Goal: Contribute content: Contribute content

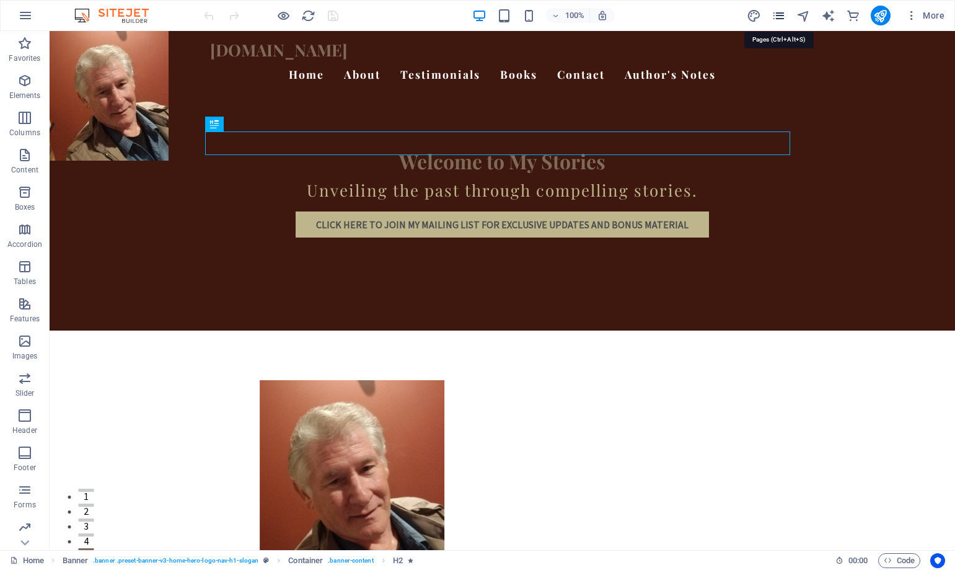
click at [340, 15] on icon "pages" at bounding box center [779, 16] width 14 height 14
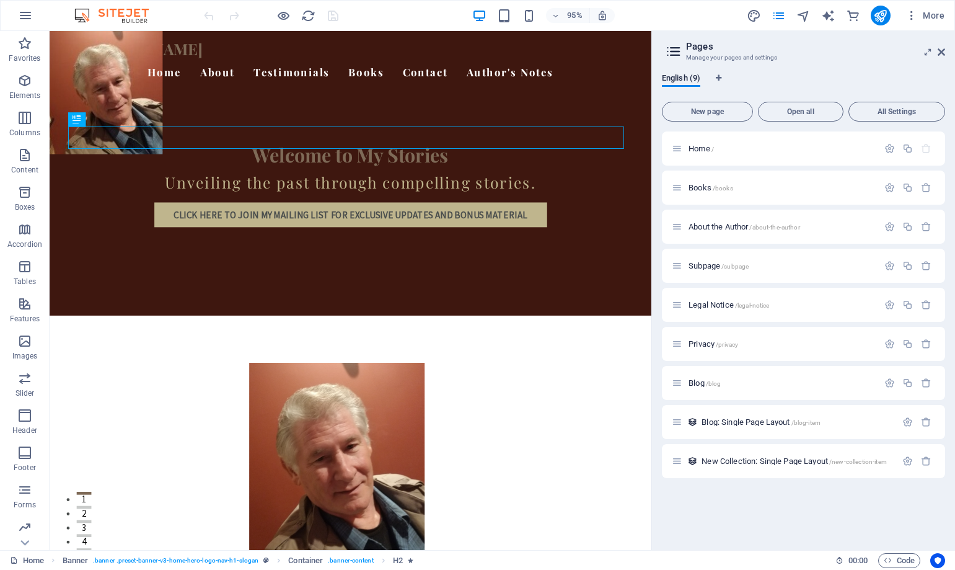
click at [340, 8] on div "95% More" at bounding box center [575, 16] width 748 height 20
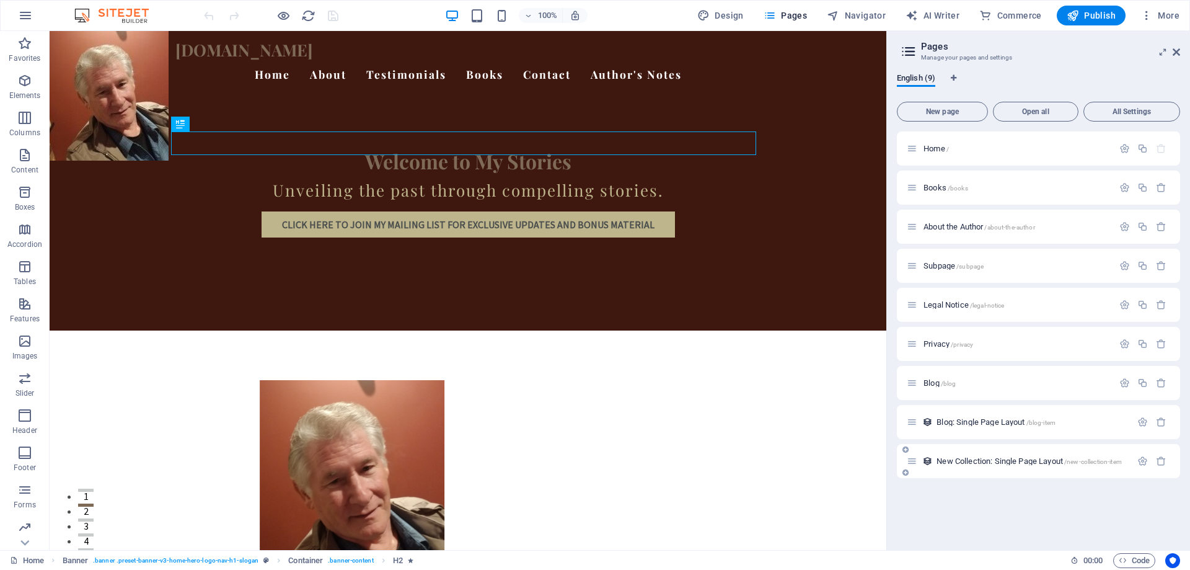
click at [340, 380] on span "/new-collection-item" at bounding box center [1093, 461] width 58 height 7
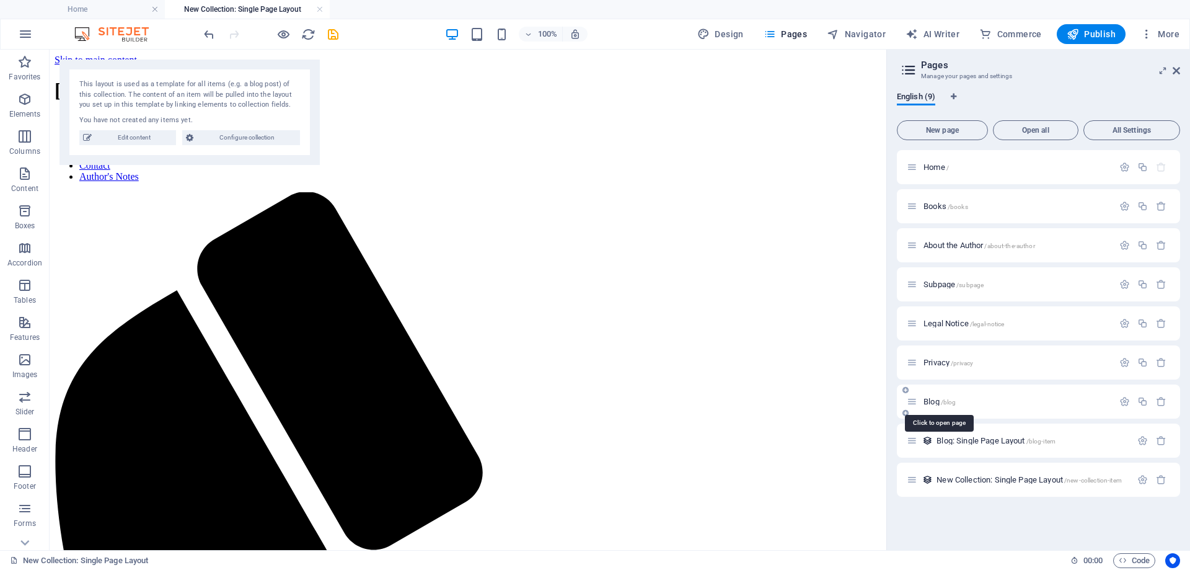
click at [340, 380] on span "/blog" at bounding box center [948, 401] width 15 height 7
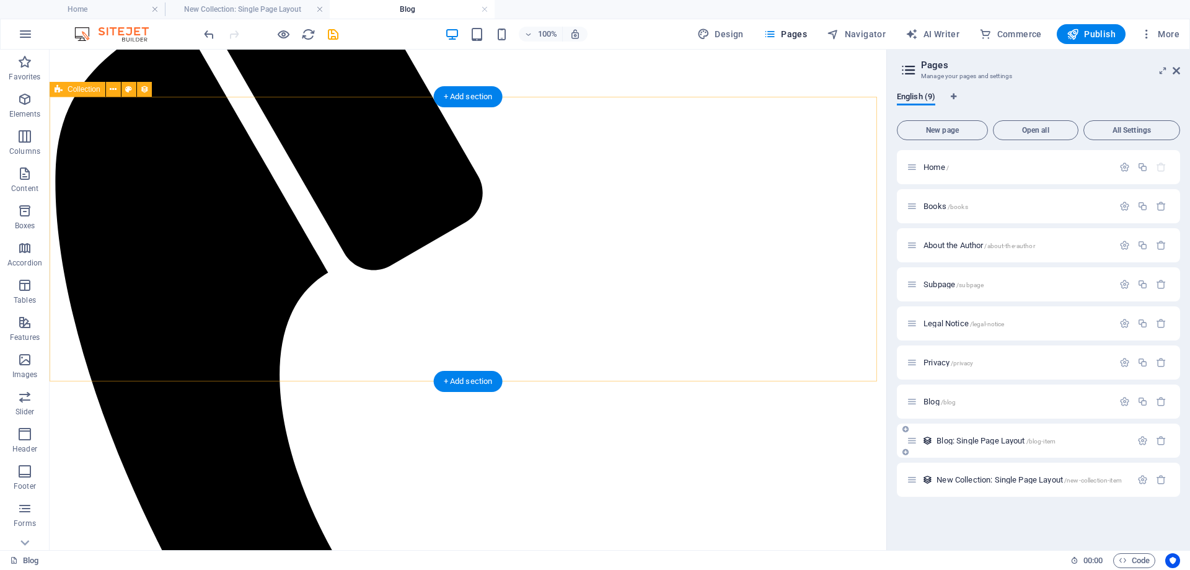
scroll to position [248, 0]
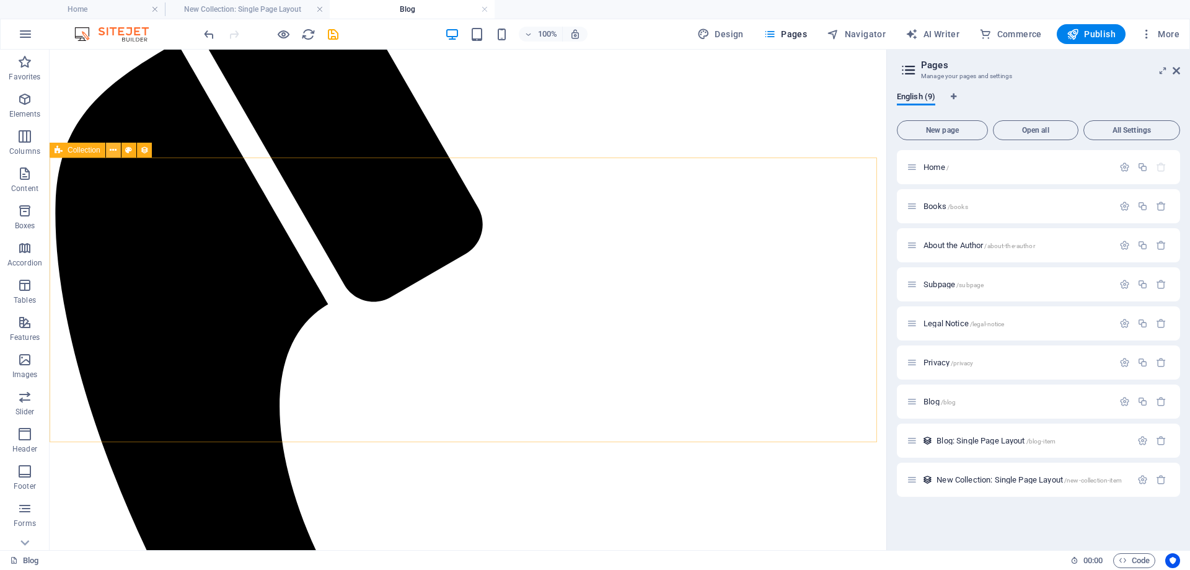
click at [113, 149] on icon at bounding box center [113, 150] width 7 height 13
click at [249, 197] on icon at bounding box center [251, 199] width 7 height 13
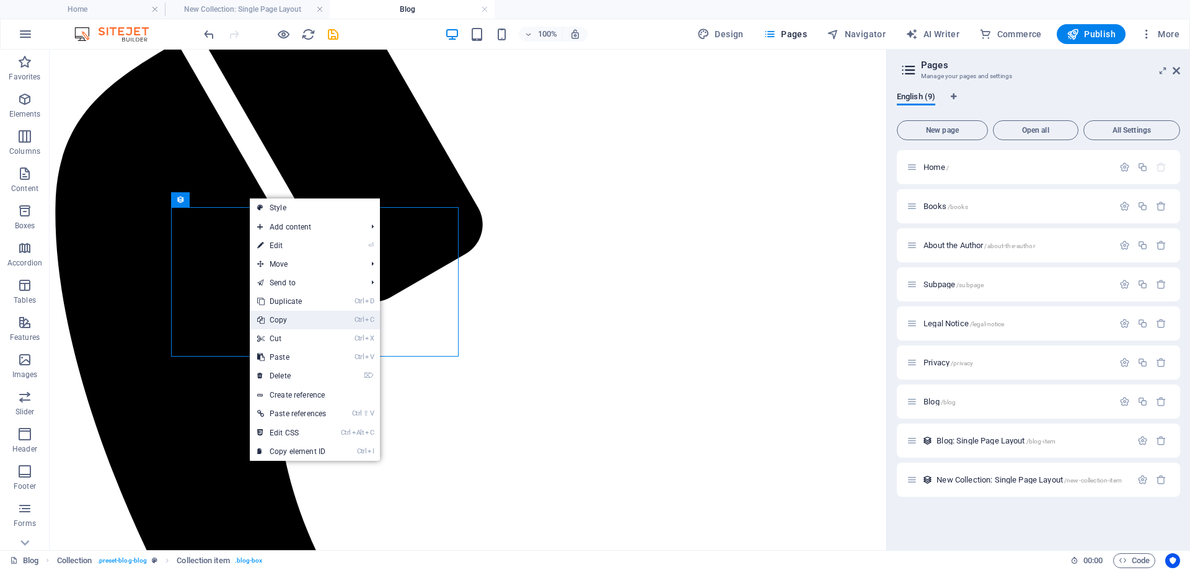
click at [279, 320] on link "Ctrl C Copy" at bounding box center [292, 319] width 84 height 19
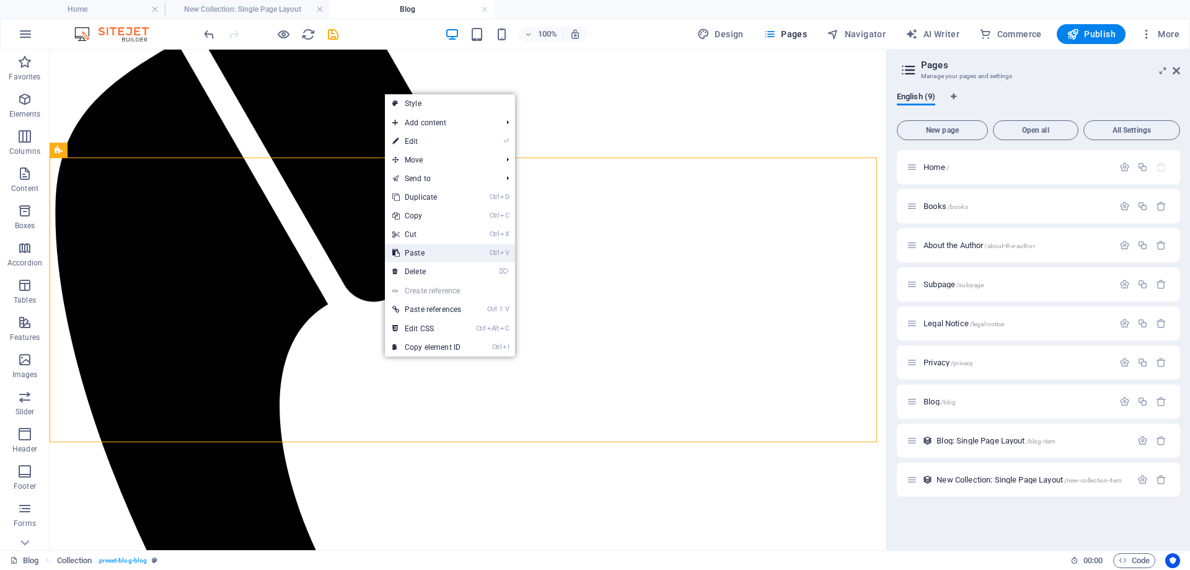
click at [340, 252] on link "Ctrl V Paste" at bounding box center [427, 253] width 84 height 19
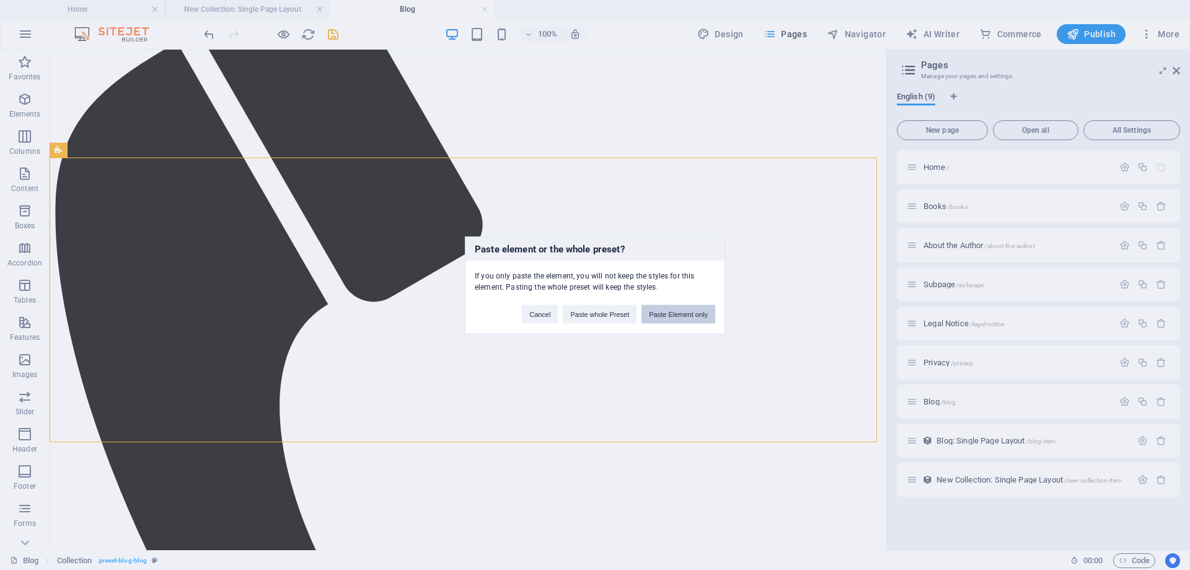
click at [340, 310] on button "Paste Element only" at bounding box center [678, 313] width 74 height 19
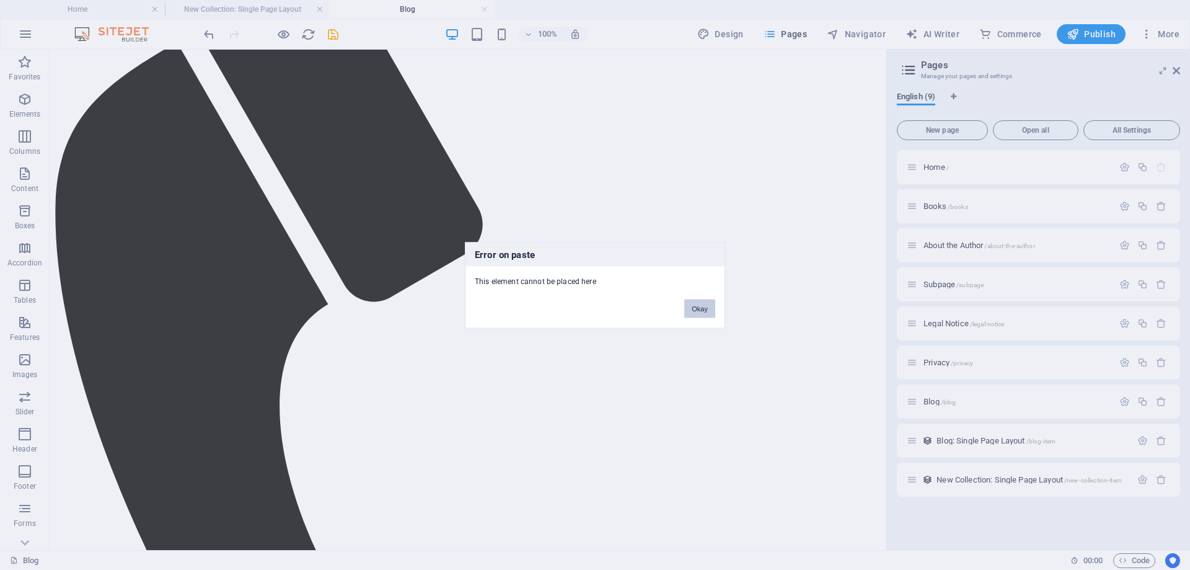
click at [340, 306] on button "Okay" at bounding box center [699, 308] width 31 height 19
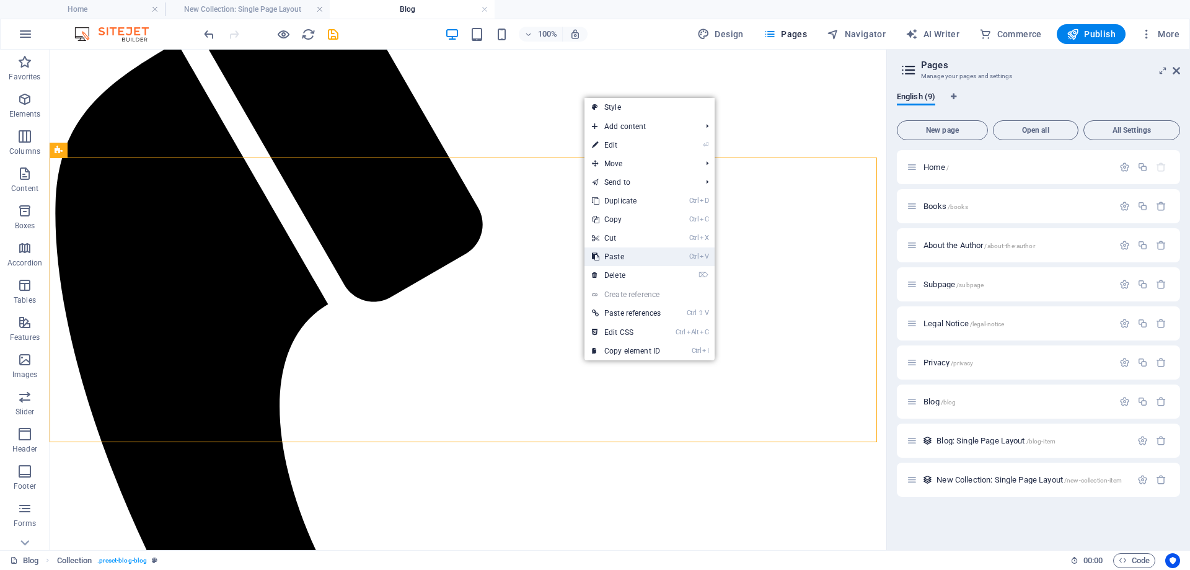
click at [340, 258] on link "Ctrl V Paste" at bounding box center [626, 256] width 84 height 19
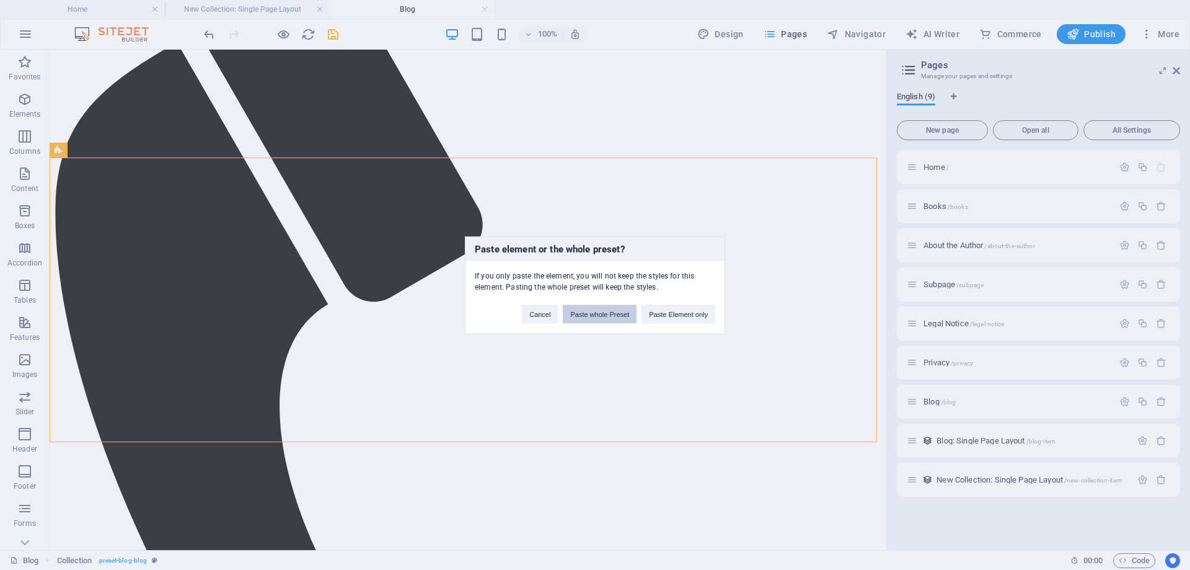
click at [340, 312] on button "Paste whole Preset" at bounding box center [600, 313] width 74 height 19
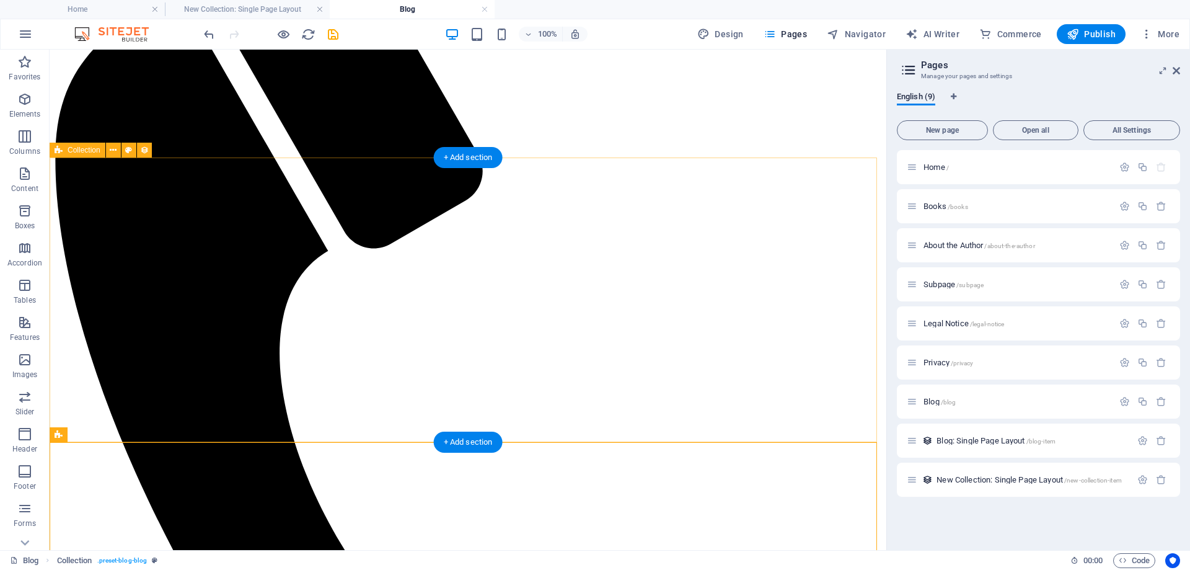
scroll to position [496, 0]
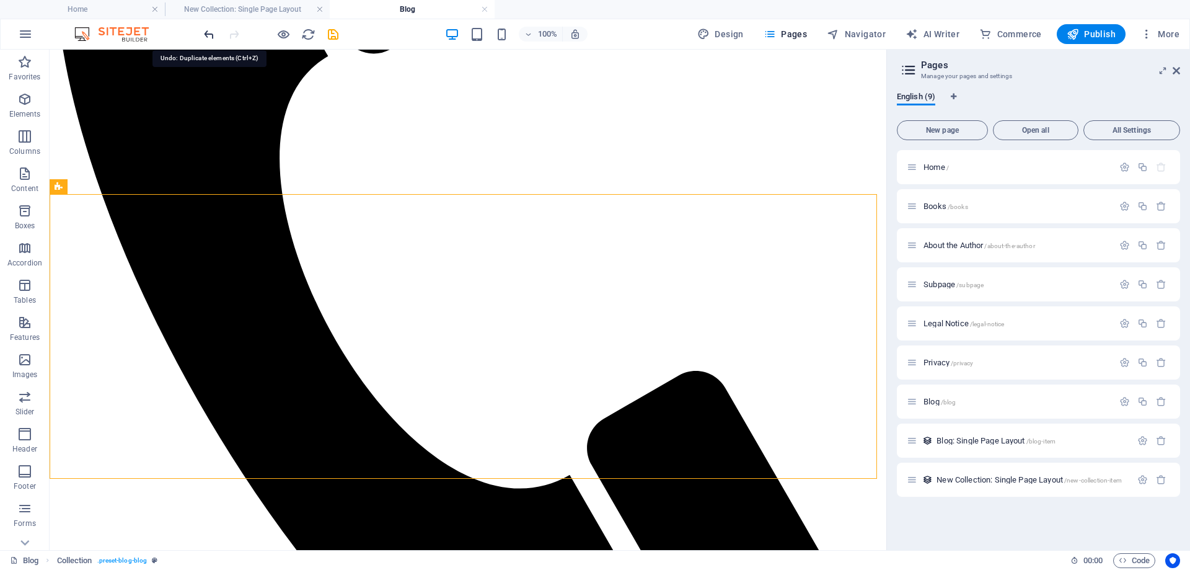
click at [213, 35] on icon "undo" at bounding box center [209, 34] width 14 height 14
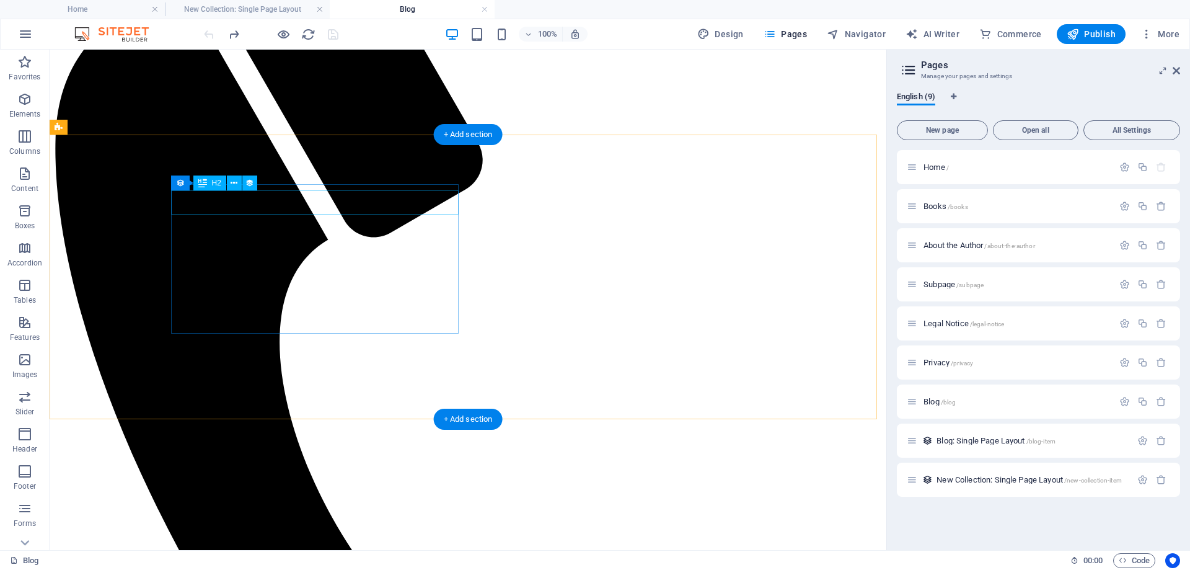
scroll to position [328, 0]
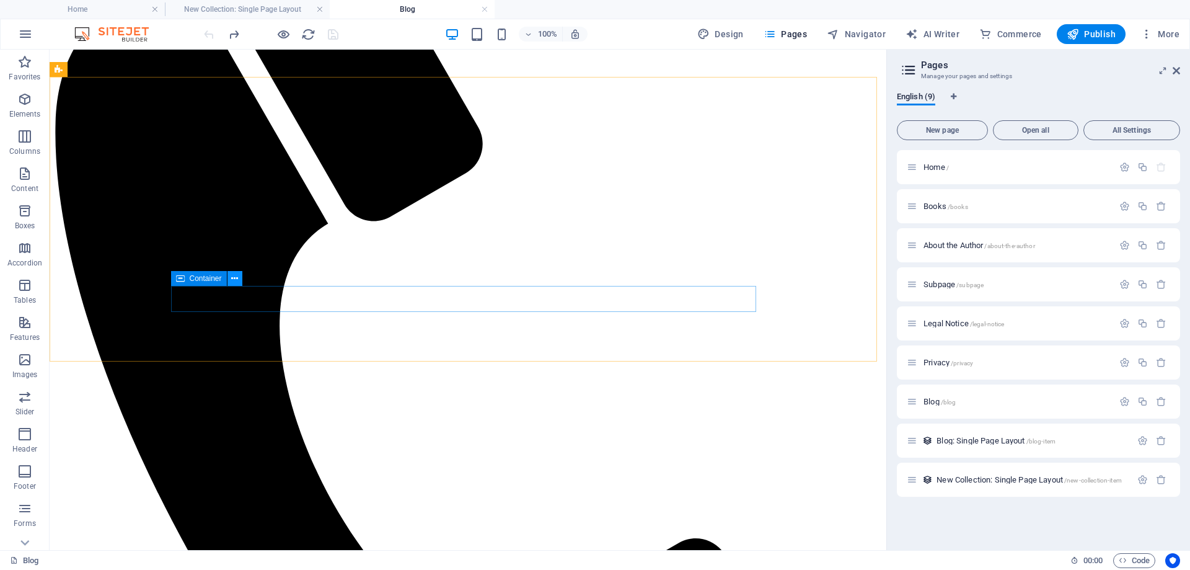
click at [232, 278] on icon at bounding box center [234, 278] width 7 height 13
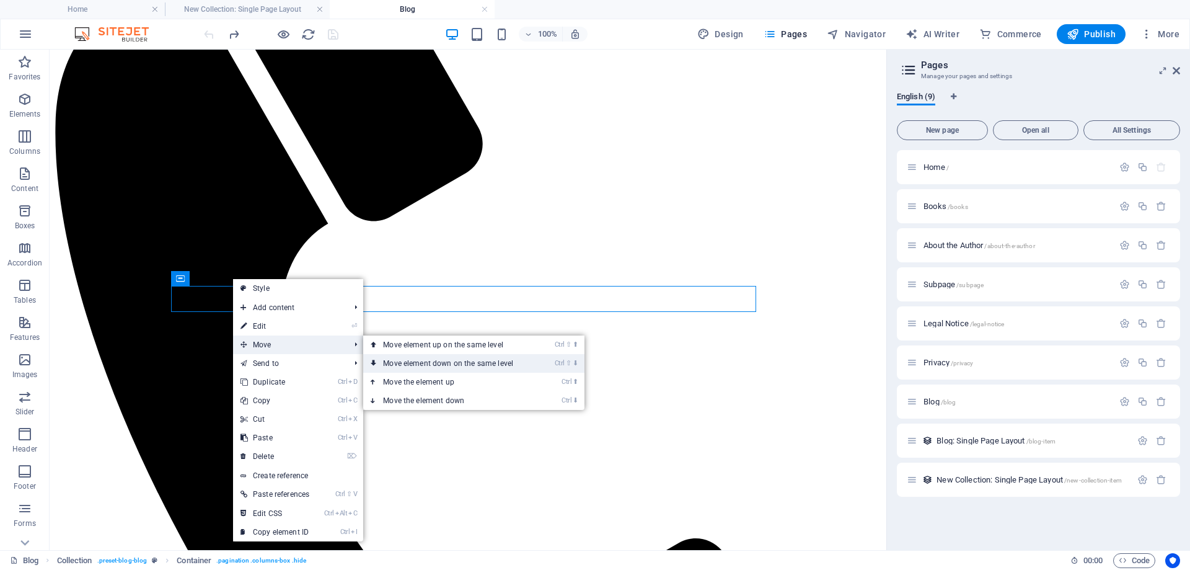
click at [340, 366] on link "Ctrl ⇧ ⬇ Move element down on the same level" at bounding box center [450, 363] width 175 height 19
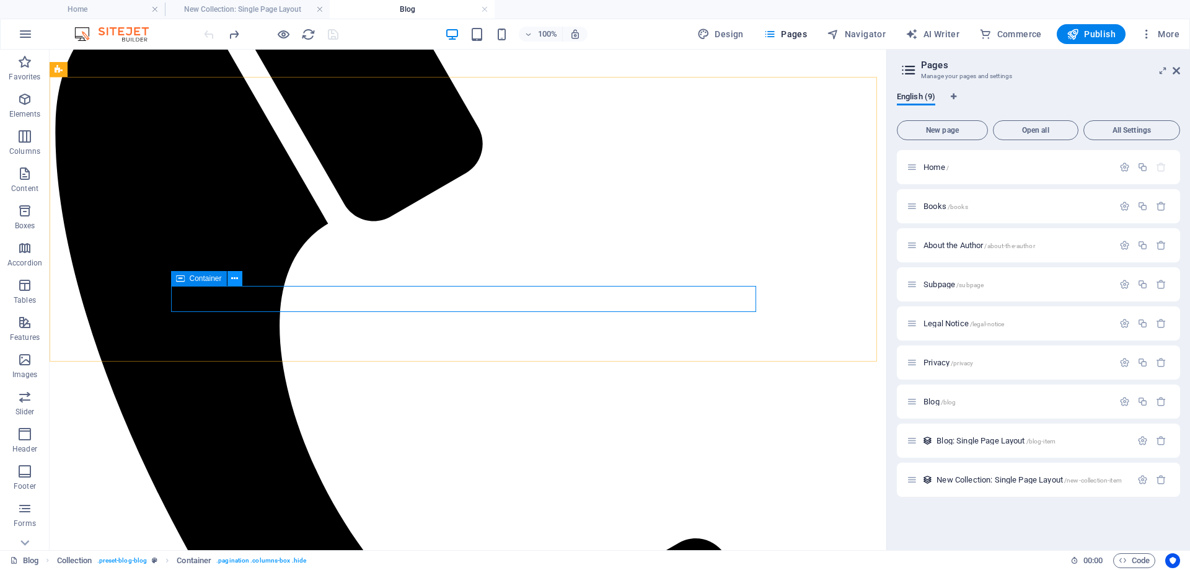
click at [237, 276] on icon at bounding box center [234, 278] width 7 height 13
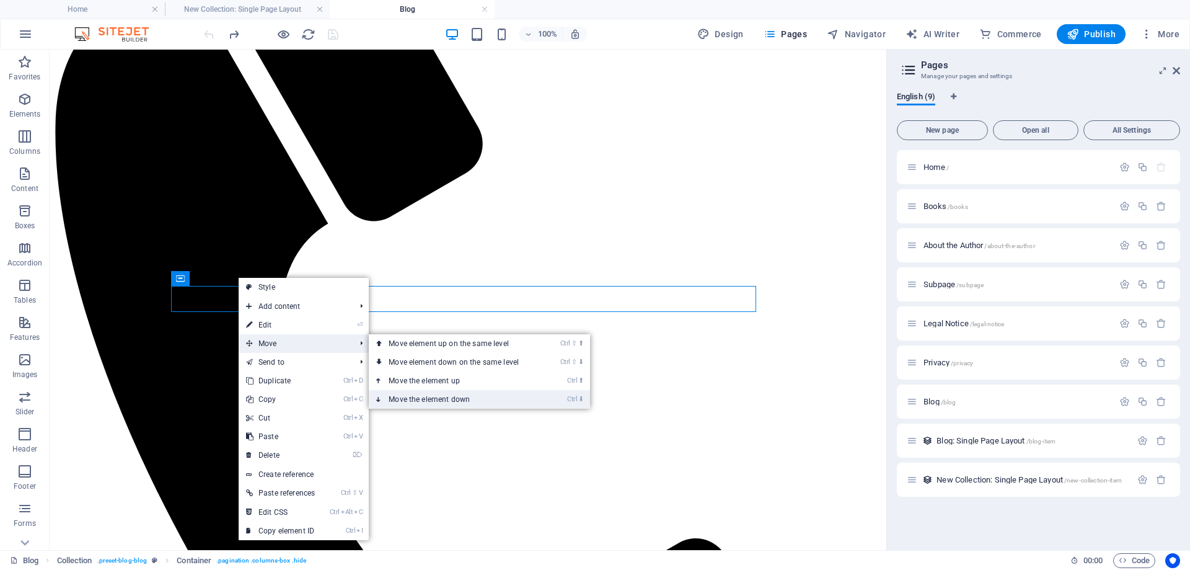
click at [340, 380] on link "Ctrl ⬇ Move the element down" at bounding box center [456, 399] width 175 height 19
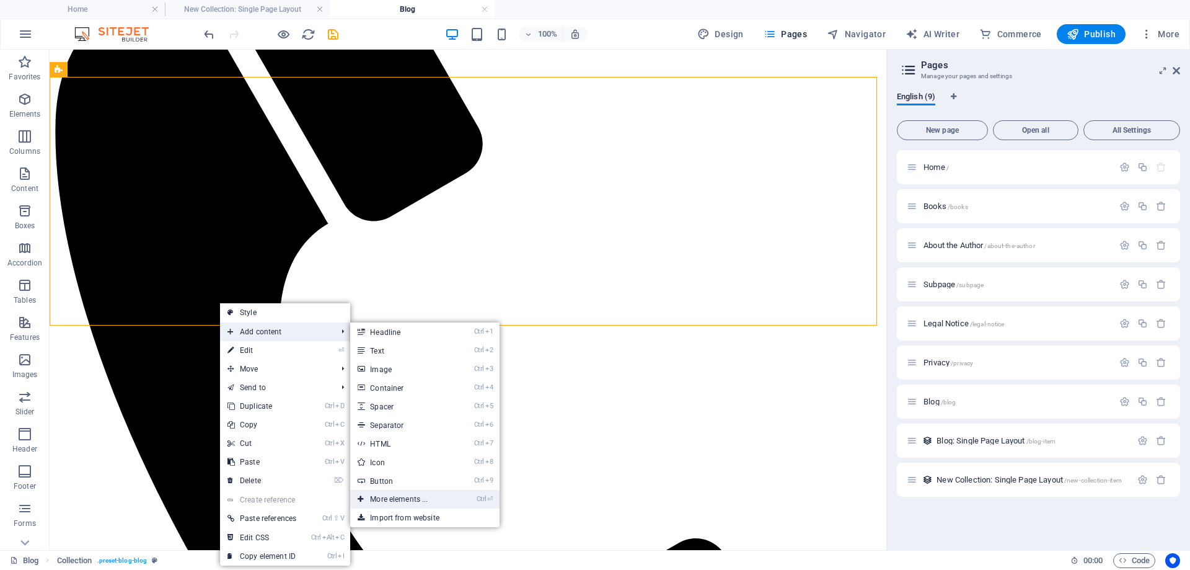
click at [340, 380] on link "Ctrl ⏎ More elements ..." at bounding box center [401, 499] width 102 height 19
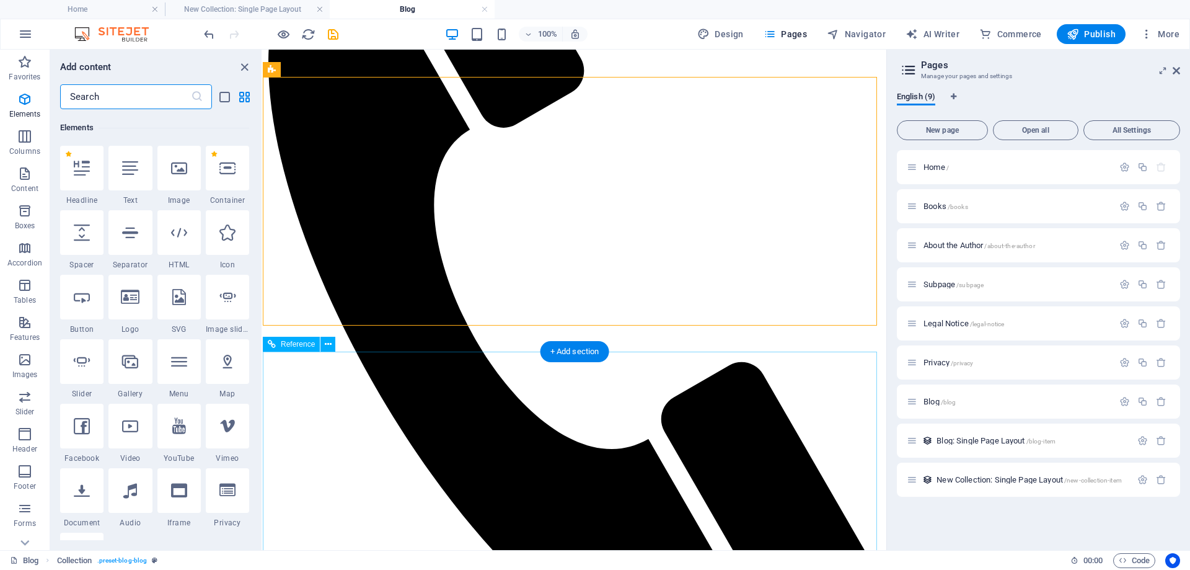
scroll to position [132, 0]
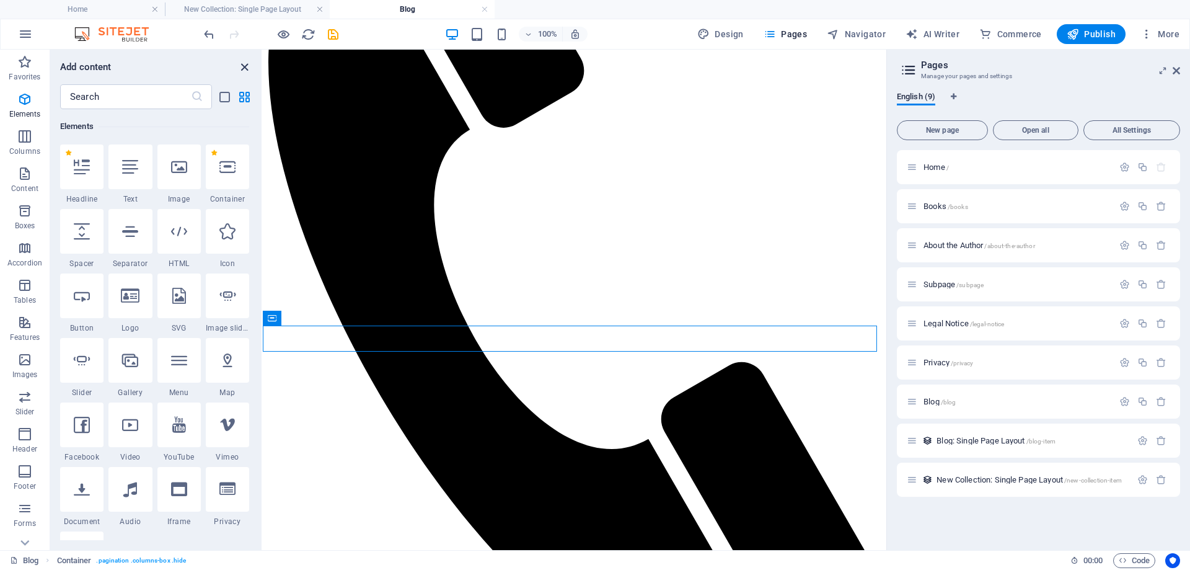
click at [247, 68] on icon "close panel" at bounding box center [244, 67] width 14 height 14
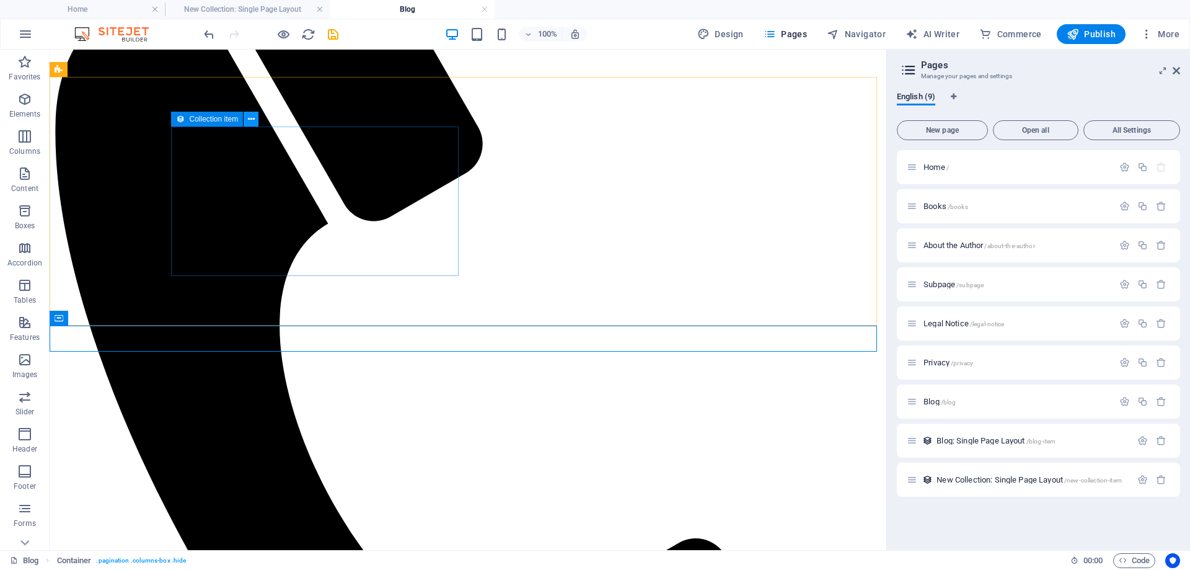
click at [250, 120] on icon at bounding box center [251, 119] width 7 height 13
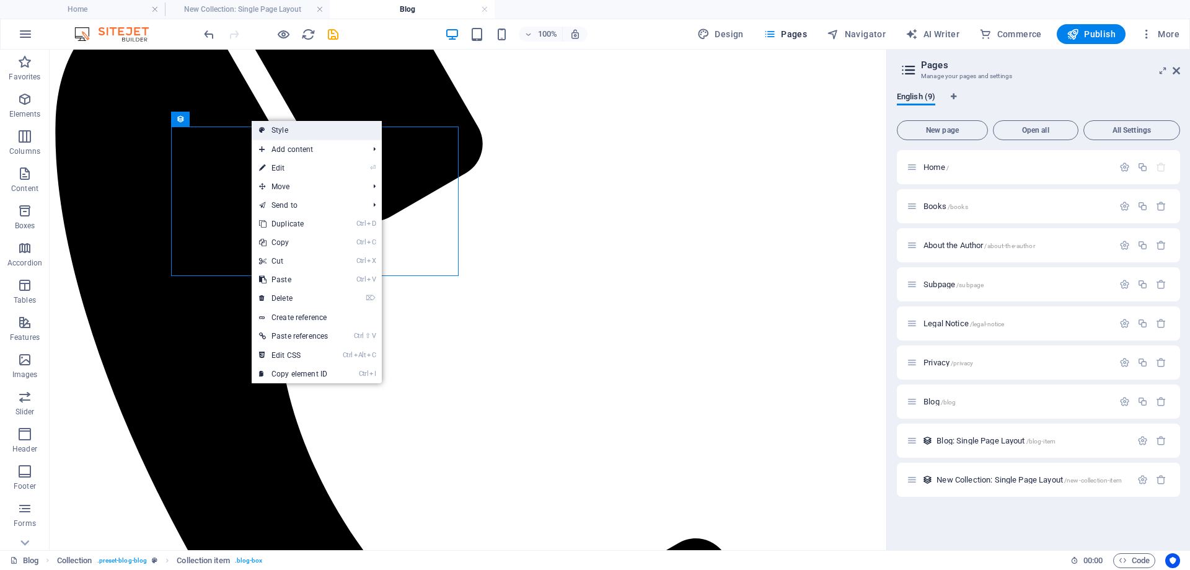
click at [291, 129] on link "Style" at bounding box center [317, 130] width 130 height 19
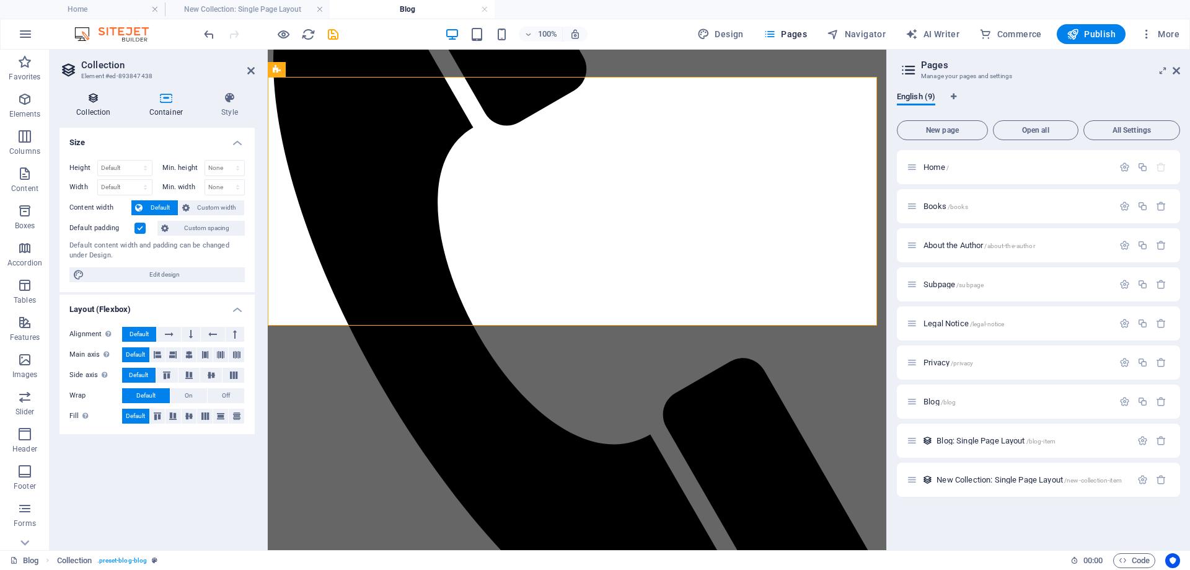
click at [90, 102] on icon at bounding box center [93, 98] width 68 height 12
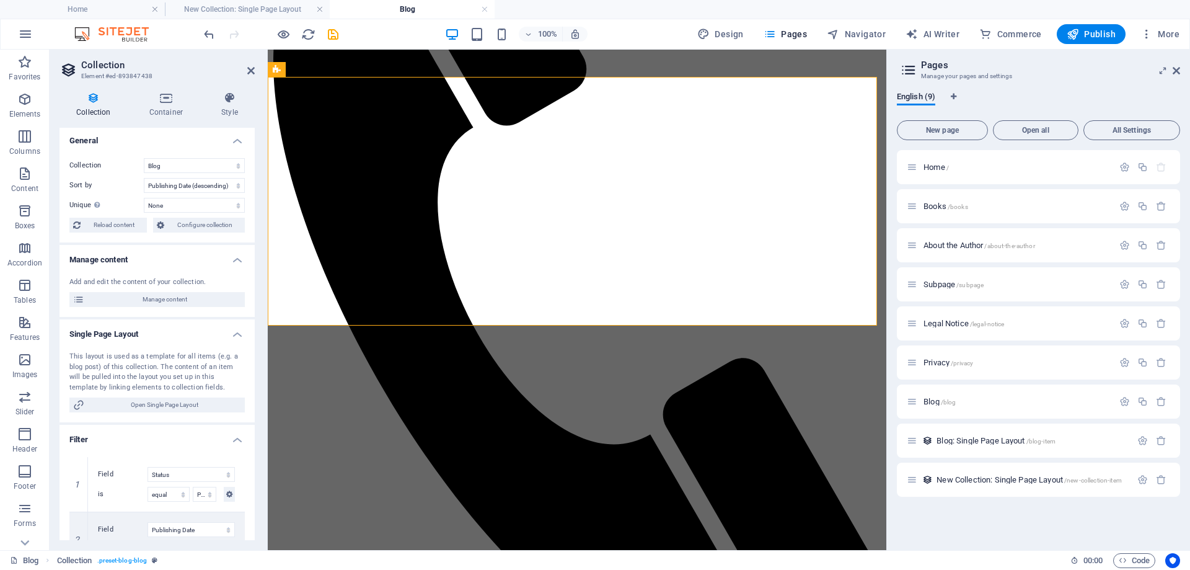
scroll to position [0, 0]
click at [234, 99] on icon at bounding box center [230, 98] width 50 height 12
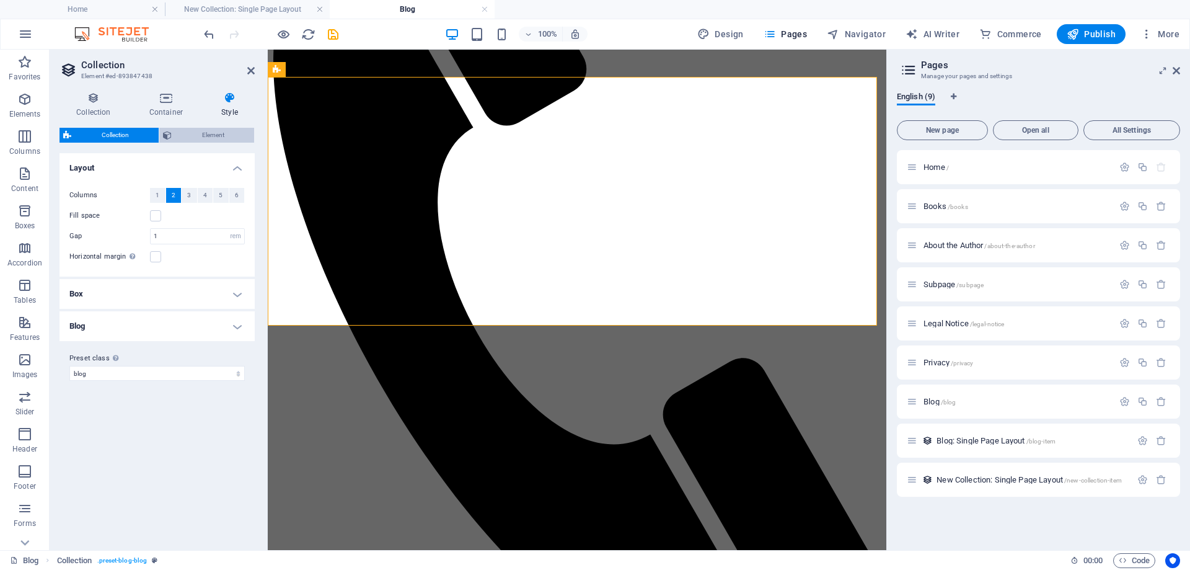
click at [204, 134] on span "Element" at bounding box center [212, 135] width 75 height 15
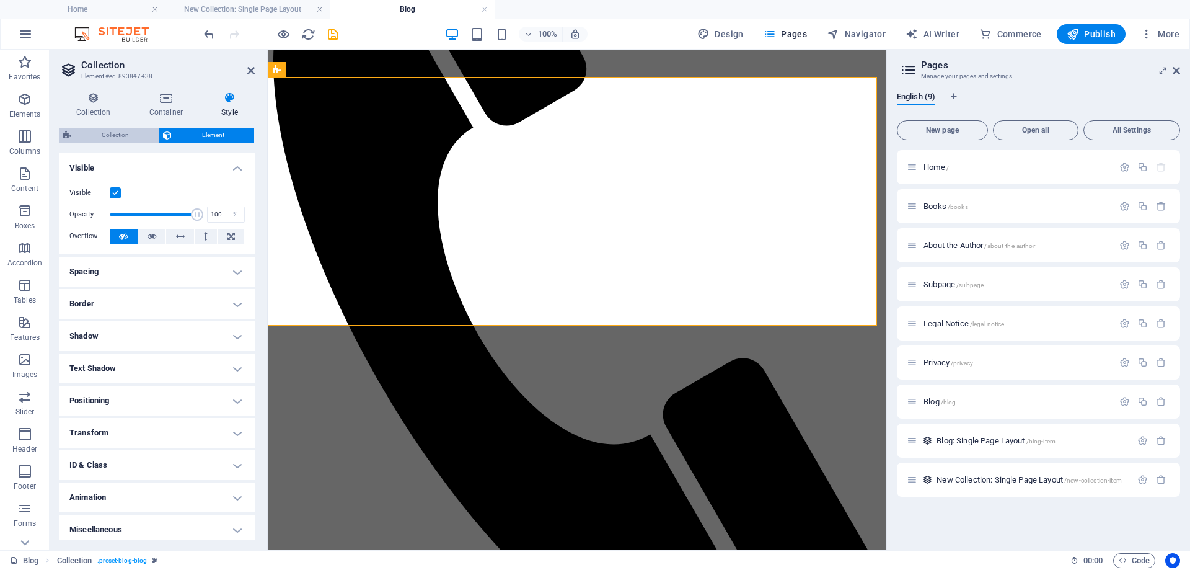
click at [136, 136] on span "Collection" at bounding box center [115, 135] width 80 height 15
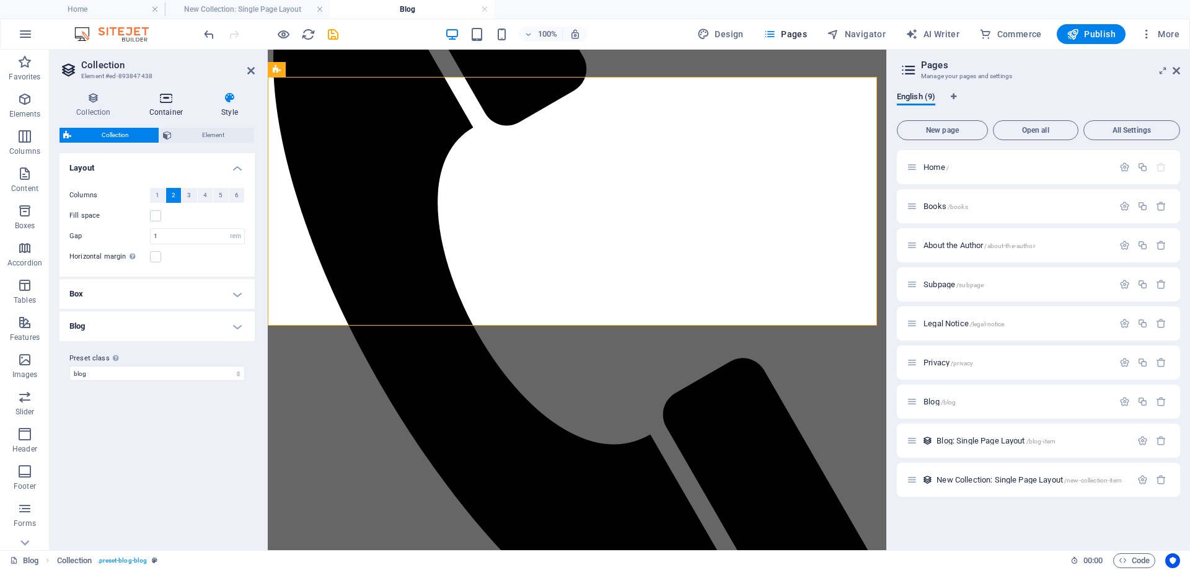
click at [162, 93] on icon at bounding box center [166, 98] width 67 height 12
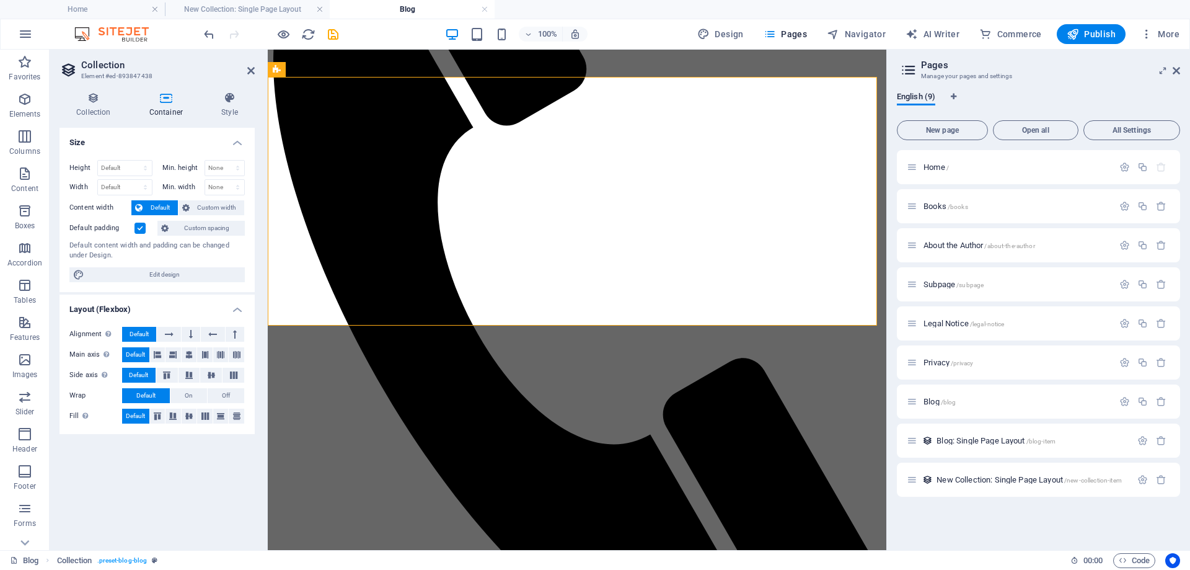
click at [172, 107] on h4 "Container" at bounding box center [169, 105] width 72 height 26
click at [340, 120] on icon at bounding box center [360, 119] width 7 height 13
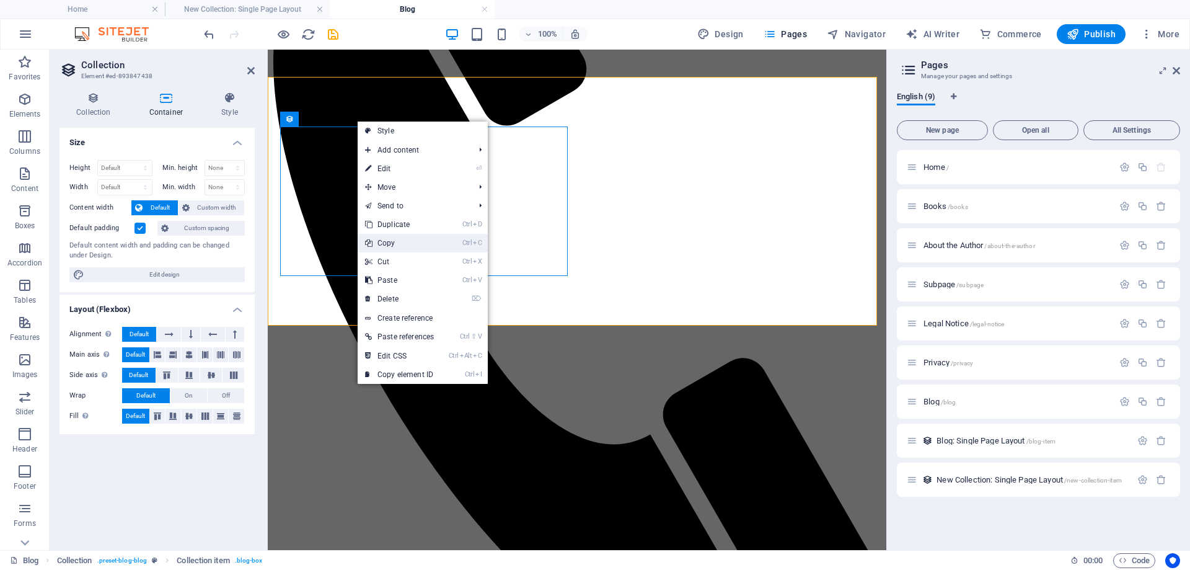
click at [340, 244] on link "Ctrl C Copy" at bounding box center [400, 243] width 84 height 19
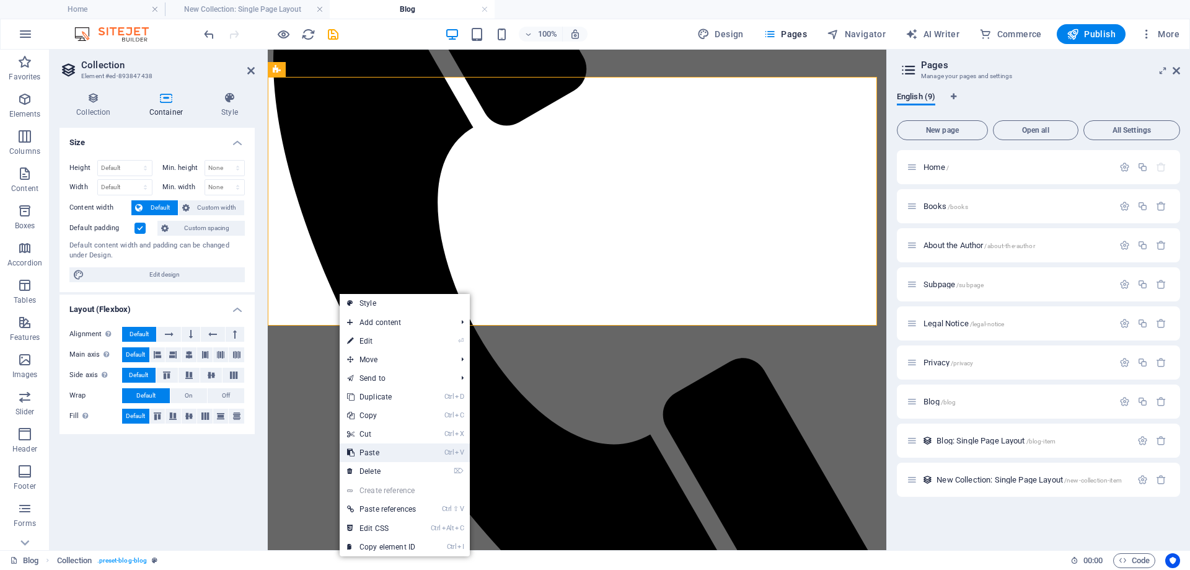
click at [340, 380] on link "Ctrl V Paste" at bounding box center [382, 452] width 84 height 19
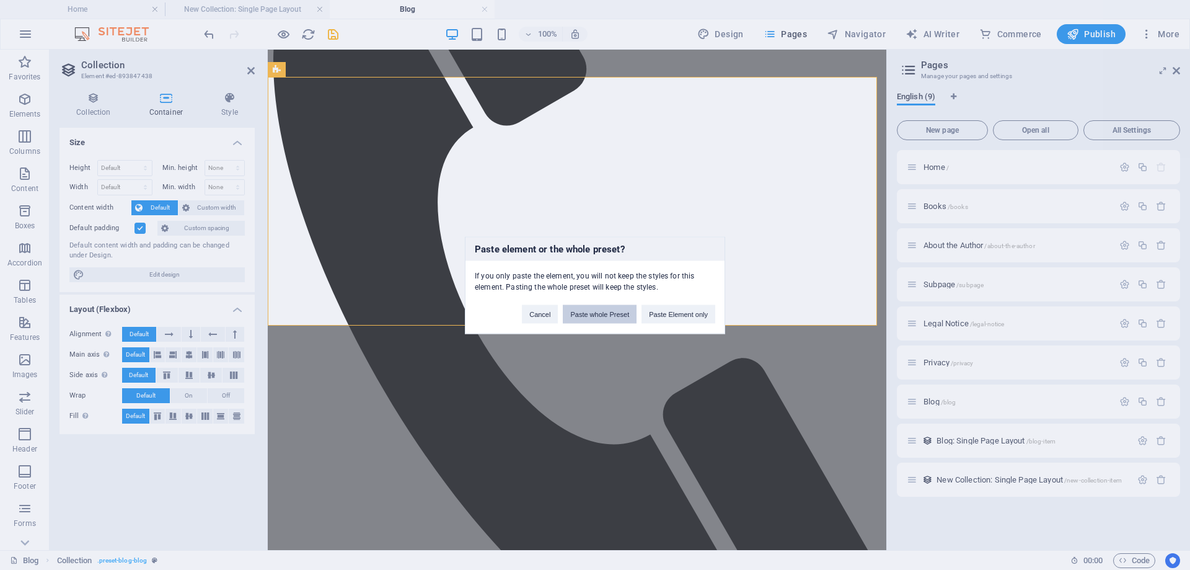
click at [340, 315] on button "Paste whole Preset" at bounding box center [600, 313] width 74 height 19
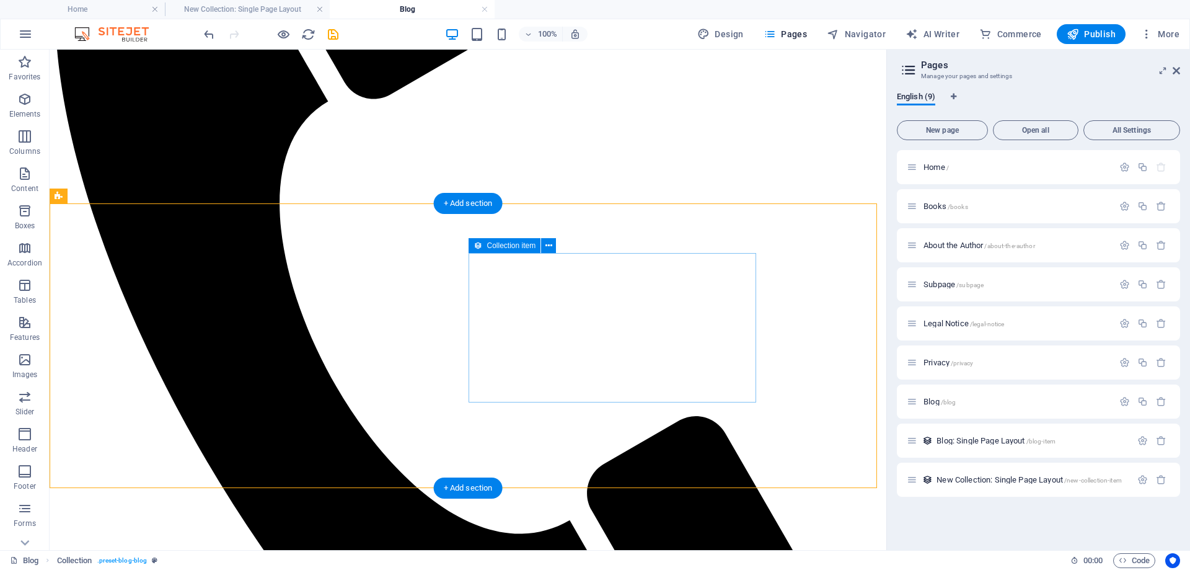
scroll to position [452, 0]
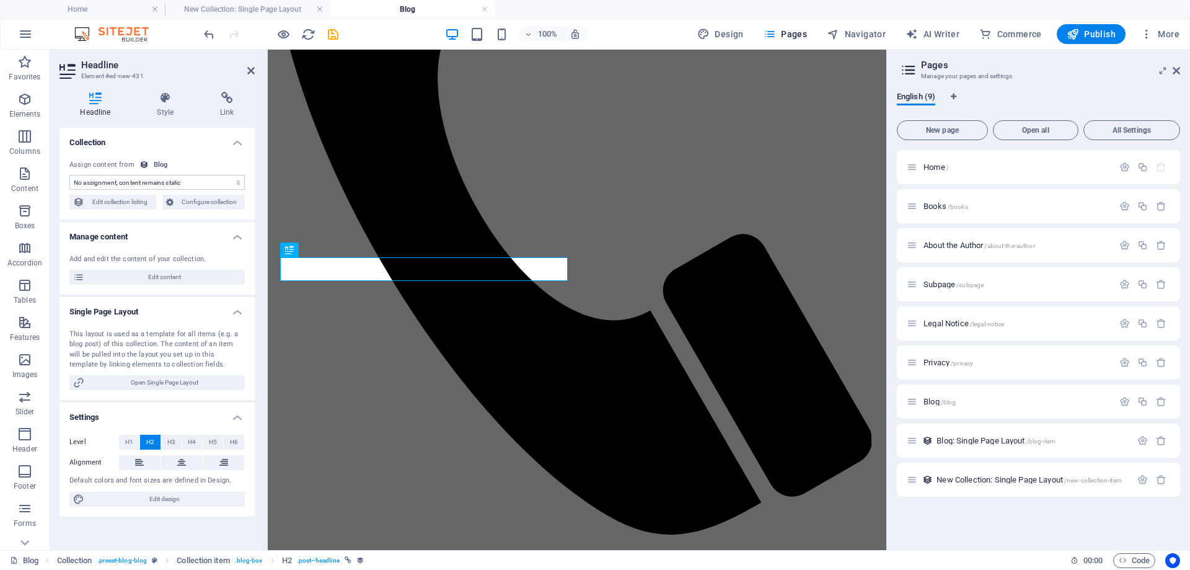
select select "name"
click at [163, 279] on span "Edit content" at bounding box center [164, 277] width 153 height 15
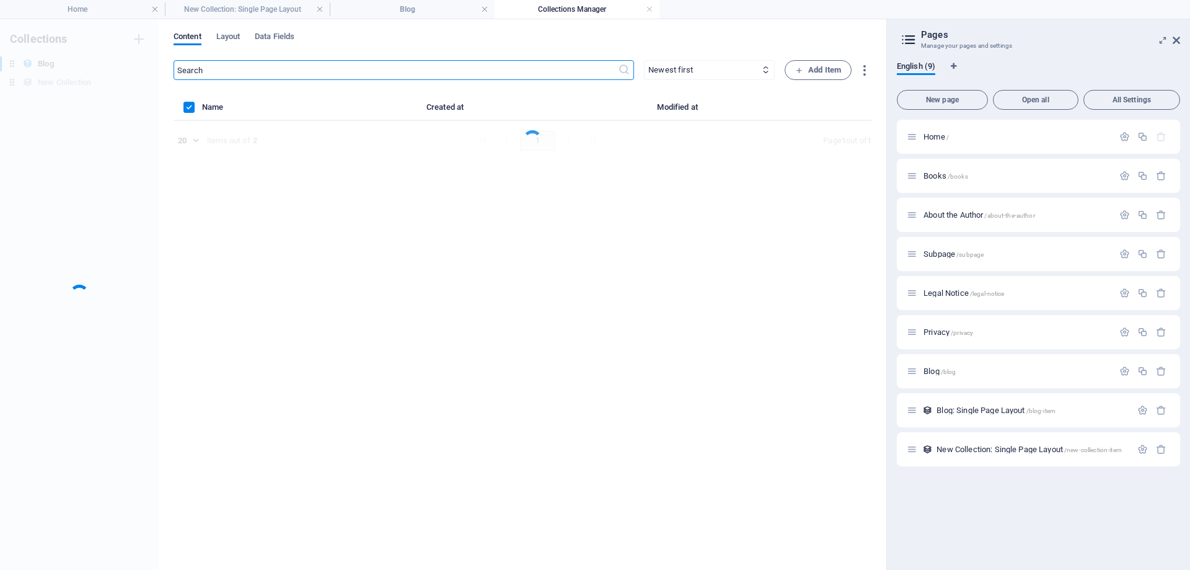
scroll to position [0, 0]
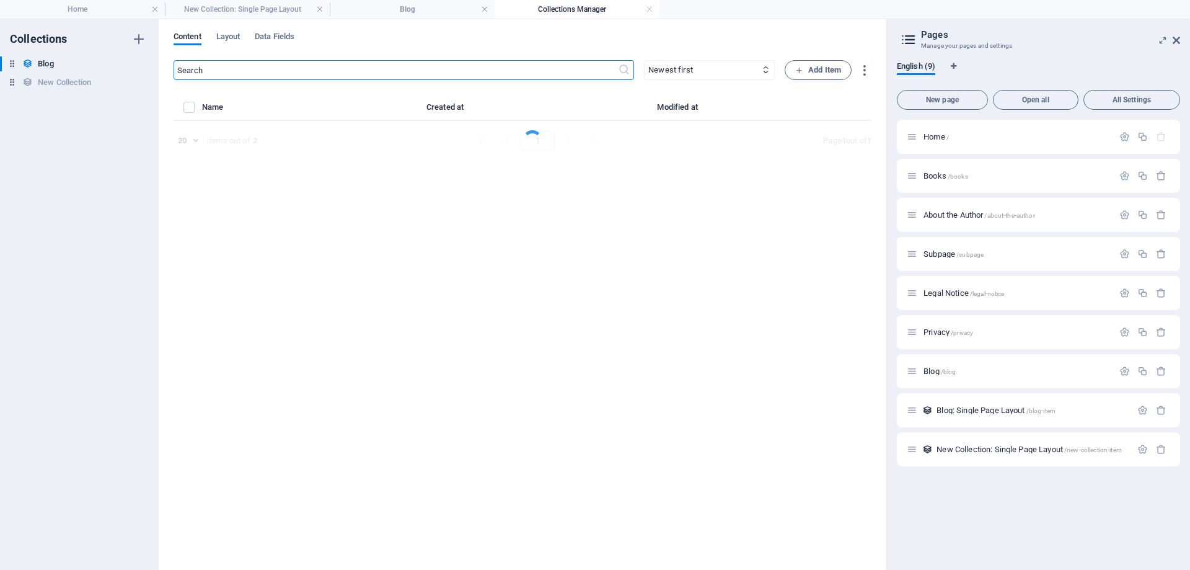
select select "Category 2"
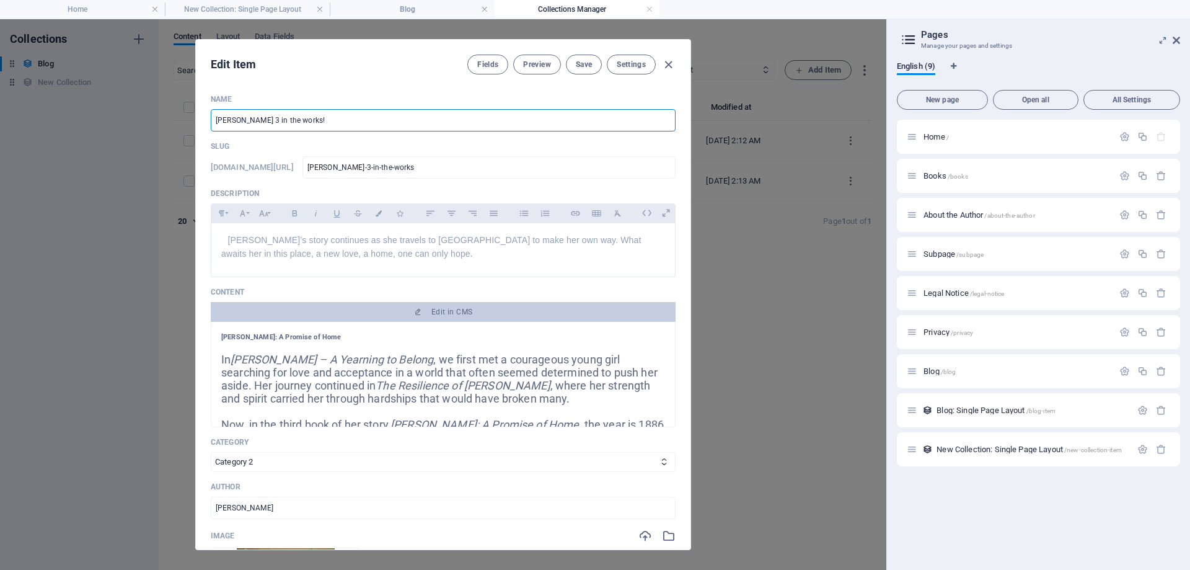
click at [340, 121] on input "[PERSON_NAME] 3 in the works!" at bounding box center [443, 120] width 465 height 22
drag, startPoint x: 341, startPoint y: 113, endPoint x: 218, endPoint y: 113, distance: 123.3
click at [218, 113] on input "[PERSON_NAME] 3 in the works!" at bounding box center [443, 120] width 465 height 22
type input "F"
type input "f"
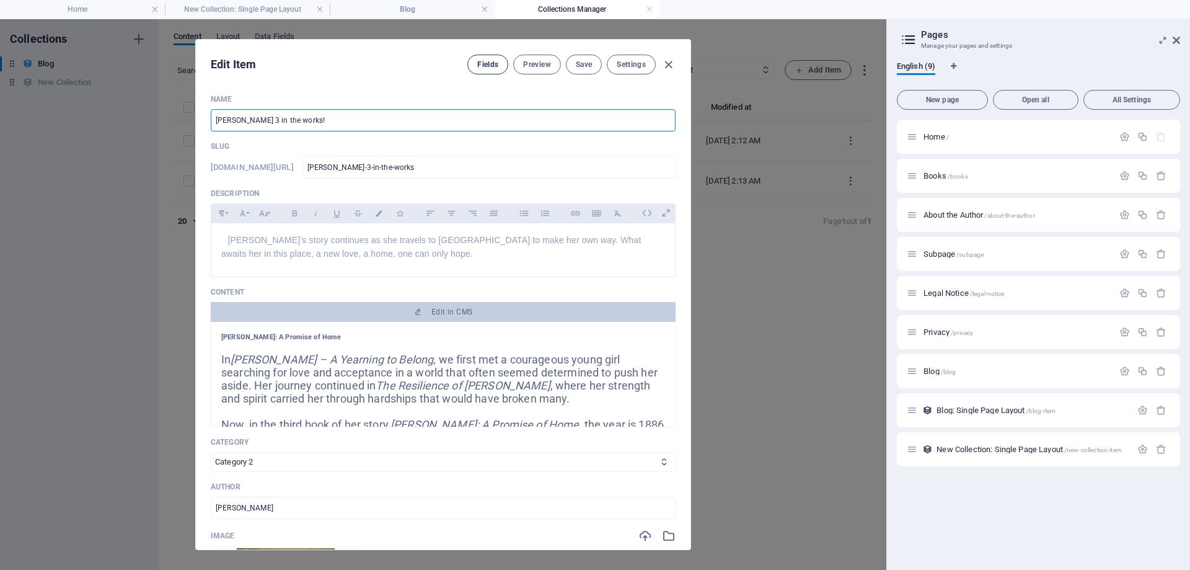
type input "f"
type input "Fr"
type input "fr"
type input "Fra"
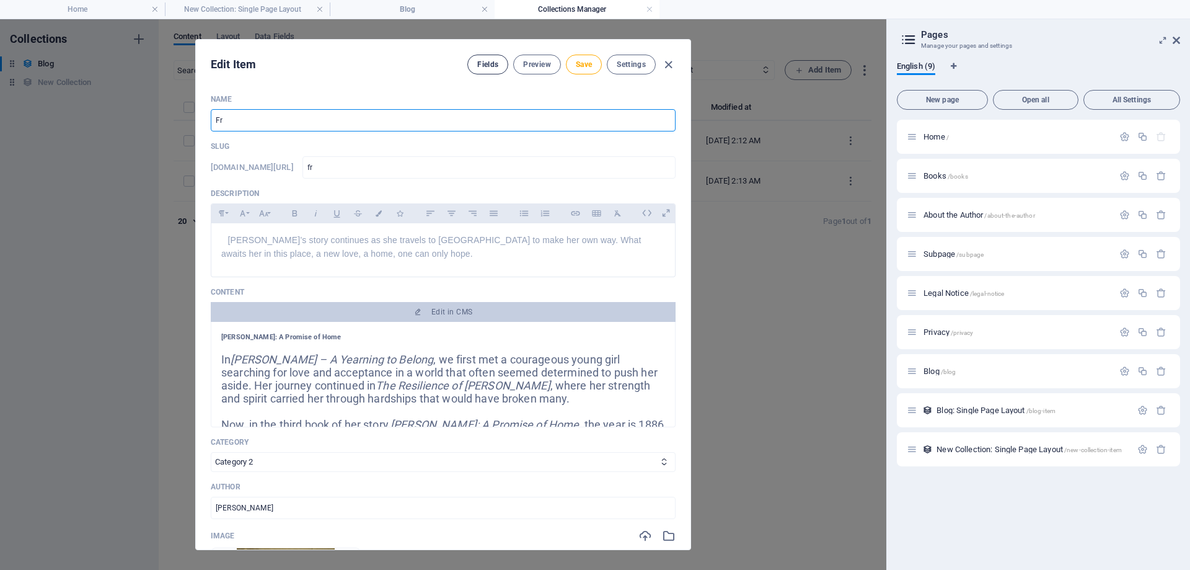
type input "fra"
type input "Frac"
type input "frac"
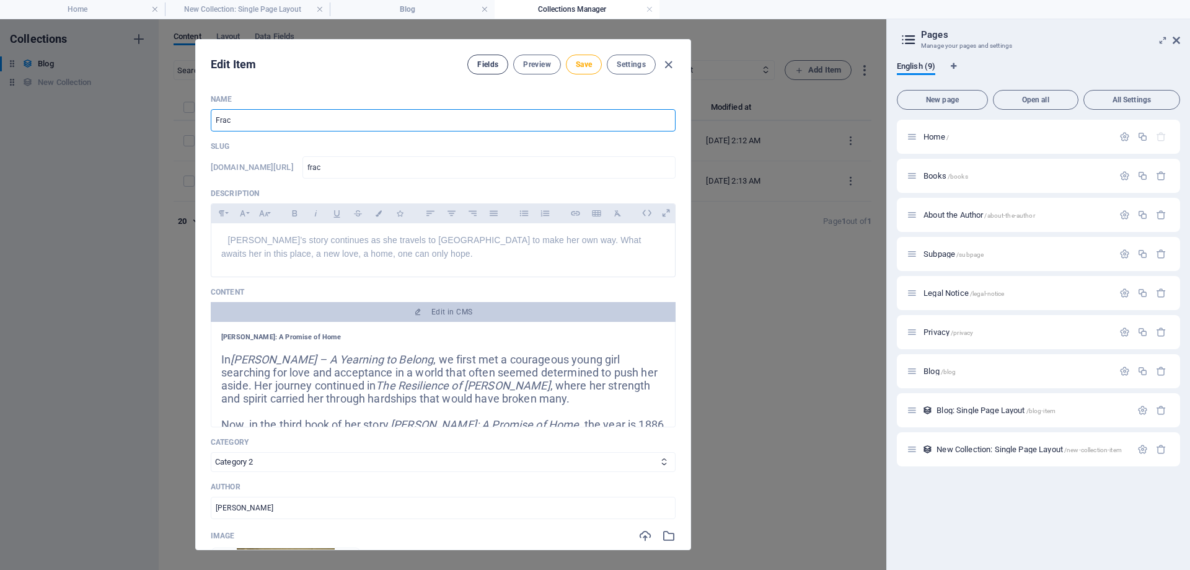
type input "Fract"
type input "fract"
type input "Fractu"
type input "fractu"
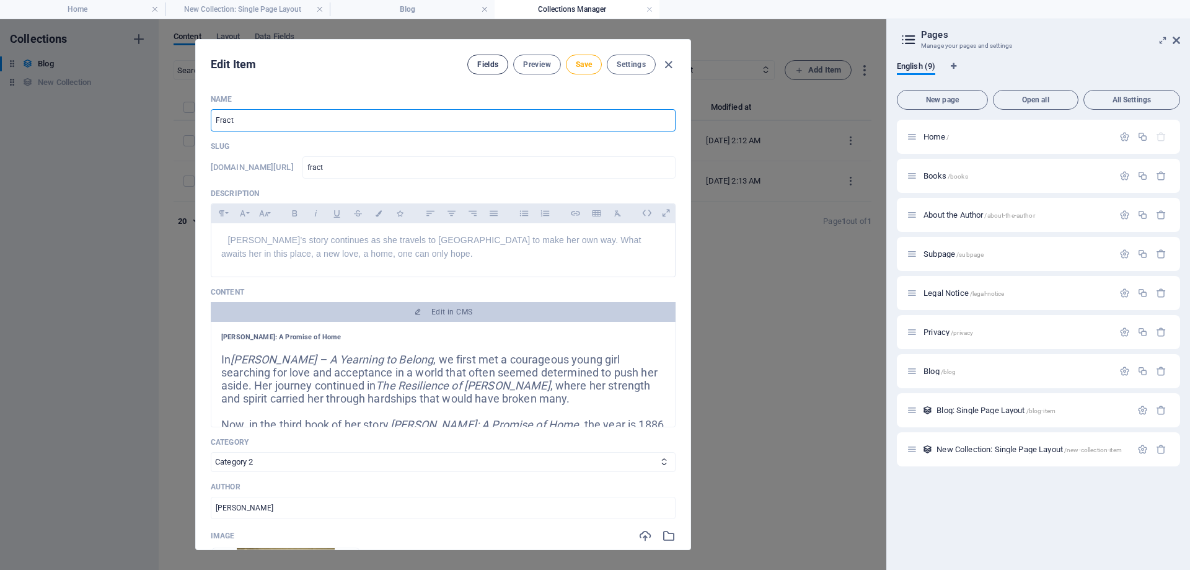
type input "fractu"
type input "Fractur"
type input "fractur"
type input "Fracture"
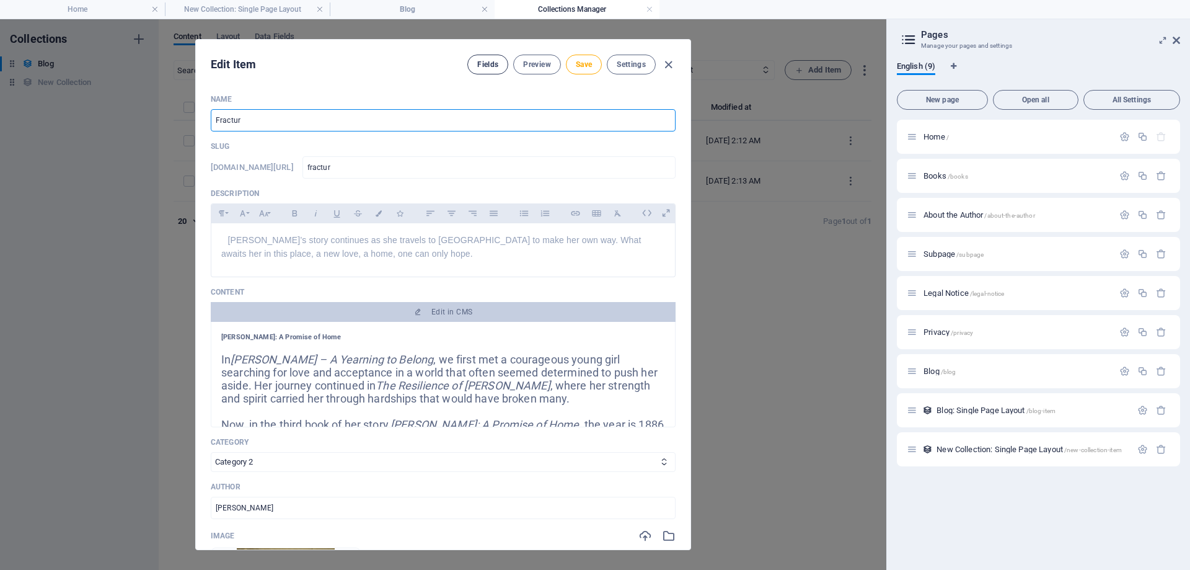
type input "fracture"
type input "Fractured"
type input "fractured"
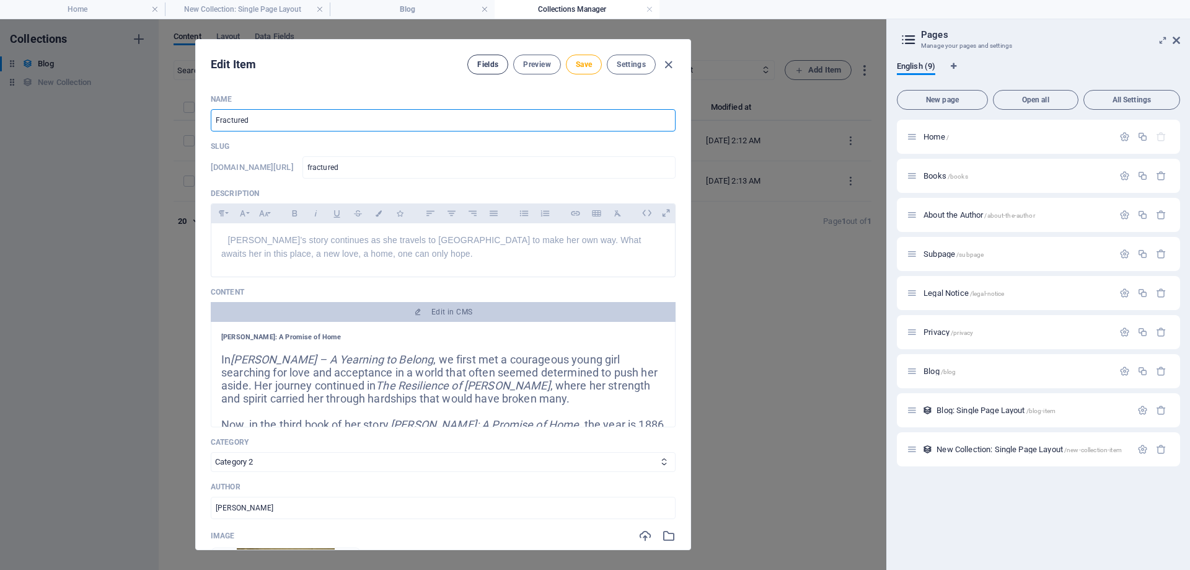
type input "Fractured T"
type input "fractured-t"
type input "Fractured Tr"
type input "fractured-tr"
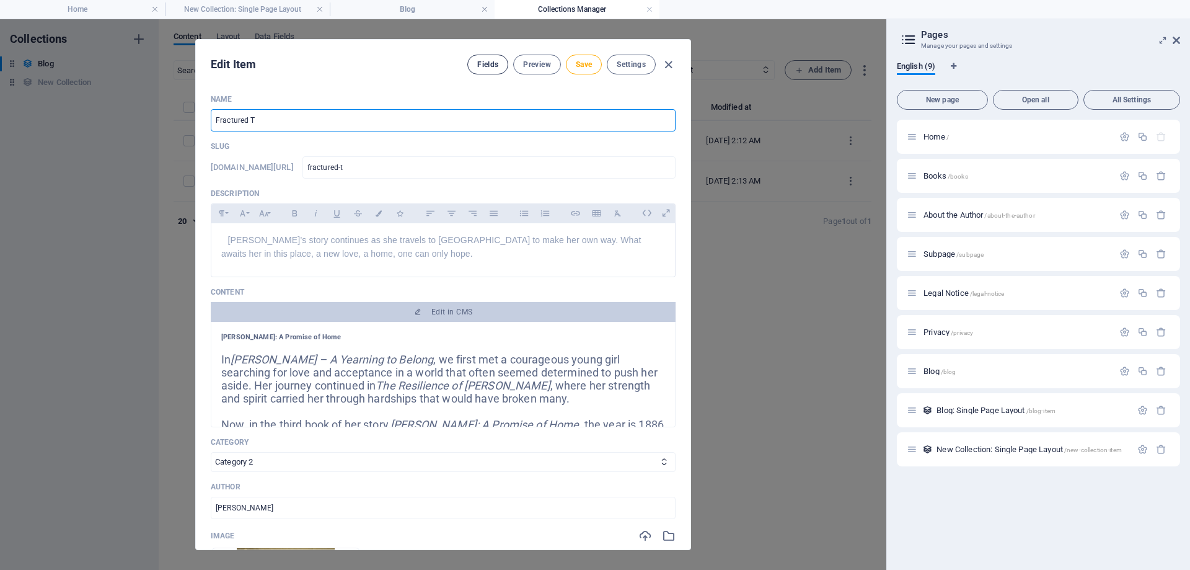
type input "fractured-tr"
type input "Fractured Tra"
type input "fractured-tra"
type input "Fractured Trai"
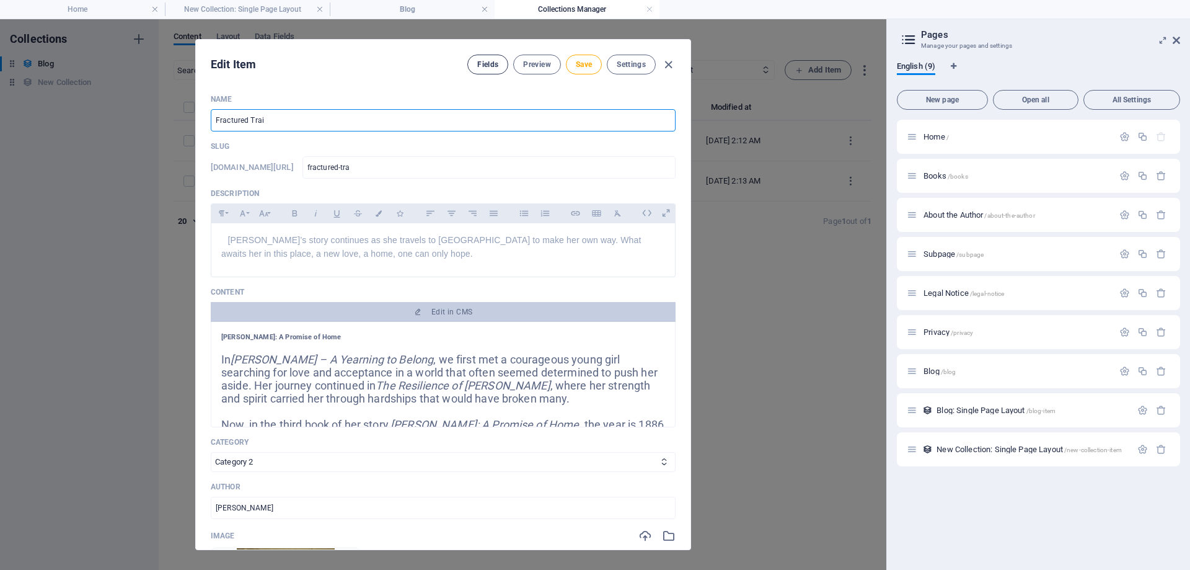
type input "fractured-trai"
type input "Fractured Trail"
type input "fractured-trail"
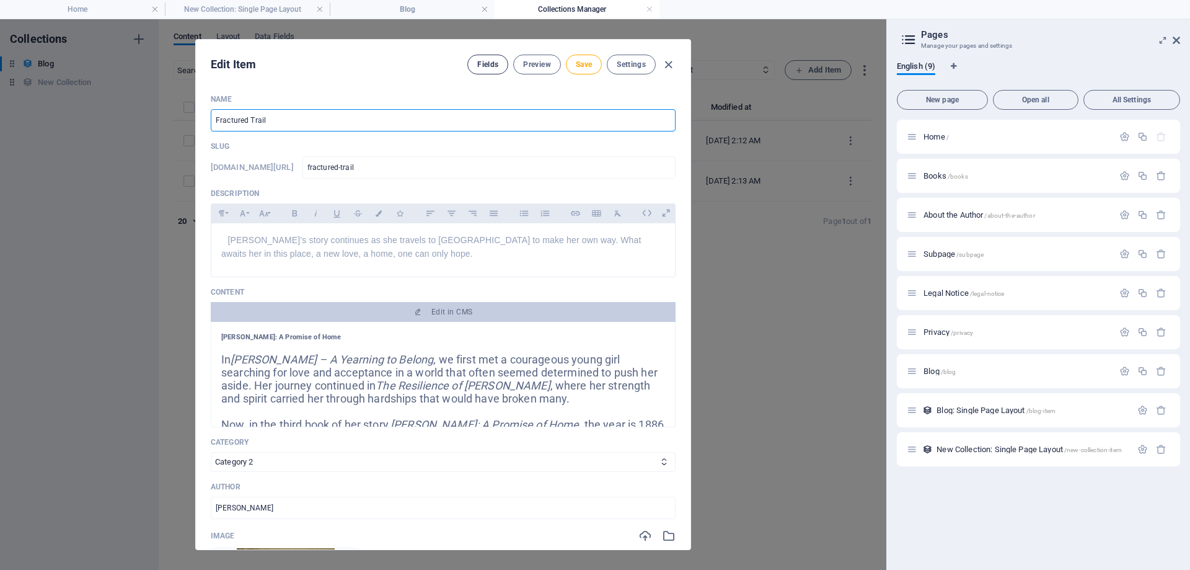
type input "Fractured Trails"
type input "fractured-trails"
type input "Fractured Trails"
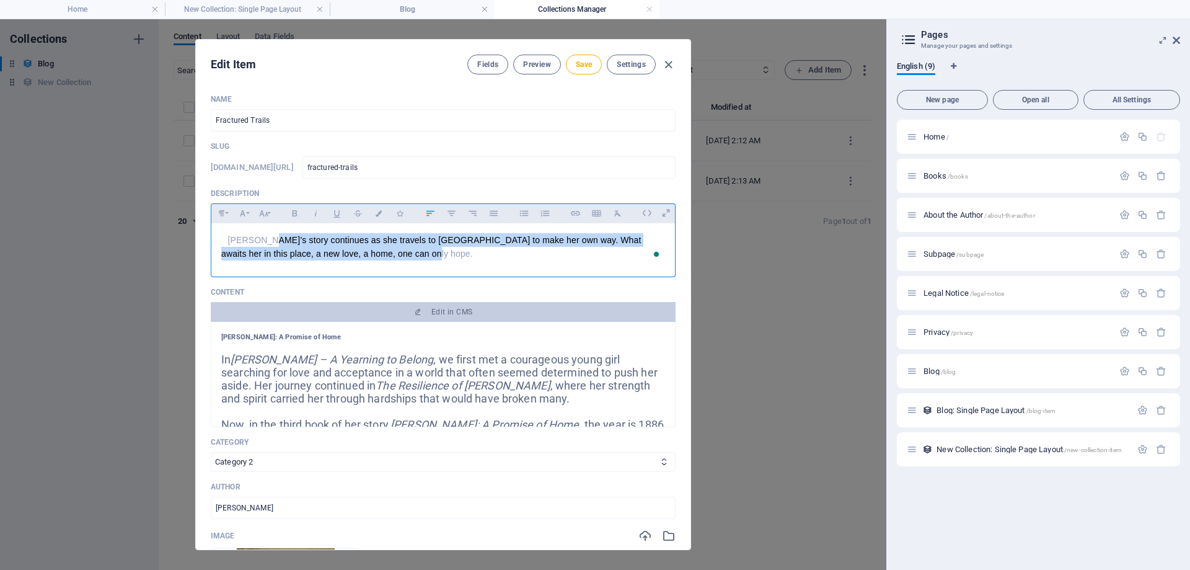
drag, startPoint x: 382, startPoint y: 255, endPoint x: 252, endPoint y: 242, distance: 130.8
click at [252, 242] on div "[PERSON_NAME]’s story continues as she travels to [GEOGRAPHIC_DATA] to make her…" at bounding box center [443, 247] width 464 height 48
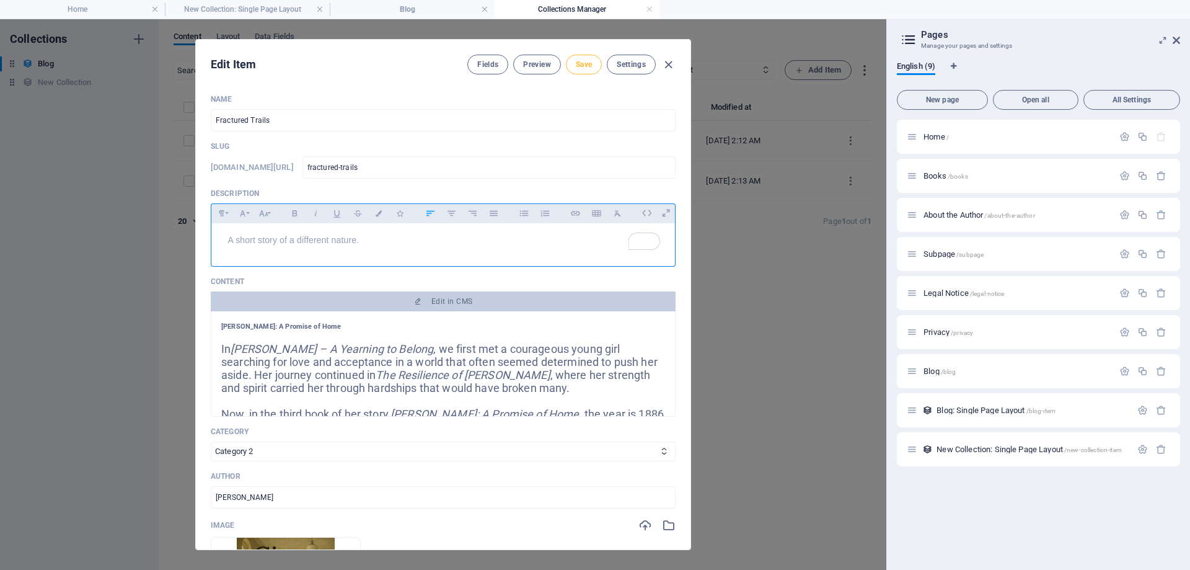
click at [340, 67] on span "Save" at bounding box center [584, 64] width 16 height 10
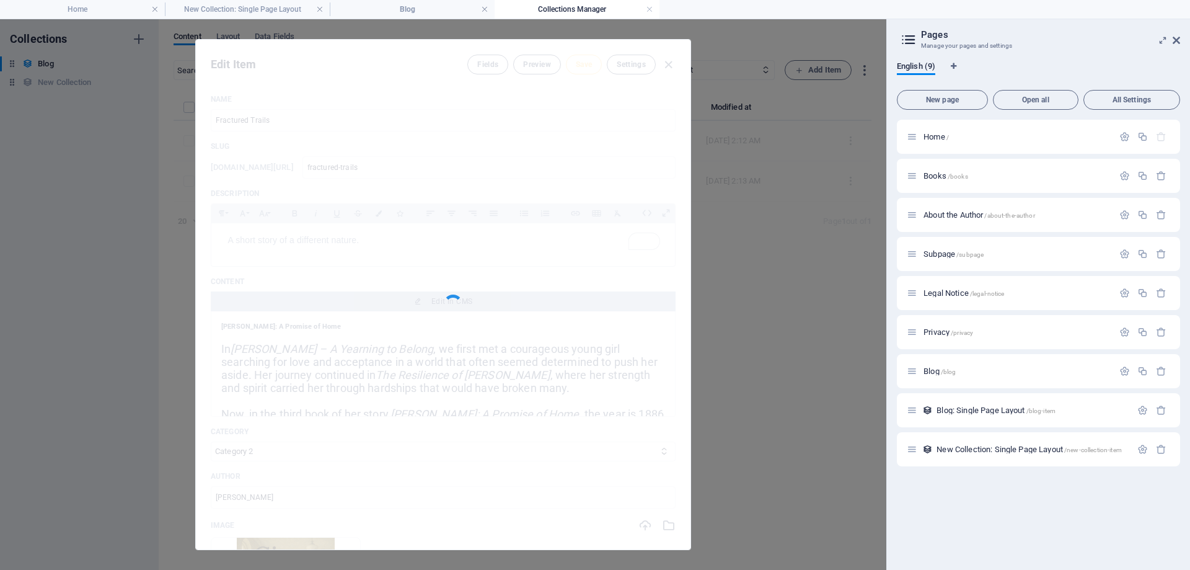
type input "fractured-trails"
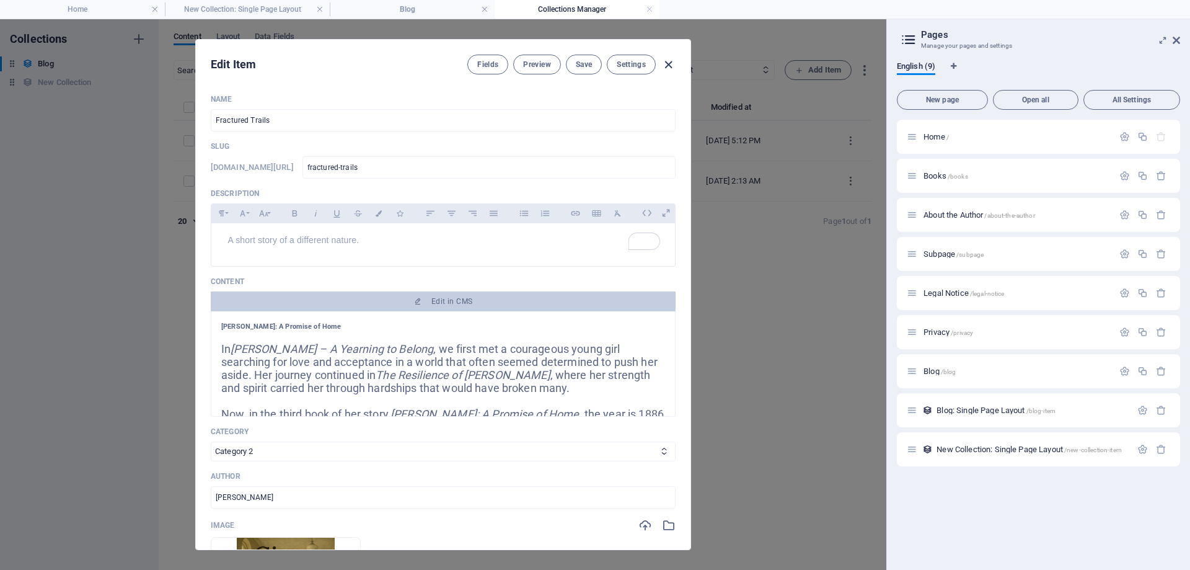
click at [340, 60] on icon "button" at bounding box center [668, 65] width 14 height 14
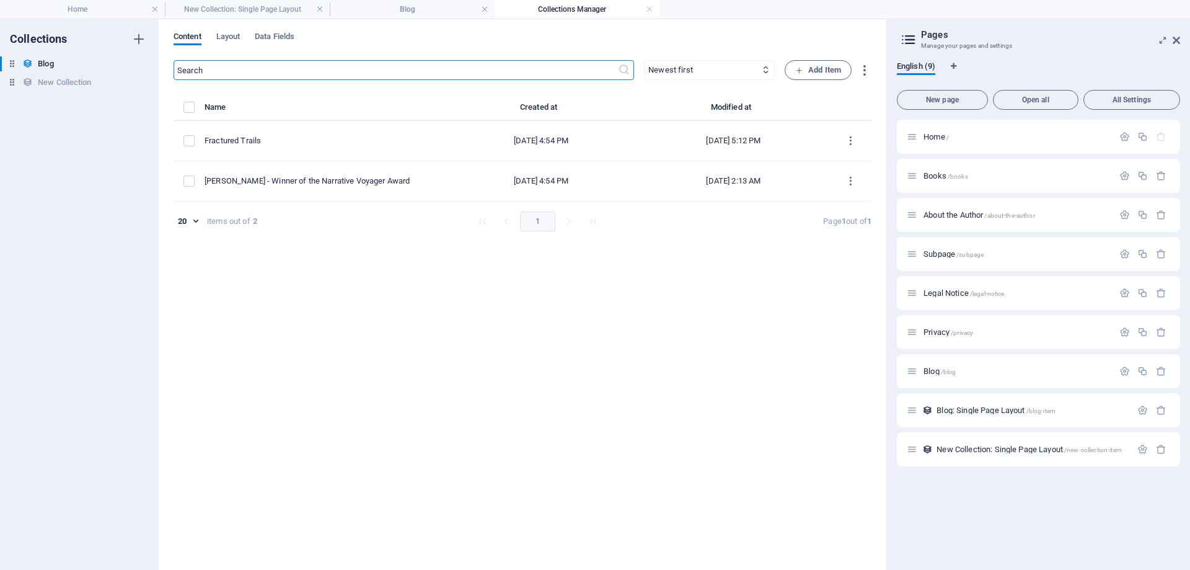
click at [340, 11] on h4 "Collections Manager" at bounding box center [577, 9] width 165 height 14
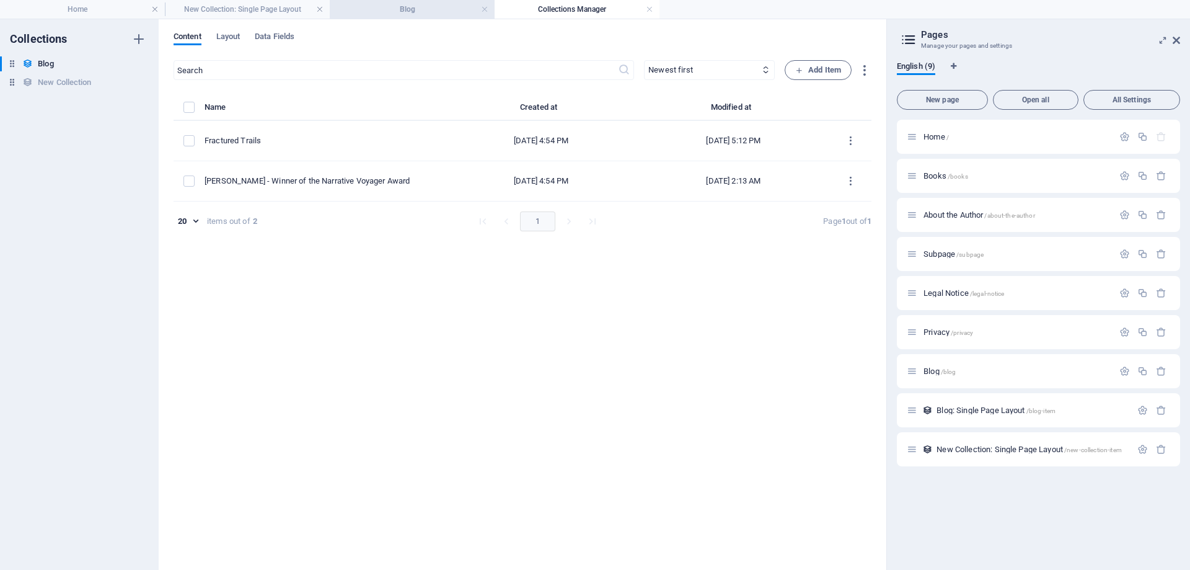
click at [340, 15] on h4 "Blog" at bounding box center [412, 9] width 165 height 14
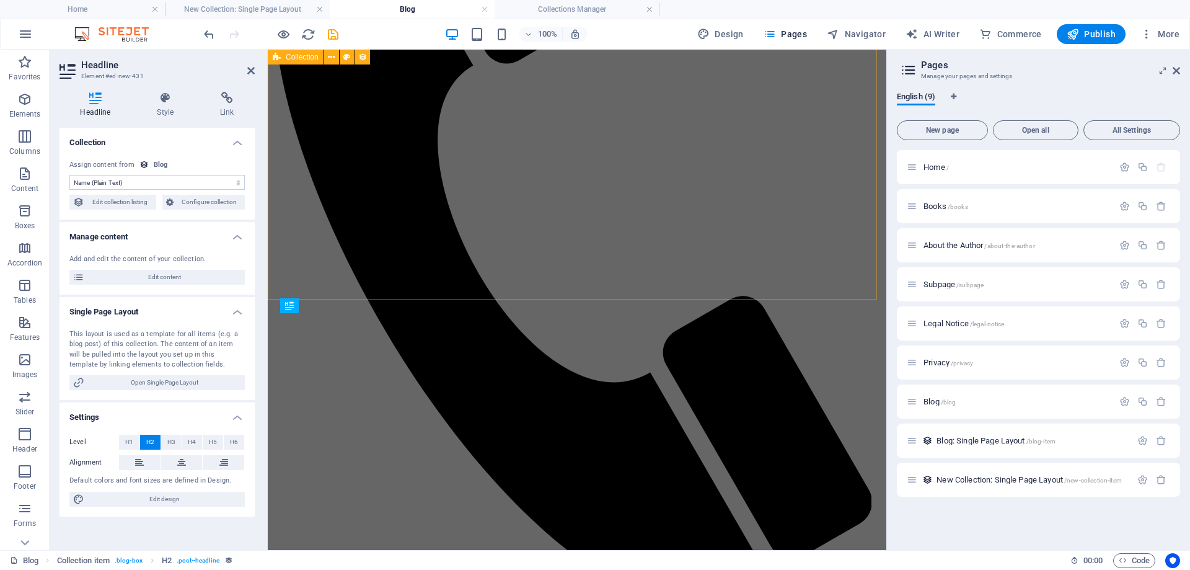
scroll to position [452, 0]
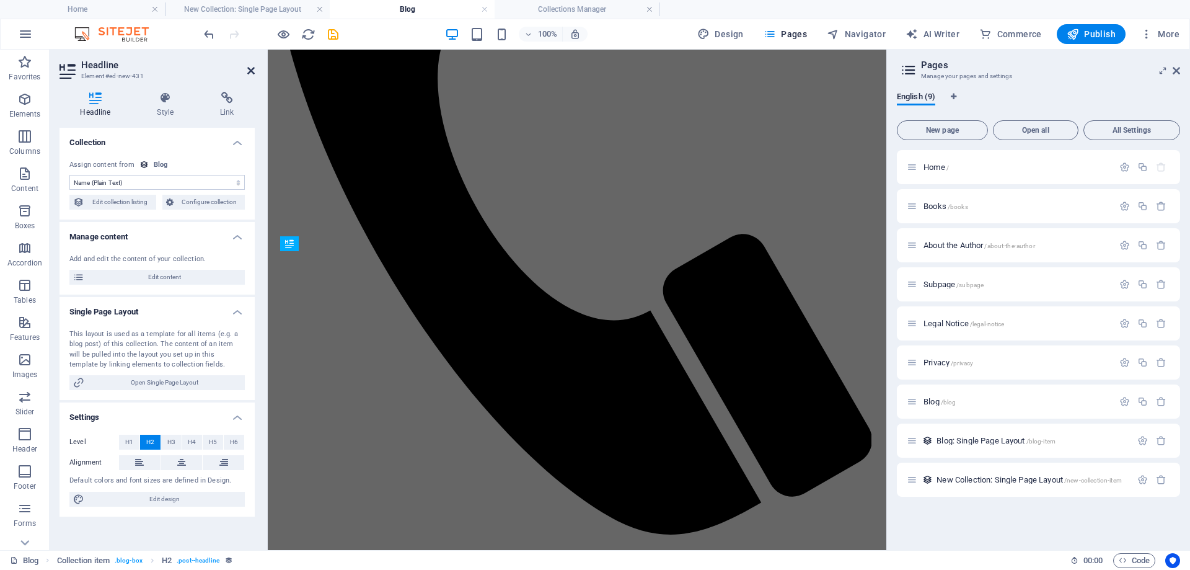
click at [253, 68] on icon at bounding box center [250, 71] width 7 height 10
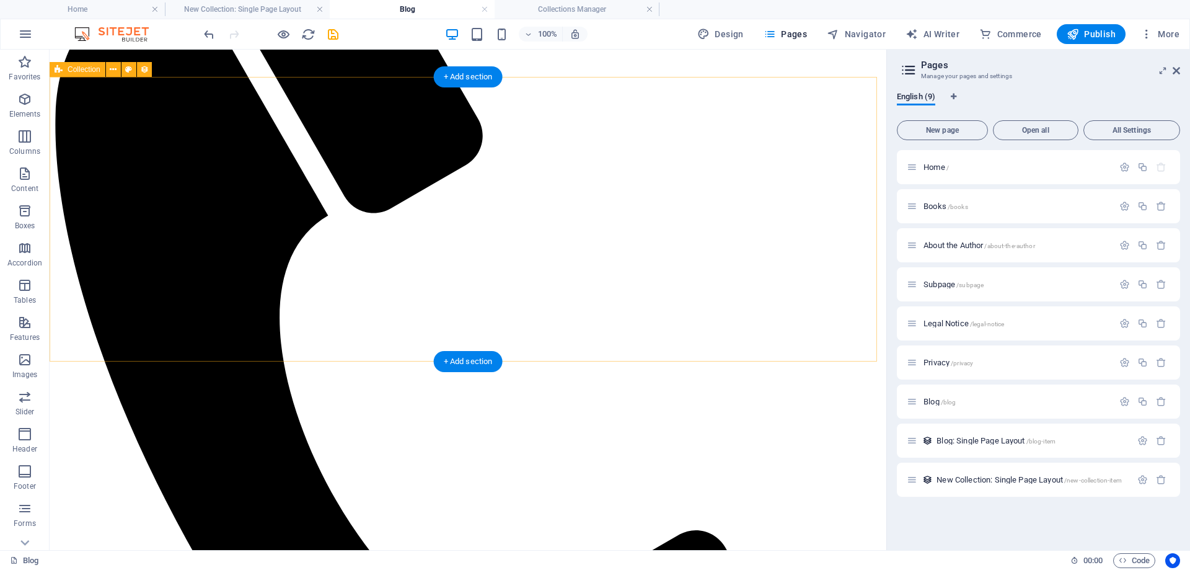
scroll to position [328, 0]
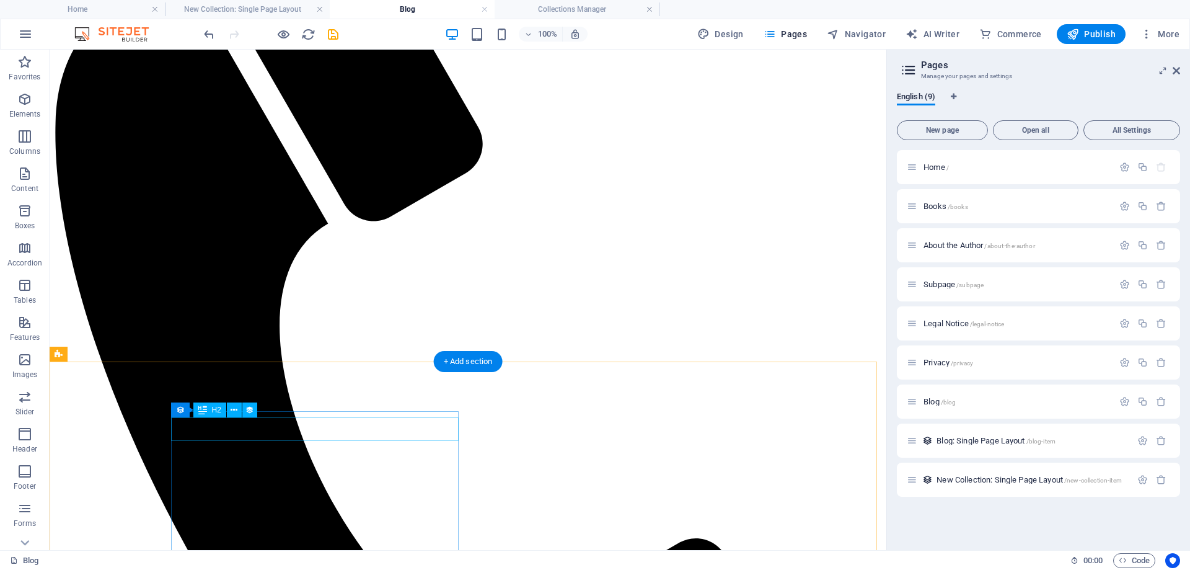
select select "name"
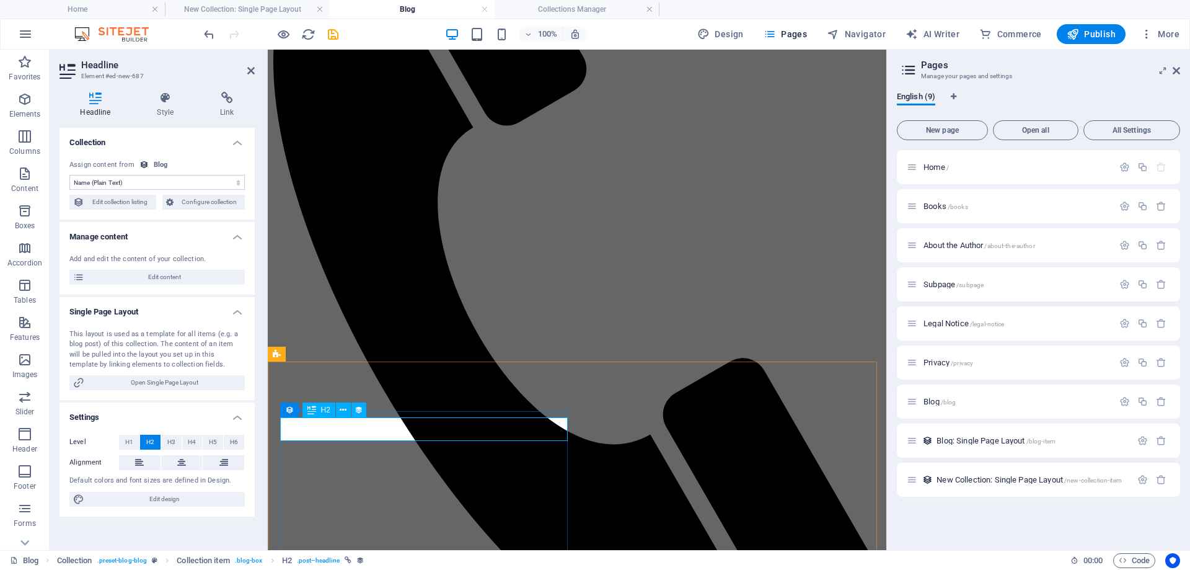
click at [135, 279] on span "Edit content" at bounding box center [164, 277] width 153 height 15
select select "Category 2"
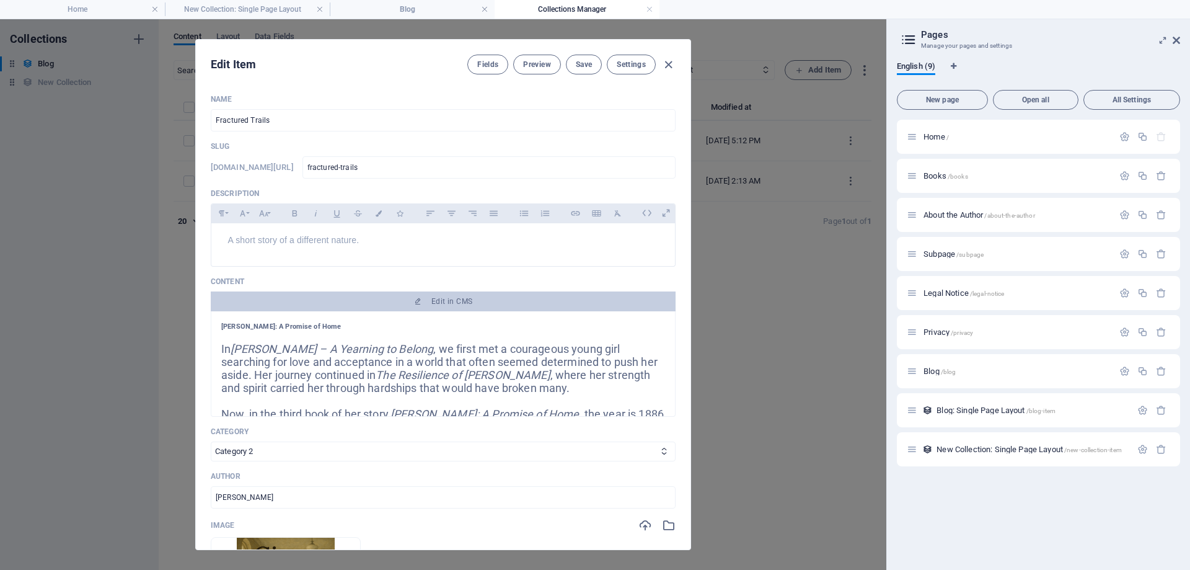
scroll to position [0, 0]
click at [340, 63] on span "Save" at bounding box center [584, 64] width 16 height 10
click at [340, 61] on icon "button" at bounding box center [668, 65] width 14 height 14
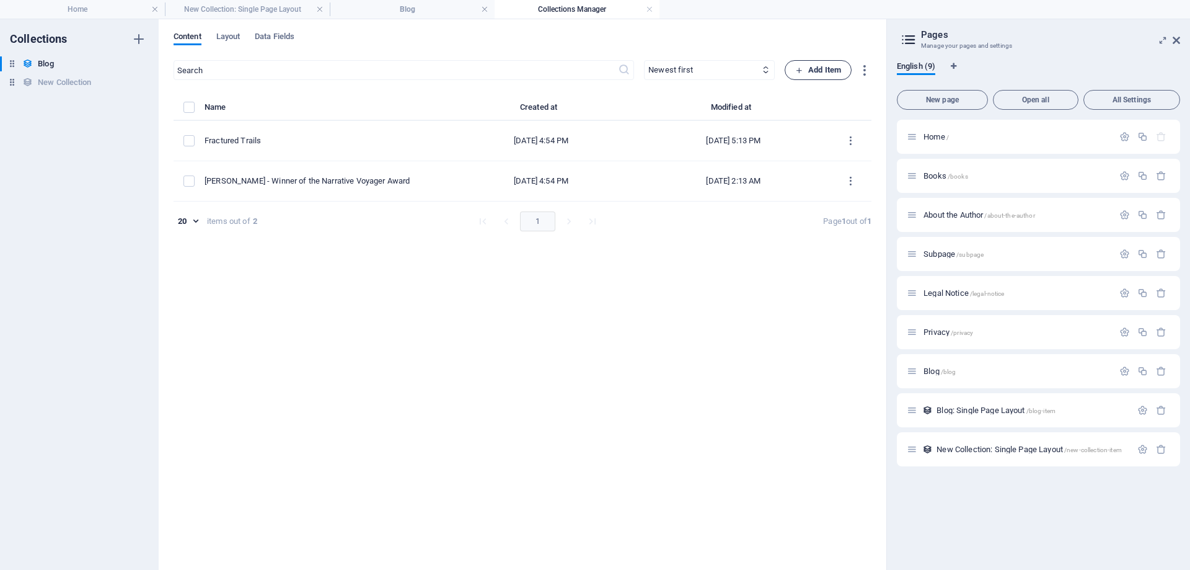
click at [340, 66] on span "Add Item" at bounding box center [818, 70] width 46 height 15
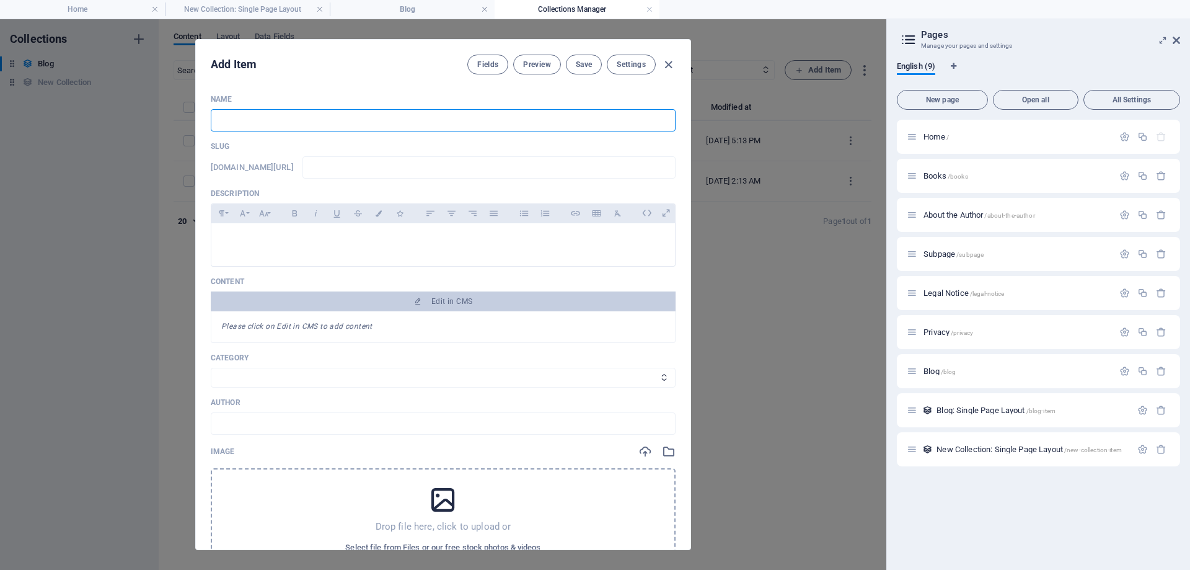
click at [299, 127] on input "text" at bounding box center [443, 120] width 465 height 22
type input "F"
type input "f"
type input "Fr"
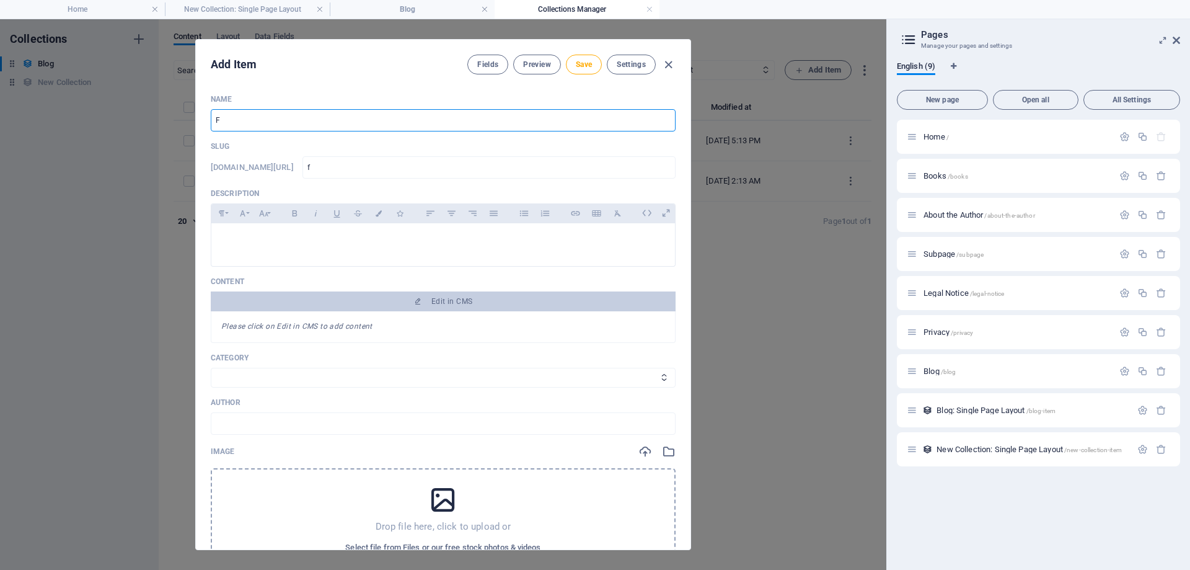
type input "fr"
type input "Fra"
type input "fra"
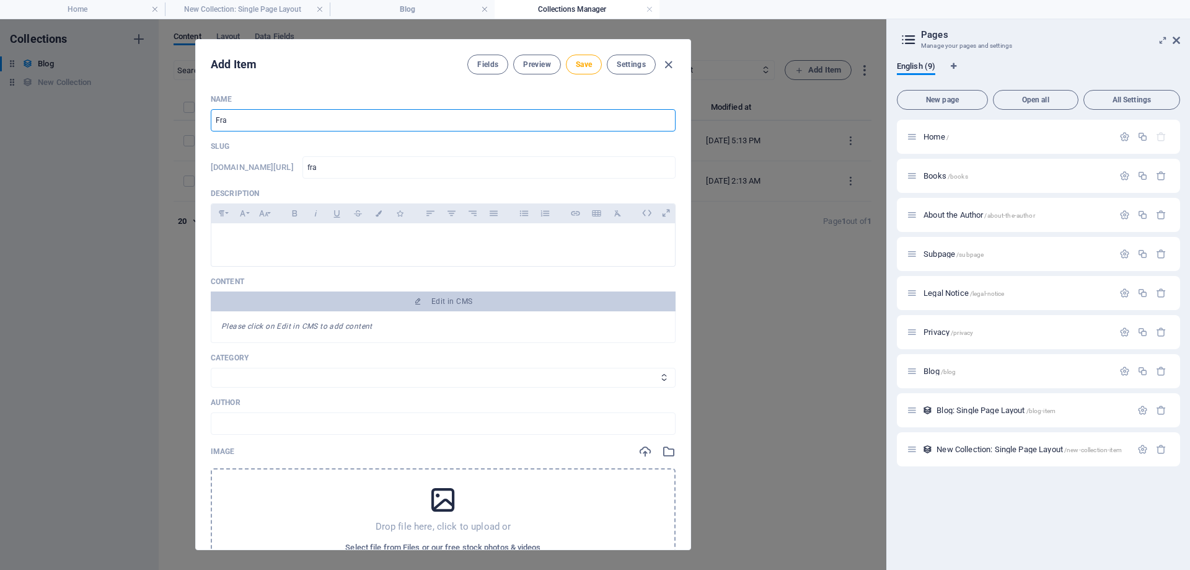
type input "Frac"
type input "frac"
type input "Fract"
type input "fract"
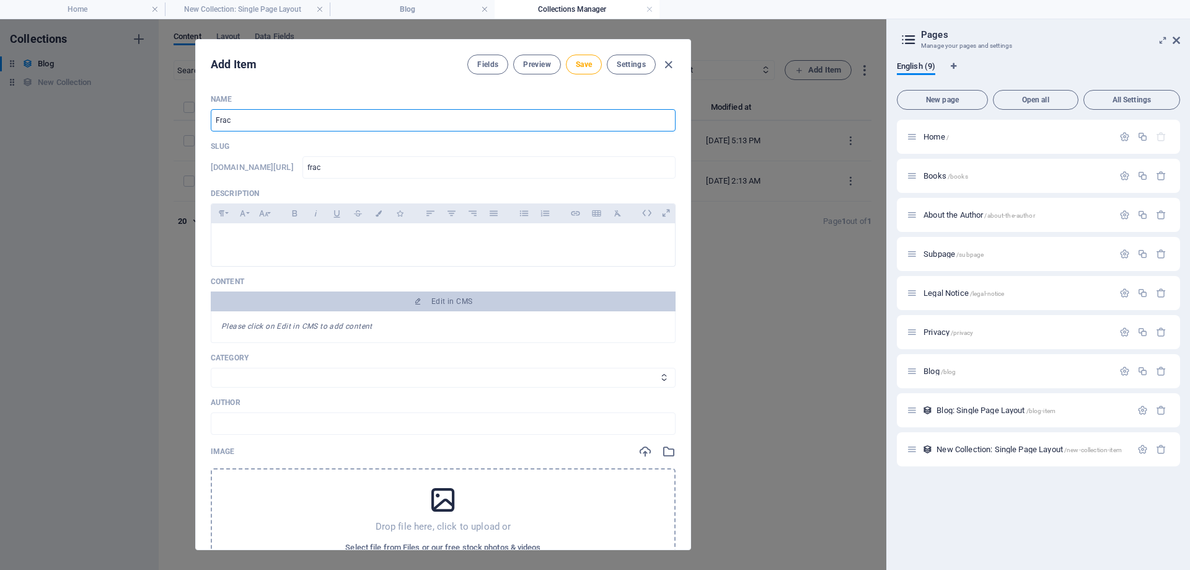
type input "fract"
type input "Fractu"
type input "fractu"
type input "Fractur"
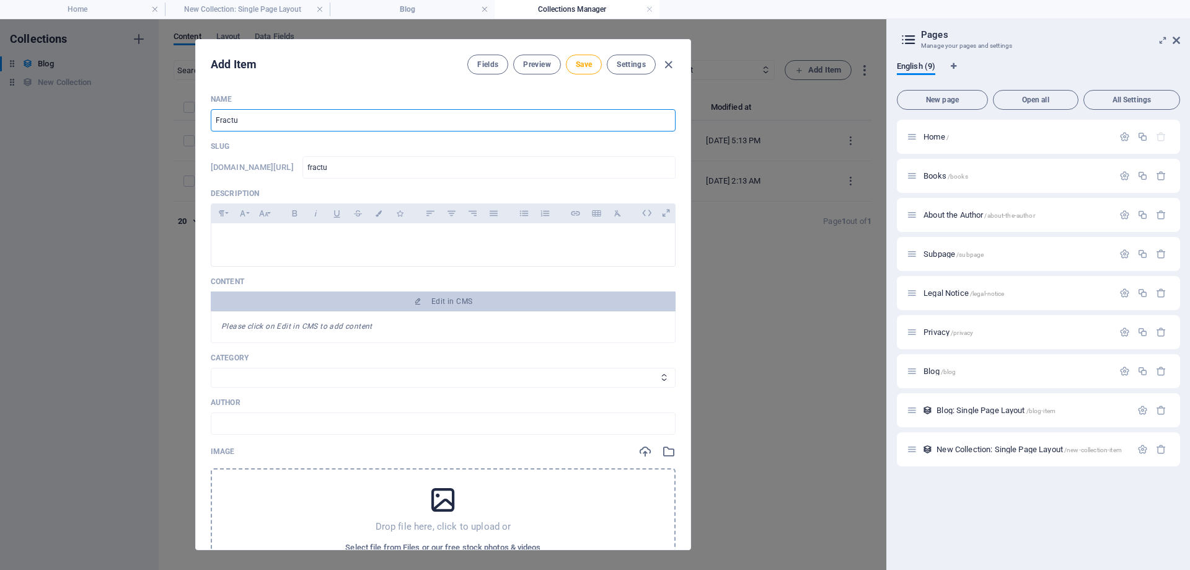
type input "fractur"
type input "Fracture"
type input "fracture"
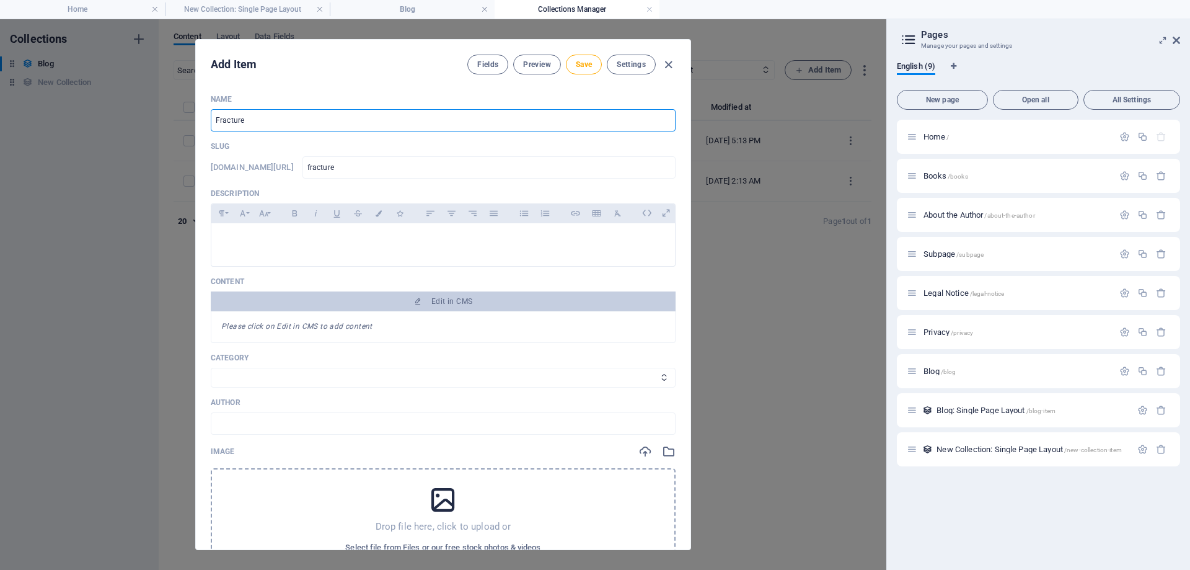
type input "Fractured"
type input "fractured"
type input "Fractured T"
type input "fractured-t"
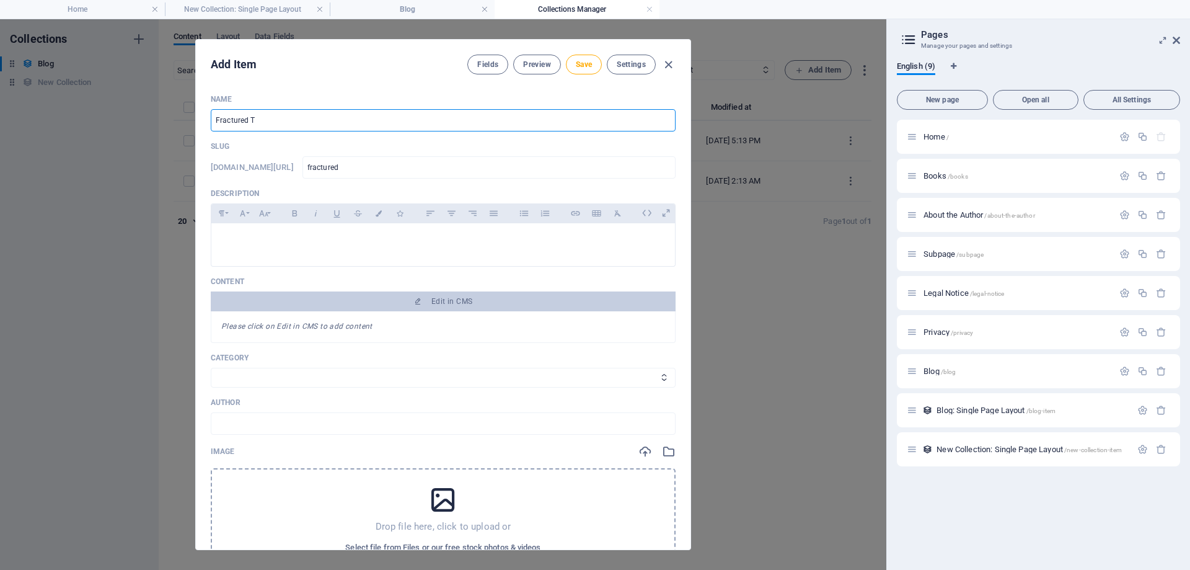
type input "fractured-t"
type input "Fractured Tr"
type input "fractured-tr"
type input "Fractured Tra"
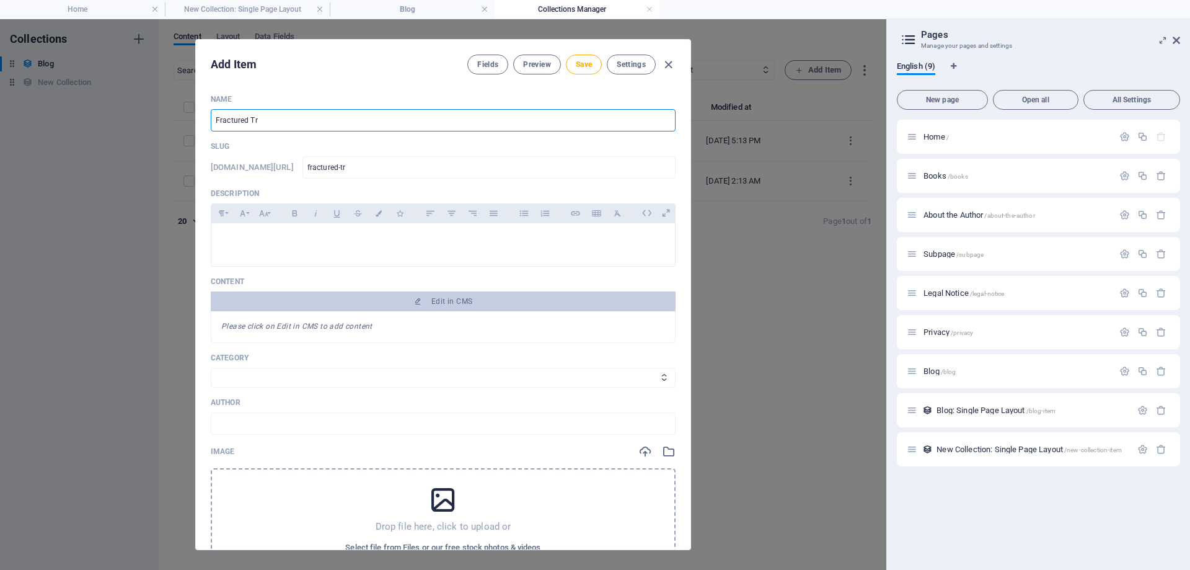
type input "fractured-tra"
type input "Fractured Trai"
type input "fractured-trai"
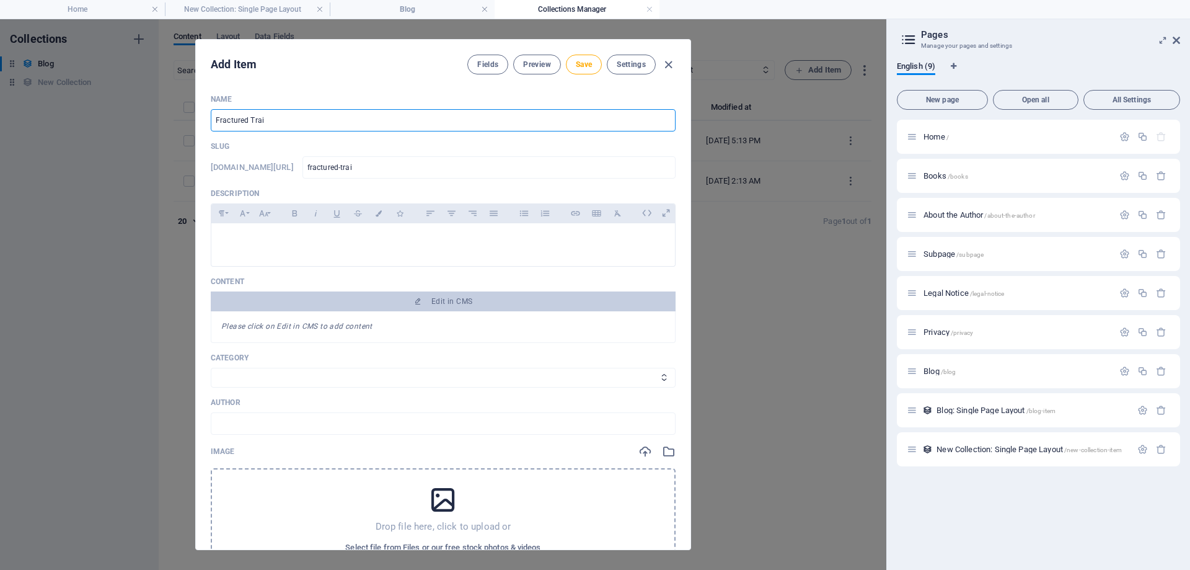
type input "Fractured Trail"
type input "fractured-trail"
type input "Fractured Trails"
type input "fractured-trails"
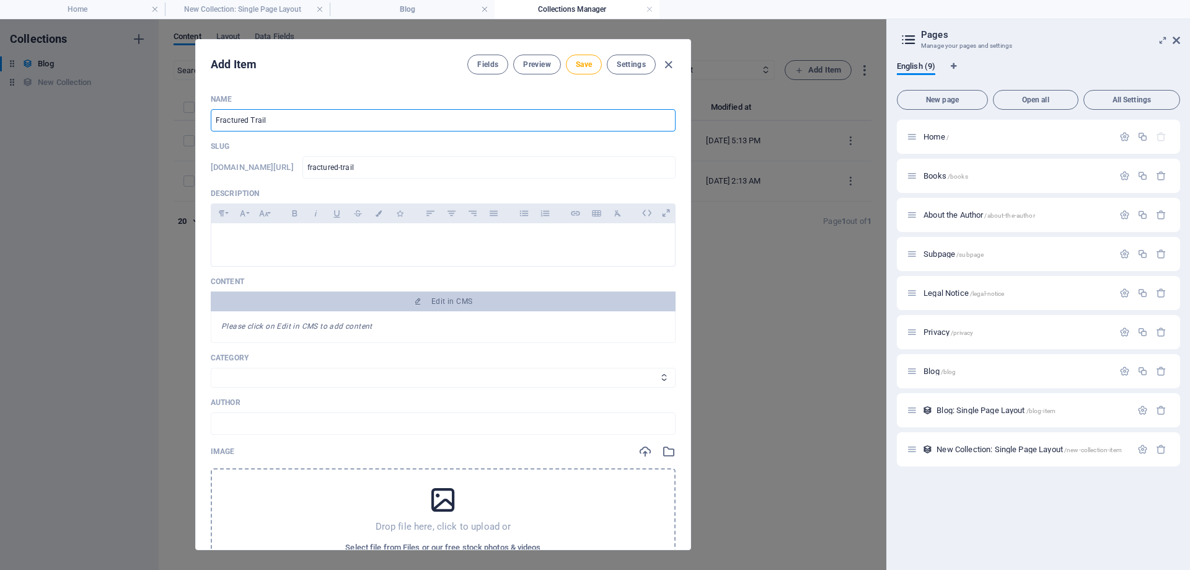
type input "fractured-trails"
type input "Fractured Trails"
click at [320, 248] on div at bounding box center [443, 241] width 464 height 37
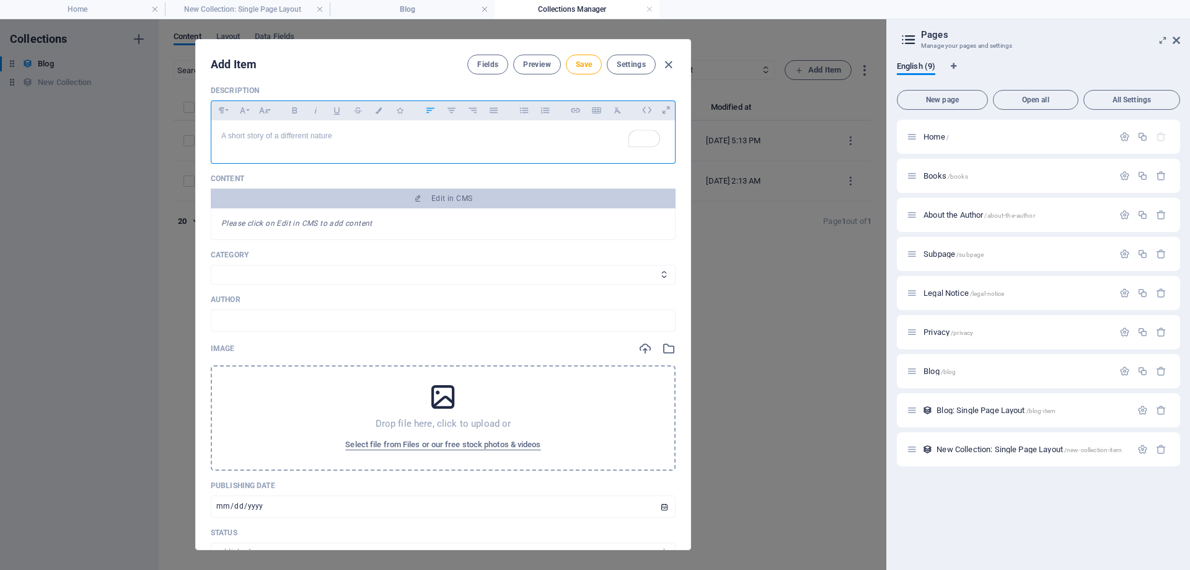
scroll to position [124, 0]
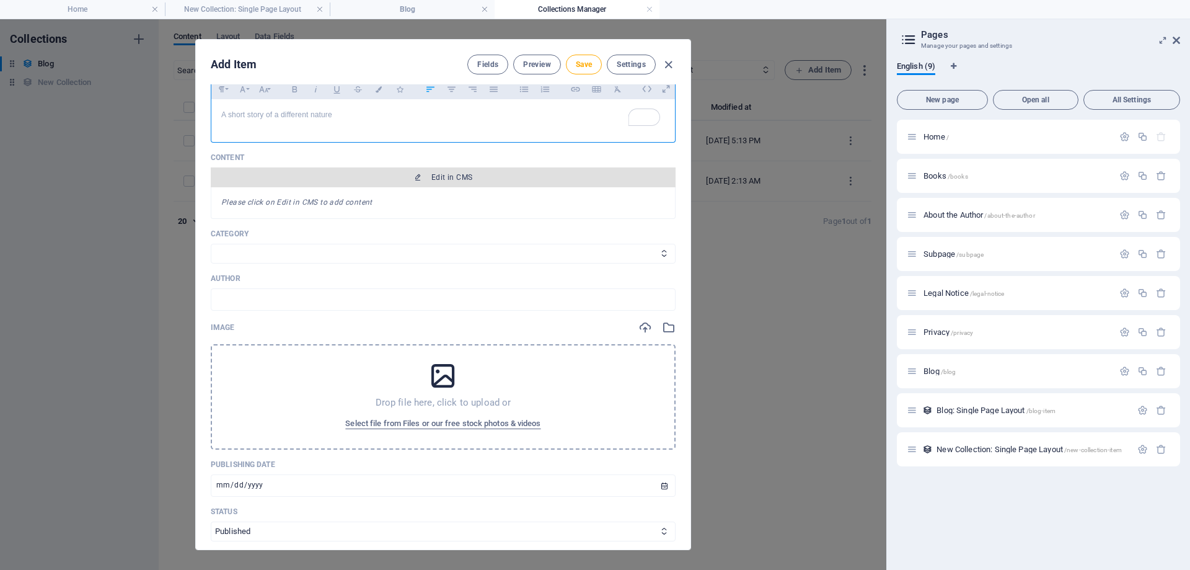
click at [340, 181] on icon "button" at bounding box center [417, 177] width 7 height 7
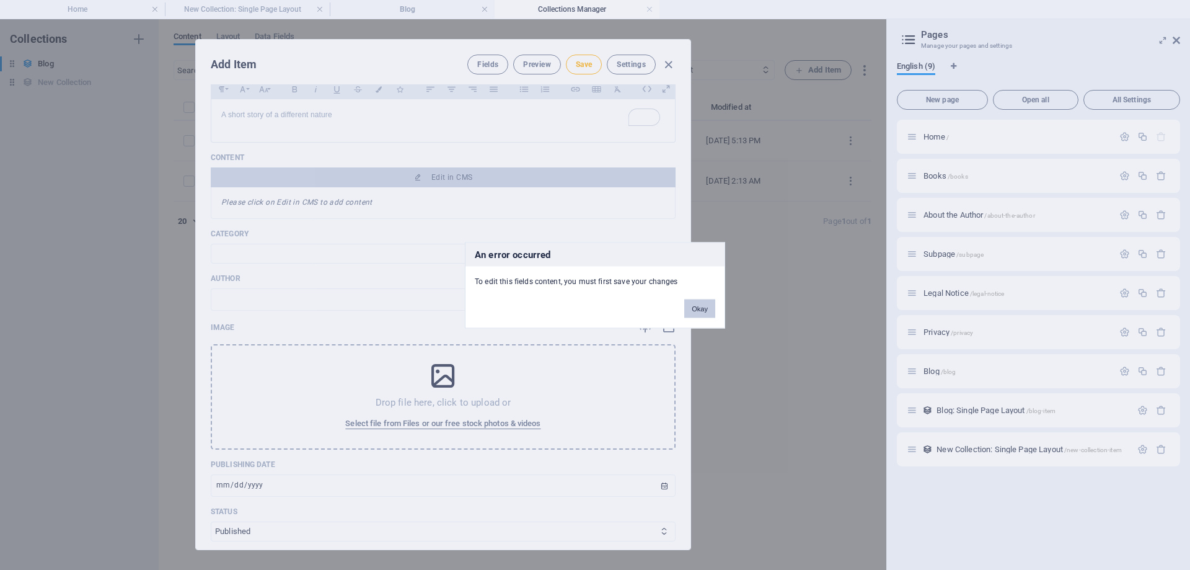
click at [340, 311] on button "Okay" at bounding box center [699, 308] width 31 height 19
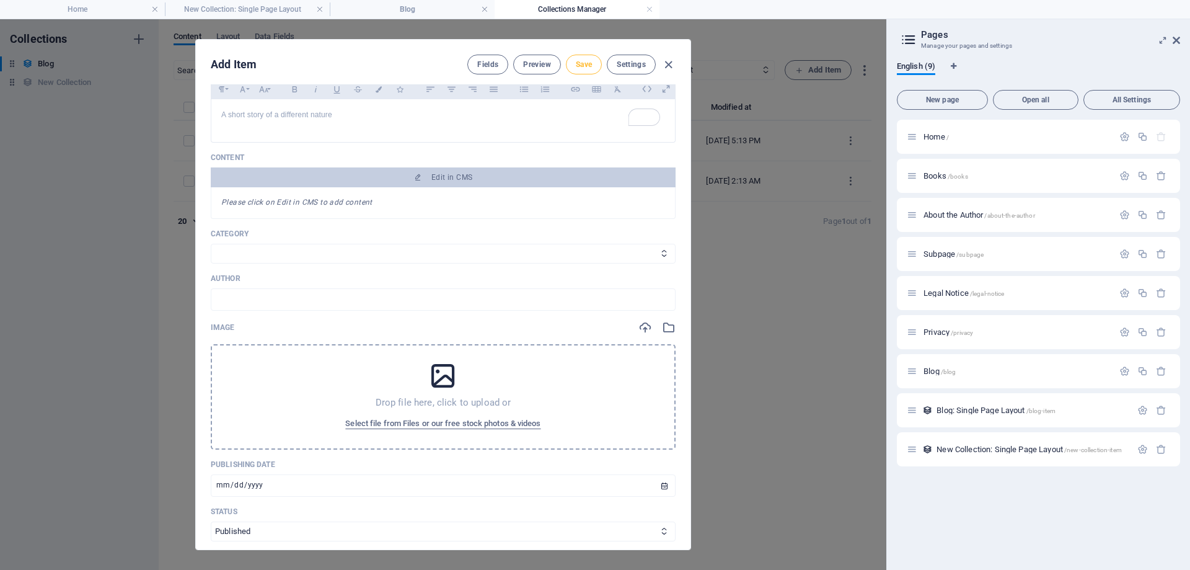
click at [340, 60] on span "Save" at bounding box center [584, 64] width 16 height 10
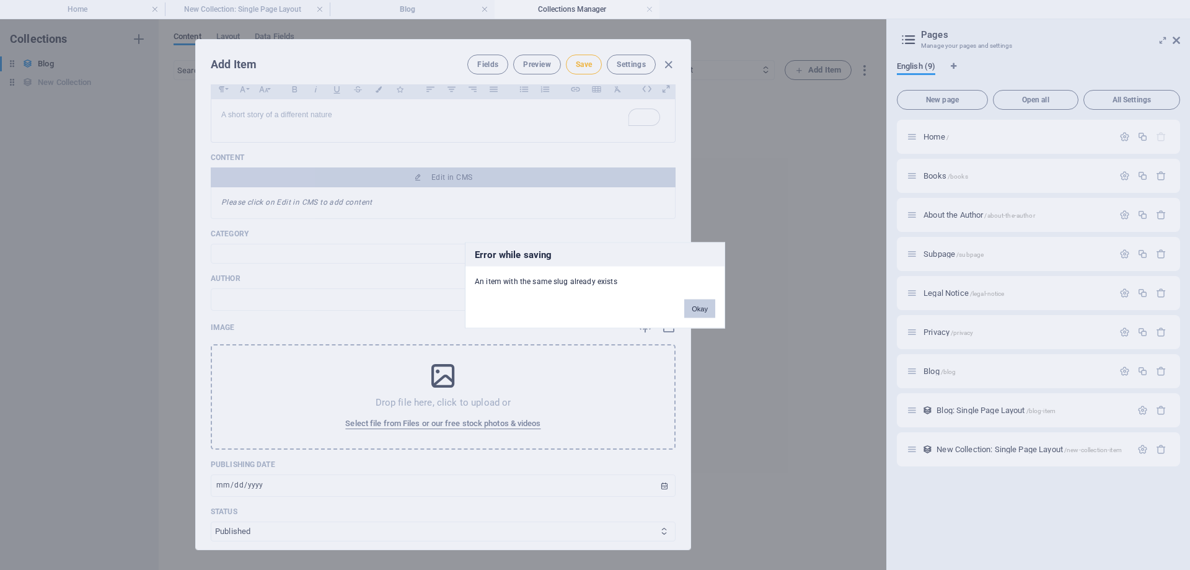
click at [340, 309] on button "Okay" at bounding box center [699, 308] width 31 height 19
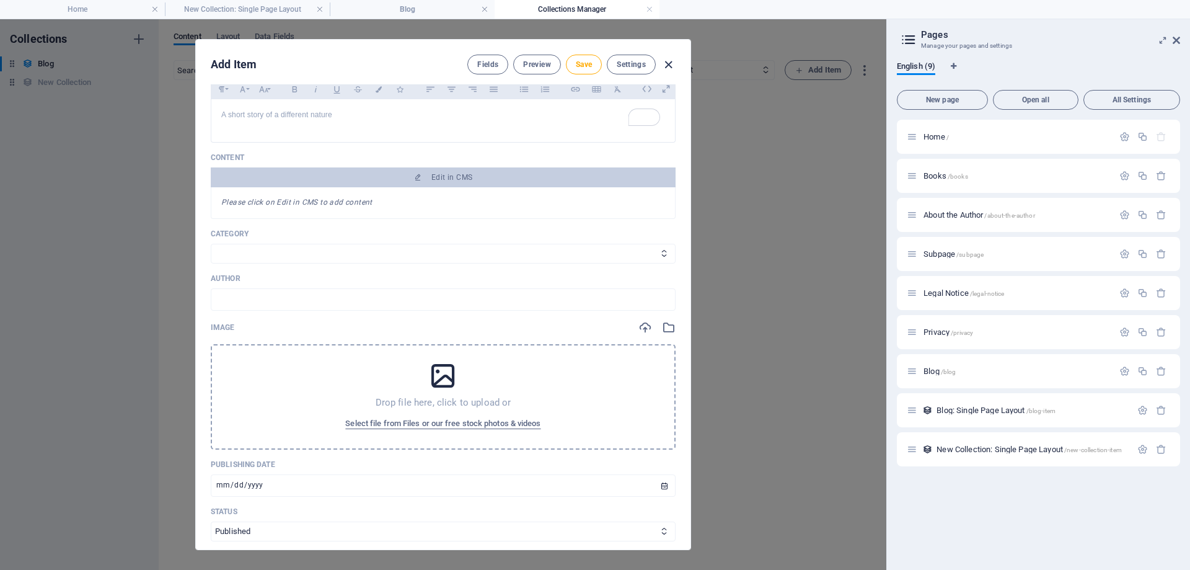
click at [340, 64] on icon "button" at bounding box center [668, 65] width 14 height 14
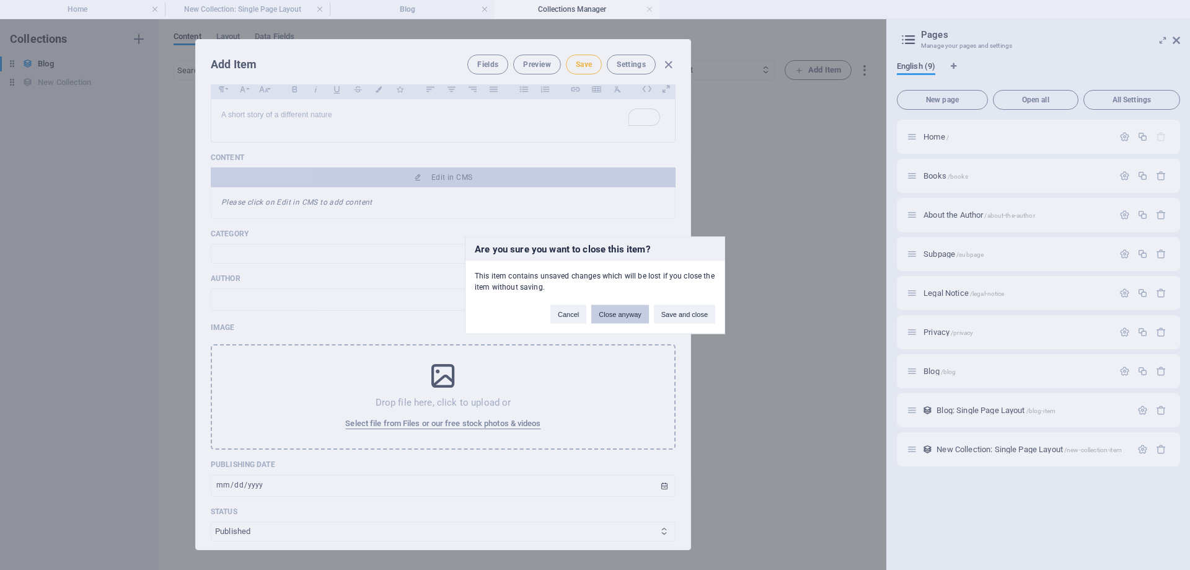
click at [340, 312] on button "Close anyway" at bounding box center [619, 313] width 57 height 19
type input "fractured-trails"
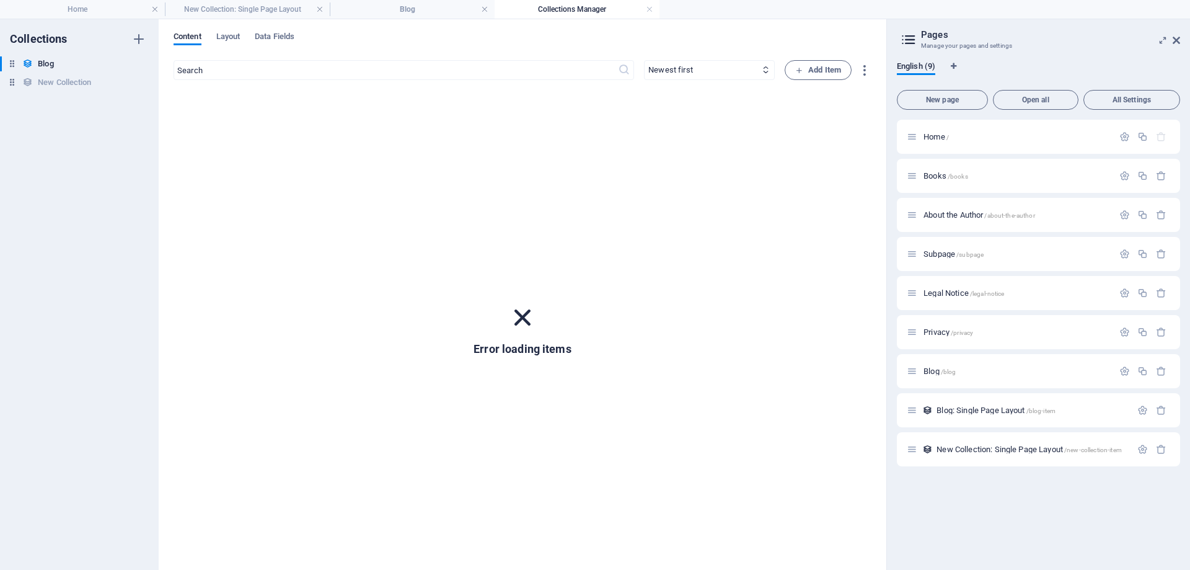
click at [340, 12] on h4 "Collections Manager" at bounding box center [577, 9] width 165 height 14
click at [340, 6] on h4 "Collections Manager" at bounding box center [577, 9] width 165 height 14
click at [340, 12] on h4 "Blog" at bounding box center [412, 9] width 165 height 14
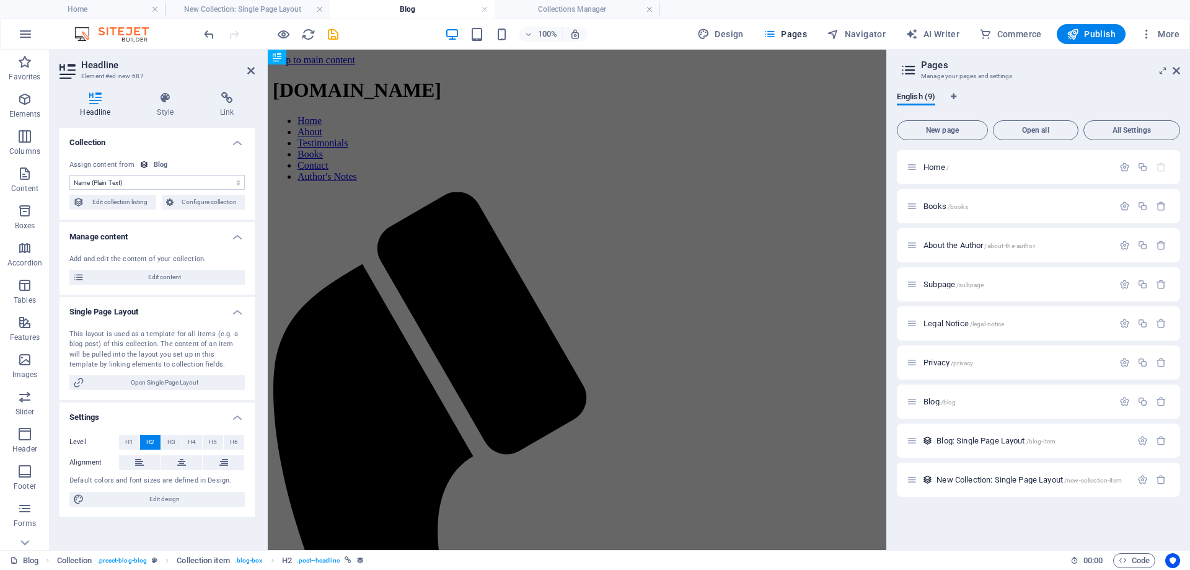
scroll to position [328, 0]
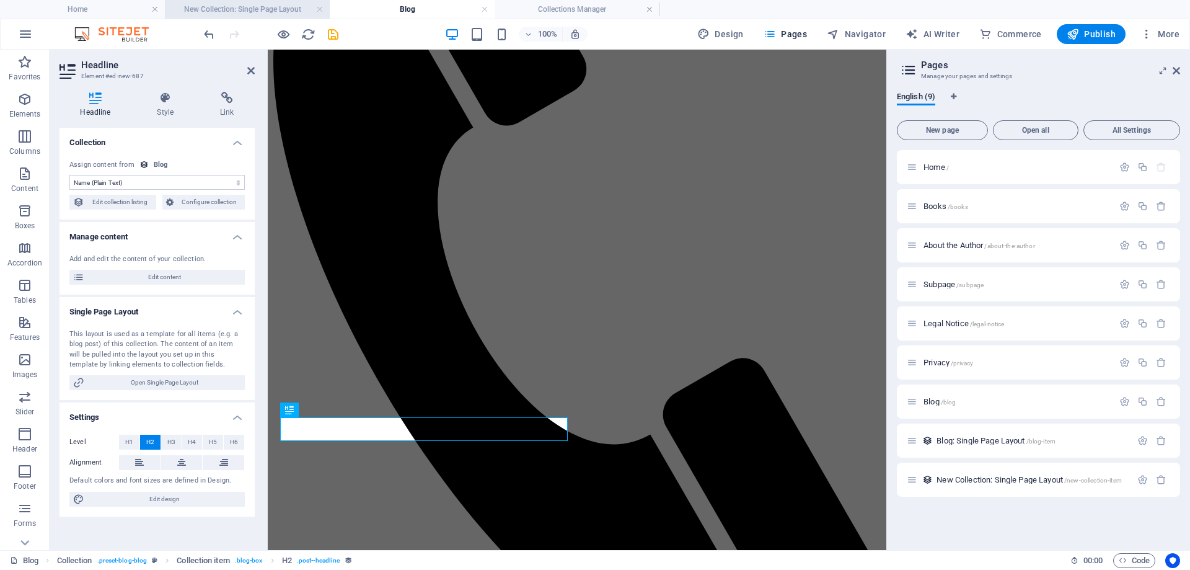
click at [252, 11] on h4 "New Collection: Single Page Layout" at bounding box center [247, 9] width 165 height 14
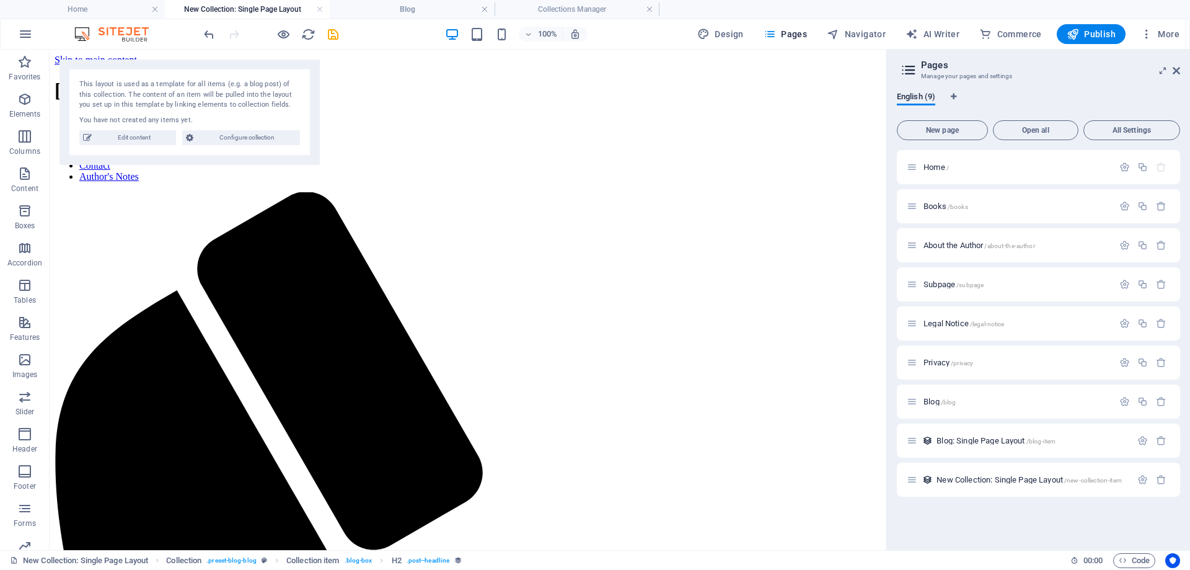
scroll to position [0, 0]
click at [340, 11] on h4 "Blog" at bounding box center [412, 9] width 165 height 14
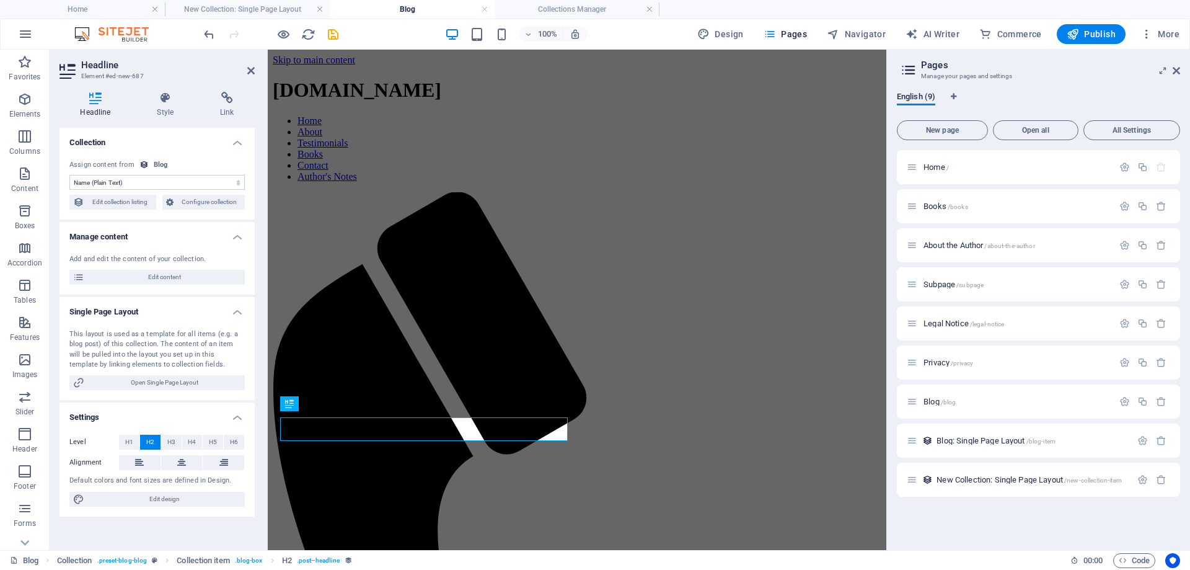
scroll to position [328, 0]
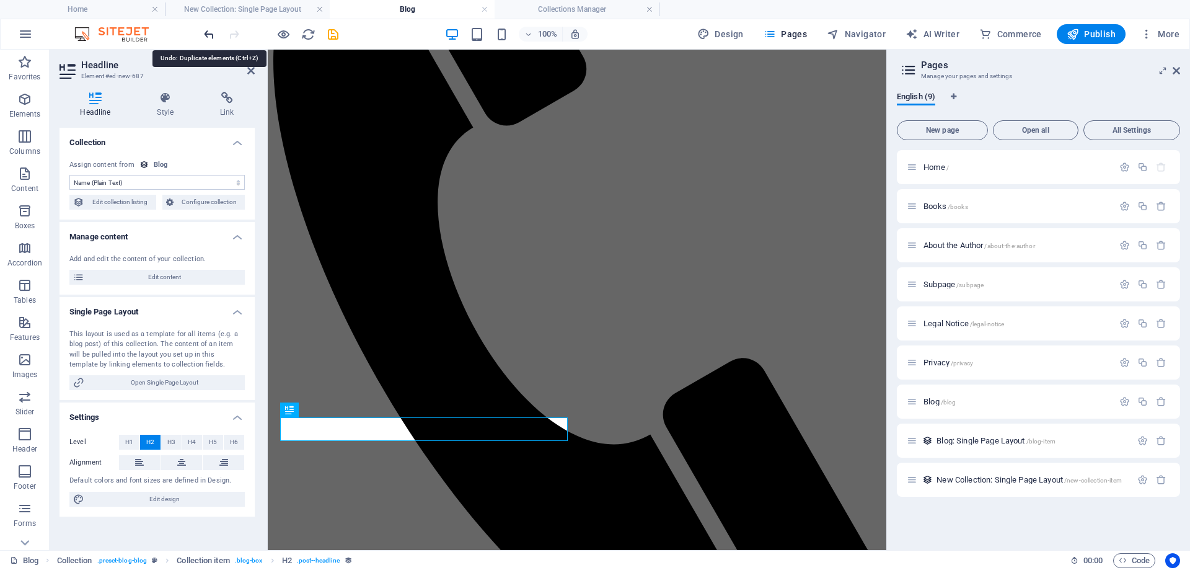
click at [211, 37] on icon "undo" at bounding box center [209, 34] width 14 height 14
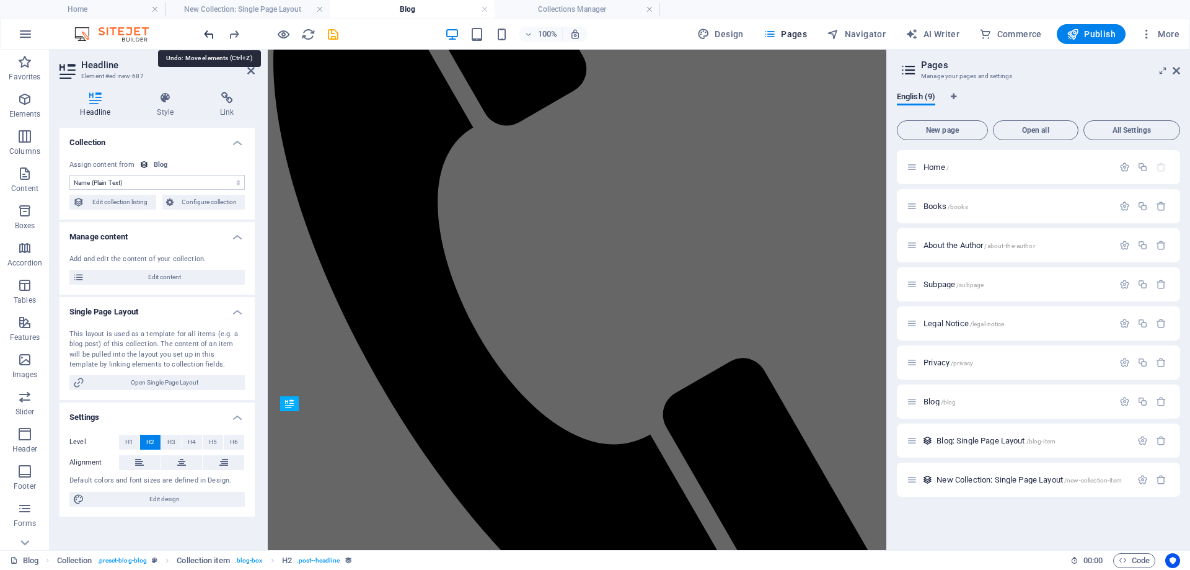
click at [211, 36] on icon "undo" at bounding box center [209, 34] width 14 height 14
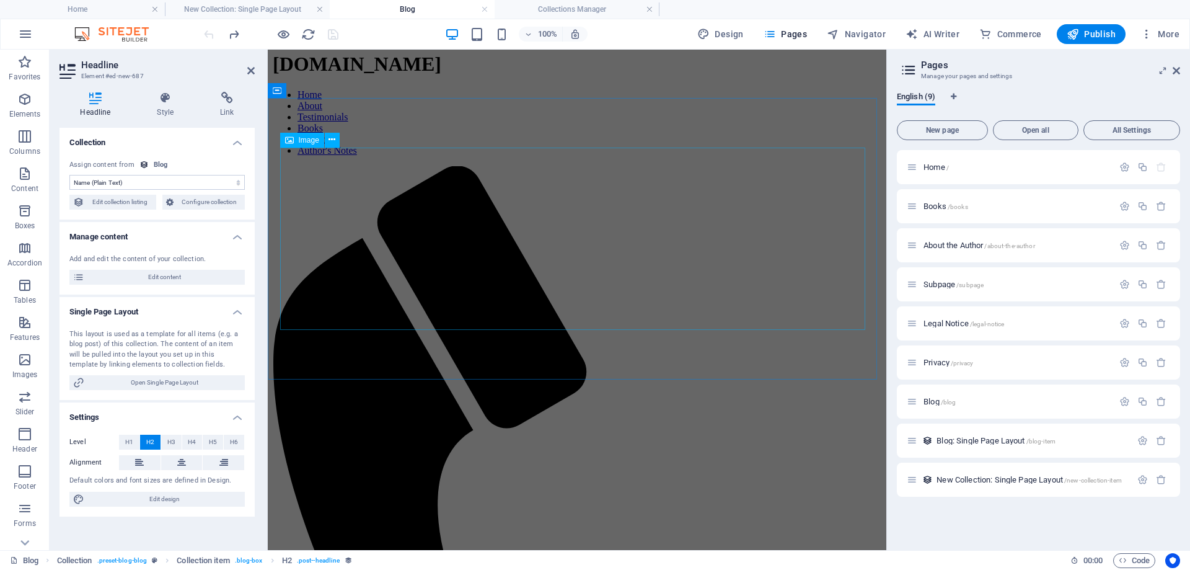
scroll to position [124, 0]
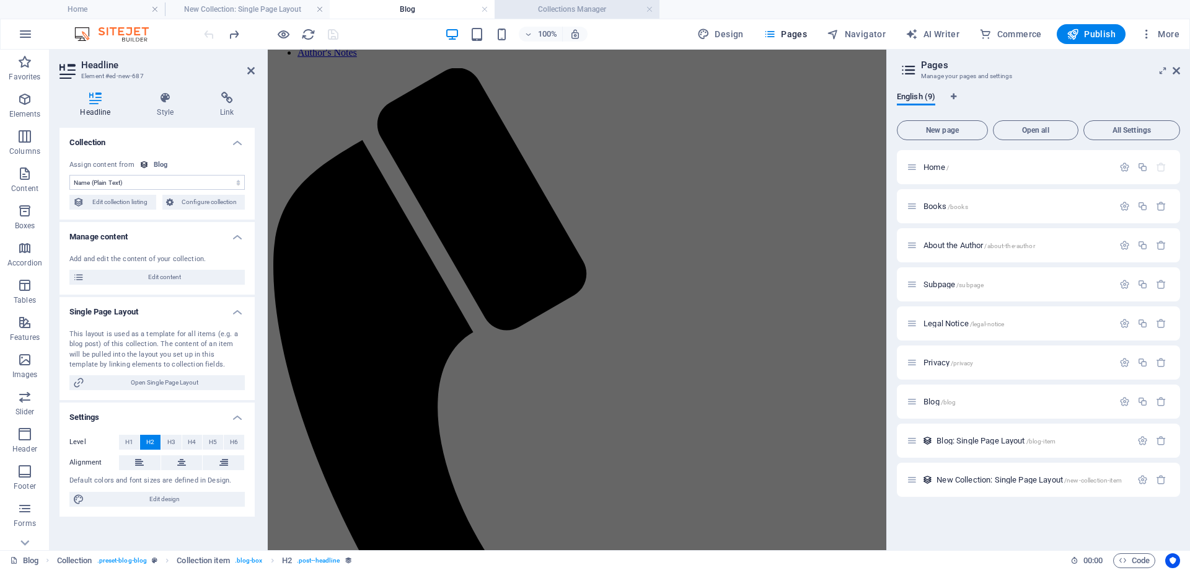
click at [340, 5] on h4 "Collections Manager" at bounding box center [577, 9] width 165 height 14
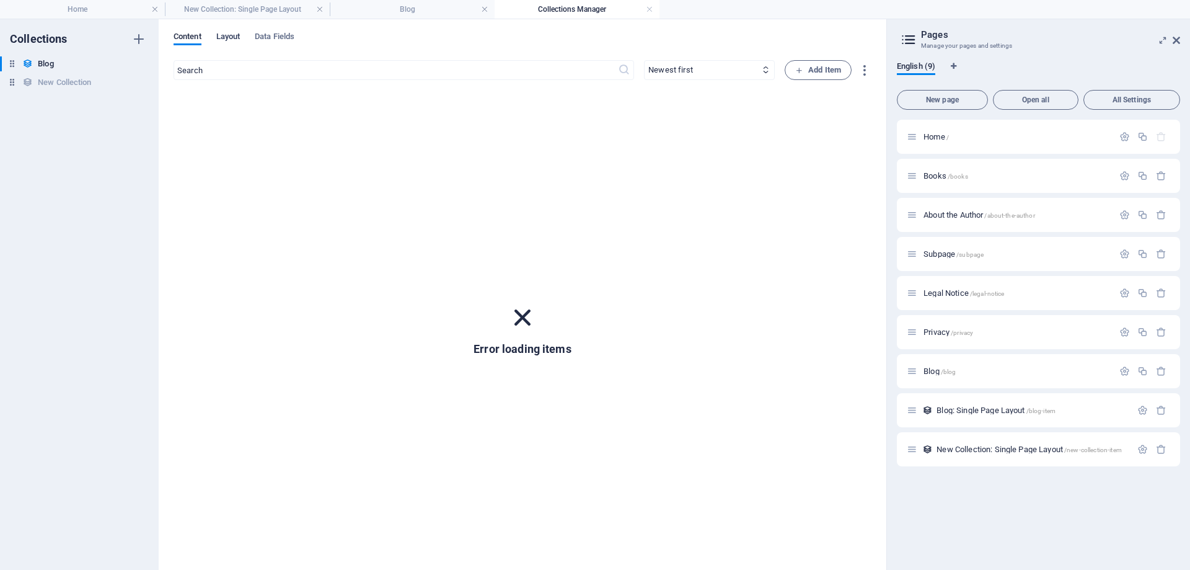
click at [239, 39] on span "Layout" at bounding box center [228, 37] width 24 height 17
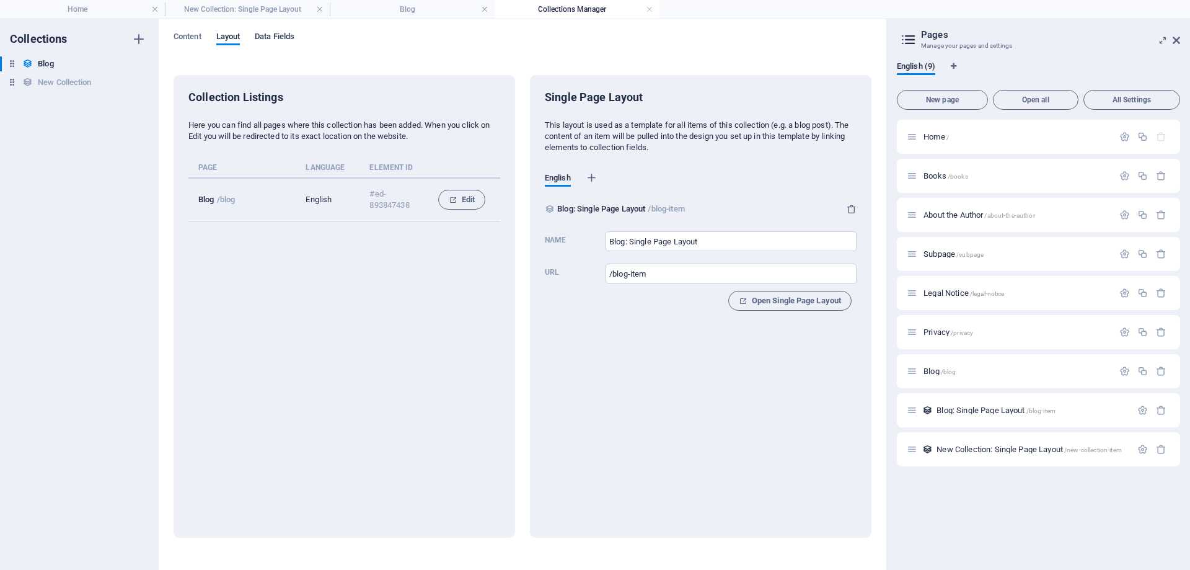
click at [270, 37] on span "Data Fields" at bounding box center [275, 37] width 40 height 17
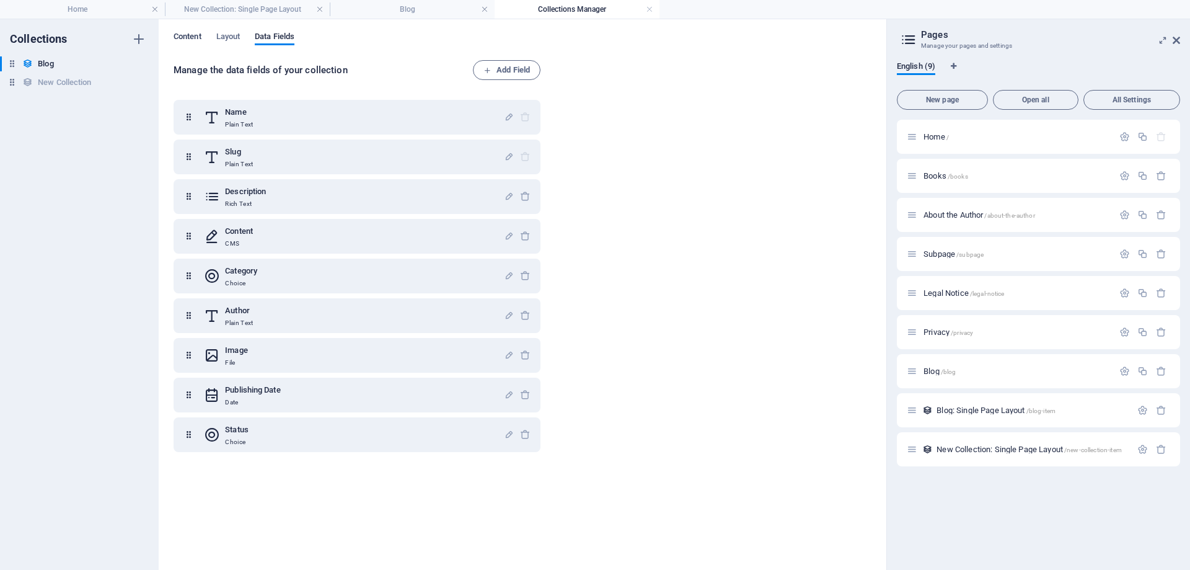
click at [190, 34] on span "Content" at bounding box center [188, 37] width 28 height 17
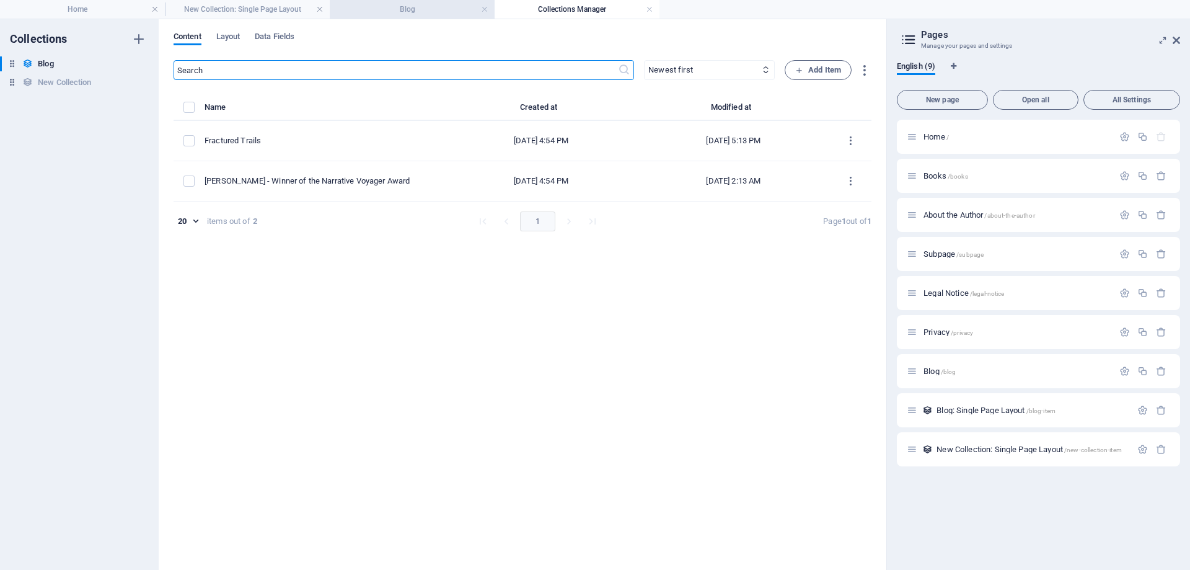
click at [340, 14] on h4 "Blog" at bounding box center [412, 9] width 165 height 14
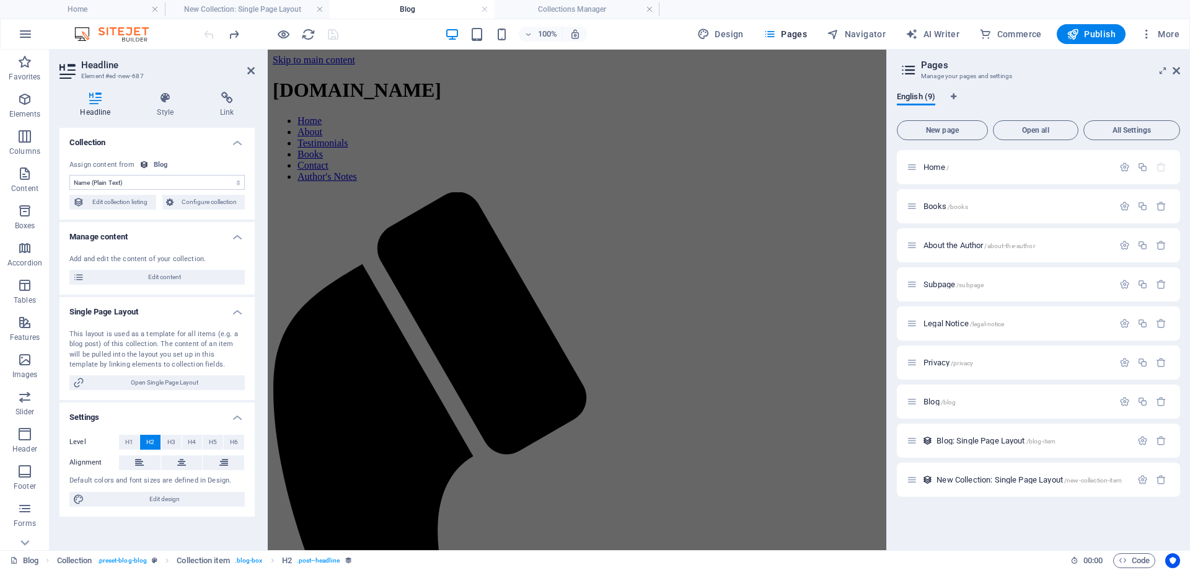
scroll to position [124, 0]
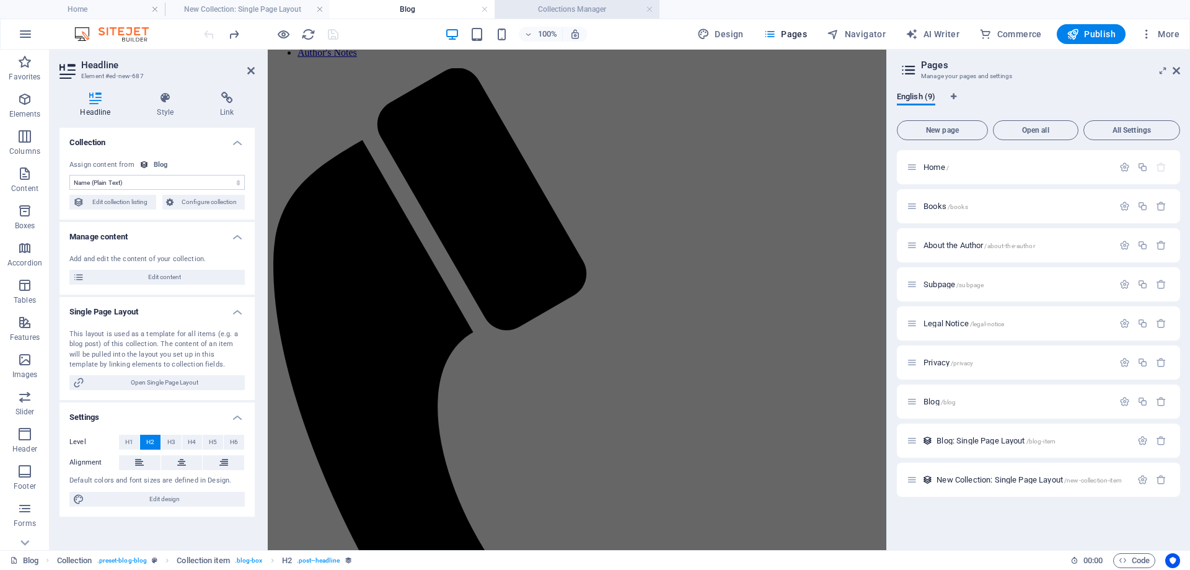
click at [340, 11] on h4 "Collections Manager" at bounding box center [577, 9] width 165 height 14
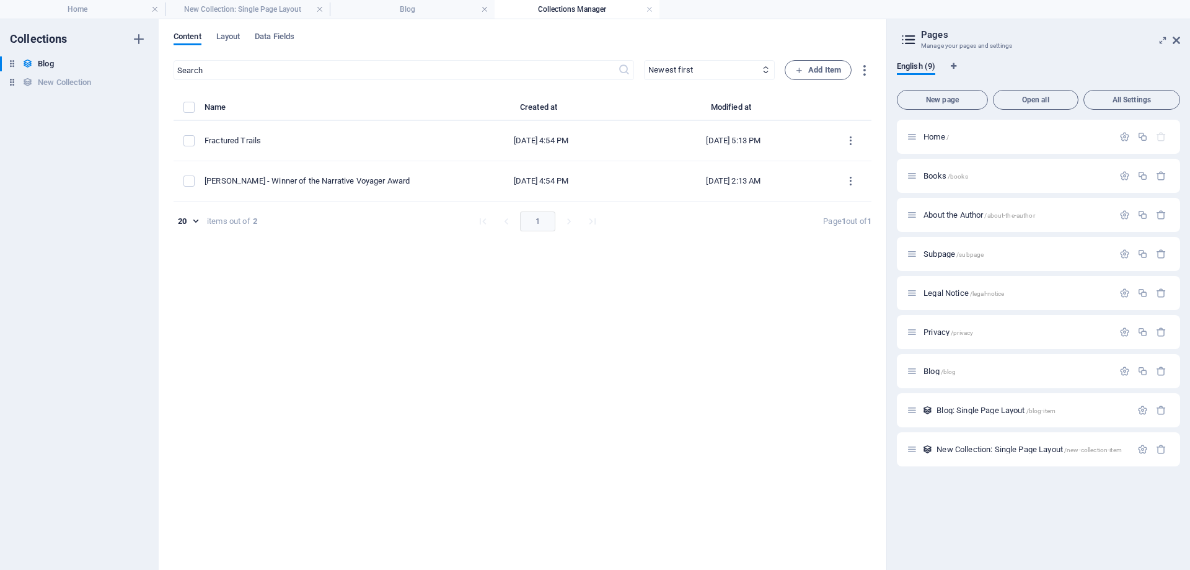
scroll to position [0, 0]
click at [64, 82] on h6 "New Collection" at bounding box center [64, 82] width 53 height 15
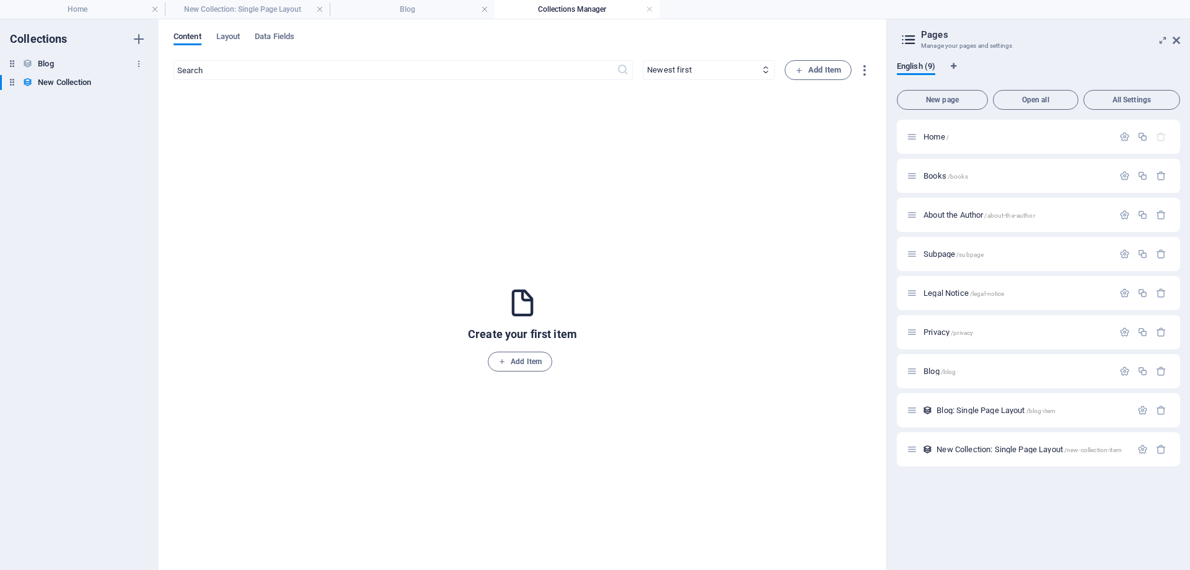
click at [66, 64] on div "Blog Blog" at bounding box center [73, 63] width 146 height 15
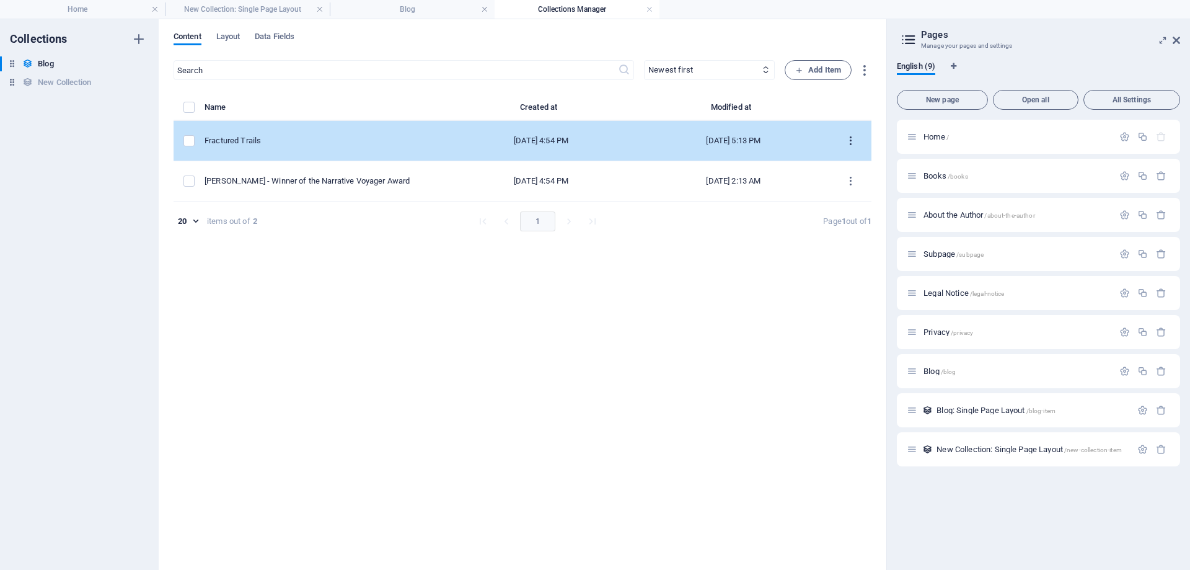
click at [340, 139] on icon "items list" at bounding box center [851, 141] width 12 height 12
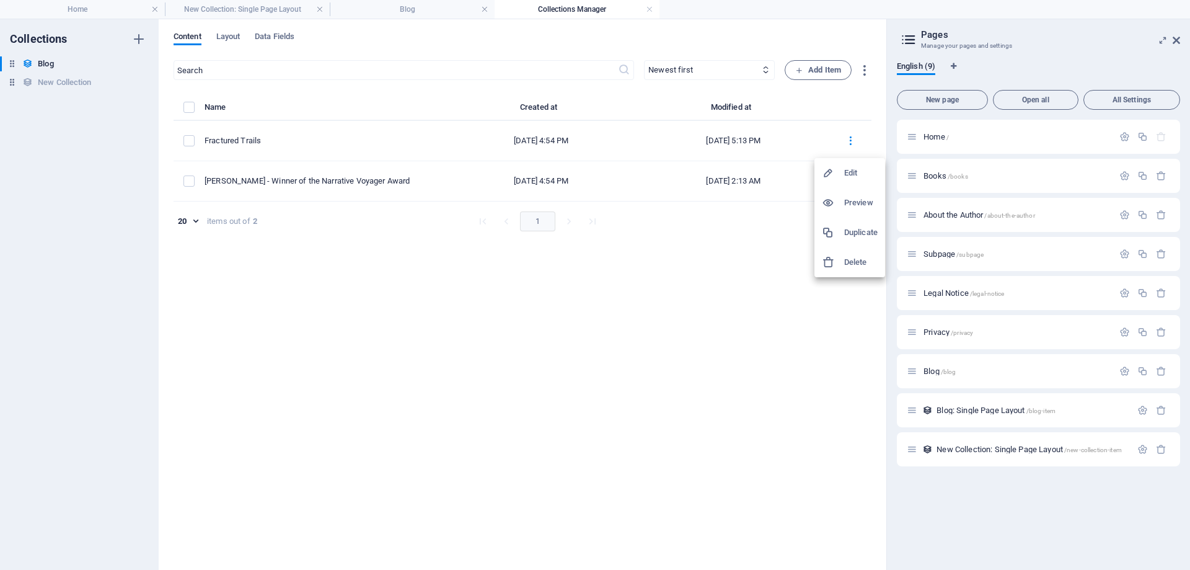
click at [340, 171] on h6 "Edit" at bounding box center [860, 172] width 33 height 15
select select "Category 2"
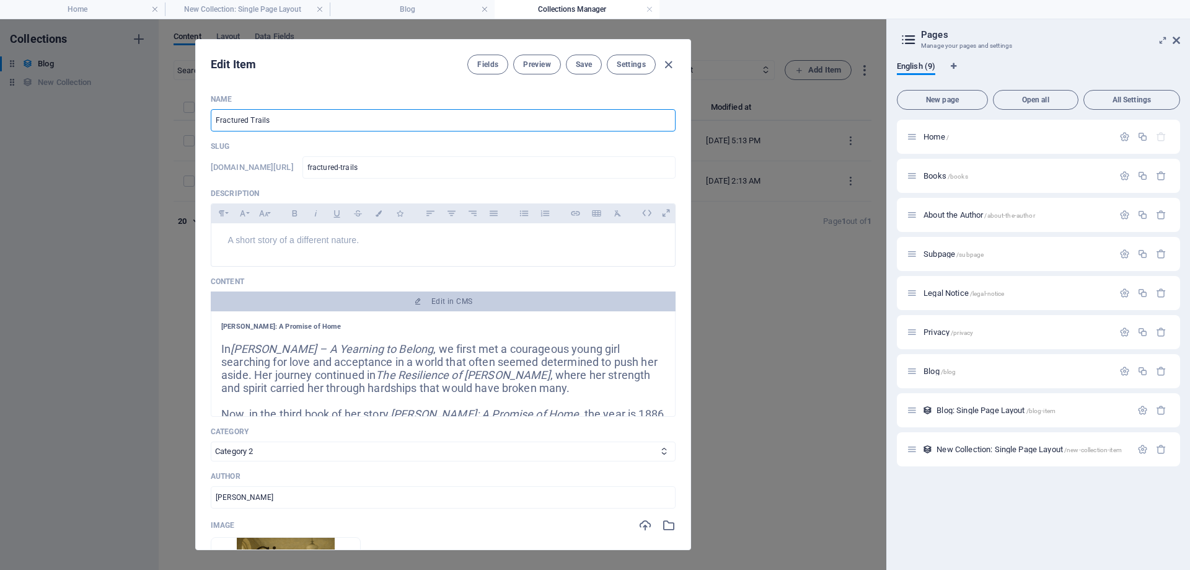
drag, startPoint x: 312, startPoint y: 117, endPoint x: 196, endPoint y: 117, distance: 115.9
click at [196, 117] on div "Name Fractured Trails ​ Slug [DOMAIN_NAME][URL] fractured-trails ​ Description …" at bounding box center [443, 316] width 495 height 465
type input "G"
type input "g"
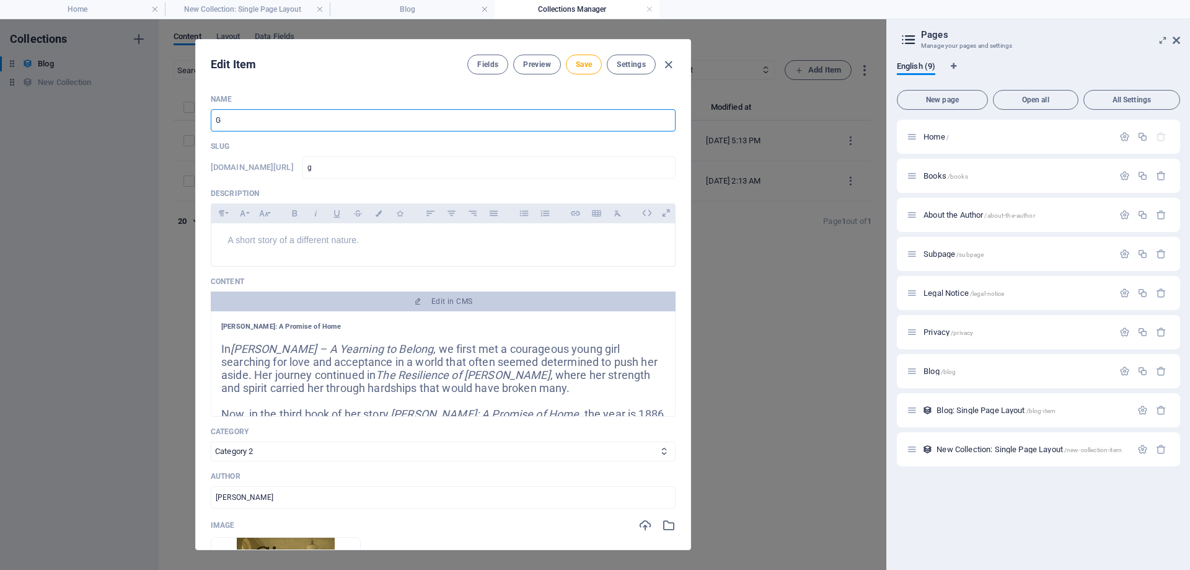
type input "Gi"
type input "gi"
type input "Gin"
type input "gin"
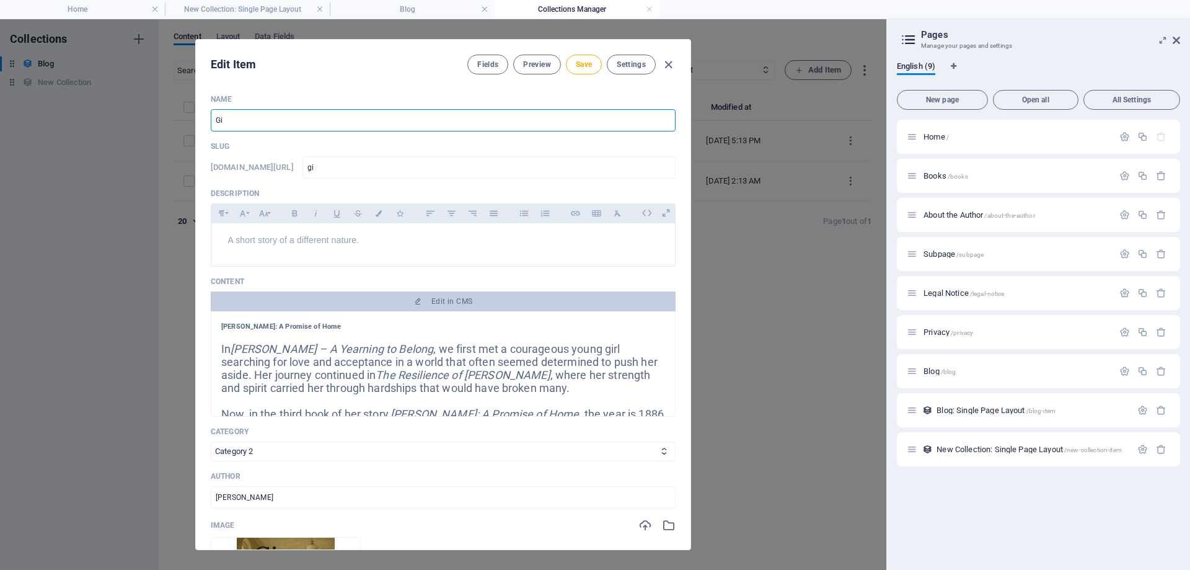
type input "gin"
type input "[PERSON_NAME]"
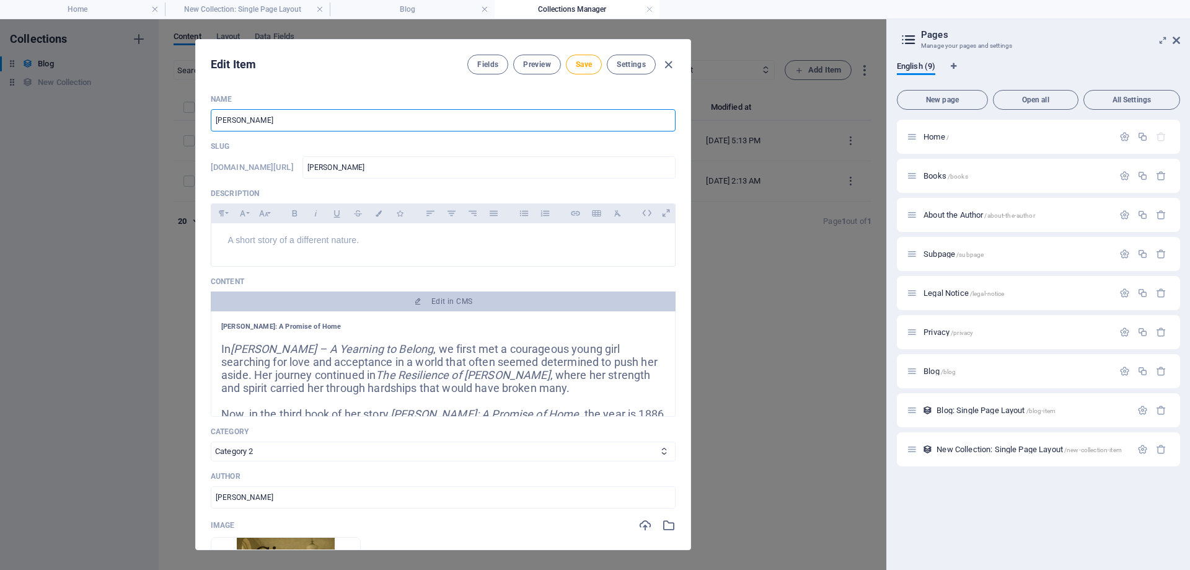
type input "[PERSON_NAME]"
type input "[PERSON_NAME] - A"
type input "[PERSON_NAME]-a"
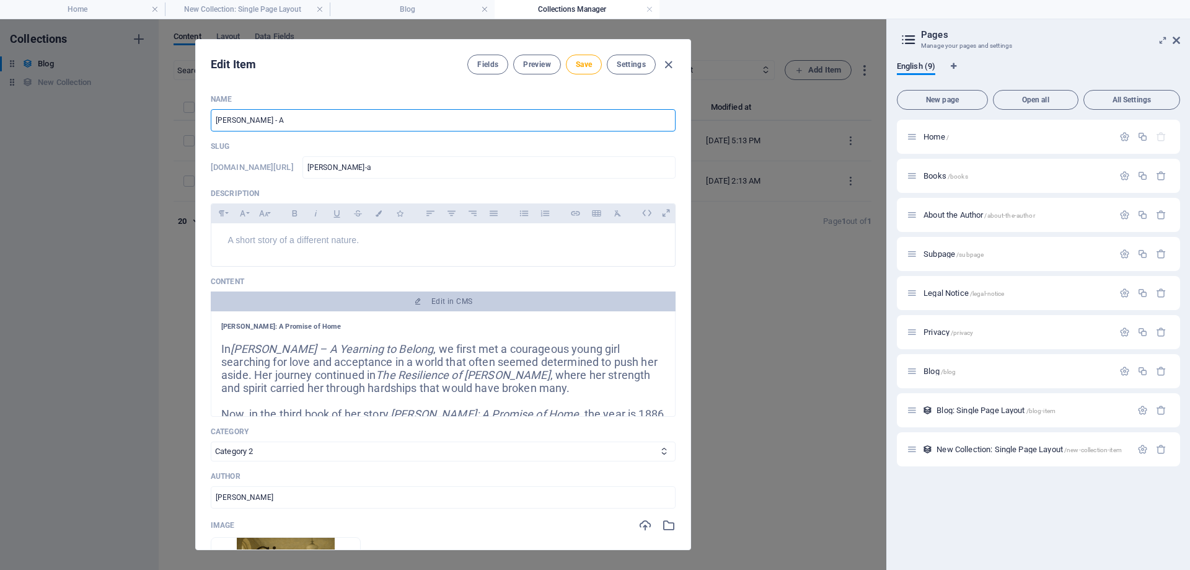
type input "[PERSON_NAME]"
type input "[PERSON_NAME] - A Ye"
type input "[PERSON_NAME]-a-ye"
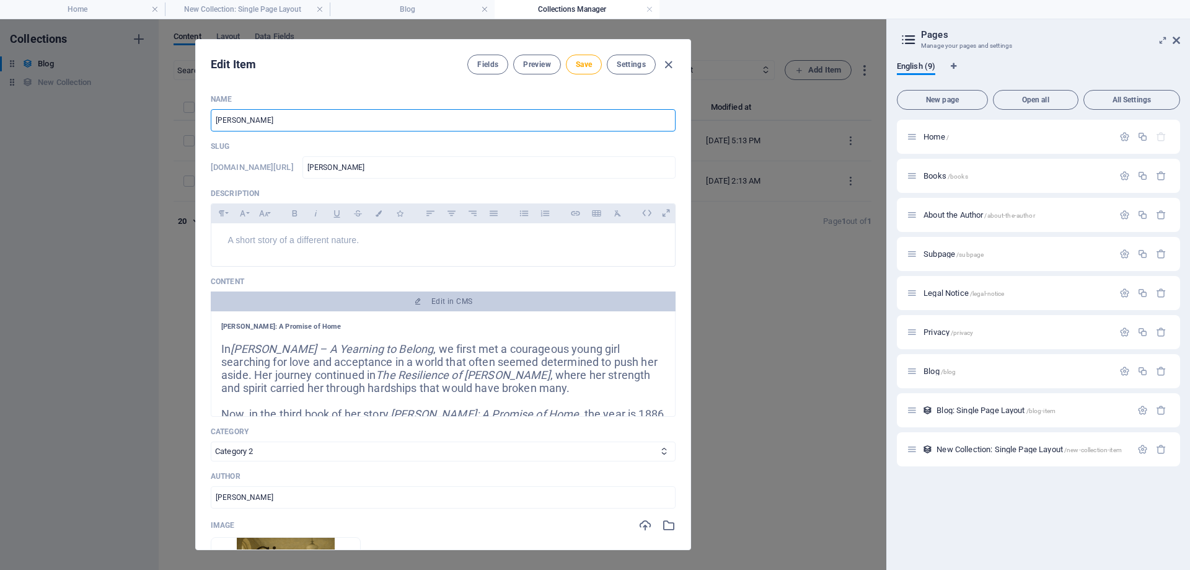
type input "[PERSON_NAME]-a-ye"
type input "[PERSON_NAME] - A Yea"
type input "[PERSON_NAME]-a-yea"
type input "[PERSON_NAME] - A Year"
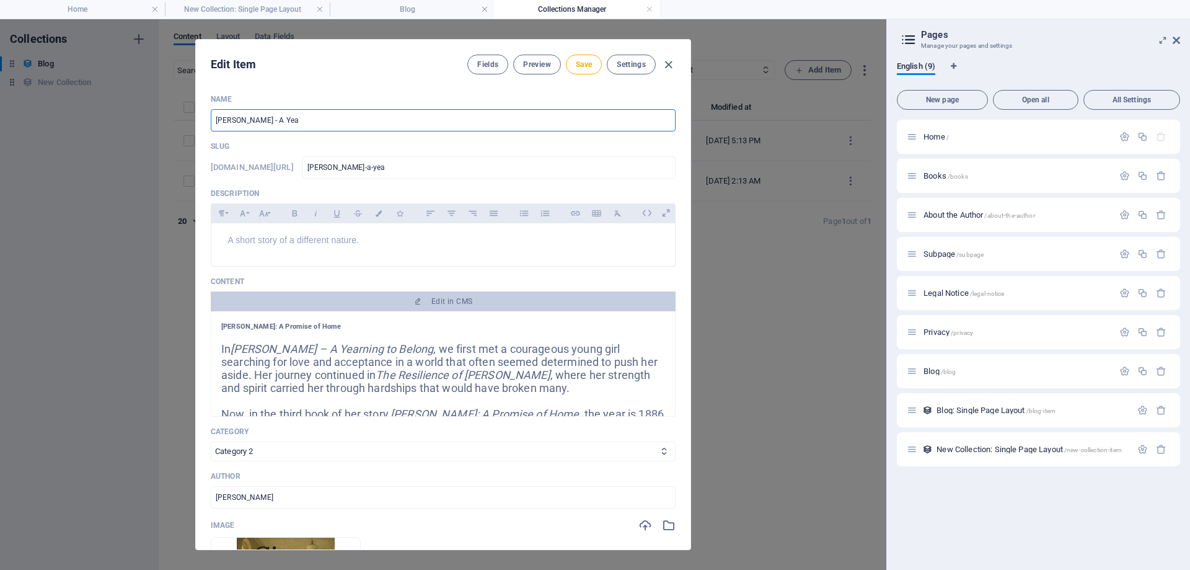
type input "[PERSON_NAME]-a-year"
type input "[PERSON_NAME] - A Yearn"
type input "[PERSON_NAME]-a-yearn"
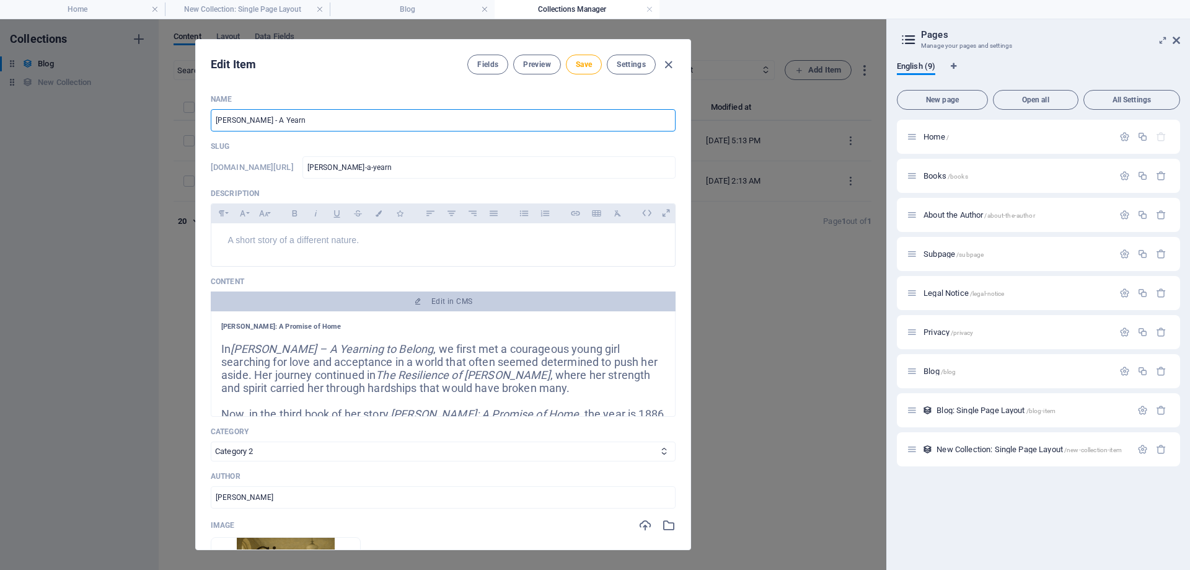
type input "[PERSON_NAME] - A Yearni"
type input "[PERSON_NAME]-a-yearni"
type input "[PERSON_NAME] - A Yearnin"
type input "[PERSON_NAME]-a-yearnin"
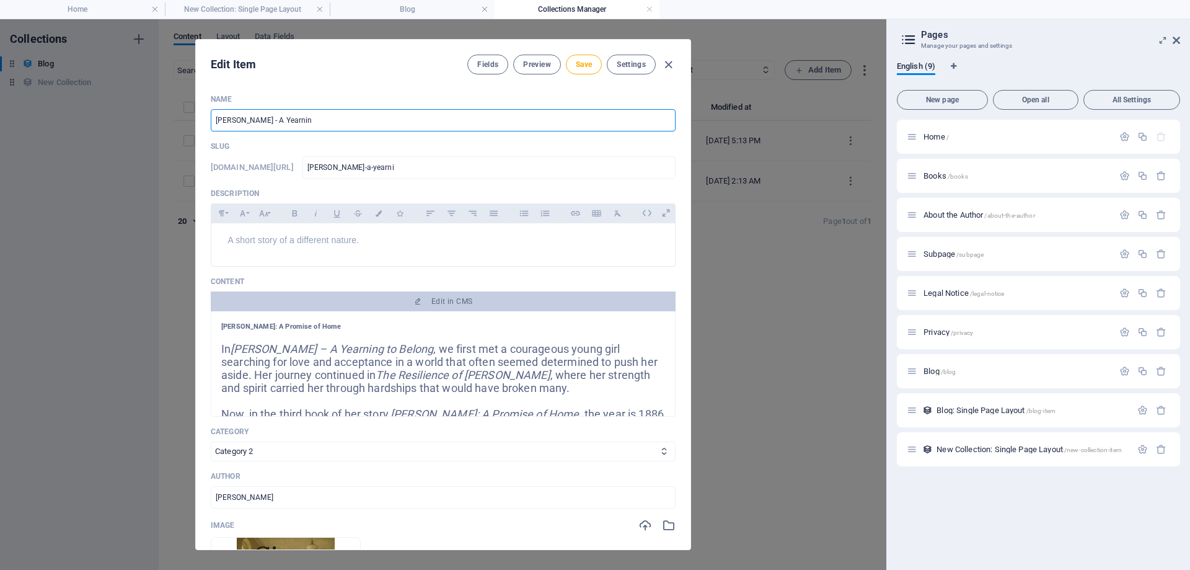
type input "[PERSON_NAME]-a-yearnin"
type input "[PERSON_NAME] - A Yearning"
type input "[PERSON_NAME]-a-yearning"
type input "[PERSON_NAME] - A Yearning t"
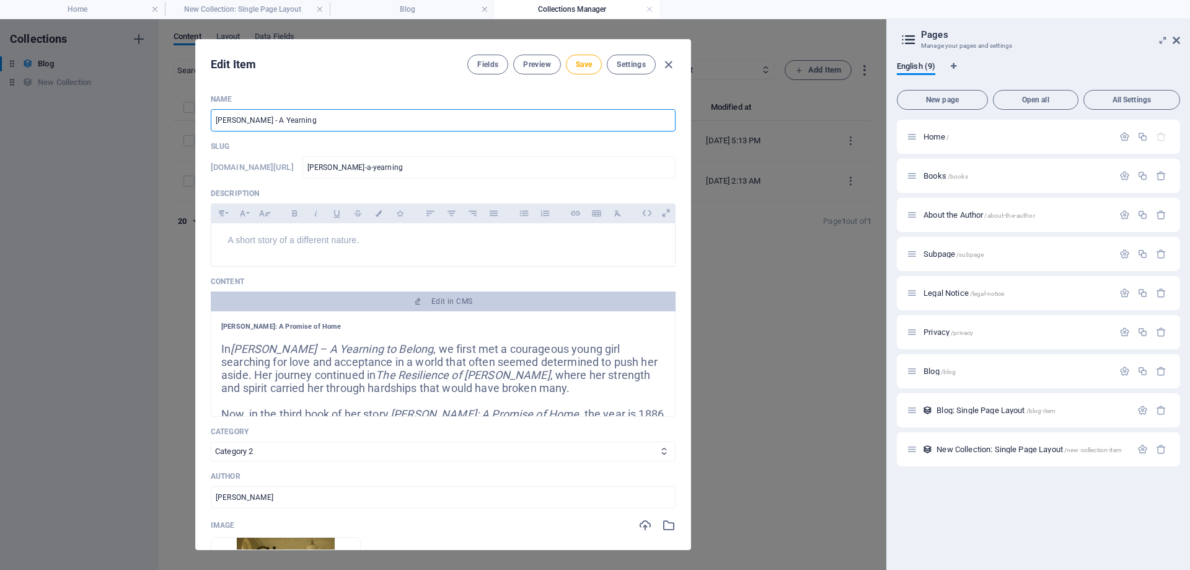
type input "[PERSON_NAME]-a-yearning-t"
type input "[PERSON_NAME] - A Yearning to"
type input "[PERSON_NAME]-a-yearning-to"
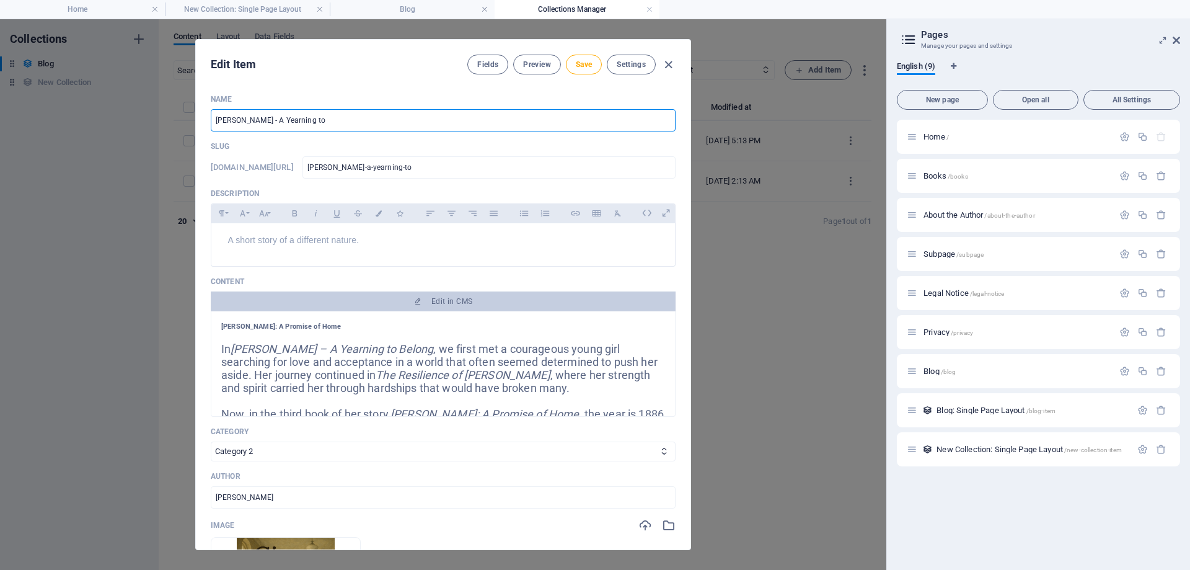
type input "[PERSON_NAME] - A Yearning to B"
type input "[PERSON_NAME]-a-yearning-to-b"
type input "[PERSON_NAME] - A Yearning to Be"
type input "[PERSON_NAME]-a-yearning-to-be"
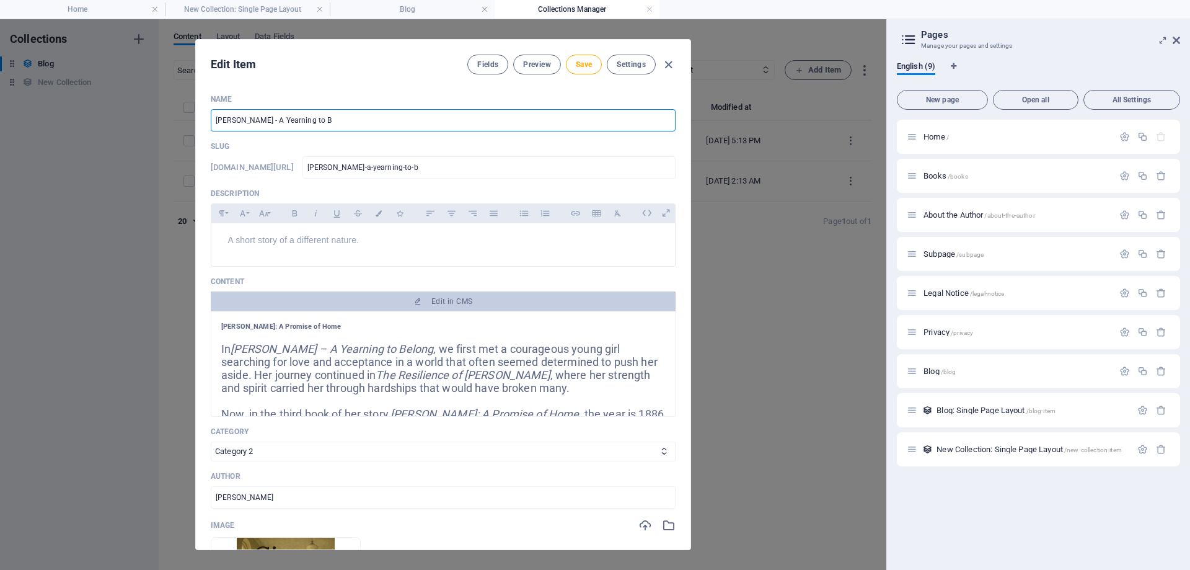
type input "[PERSON_NAME]-a-yearning-to-be"
type input "[PERSON_NAME] - A Yearning to [GEOGRAPHIC_DATA]"
type input "[PERSON_NAME]-a-yearning-to-bel"
type input "[PERSON_NAME] - A Yearning to [GEOGRAPHIC_DATA]"
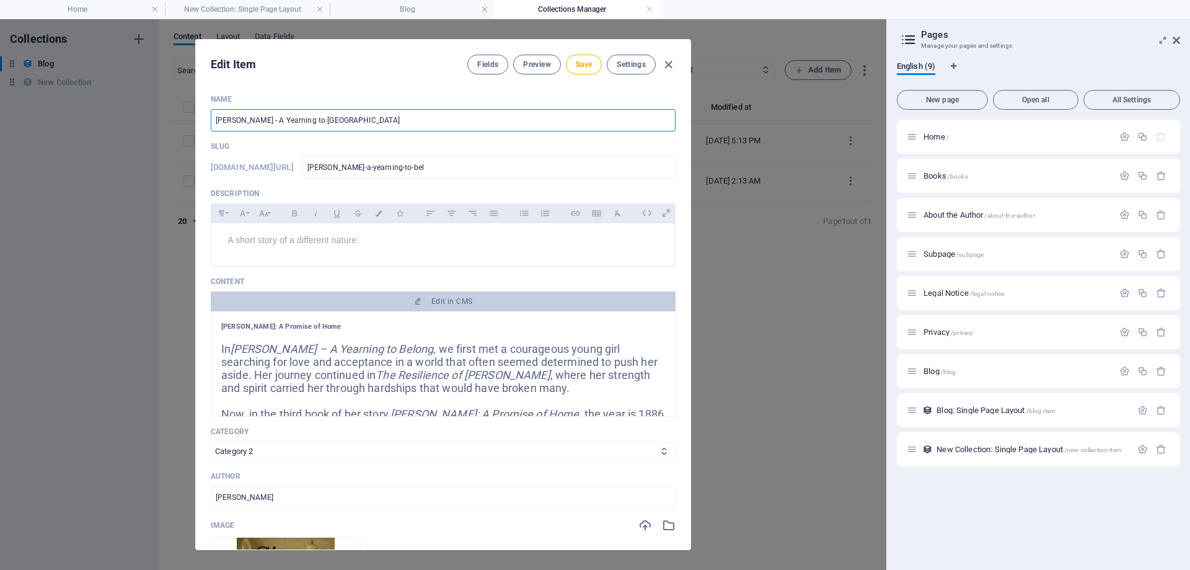
type input "[PERSON_NAME]-a-yearning-to-belo"
type input "[PERSON_NAME] - A Yearning to [GEOGRAPHIC_DATA]"
type input "[PERSON_NAME]-a-yearning-to-belon"
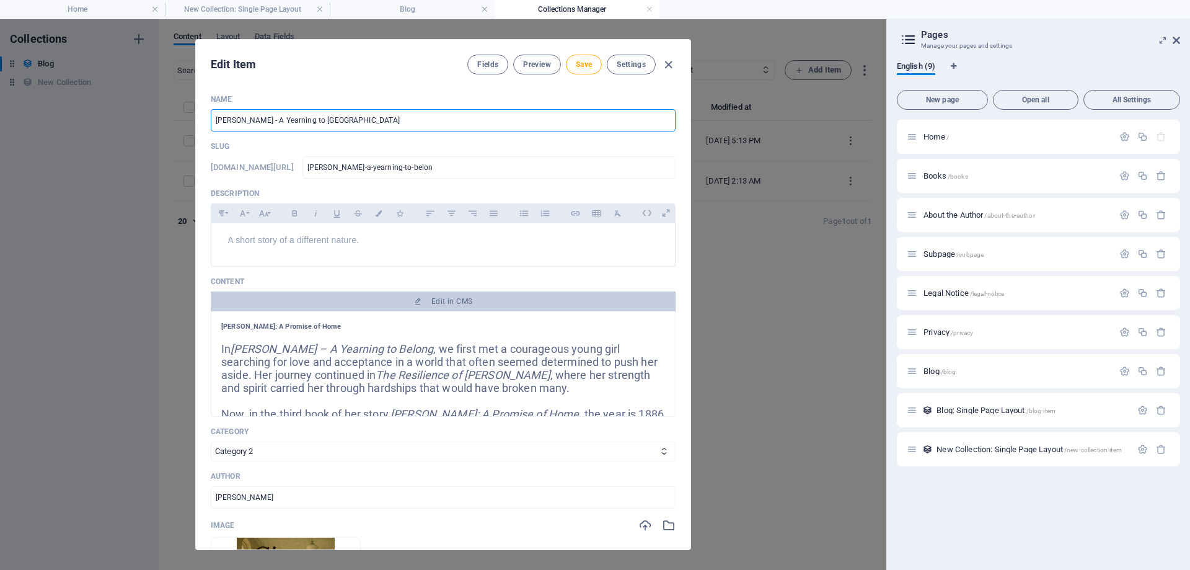
type input "[PERSON_NAME] - A Yearning to Belong"
type input "[PERSON_NAME]-a-yearning-to-belong"
type input "[PERSON_NAME] - A Yearning to Belong"
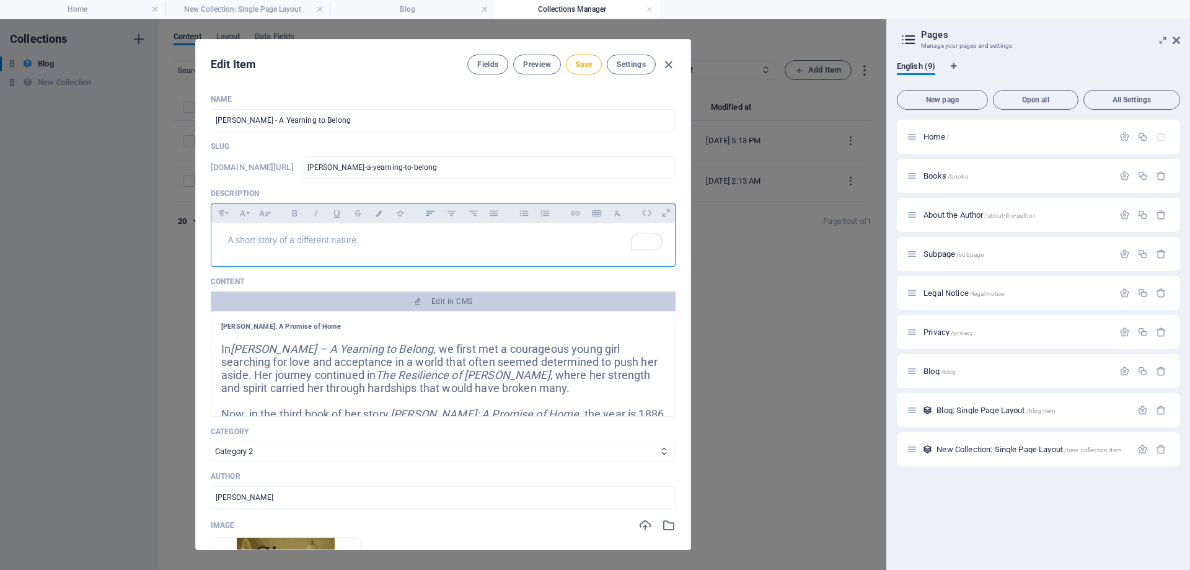
drag, startPoint x: 383, startPoint y: 246, endPoint x: 244, endPoint y: 250, distance: 139.5
click at [244, 250] on div "A short story of a different nature." at bounding box center [443, 241] width 464 height 37
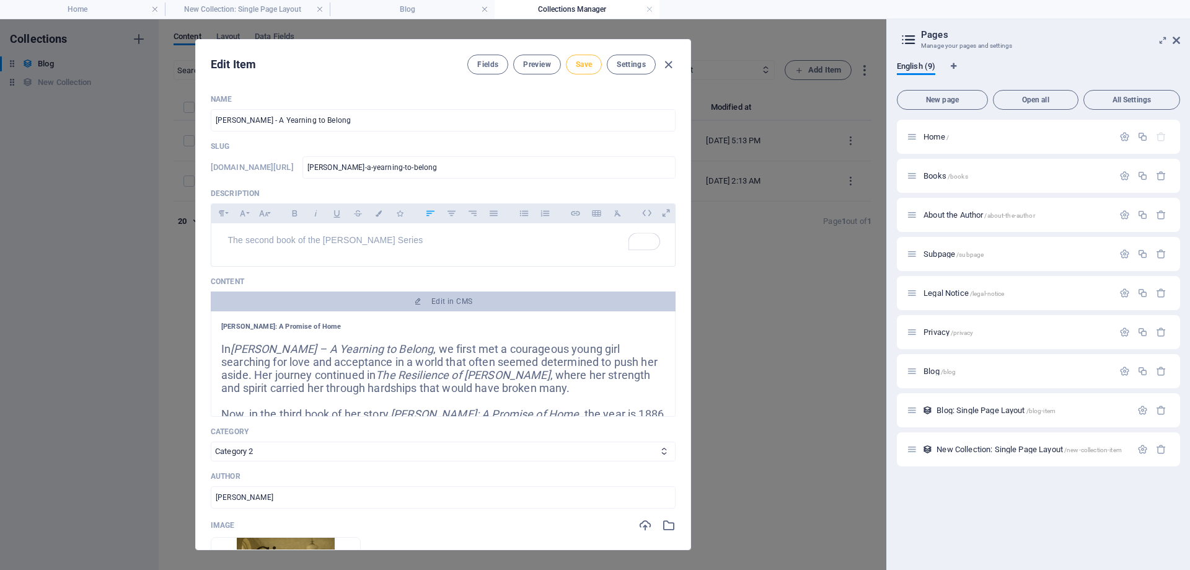
click at [340, 65] on span "Save" at bounding box center [584, 64] width 16 height 10
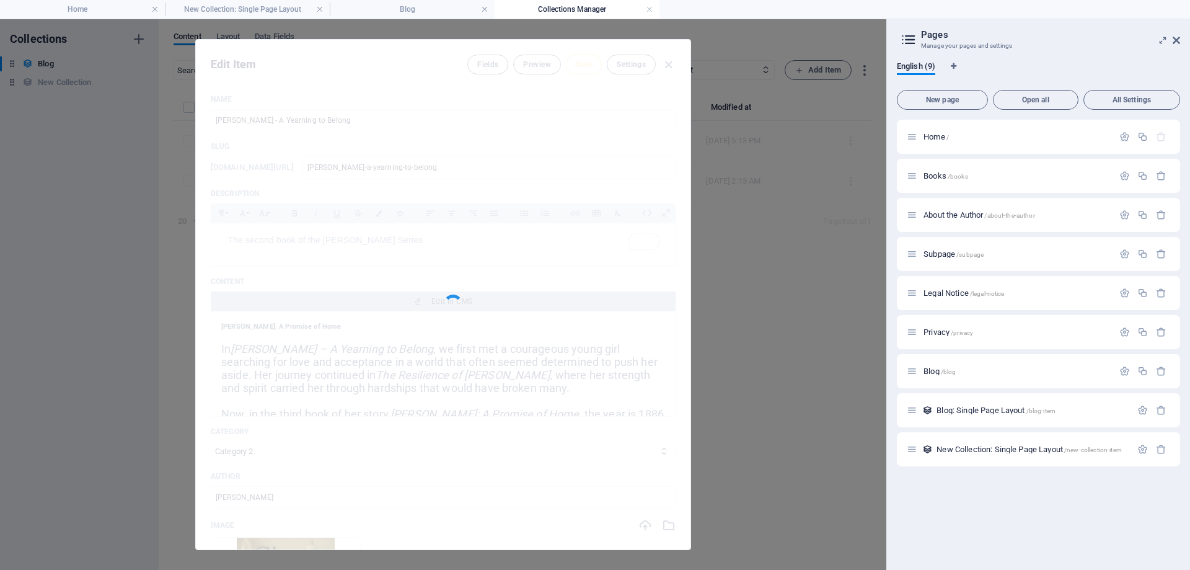
type input "[PERSON_NAME]-a-yearning-to-belong"
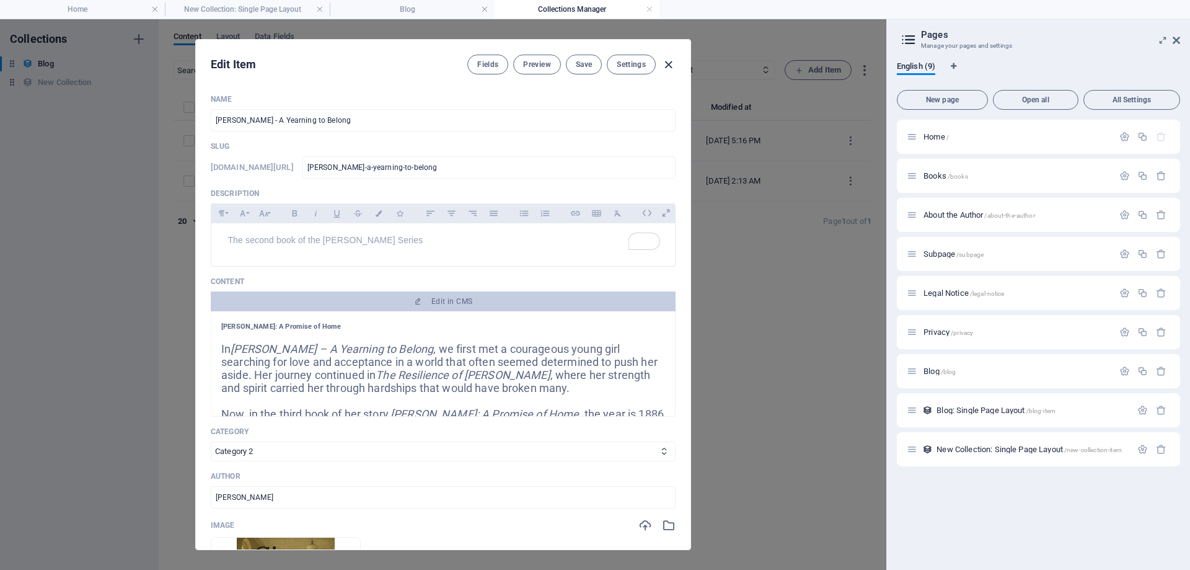
click at [340, 66] on icon "button" at bounding box center [668, 65] width 14 height 14
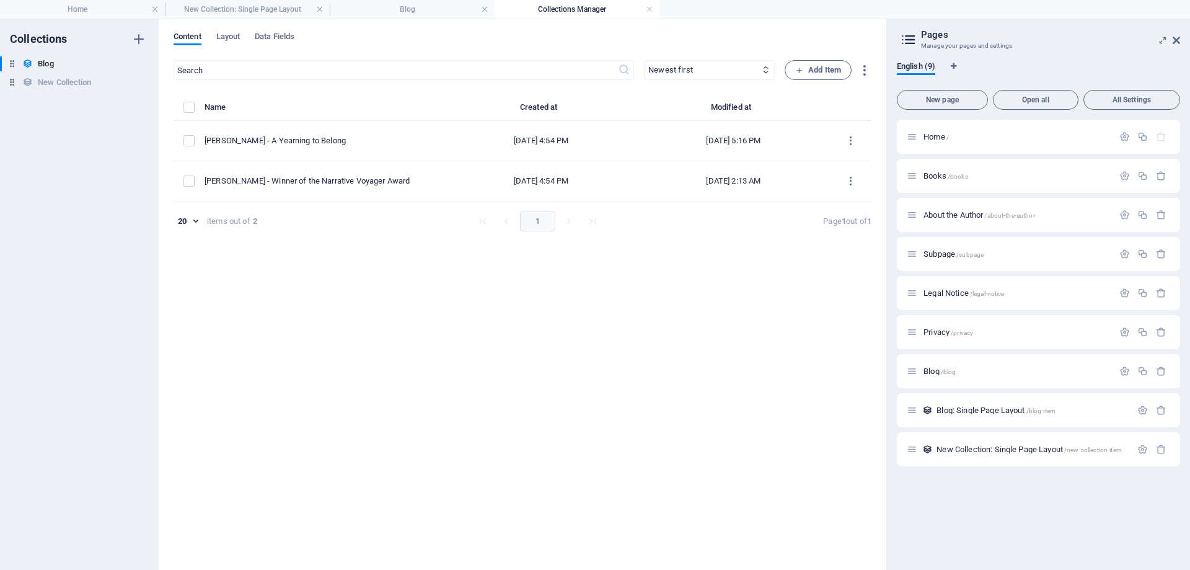
type input "[DATE]"
type input "[PERSON_NAME]-a-yearning-to-belong"
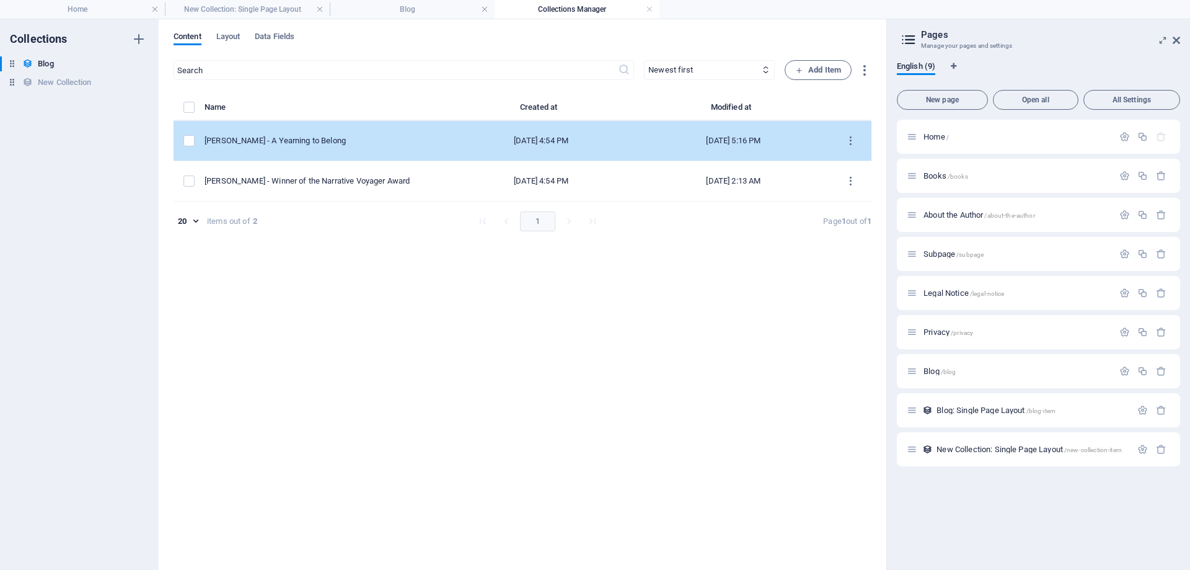
click at [340, 143] on div "[DATE] 4:54 PM" at bounding box center [541, 140] width 172 height 11
select select "Category 2"
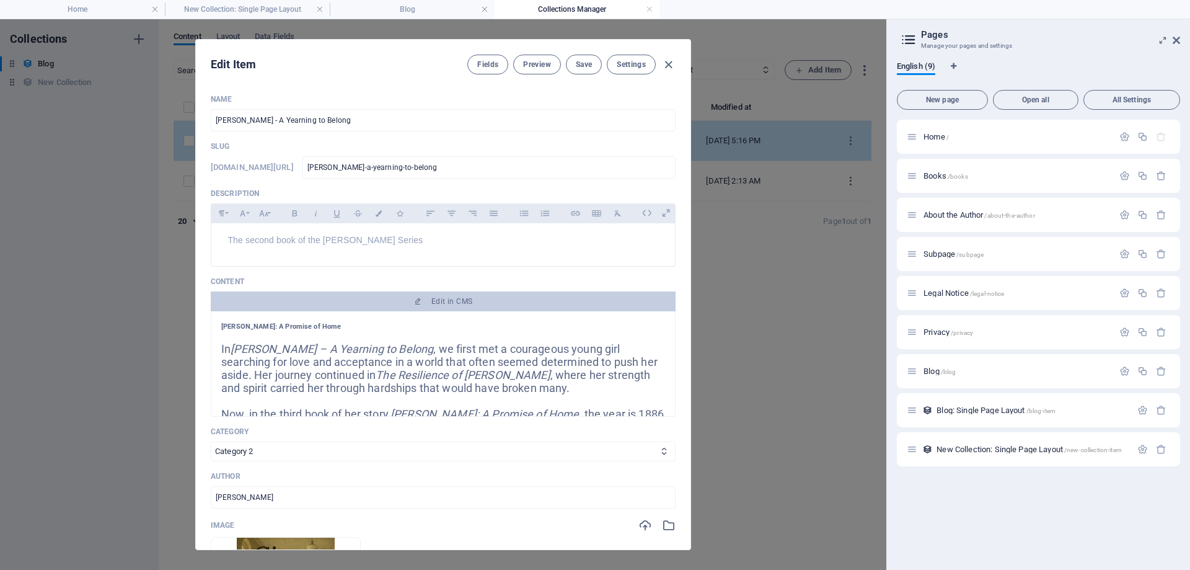
click at [340, 143] on p "Slug" at bounding box center [443, 146] width 465 height 10
click at [340, 64] on icon "button" at bounding box center [668, 65] width 14 height 14
type input "[DATE]"
type input "[PERSON_NAME]-a-yearning-to-belong"
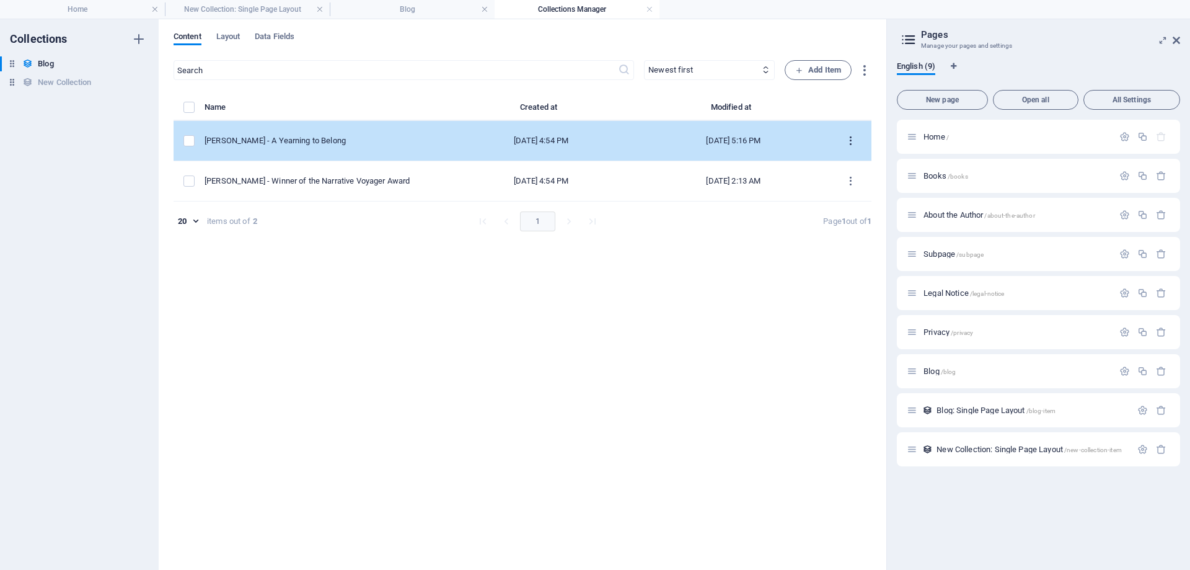
click at [340, 142] on icon "items list" at bounding box center [851, 141] width 12 height 12
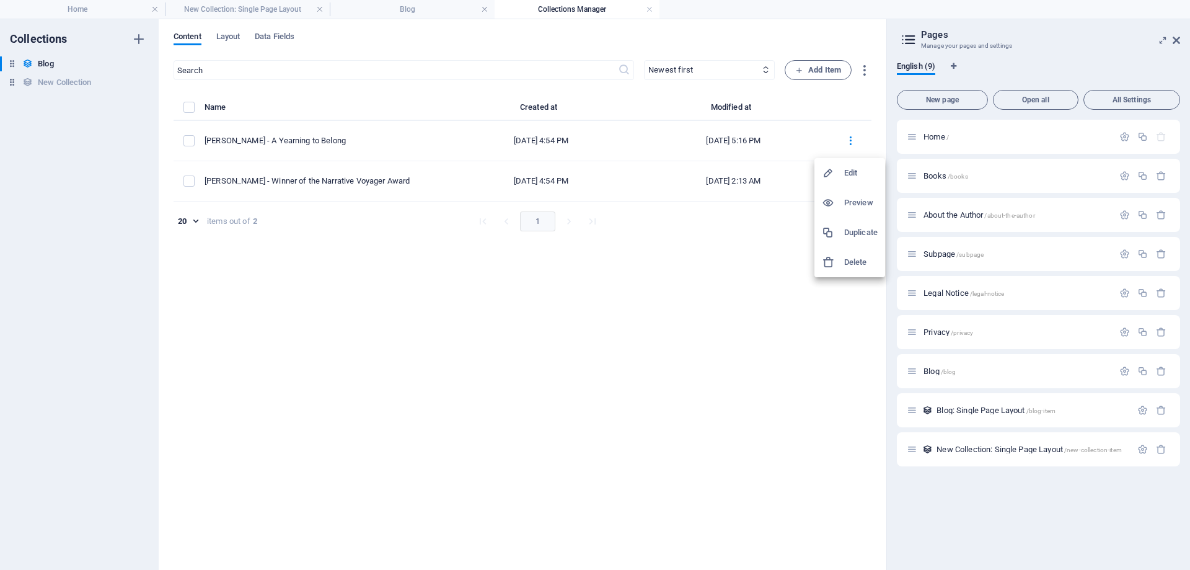
click at [340, 175] on h6 "Edit" at bounding box center [860, 172] width 33 height 15
select select "Category 2"
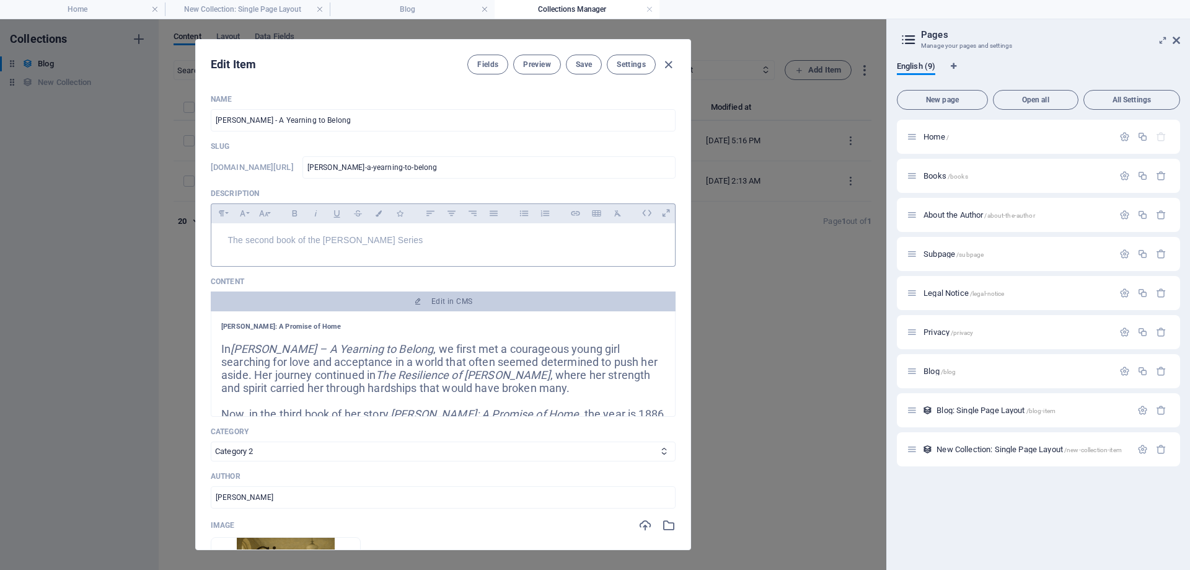
click at [340, 249] on div "The second book of the [PERSON_NAME] Series" at bounding box center [443, 241] width 464 height 37
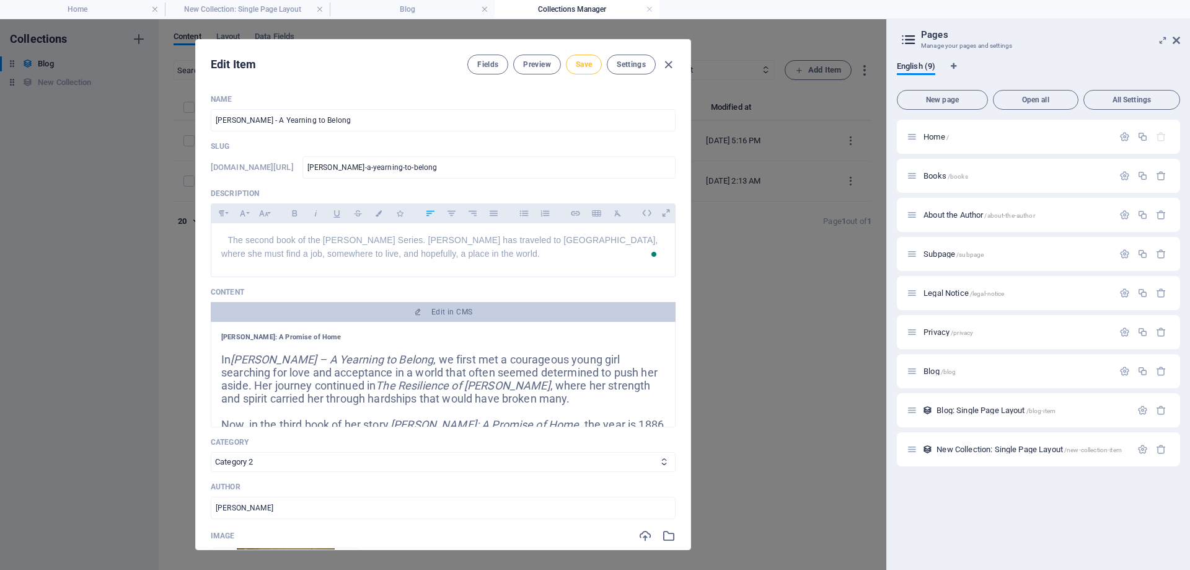
click at [340, 69] on span "Save" at bounding box center [584, 64] width 16 height 10
click at [340, 63] on icon "button" at bounding box center [668, 65] width 14 height 14
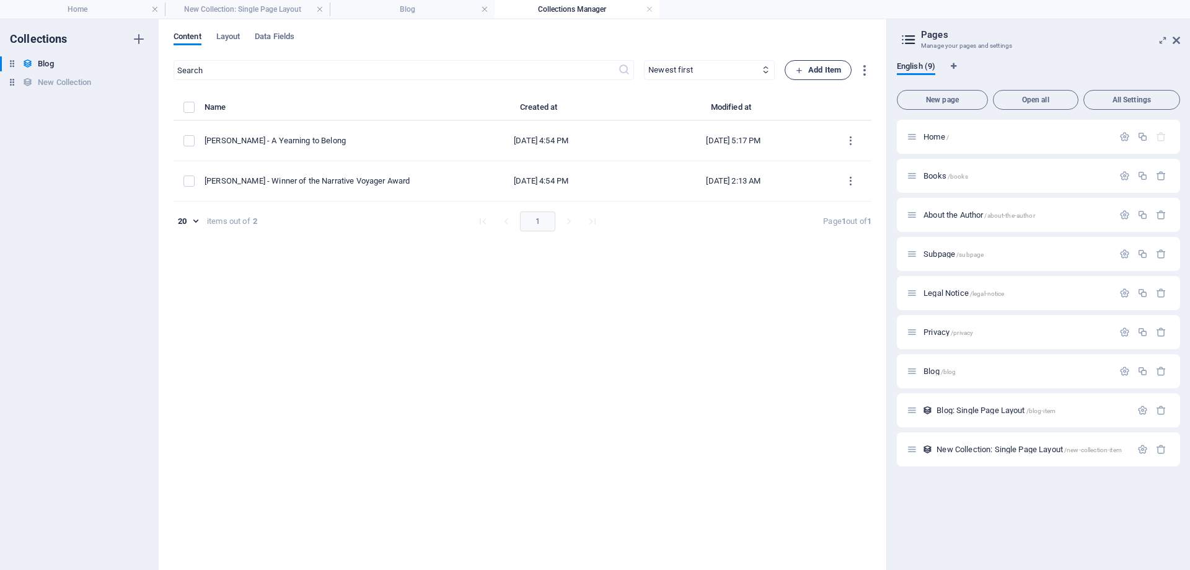
click at [340, 63] on span "Add Item" at bounding box center [818, 70] width 46 height 15
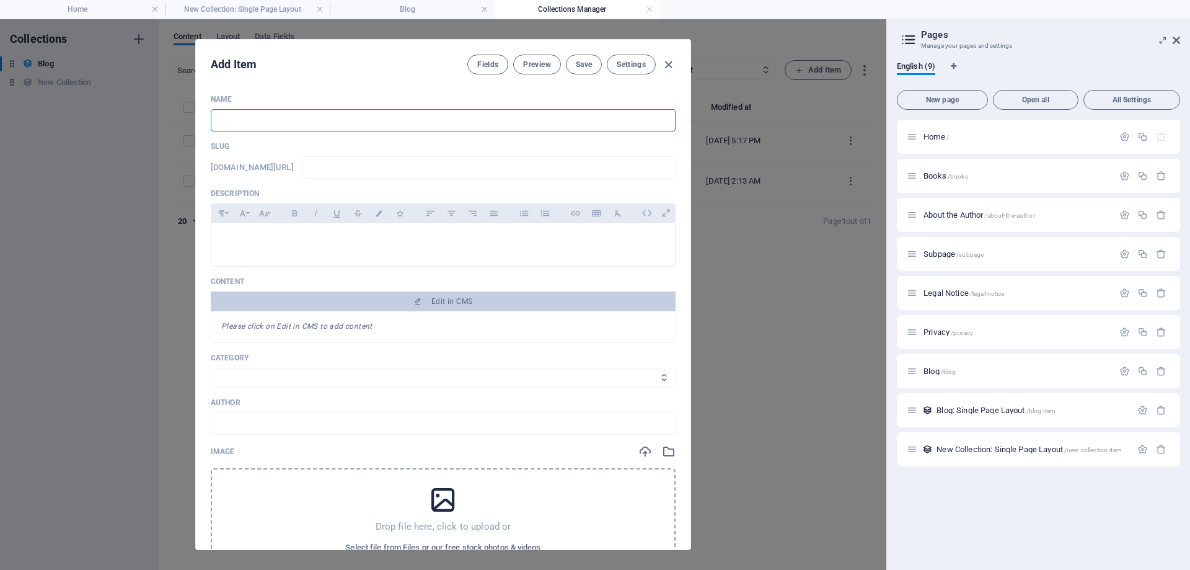
click at [283, 122] on input "text" at bounding box center [443, 120] width 465 height 22
type input "F"
type input "f"
type input "Fr"
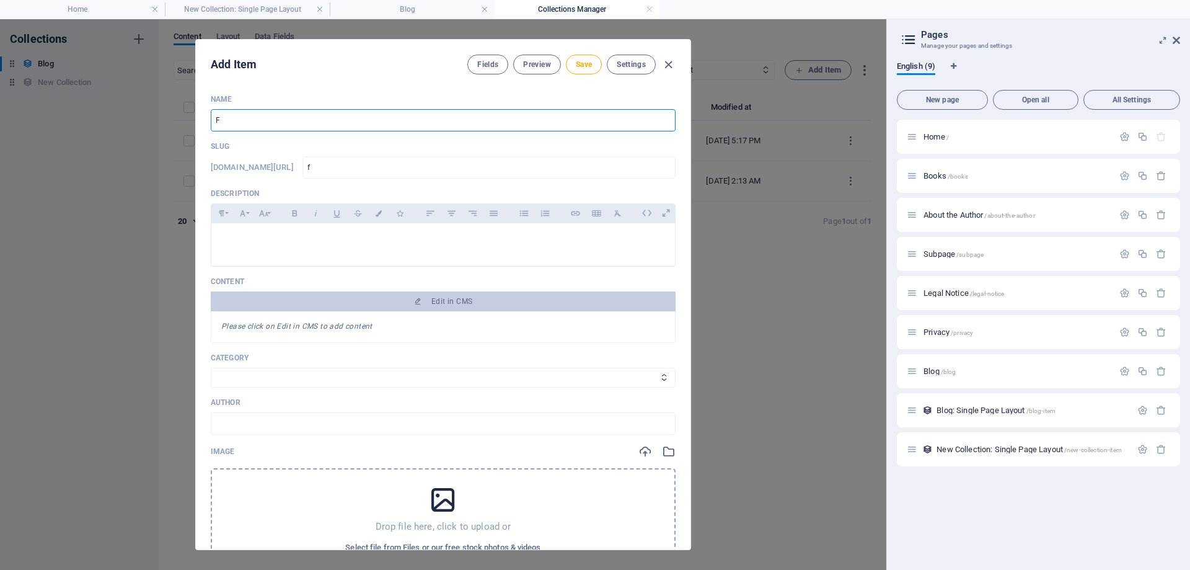
type input "fr"
type input "Fra"
type input "fra"
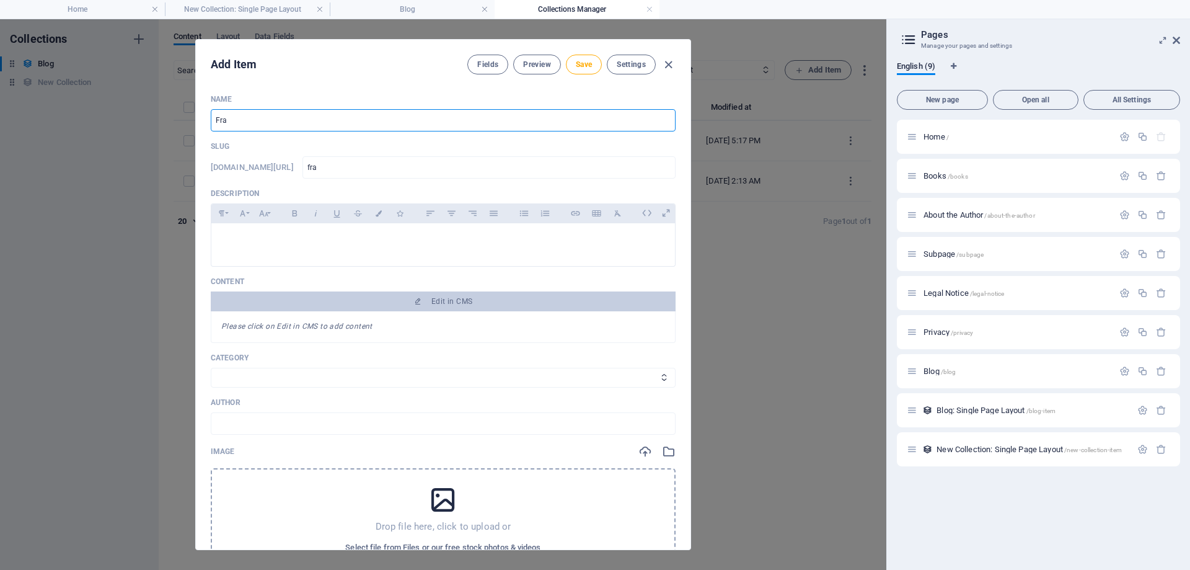
type input "Frac"
type input "frac"
type input "Fract"
type input "fract"
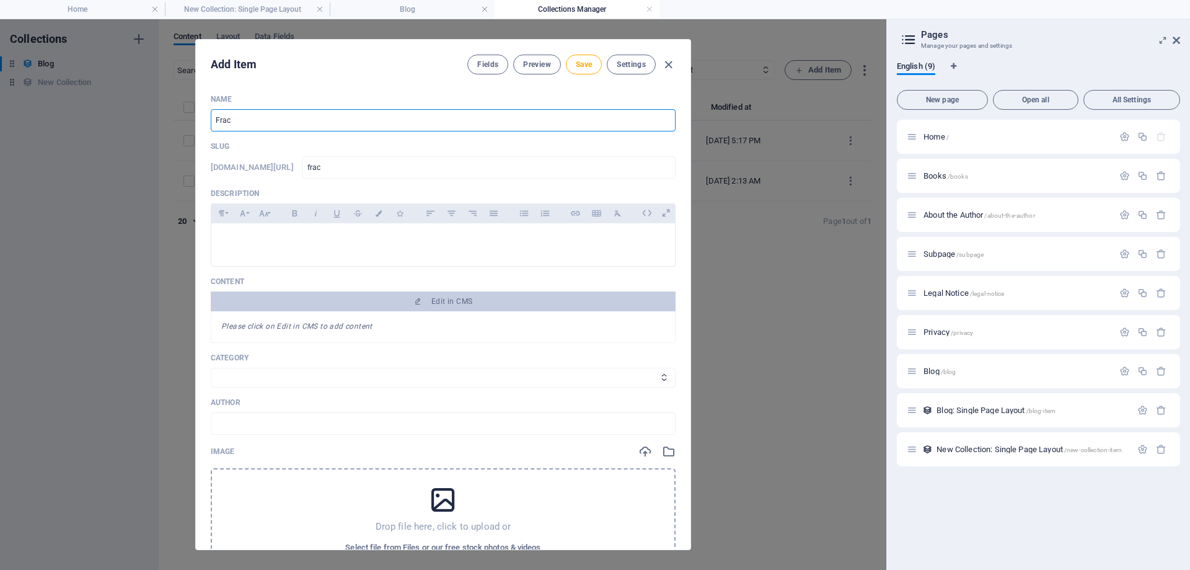
type input "fract"
type input "Fractu"
type input "fractu"
type input "Fractur"
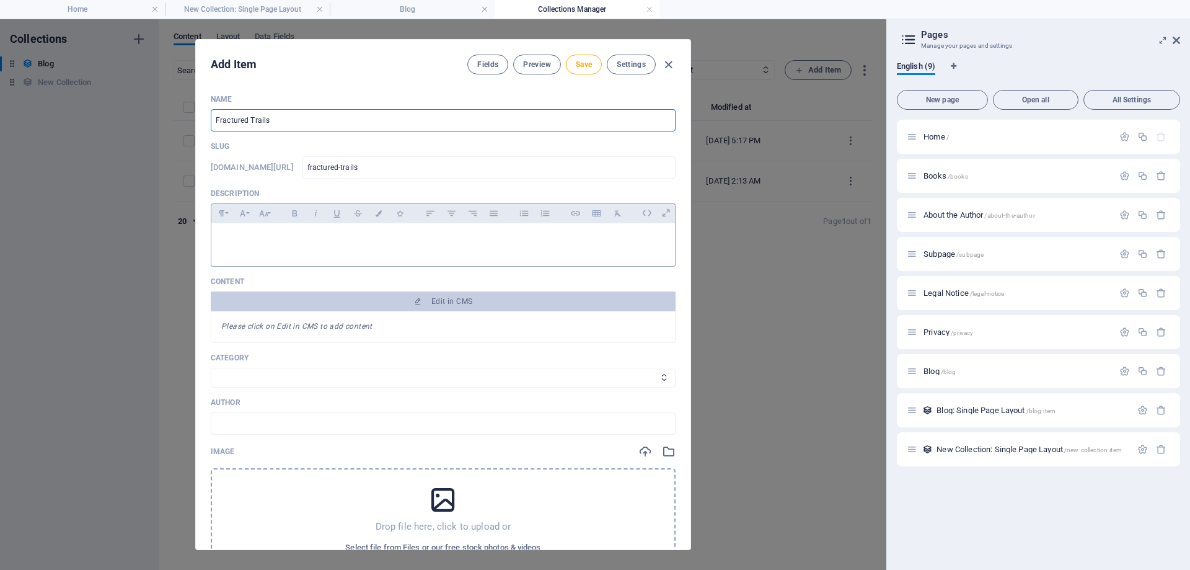
click at [244, 240] on p at bounding box center [443, 239] width 444 height 12
click at [340, 380] on icon at bounding box center [664, 377] width 8 height 8
click at [340, 380] on select "Category 1 Category 2" at bounding box center [443, 377] width 465 height 20
click at [340, 363] on p "Category" at bounding box center [443, 358] width 465 height 10
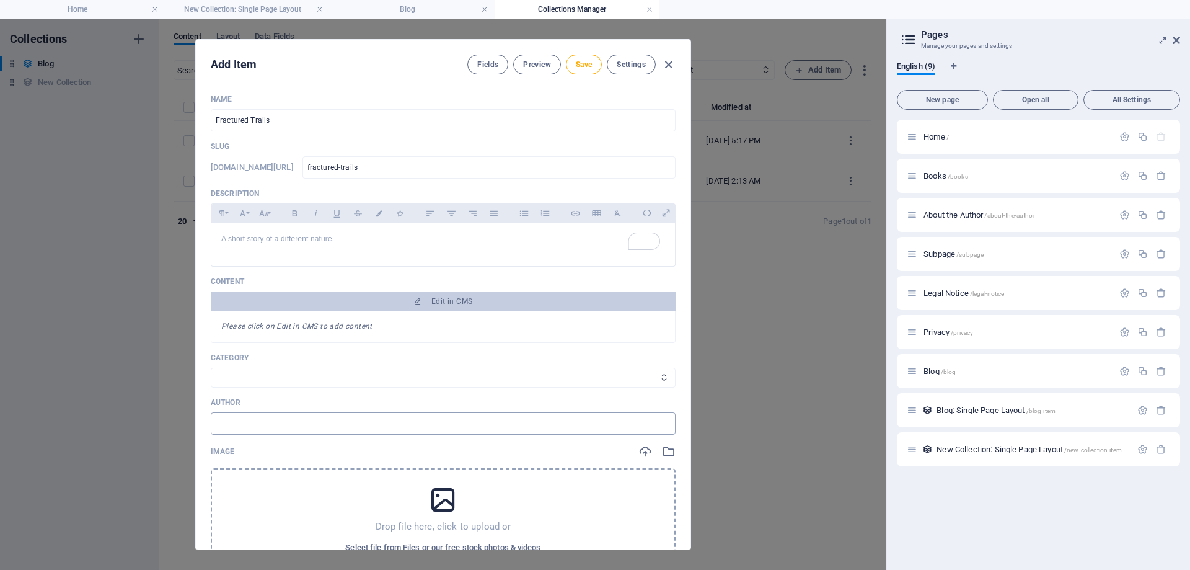
click at [265, 380] on input "text" at bounding box center [443, 423] width 465 height 22
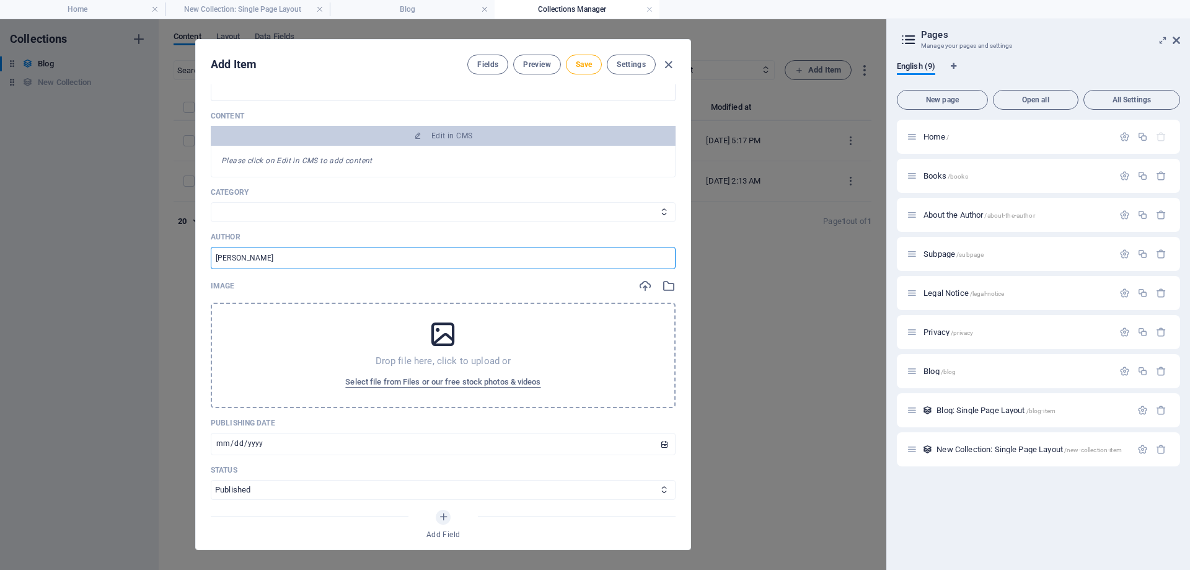
scroll to position [186, 0]
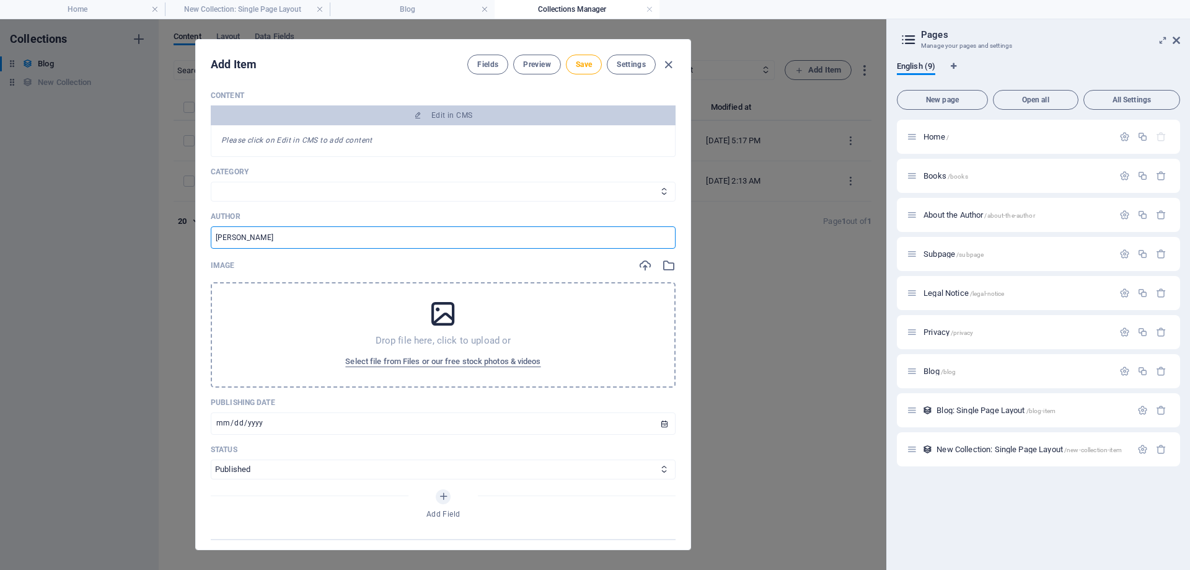
click at [340, 350] on div "Drop file here, click to upload or Select file from Files or our free stock pho…" at bounding box center [443, 334] width 465 height 105
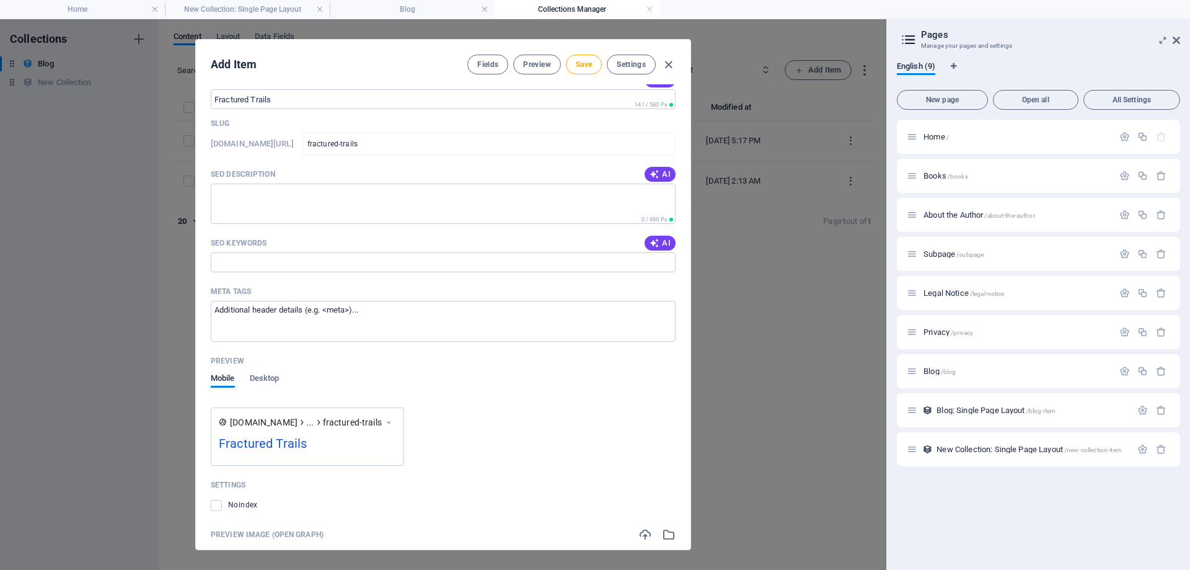
scroll to position [855, 0]
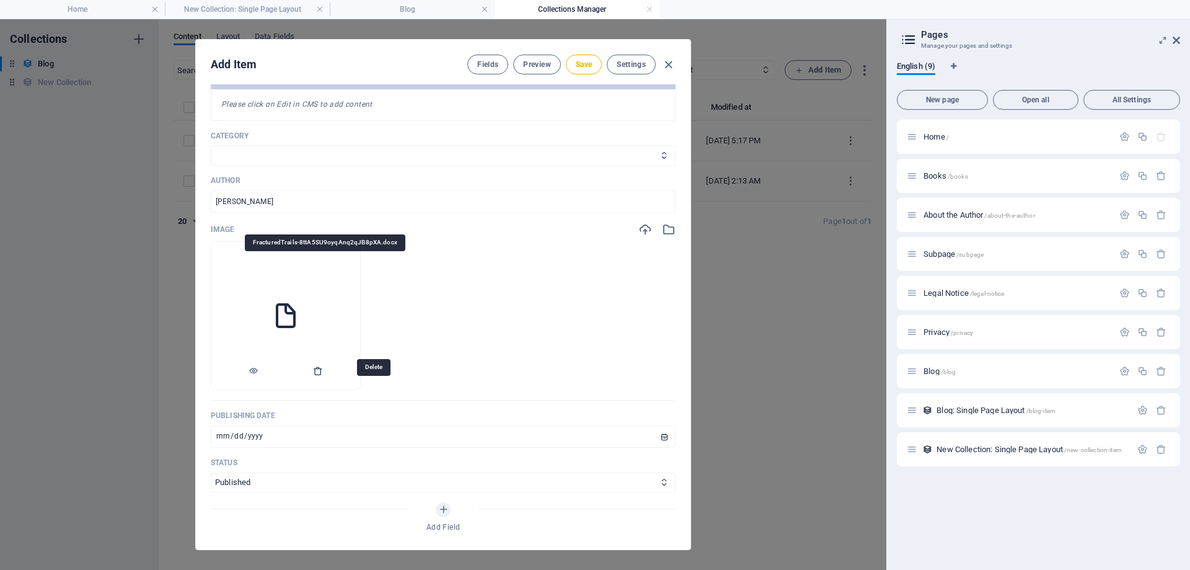
click at [323, 376] on icon "button" at bounding box center [318, 371] width 10 height 10
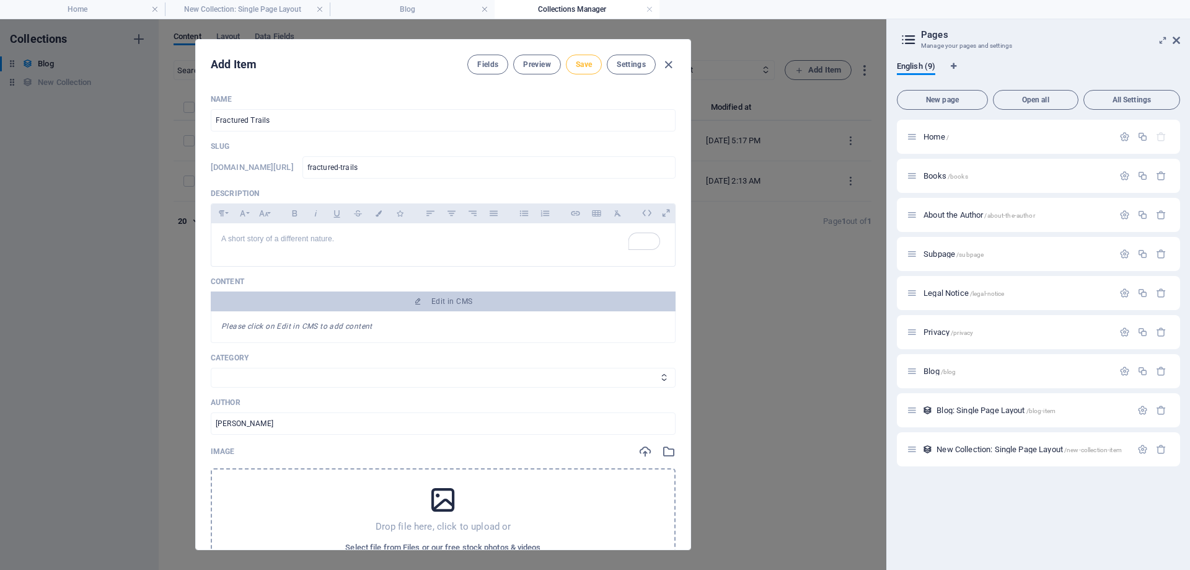
click at [340, 68] on span "Save" at bounding box center [584, 64] width 16 height 10
click at [340, 63] on icon "button" at bounding box center [668, 65] width 14 height 14
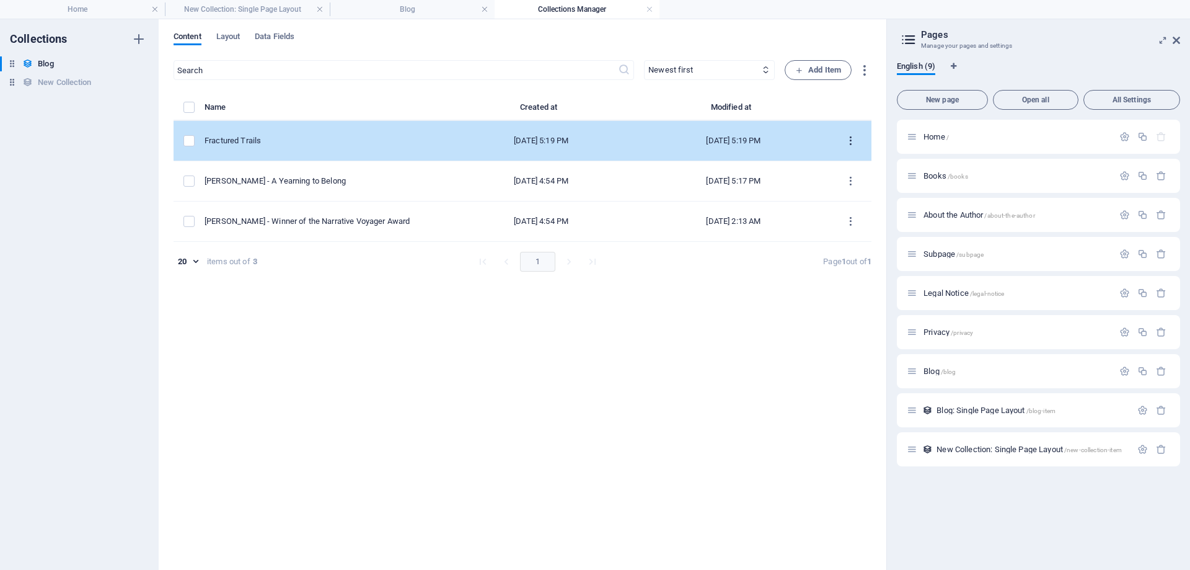
click at [340, 136] on icon "items list" at bounding box center [851, 141] width 12 height 12
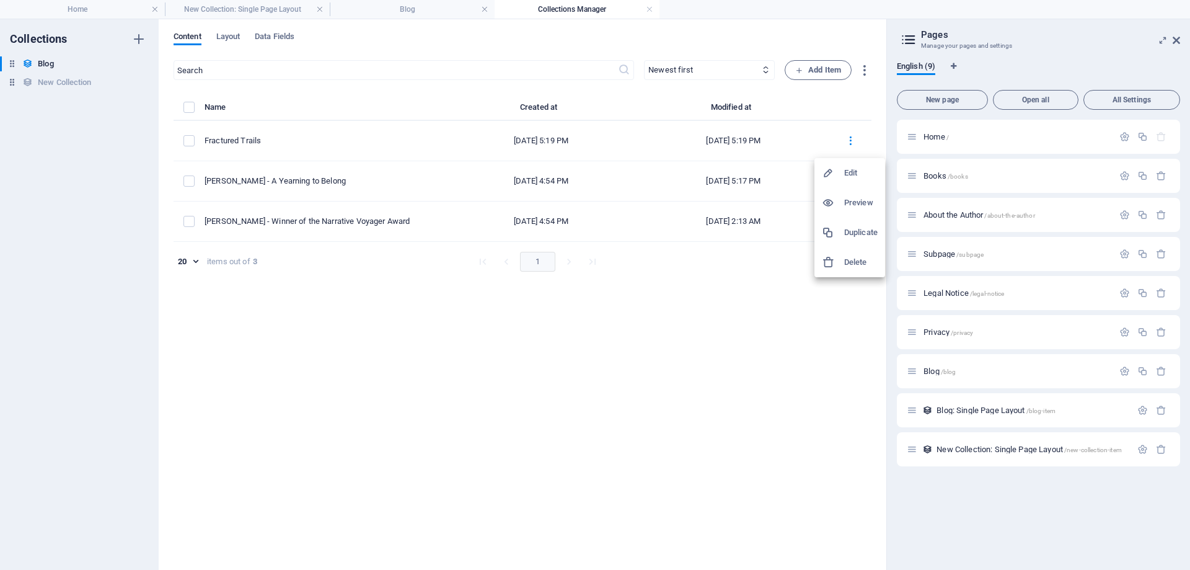
click at [340, 172] on h6 "Edit" at bounding box center [860, 172] width 33 height 15
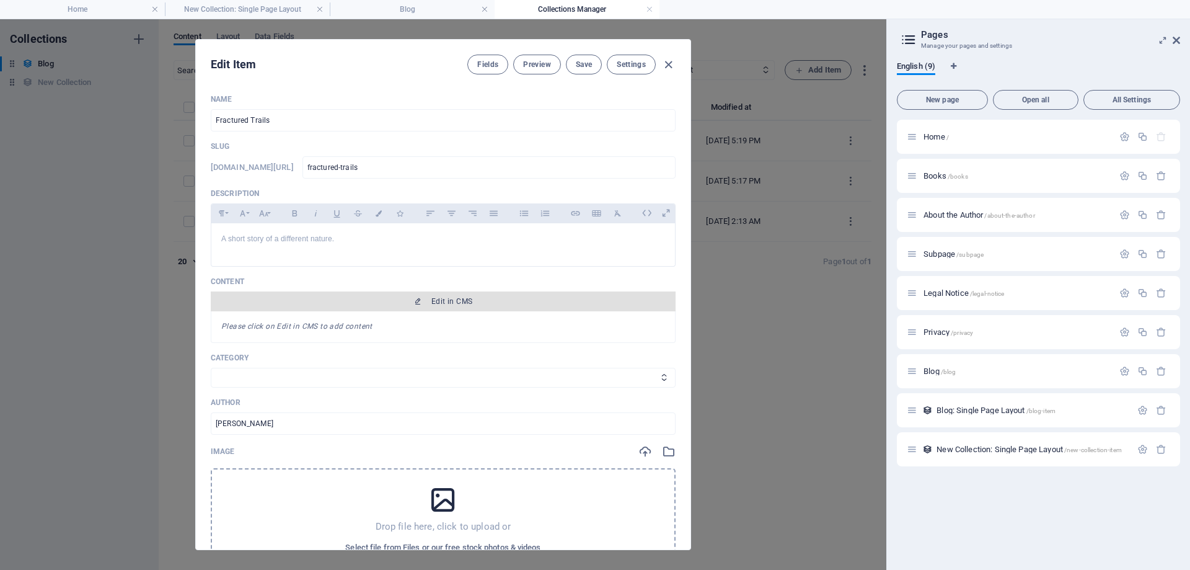
click at [340, 300] on icon "button" at bounding box center [417, 300] width 7 height 7
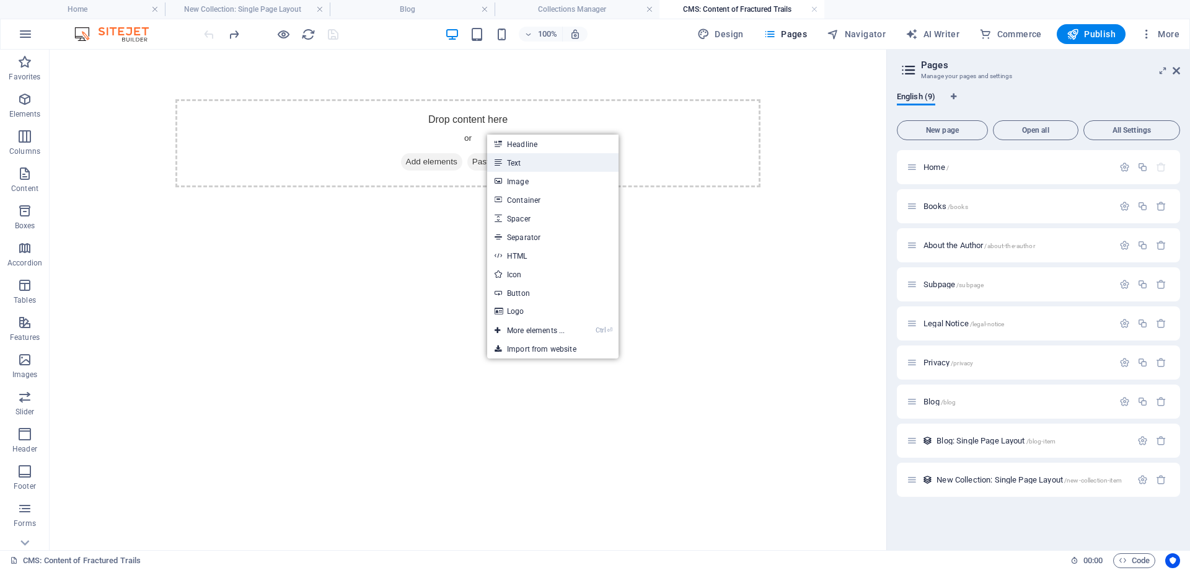
click at [340, 164] on link "Text" at bounding box center [552, 162] width 131 height 19
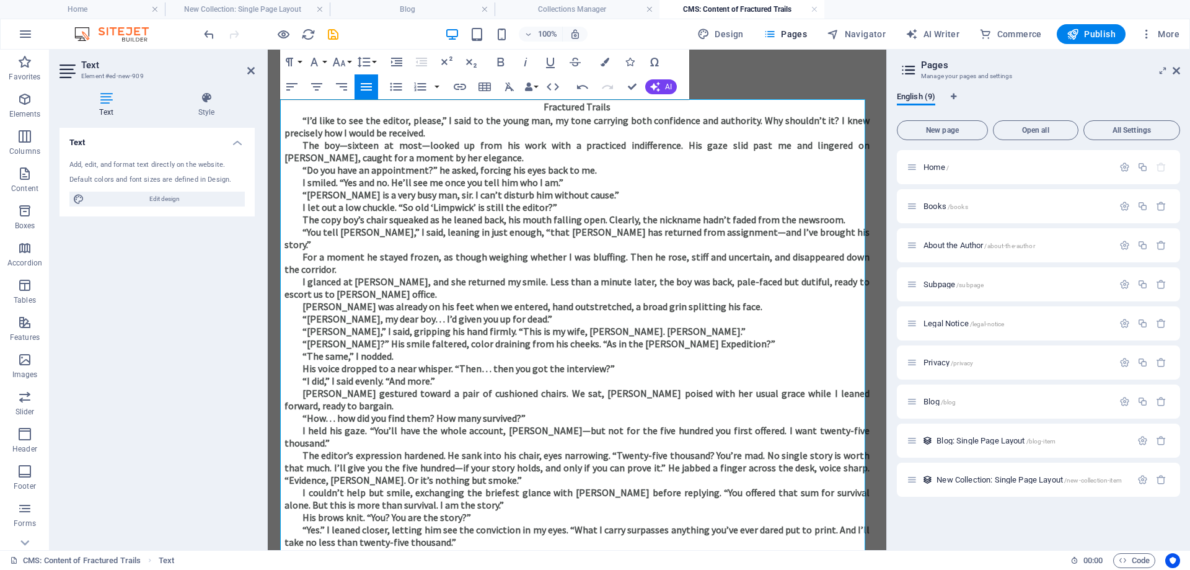
click at [340, 128] on p "“I’d like to see the editor, please,” I said to the young man, my tone carrying…" at bounding box center [576, 126] width 585 height 25
drag, startPoint x: 537, startPoint y: 107, endPoint x: 621, endPoint y: 113, distance: 84.5
click at [340, 113] on p "Fractured Trails" at bounding box center [576, 106] width 585 height 15
click at [320, 60] on icon "button" at bounding box center [314, 62] width 15 height 15
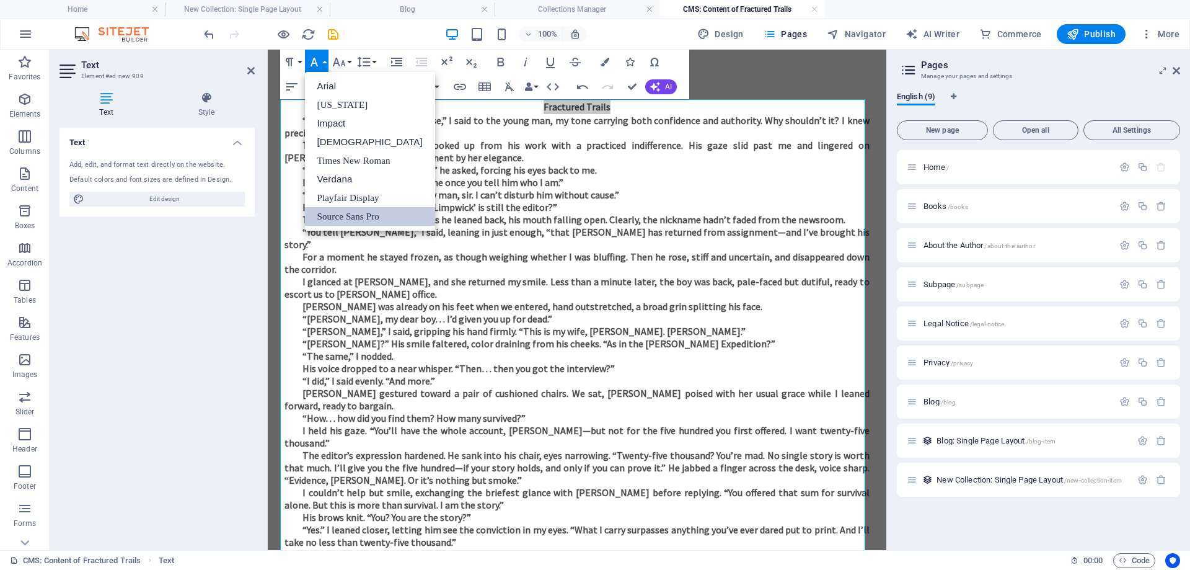
scroll to position [0, 0]
click at [327, 156] on link "Times New Roman" at bounding box center [370, 160] width 130 height 19
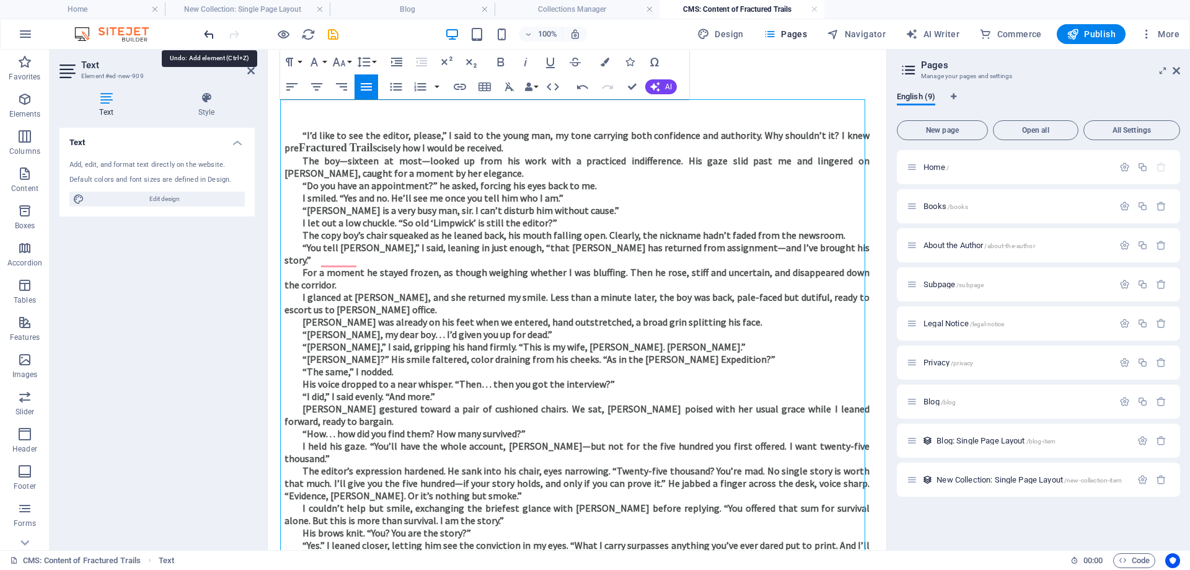
click at [203, 32] on icon "undo" at bounding box center [209, 34] width 14 height 14
click at [204, 32] on icon "undo" at bounding box center [209, 34] width 14 height 14
click at [207, 34] on icon "undo" at bounding box center [209, 34] width 14 height 14
click at [332, 110] on p "To enrich screen reader interactions, please activate Accessibility in Grammarl…" at bounding box center [576, 106] width 585 height 15
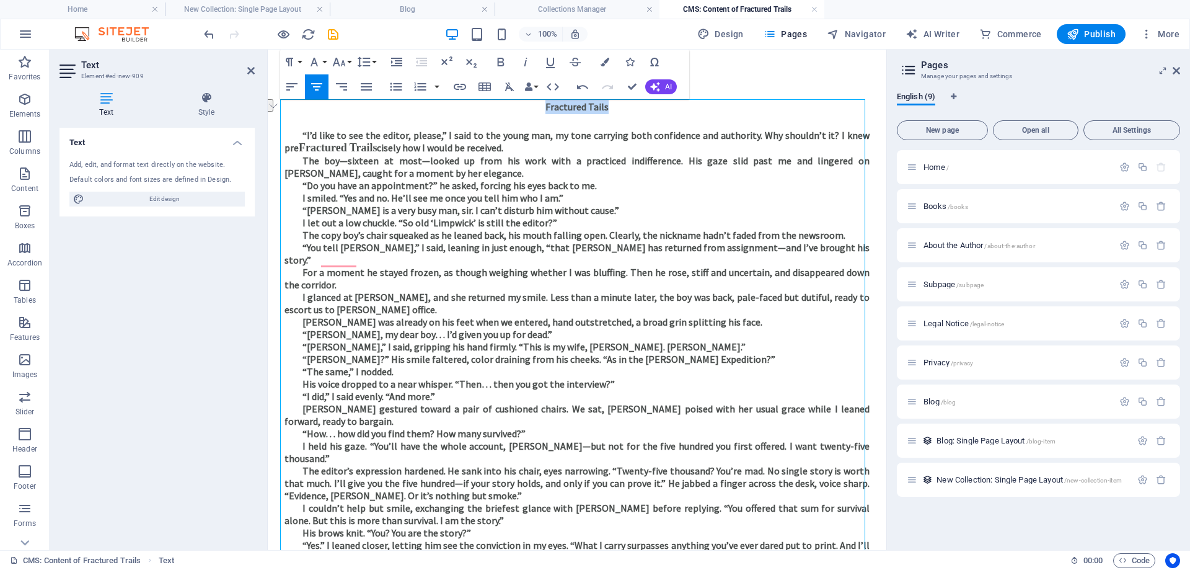
drag, startPoint x: 542, startPoint y: 104, endPoint x: 602, endPoint y: 107, distance: 60.2
click at [602, 107] on p "Fractured Tails" at bounding box center [576, 106] width 585 height 15
click at [348, 66] on button "Font Size" at bounding box center [342, 62] width 24 height 25
click at [346, 197] on link "18" at bounding box center [352, 197] width 45 height 19
click at [314, 64] on icon "button" at bounding box center [313, 62] width 7 height 9
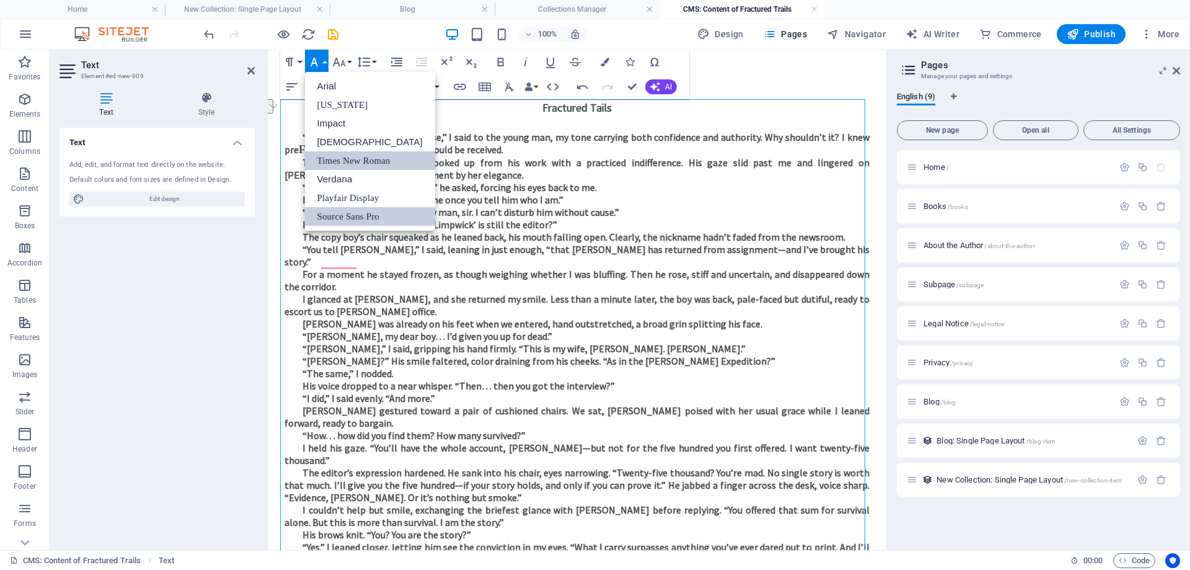
click at [332, 160] on link "Times New Roman" at bounding box center [370, 160] width 130 height 19
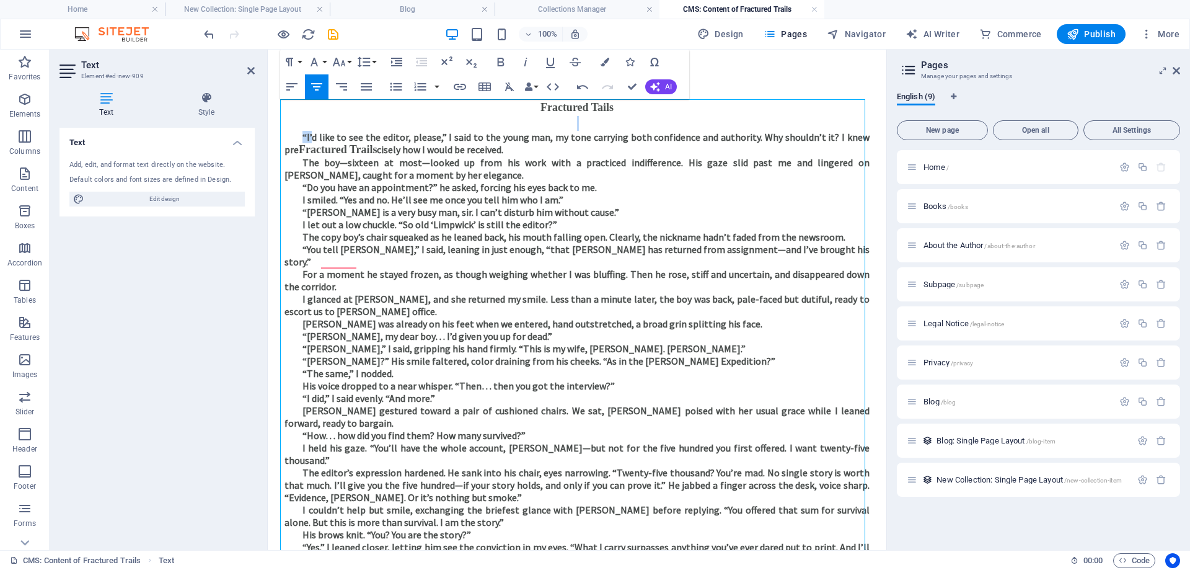
drag, startPoint x: 295, startPoint y: 130, endPoint x: 309, endPoint y: 135, distance: 14.7
click at [574, 125] on p "To enrich screen reader interactions, please activate Accessibility in Grammarl…" at bounding box center [576, 123] width 585 height 15
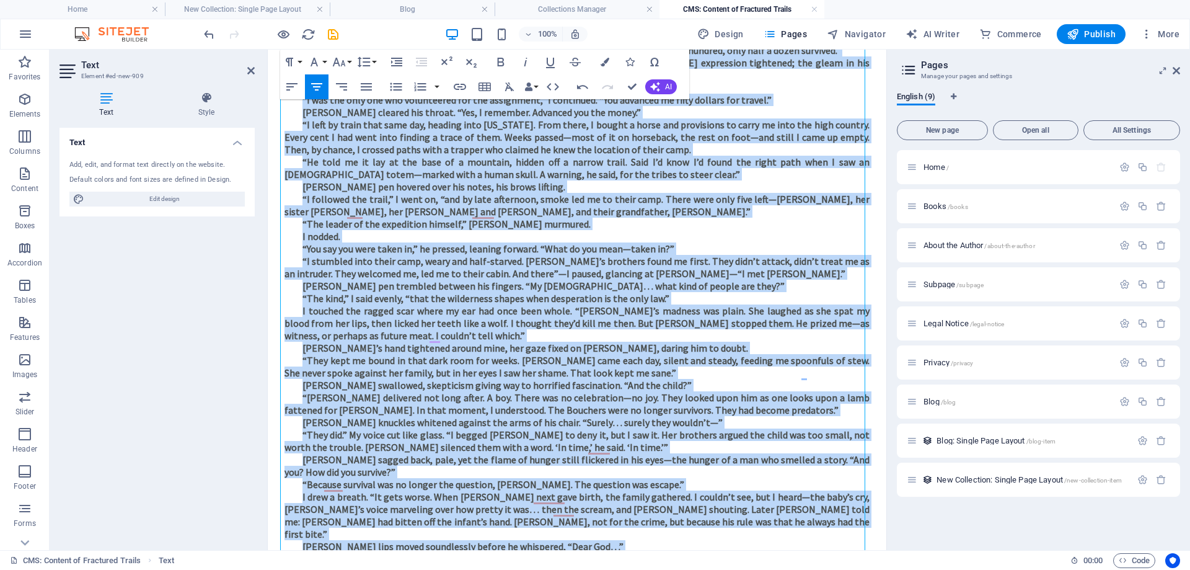
scroll to position [982, 0]
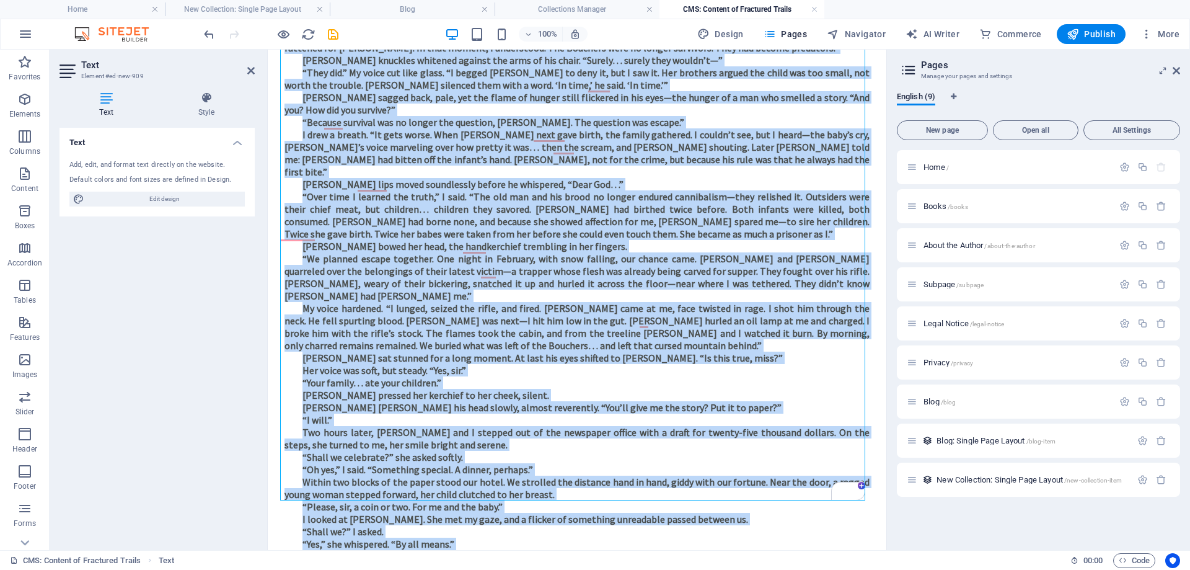
drag, startPoint x: 574, startPoint y: 125, endPoint x: 726, endPoint y: 594, distance: 493.3
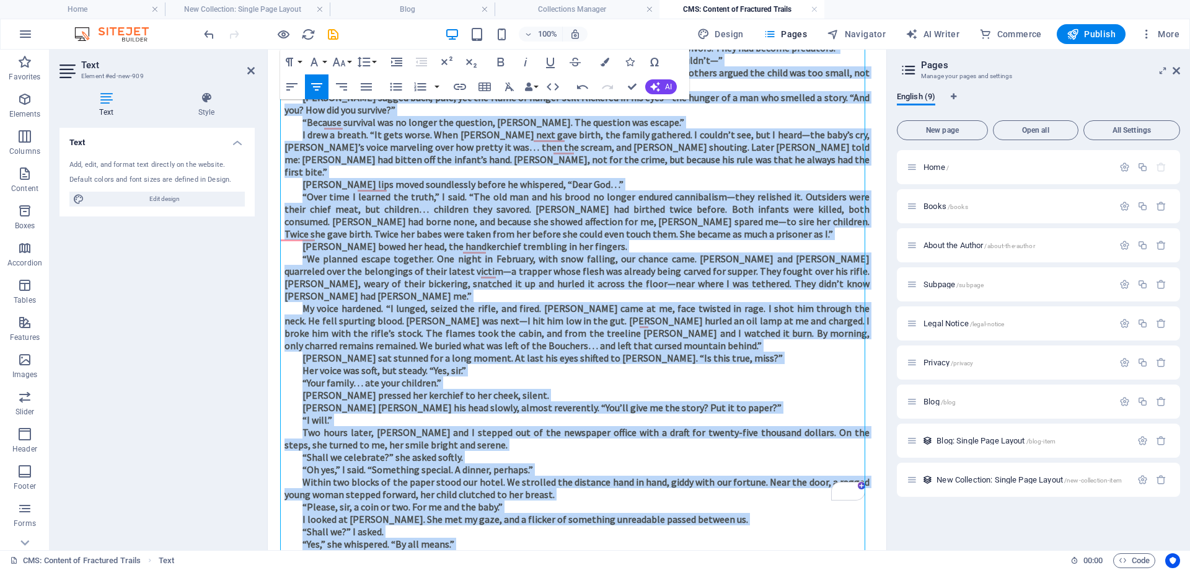
scroll to position [672, 0]
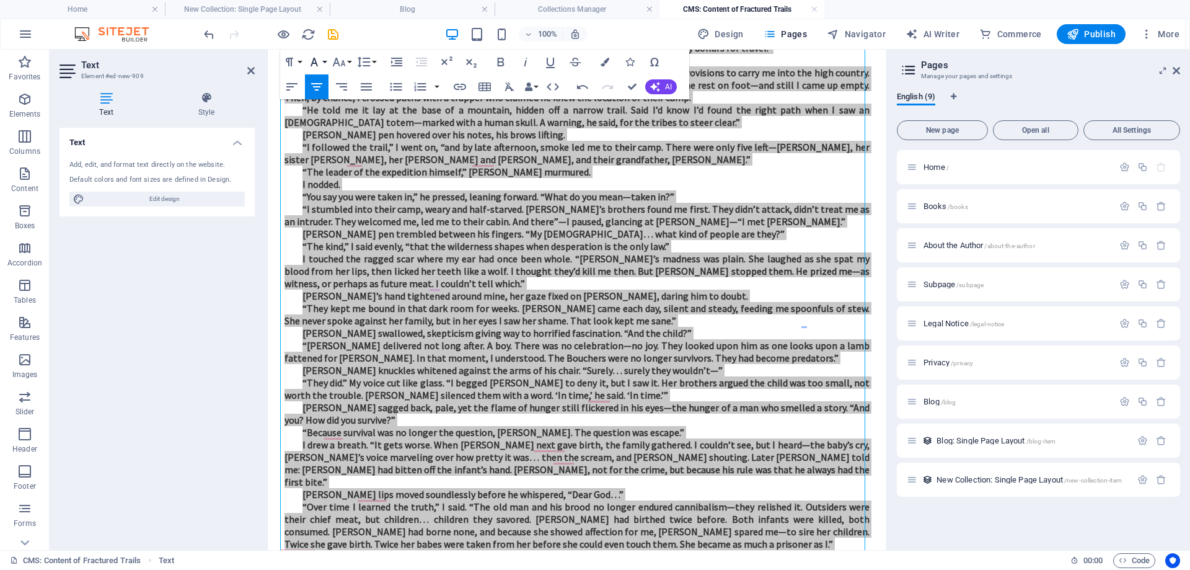
click at [323, 61] on button "Font Family" at bounding box center [317, 62] width 24 height 25
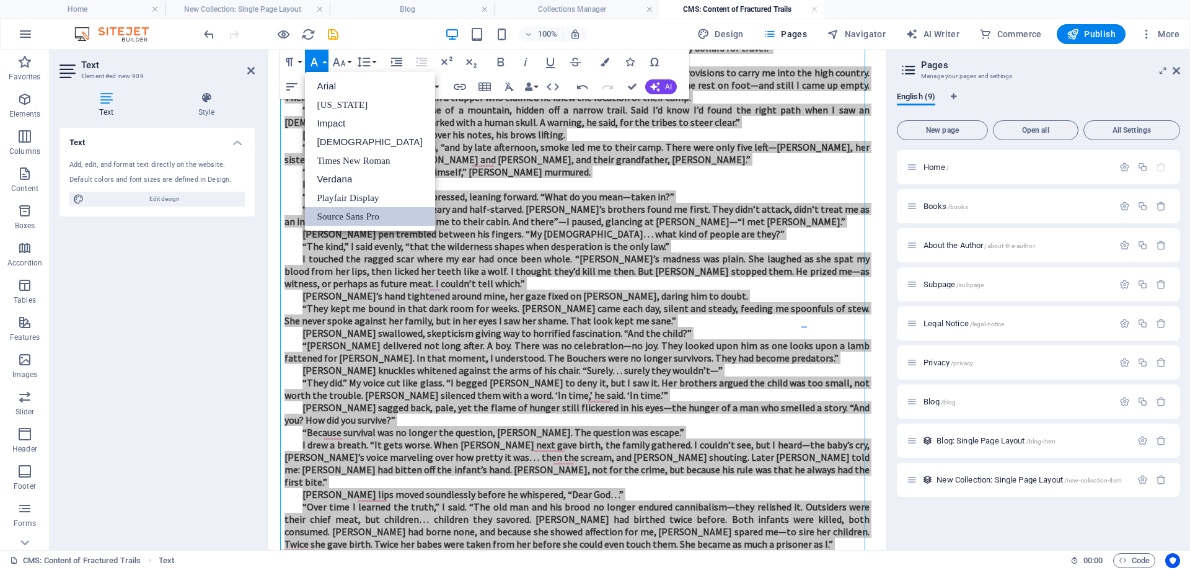
scroll to position [0, 0]
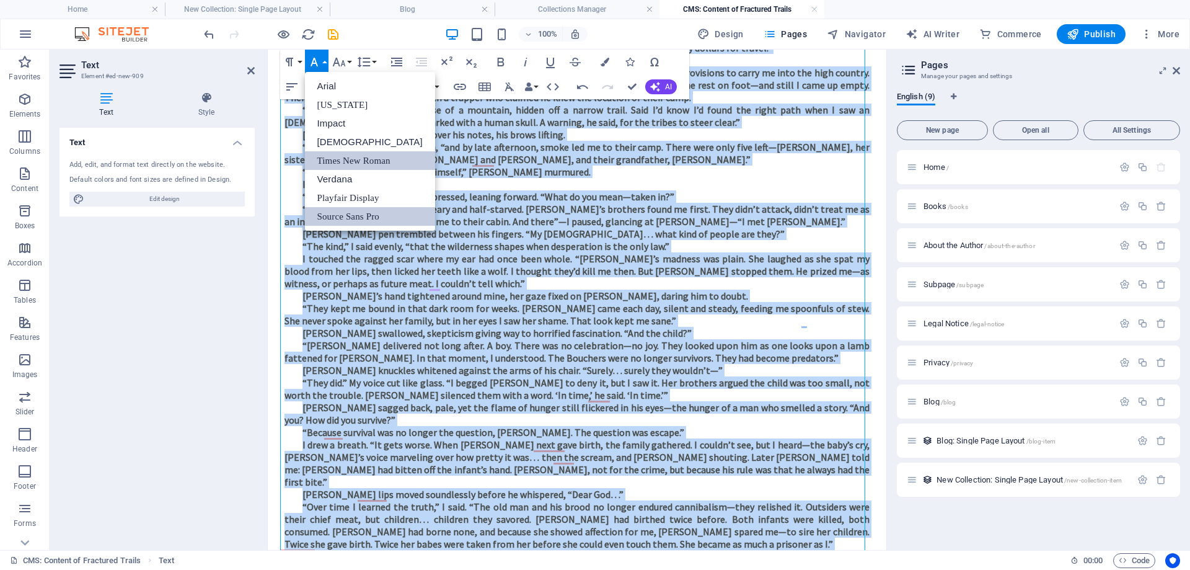
click at [323, 158] on link "Times New Roman" at bounding box center [370, 160] width 130 height 19
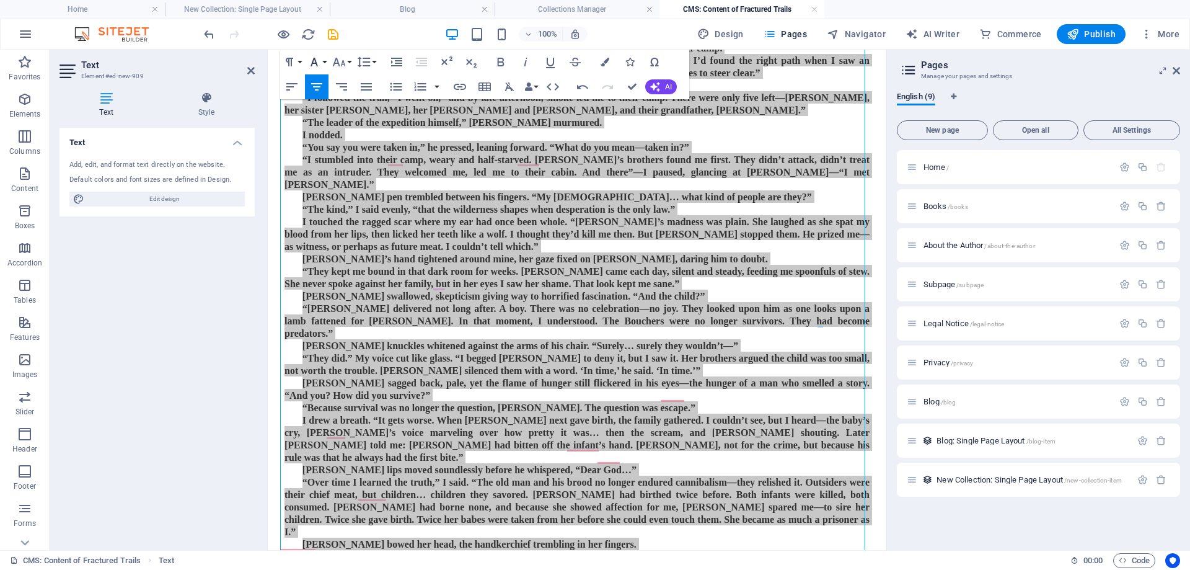
click at [323, 62] on button "Font Family" at bounding box center [317, 62] width 24 height 25
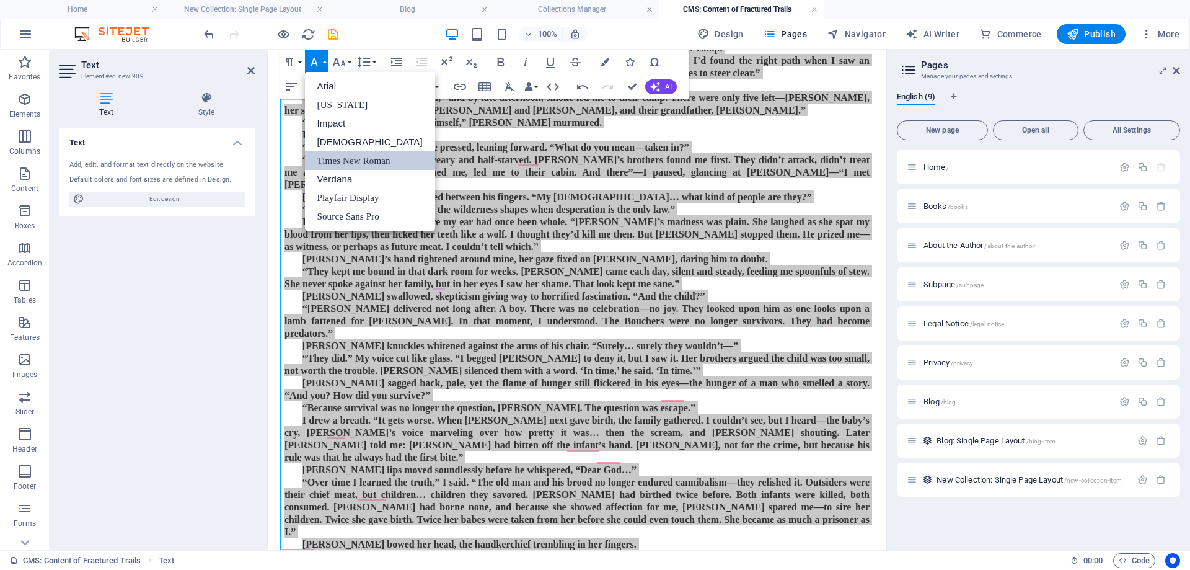
scroll to position [0, 0]
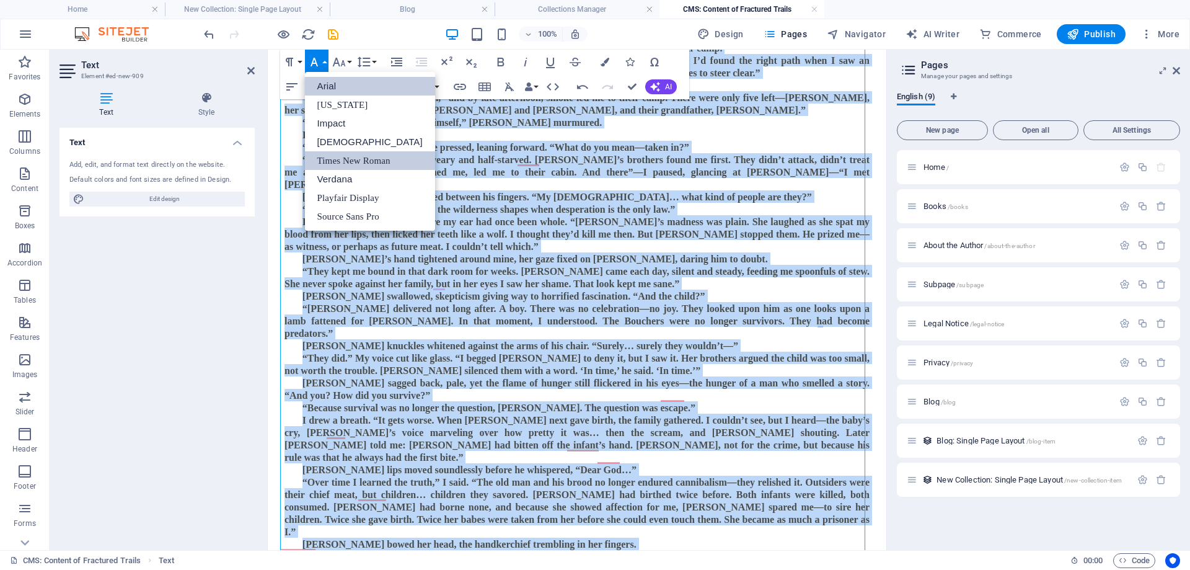
click at [332, 84] on link "Arial" at bounding box center [370, 86] width 130 height 19
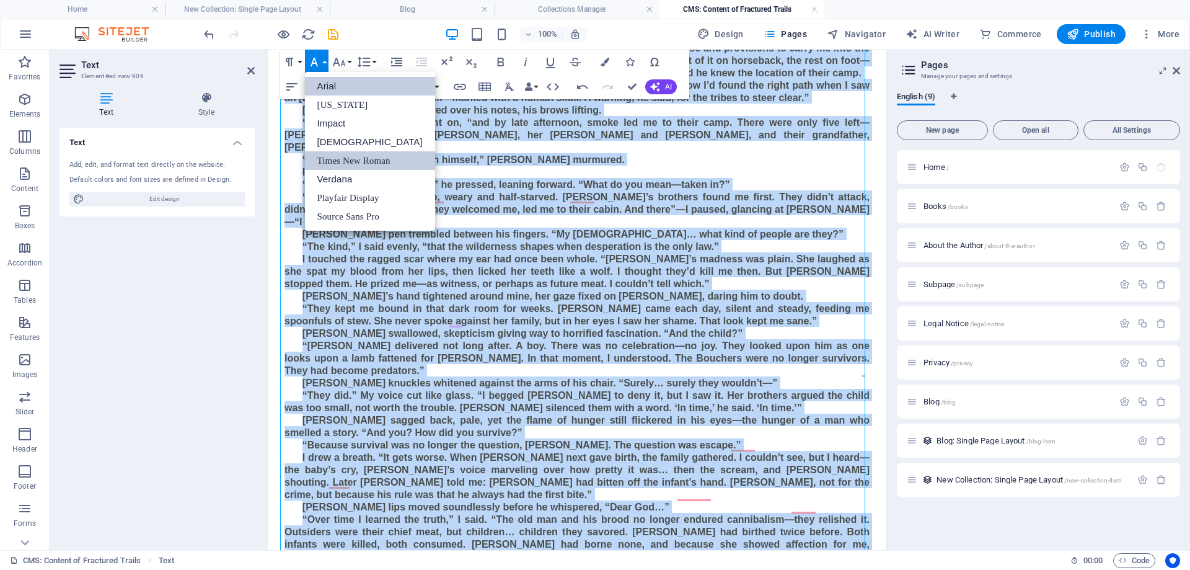
scroll to position [760, 0]
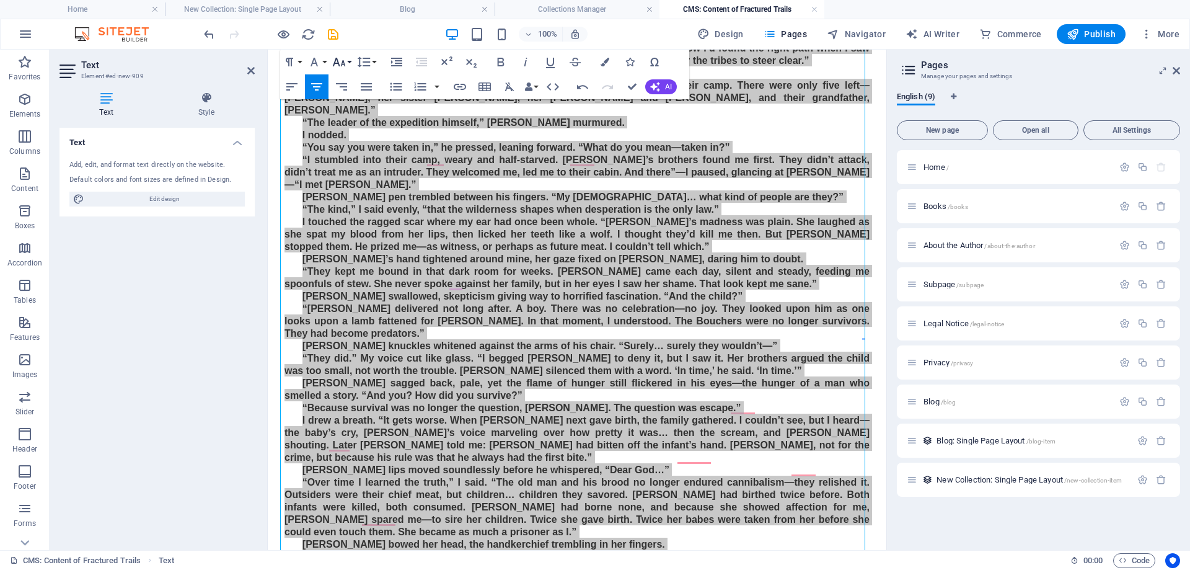
click at [350, 59] on button "Font Size" at bounding box center [342, 62] width 24 height 25
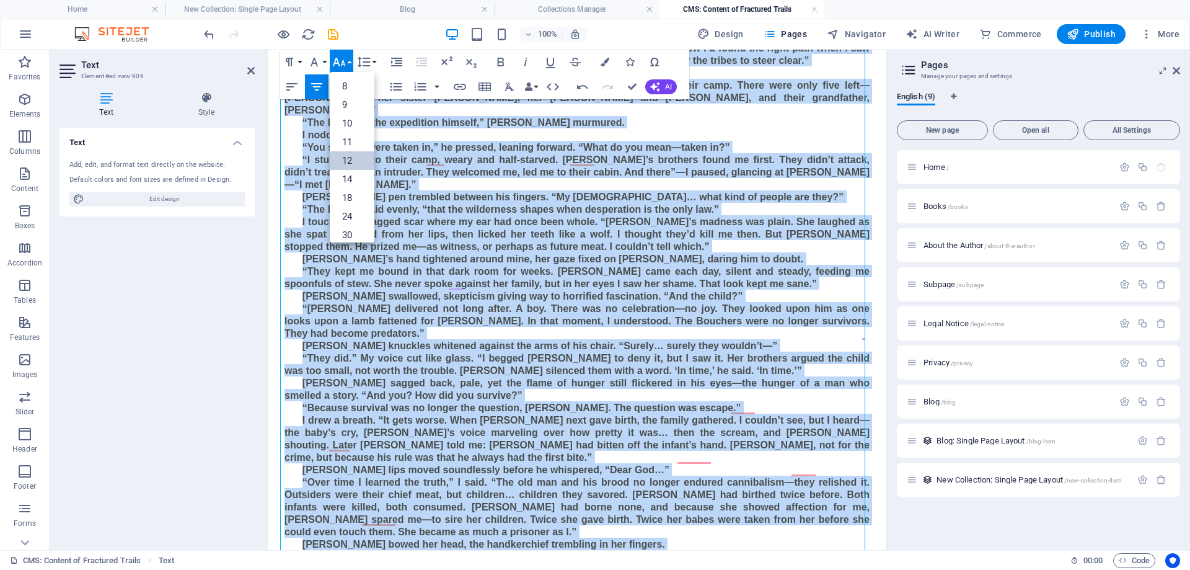
click at [348, 159] on link "12" at bounding box center [352, 160] width 45 height 19
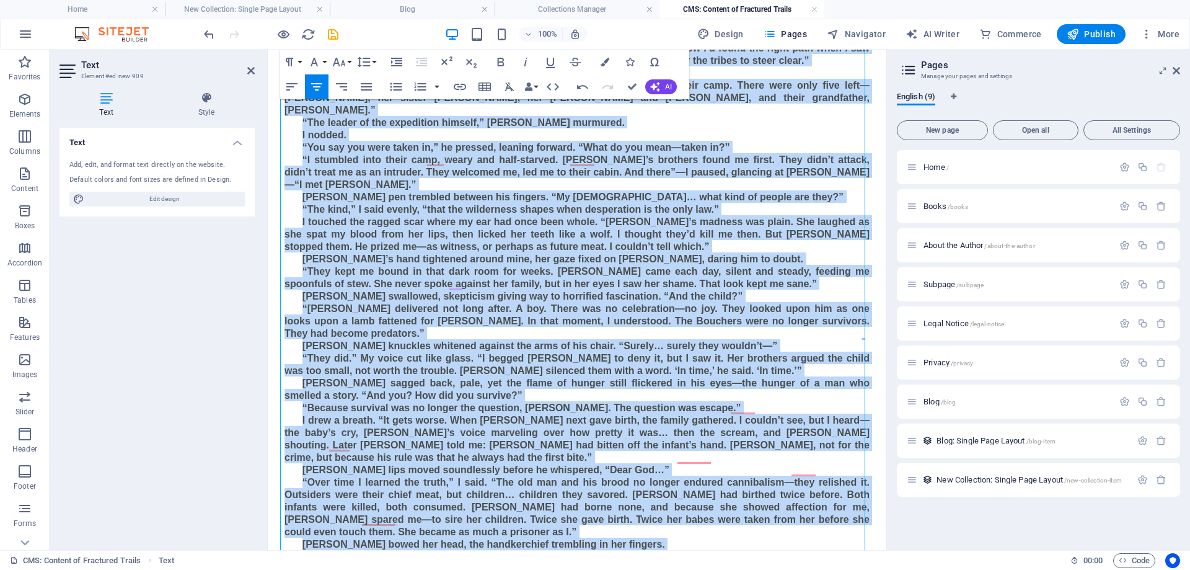
scroll to position [622, 0]
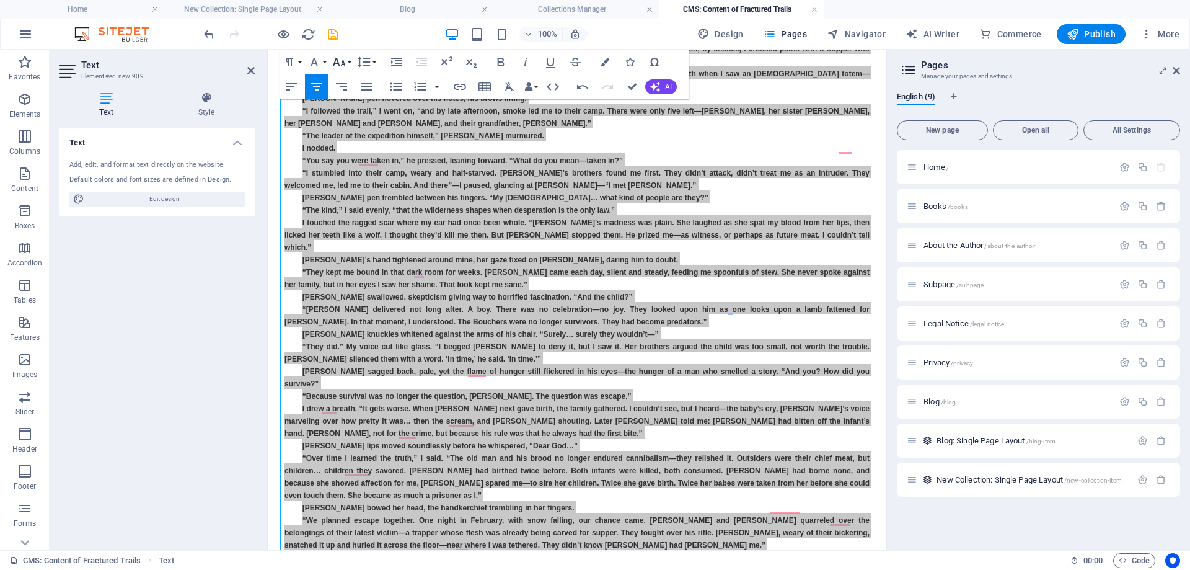
click at [343, 61] on icon "button" at bounding box center [338, 62] width 13 height 9
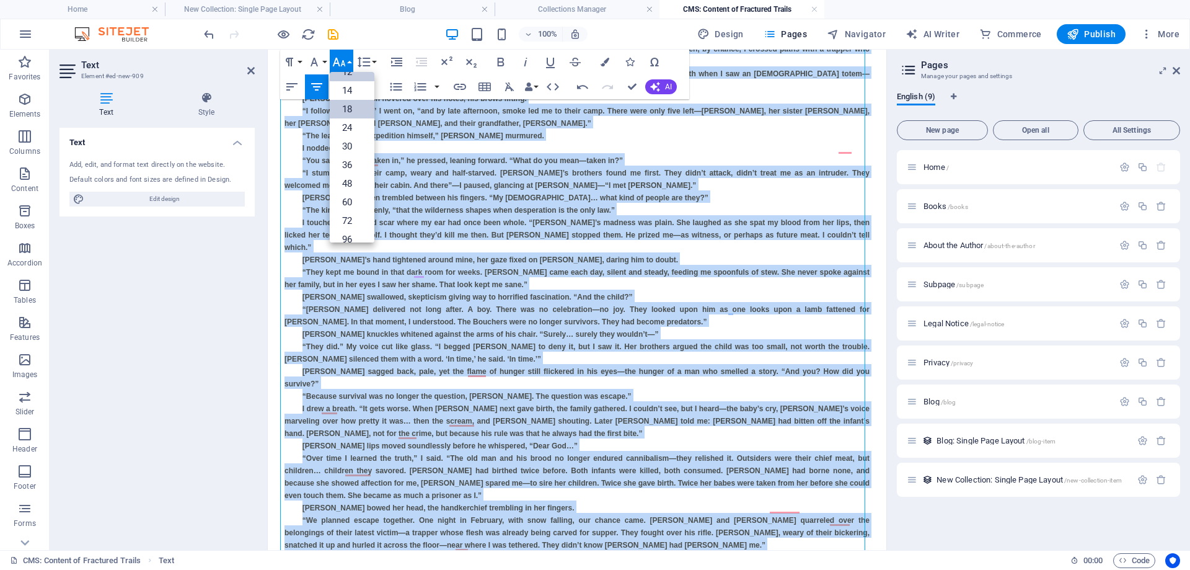
click at [344, 112] on link "18" at bounding box center [352, 109] width 45 height 19
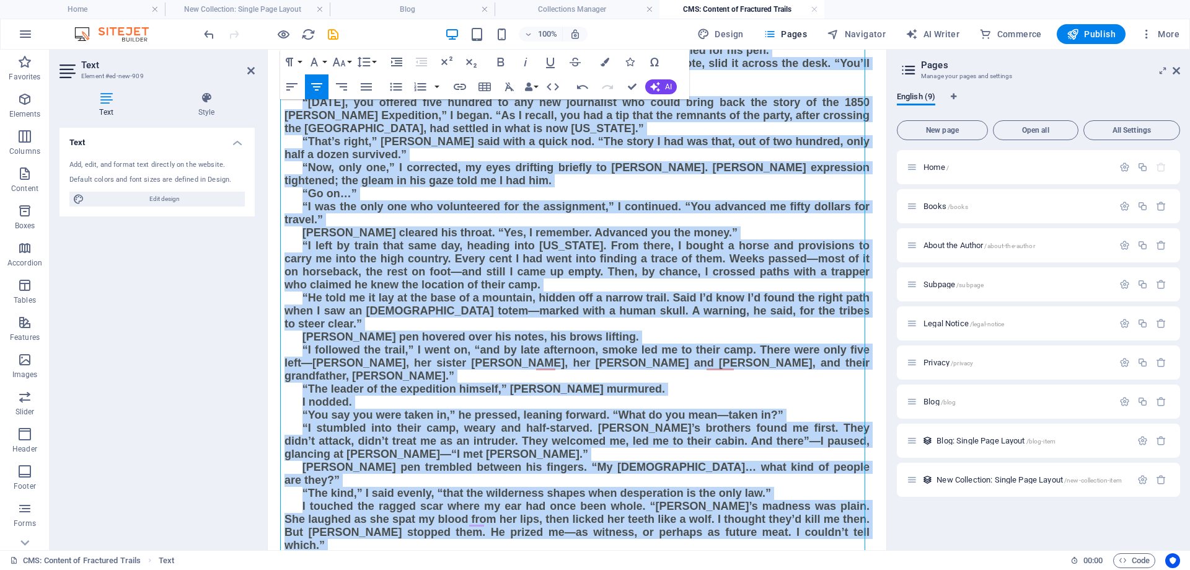
scroll to position [820, 0]
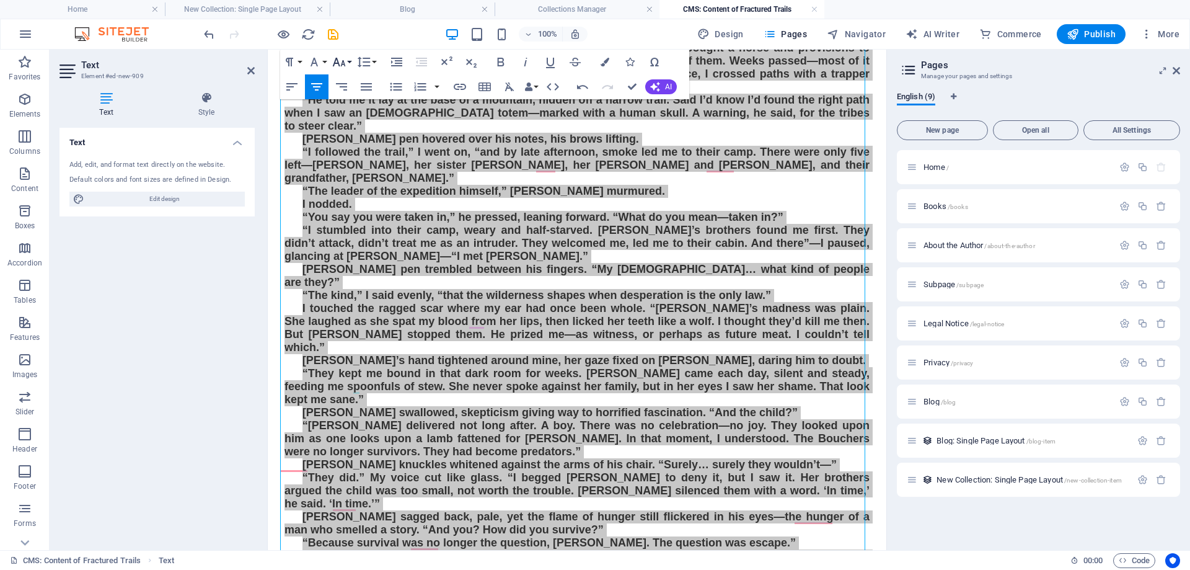
click at [348, 58] on button "Font Size" at bounding box center [342, 62] width 24 height 25
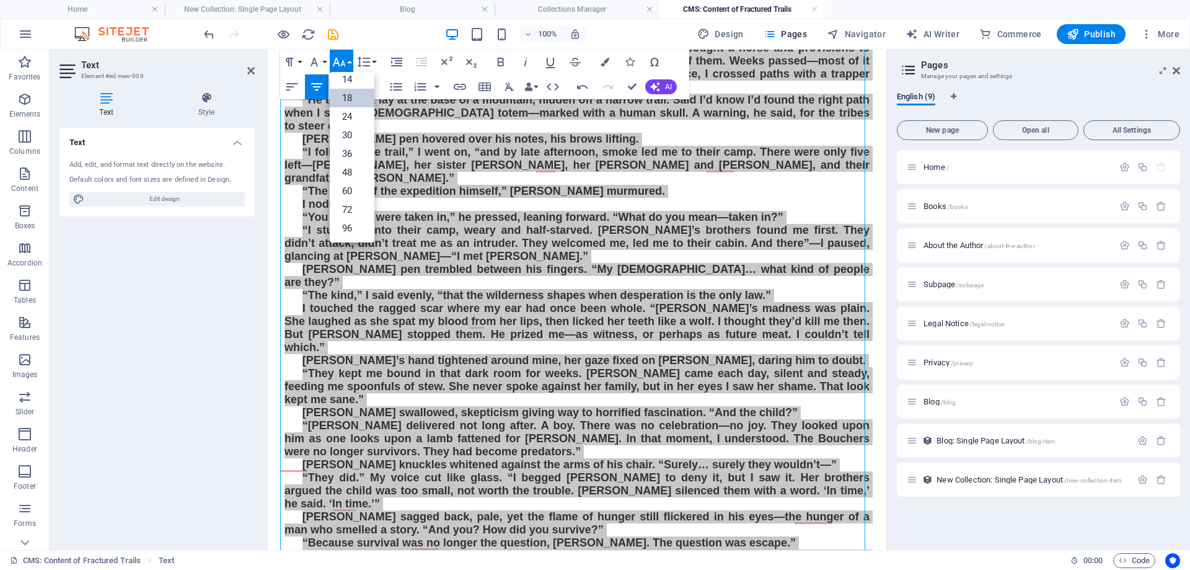
scroll to position [100, 0]
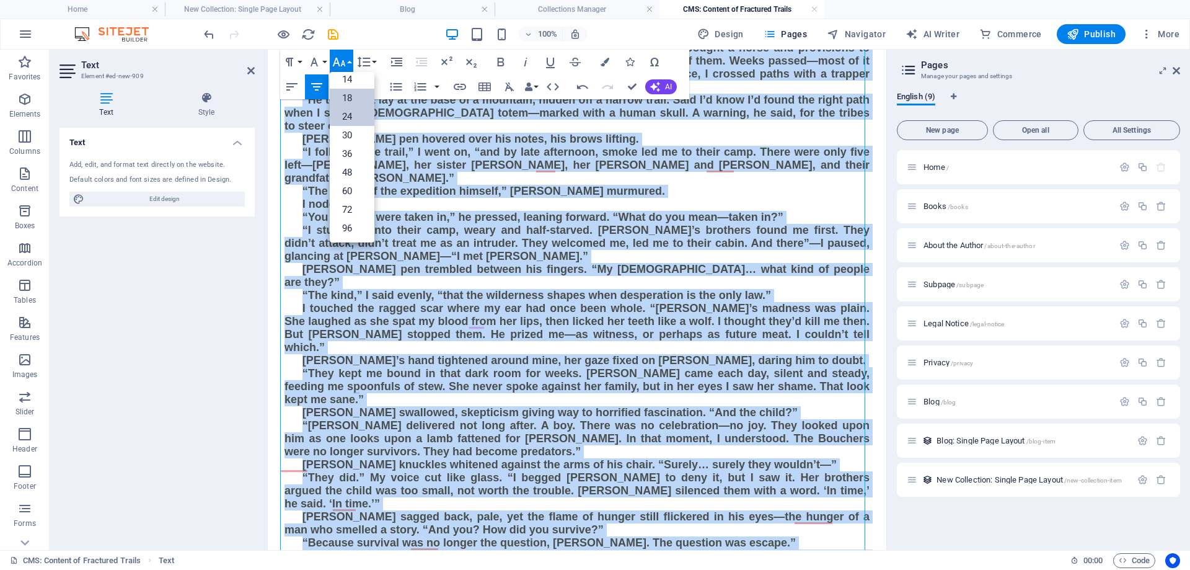
click at [348, 116] on link "24" at bounding box center [352, 116] width 45 height 19
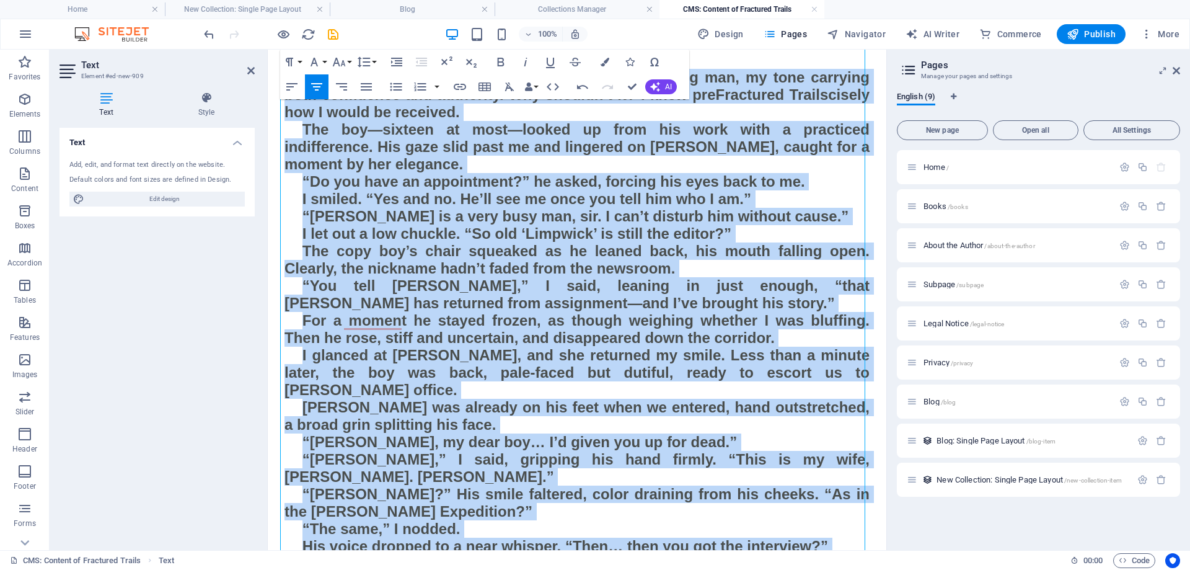
scroll to position [0, 0]
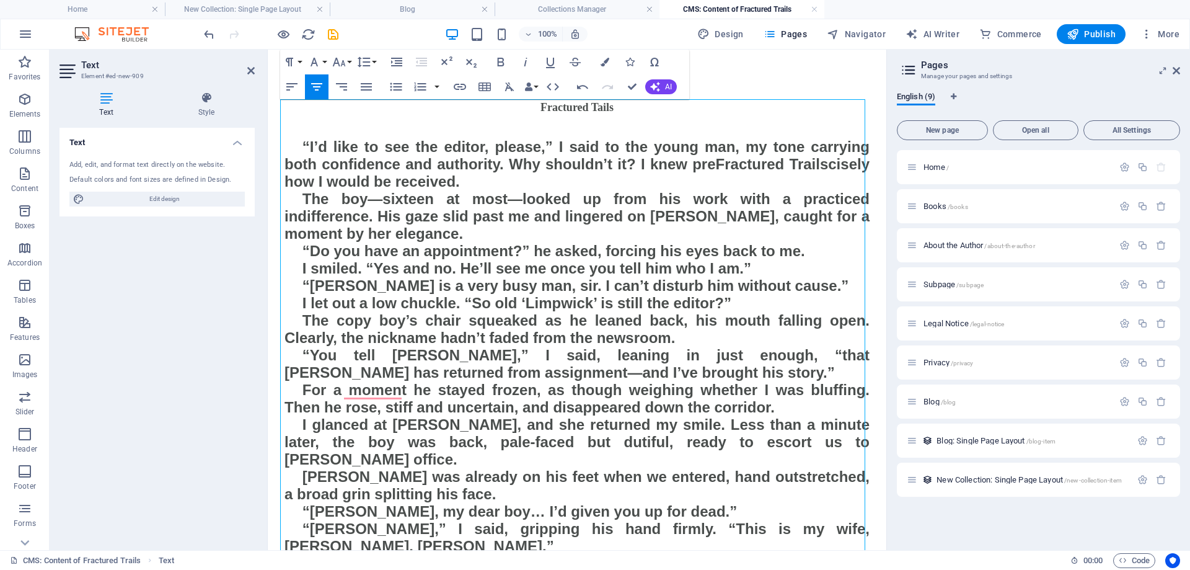
click at [517, 107] on p "Fractured Tails" at bounding box center [576, 107] width 585 height 17
drag, startPoint x: 517, startPoint y: 107, endPoint x: 628, endPoint y: 105, distance: 110.9
click at [628, 105] on p "Fractured Tails" at bounding box center [576, 107] width 585 height 17
click at [314, 63] on icon "button" at bounding box center [313, 62] width 7 height 9
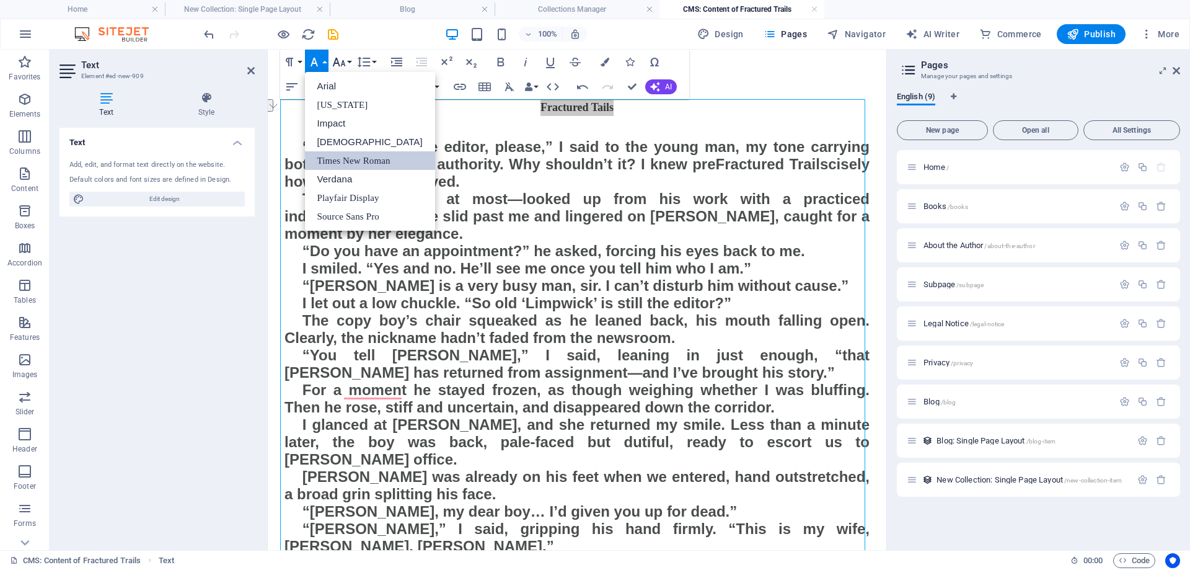
click at [349, 61] on button "Font Size" at bounding box center [342, 62] width 24 height 25
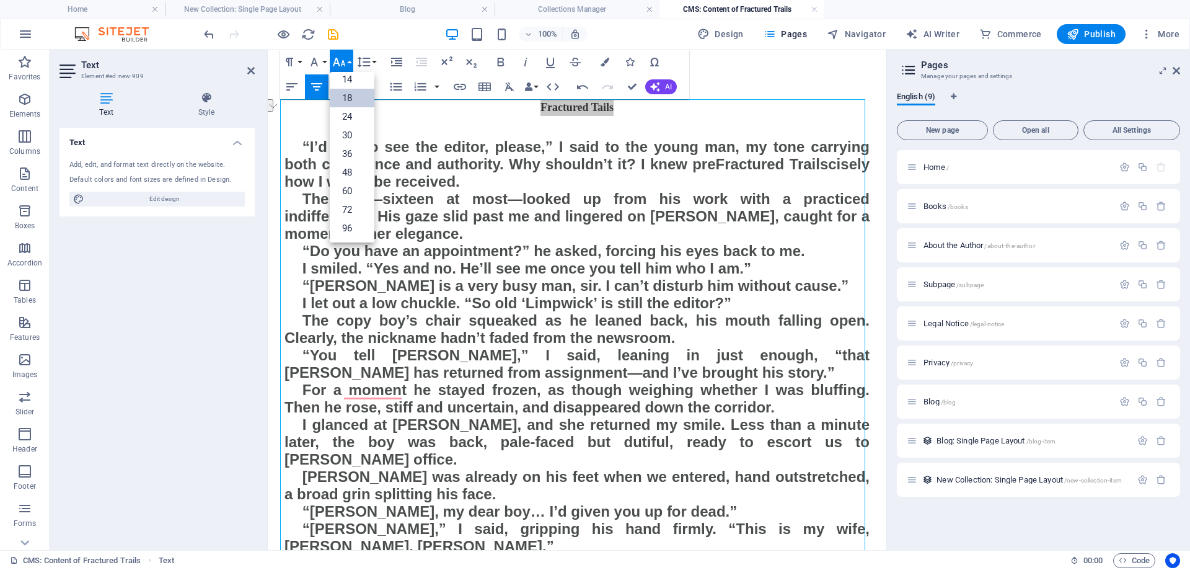
scroll to position [100, 0]
click at [345, 131] on link "30" at bounding box center [352, 135] width 45 height 19
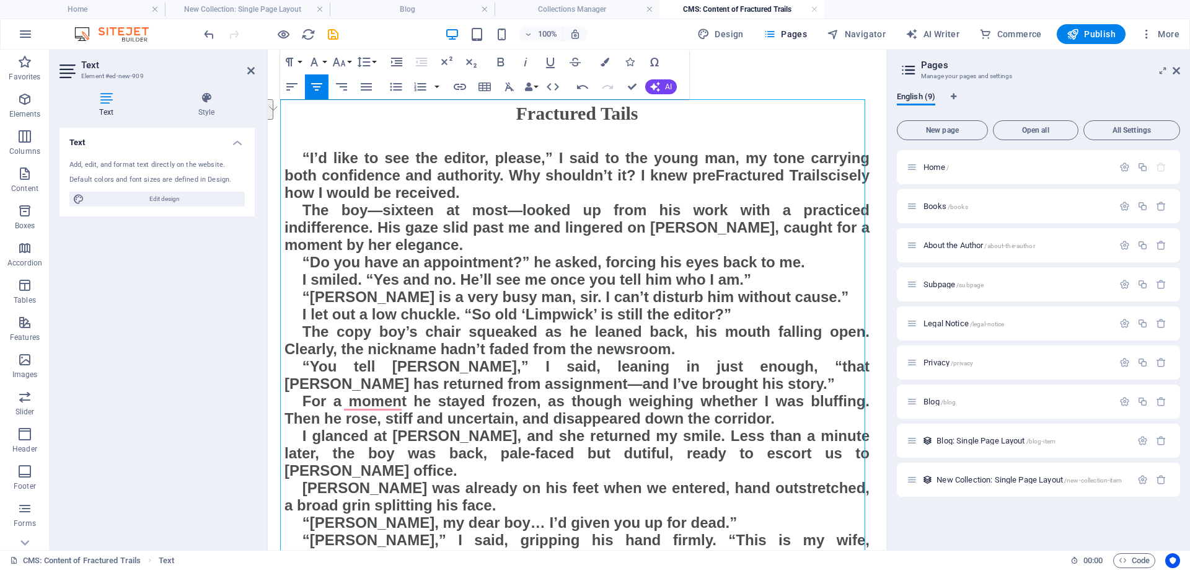
click at [498, 159] on span "“I’d like to see the editor, please,” I said to the young man, my tone carrying…" at bounding box center [576, 166] width 585 height 34
click at [333, 35] on icon "save" at bounding box center [333, 34] width 14 height 14
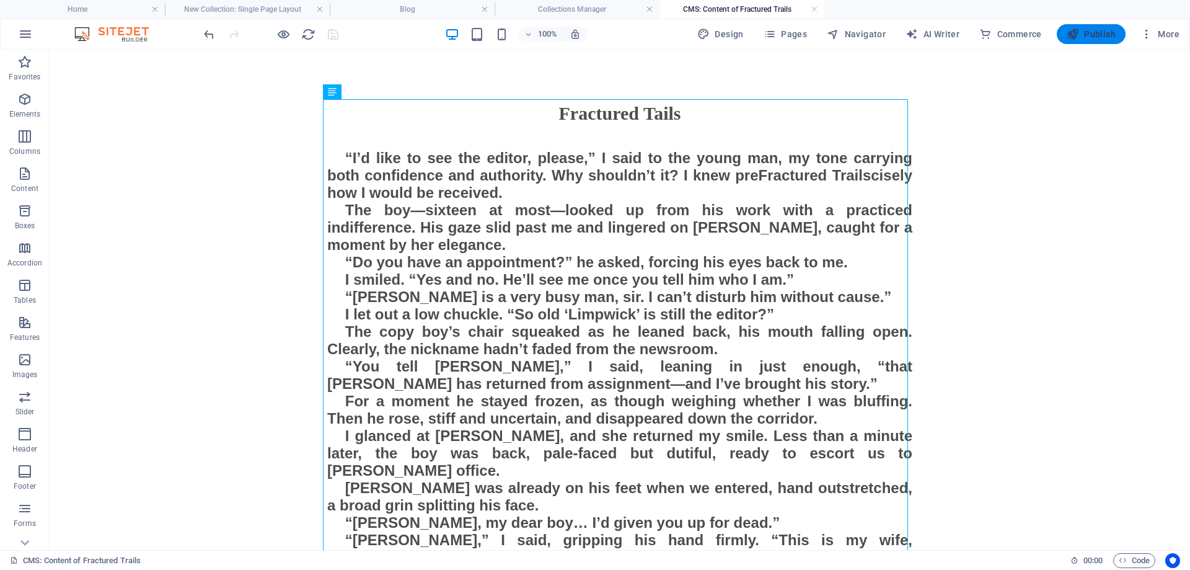
click at [1093, 32] on span "Publish" at bounding box center [1091, 34] width 49 height 12
click at [578, 10] on h4 "Collections Manager" at bounding box center [577, 9] width 165 height 14
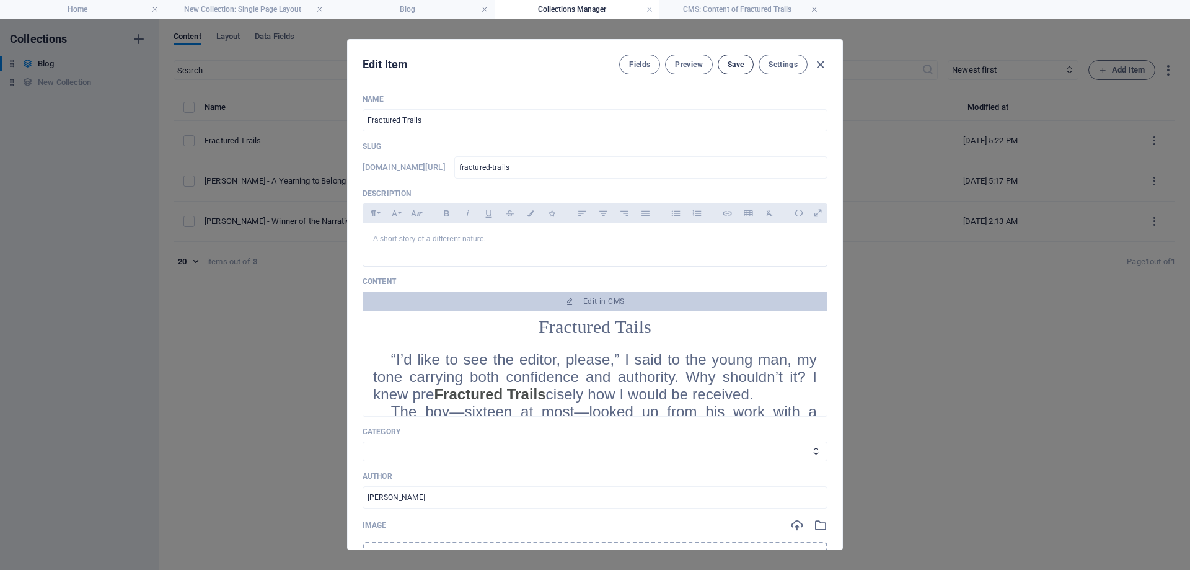
click at [732, 66] on span "Save" at bounding box center [736, 64] width 16 height 10
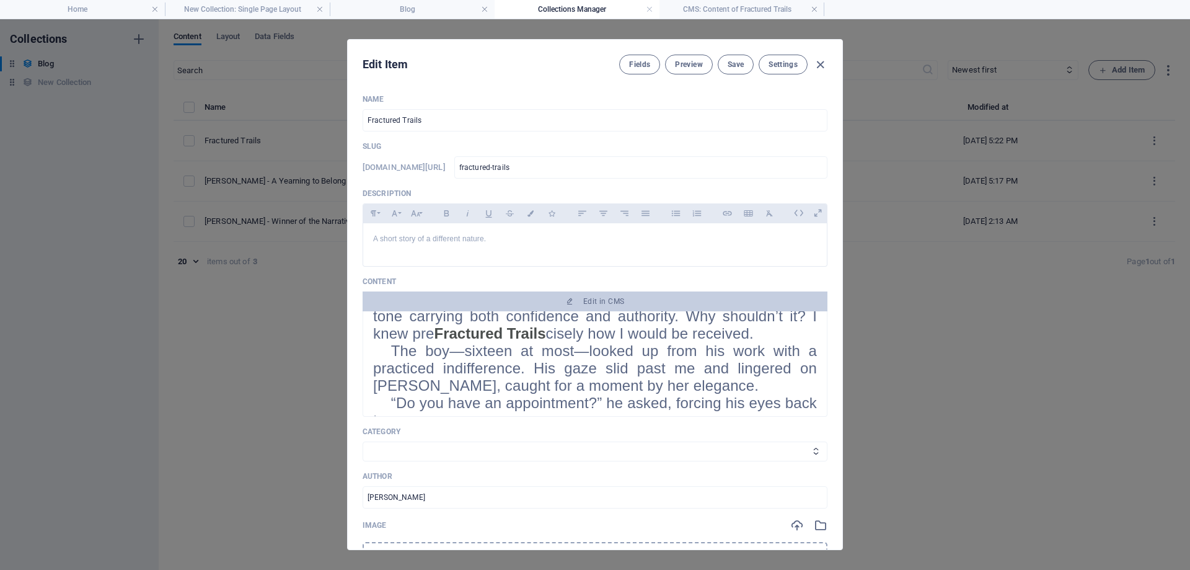
scroll to position [62, 0]
drag, startPoint x: 545, startPoint y: 328, endPoint x: 437, endPoint y: 329, distance: 107.8
click at [437, 329] on span "Fractured Trails" at bounding box center [490, 331] width 112 height 17
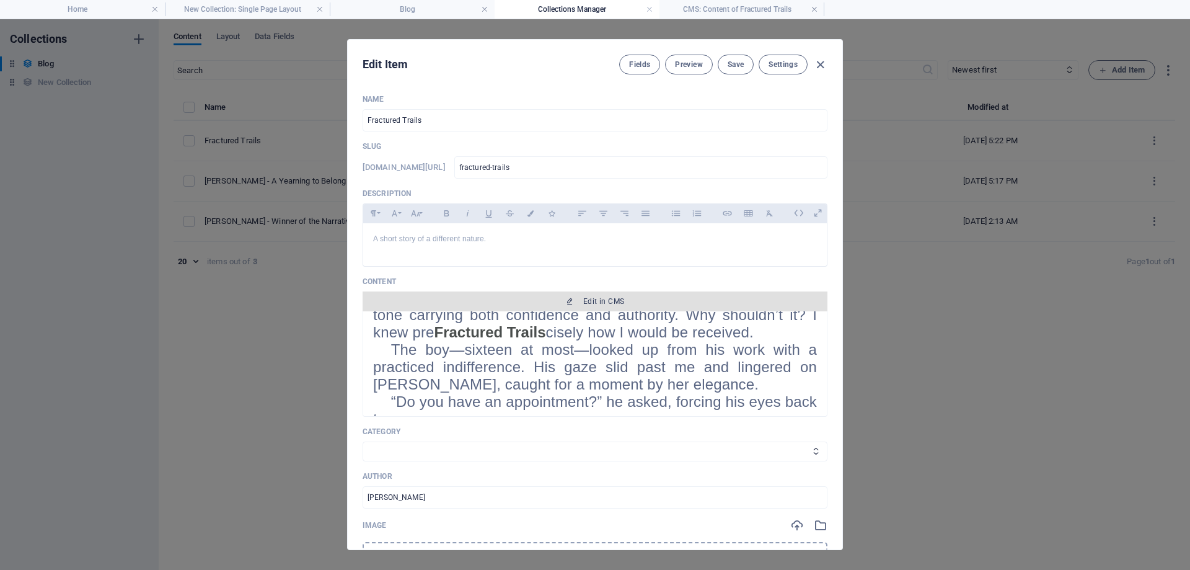
click at [570, 301] on icon "button" at bounding box center [569, 300] width 7 height 7
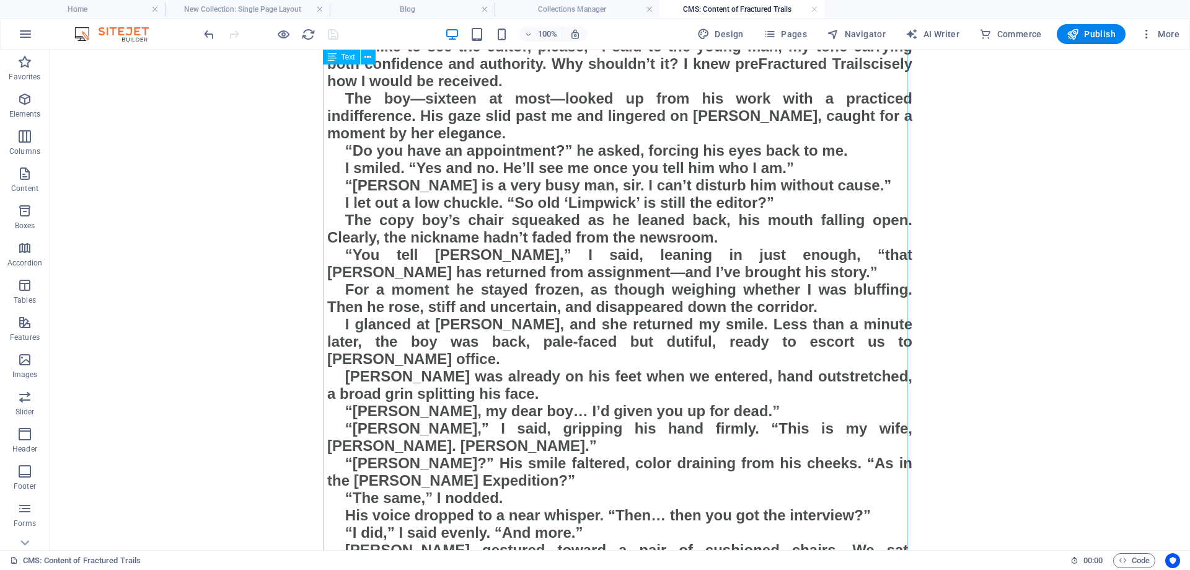
scroll to position [0, 0]
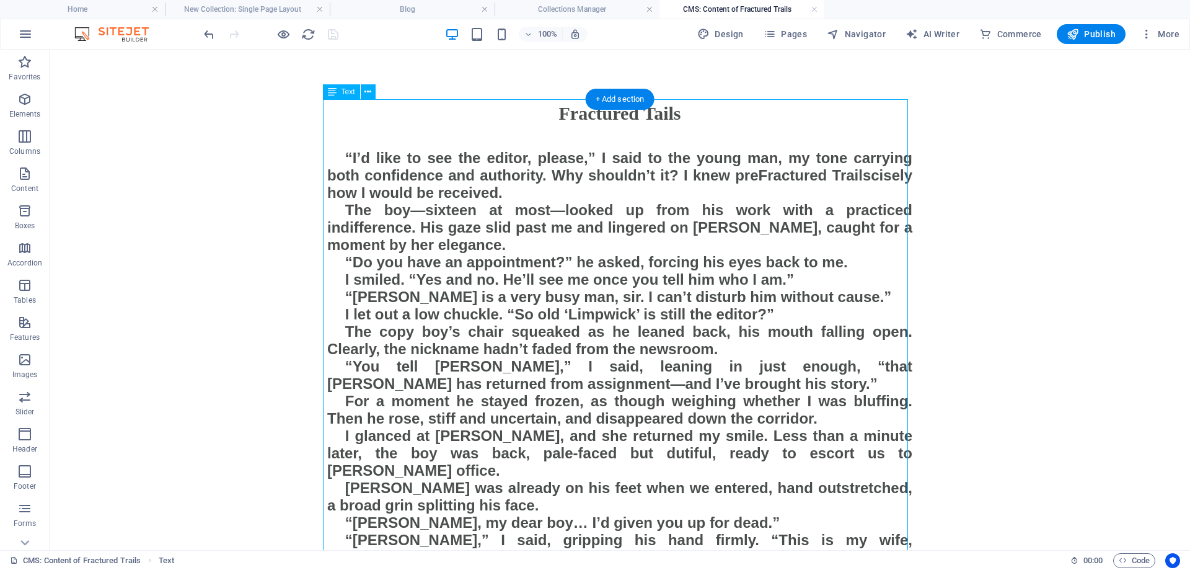
drag, startPoint x: 864, startPoint y: 173, endPoint x: 804, endPoint y: 171, distance: 60.1
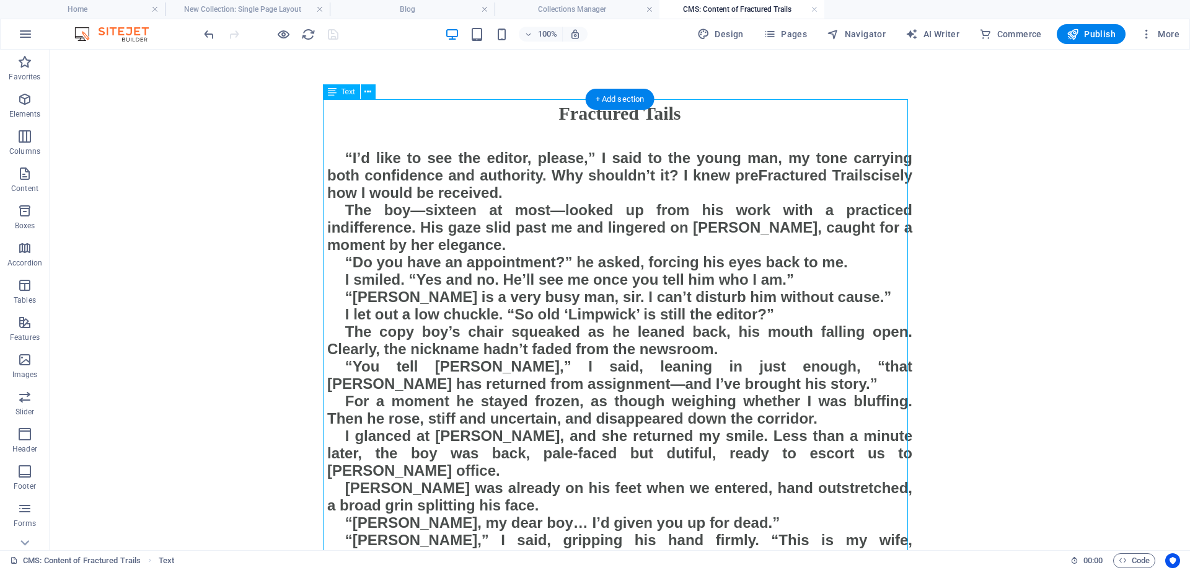
click at [364, 90] on icon at bounding box center [367, 92] width 7 height 13
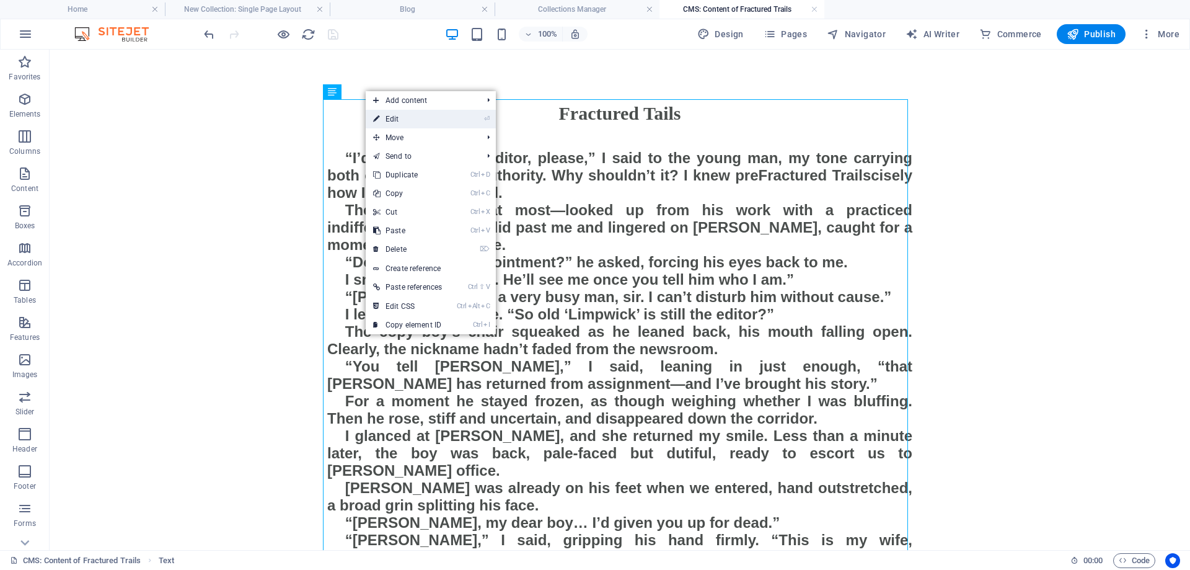
click at [385, 118] on link "⏎ Edit" at bounding box center [408, 119] width 84 height 19
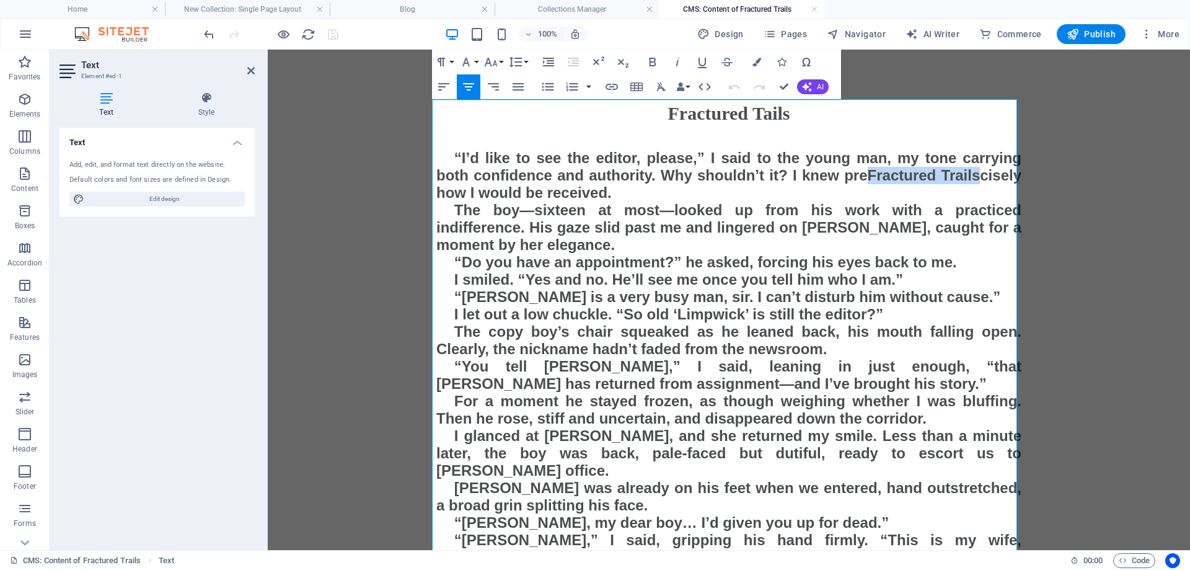
drag, startPoint x: 974, startPoint y: 175, endPoint x: 864, endPoint y: 173, distance: 109.1
click at [868, 173] on span "Fractured Trails" at bounding box center [924, 175] width 113 height 17
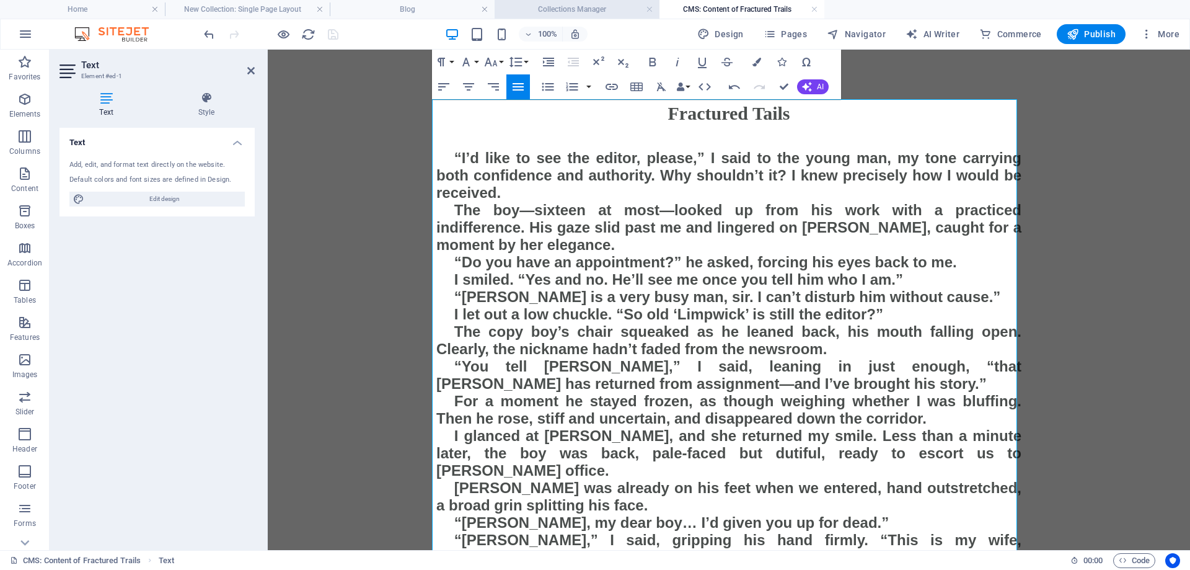
click at [585, 11] on h4 "Collections Manager" at bounding box center [577, 9] width 165 height 14
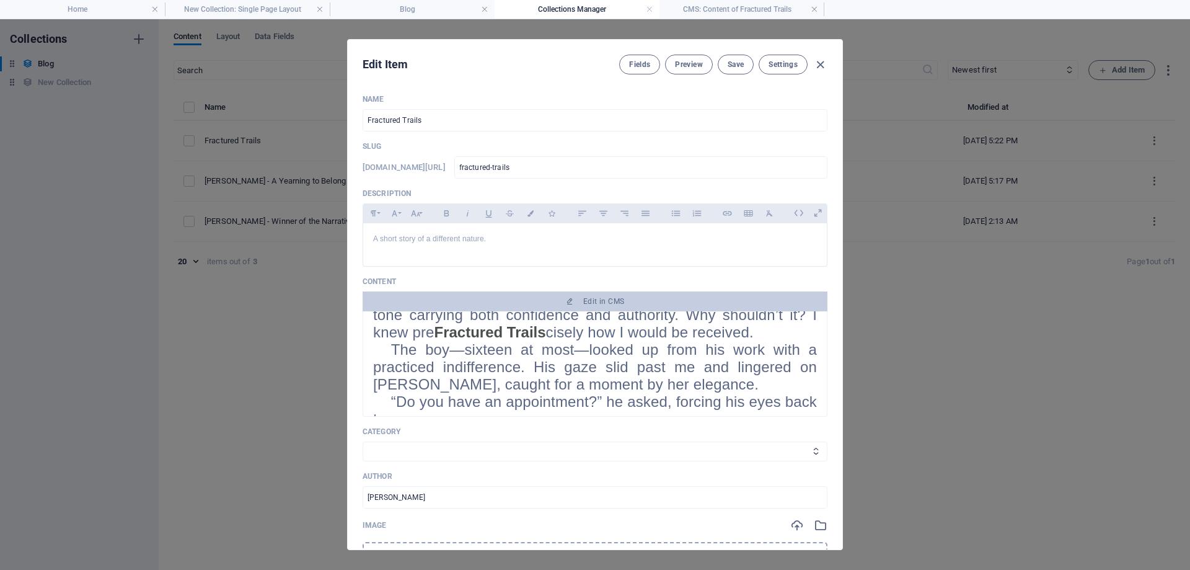
click at [538, 341] on span "The boy—sixteen at most—looked up from his work with a practiced indifference. …" at bounding box center [595, 366] width 444 height 51
click at [544, 335] on span "Fractured Trails" at bounding box center [490, 331] width 112 height 17
drag, startPoint x: 544, startPoint y: 335, endPoint x: 533, endPoint y: 339, distance: 12.0
click at [533, 339] on span "Fractured Trails" at bounding box center [490, 331] width 112 height 17
click at [538, 332] on span "Fractured Trails" at bounding box center [490, 331] width 112 height 17
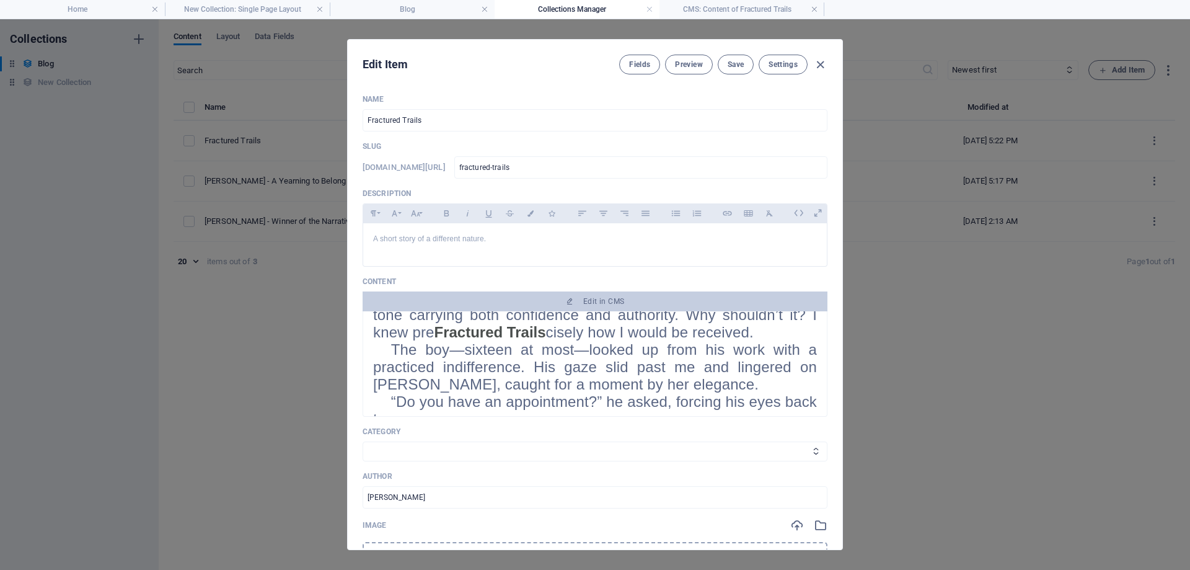
drag, startPoint x: 543, startPoint y: 331, endPoint x: 432, endPoint y: 339, distance: 111.8
click at [432, 339] on p "“I’d like to see the editor, please,” I said to the young man, my tone carrying…" at bounding box center [595, 315] width 444 height 52
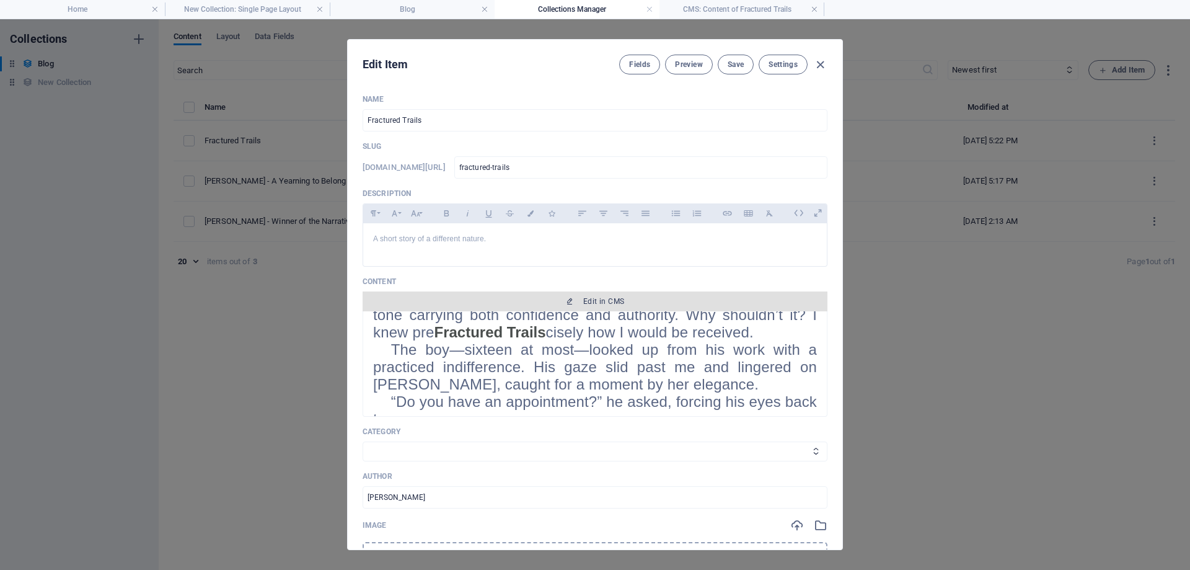
click at [566, 302] on icon "button" at bounding box center [569, 300] width 7 height 7
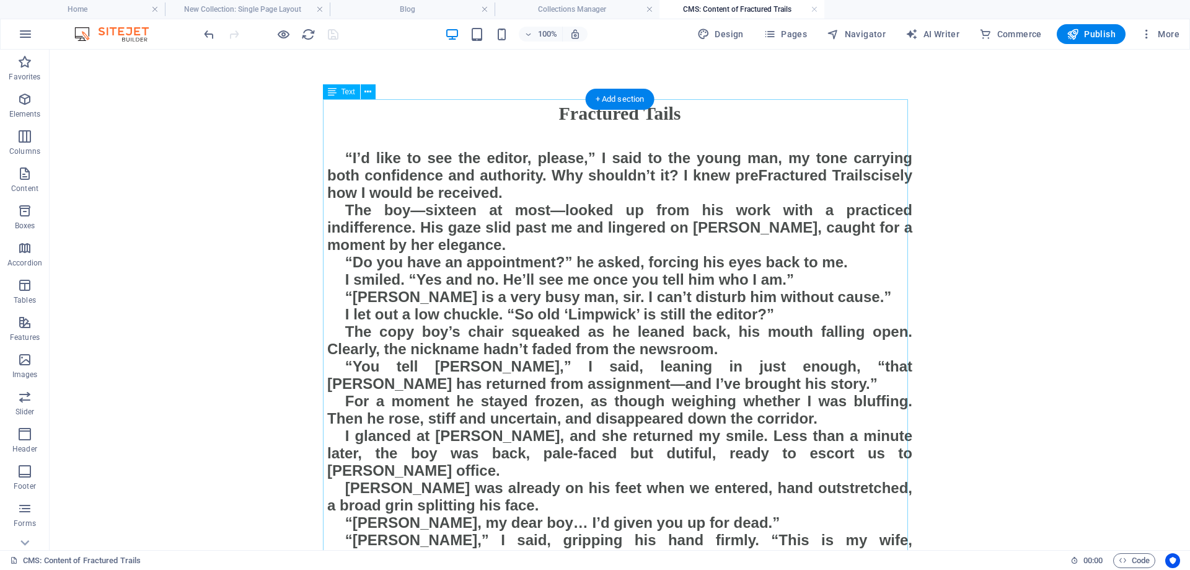
click at [367, 94] on icon at bounding box center [367, 92] width 7 height 13
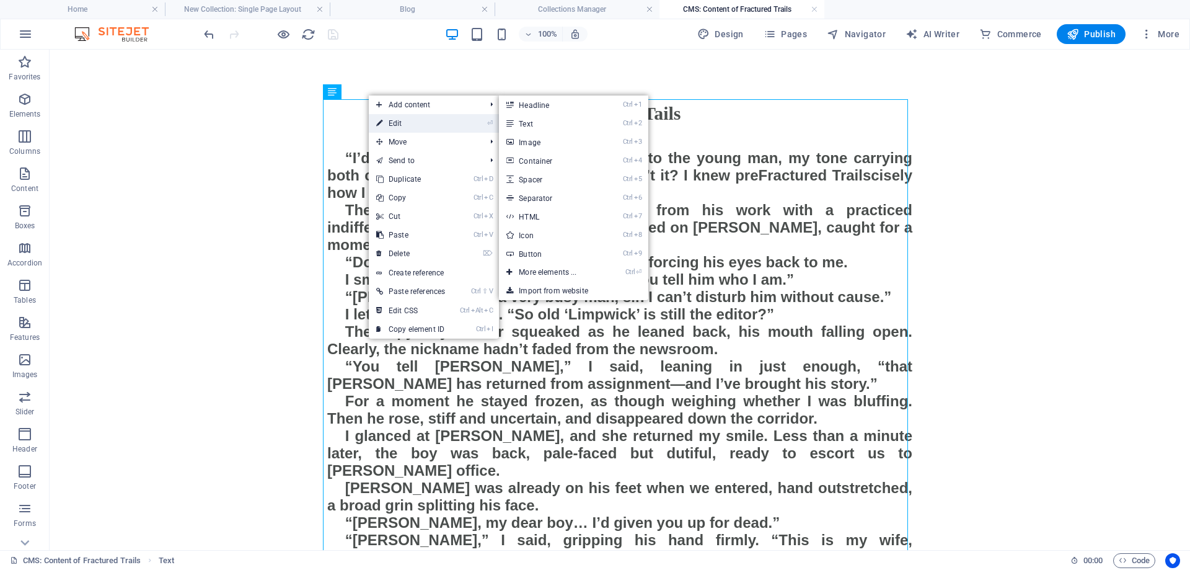
drag, startPoint x: 402, startPoint y: 123, endPoint x: 133, endPoint y: 73, distance: 273.5
click at [402, 123] on link "⏎ Edit" at bounding box center [411, 123] width 84 height 19
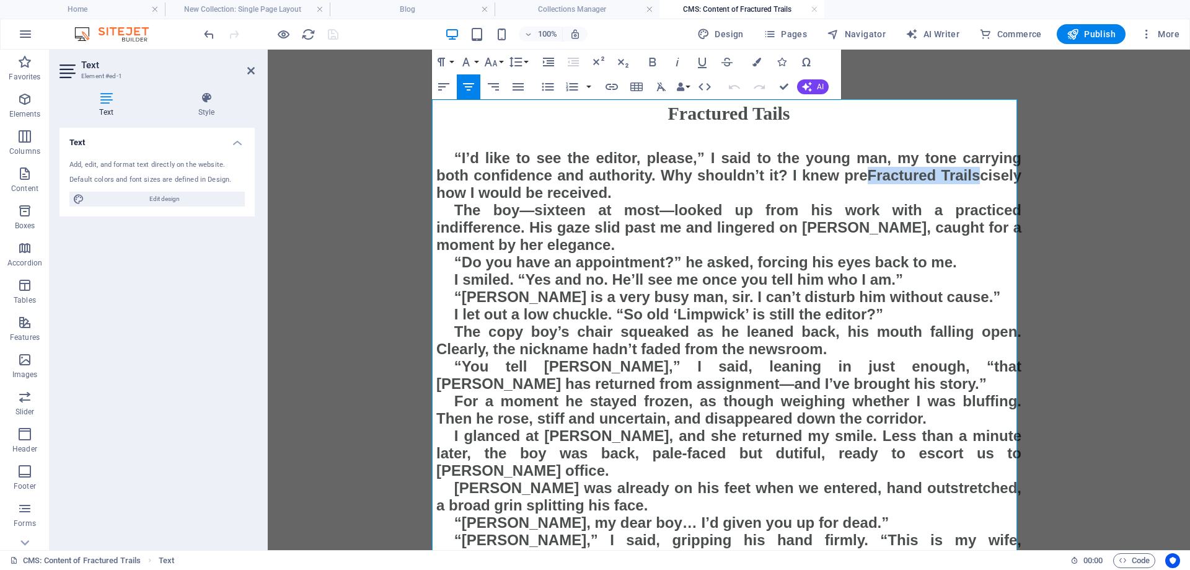
drag, startPoint x: 972, startPoint y: 174, endPoint x: 863, endPoint y: 167, distance: 109.9
click at [868, 167] on span "Fractured Trails" at bounding box center [924, 175] width 113 height 17
click at [335, 37] on div at bounding box center [270, 34] width 139 height 20
click at [714, 215] on span "The boy—sixteen at most—looked up from his work with a practiced indifference. …" at bounding box center [728, 226] width 585 height 51
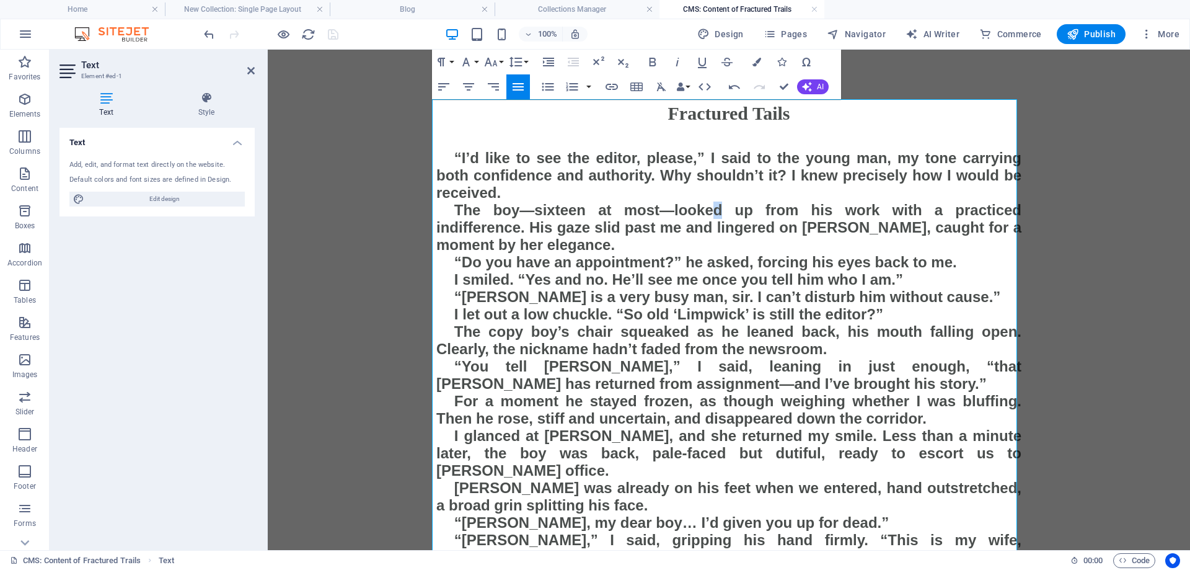
click at [715, 214] on span "The boy—sixteen at most—looked up from his work with a practiced indifference. …" at bounding box center [728, 226] width 585 height 51
click at [668, 206] on span "The boy—sixteen at most—looked up from his work with a practiced indifference. …" at bounding box center [728, 226] width 585 height 51
click at [823, 130] on p at bounding box center [728, 138] width 585 height 22
click at [372, 32] on div "100% Design Pages Navigator AI Writer Commerce Publish More" at bounding box center [692, 34] width 983 height 20
click at [250, 73] on icon at bounding box center [250, 71] width 7 height 10
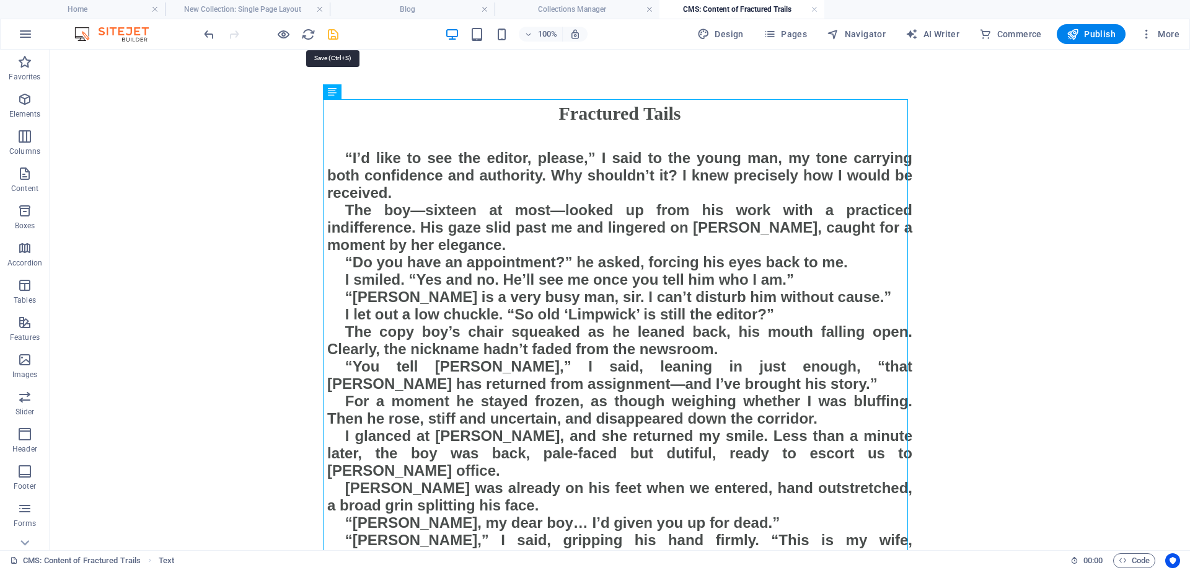
click at [338, 35] on icon "save" at bounding box center [333, 34] width 14 height 14
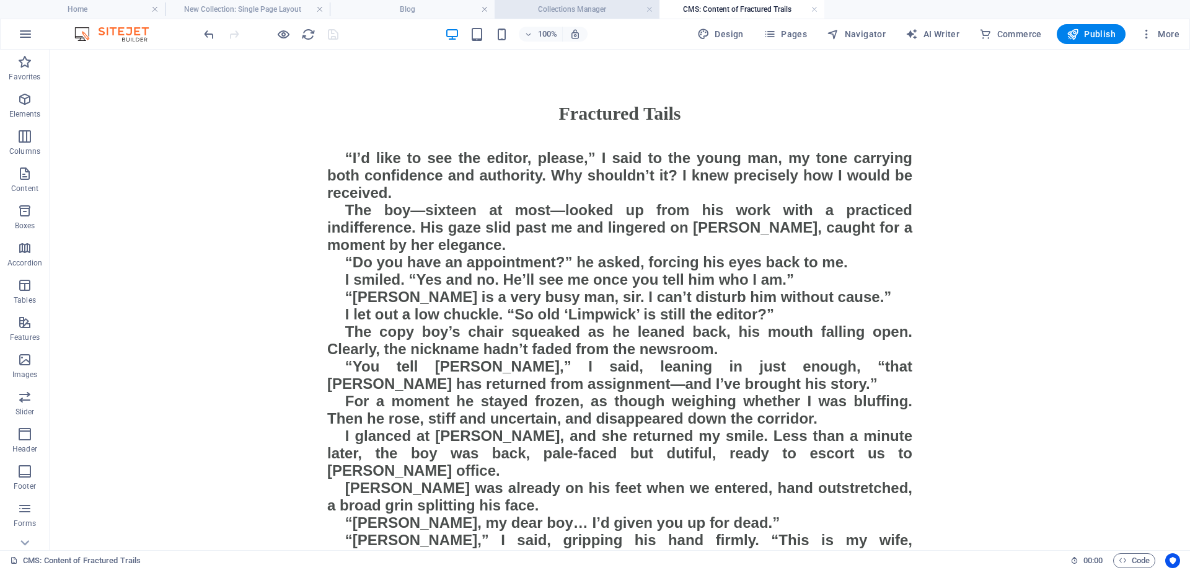
click at [581, 9] on h4 "Collections Manager" at bounding box center [577, 9] width 165 height 14
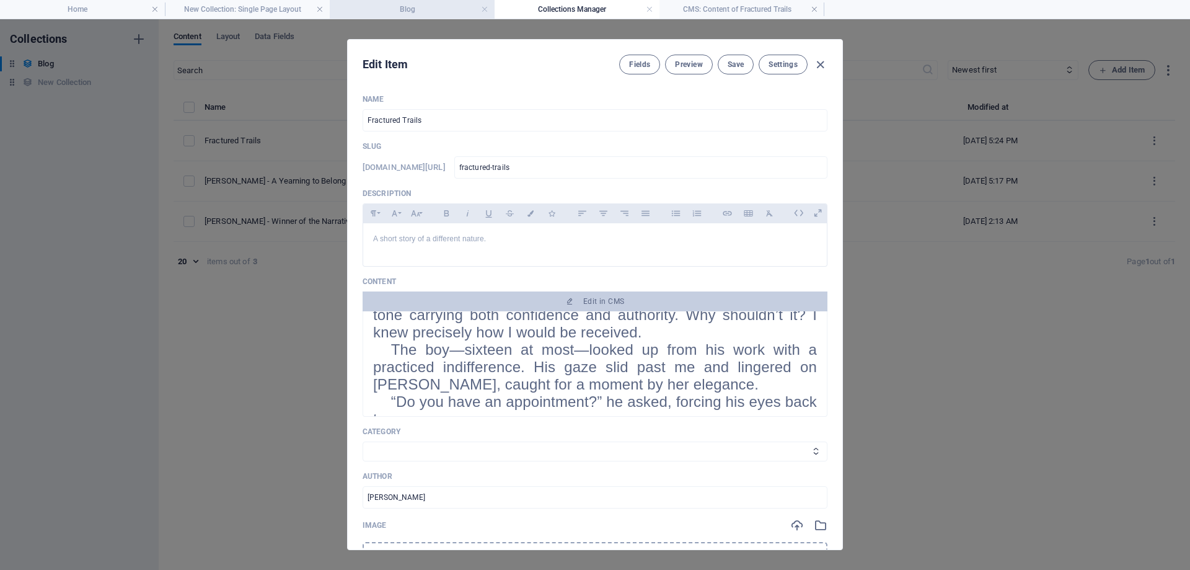
click at [420, 6] on h4 "Blog" at bounding box center [412, 9] width 165 height 14
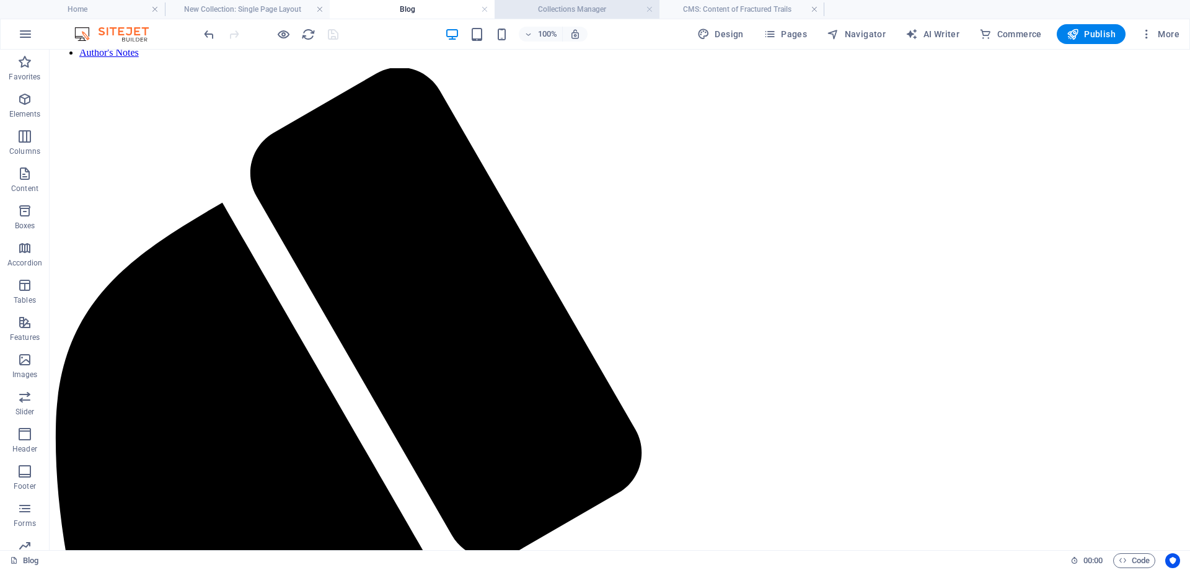
click at [589, 8] on h4 "Collections Manager" at bounding box center [577, 9] width 165 height 14
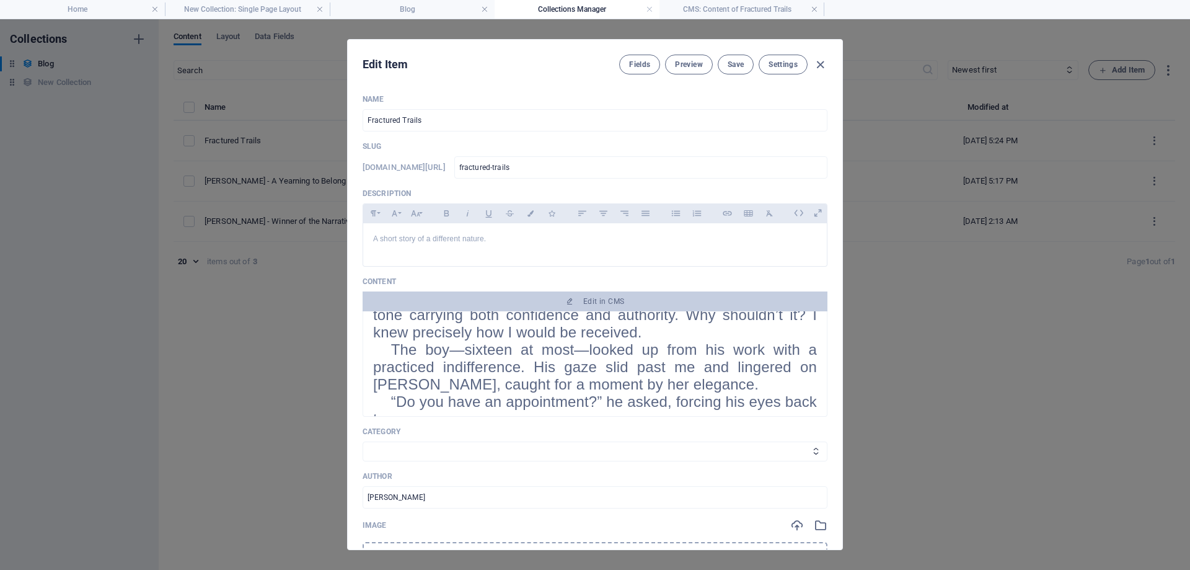
scroll to position [0, 0]
click at [820, 66] on icon "button" at bounding box center [820, 65] width 14 height 14
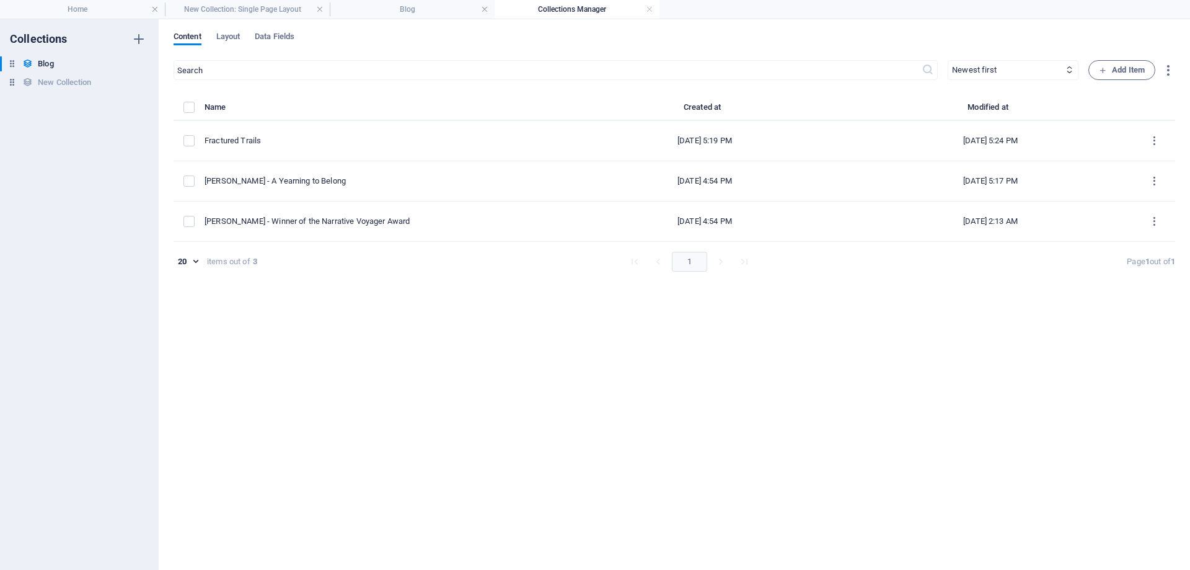
type input "fractured-trails"
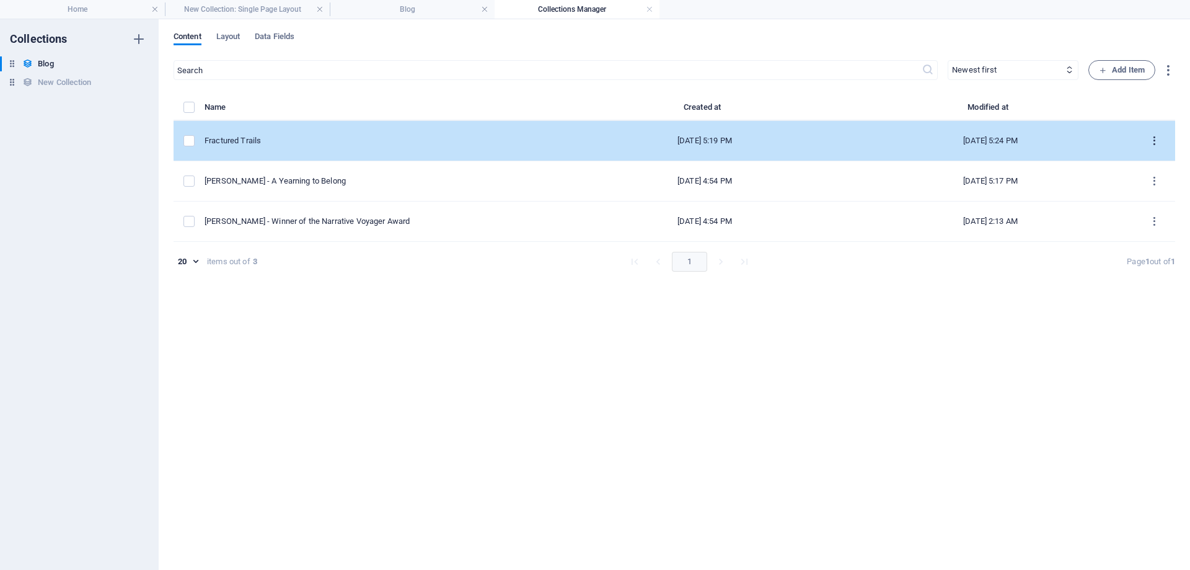
click at [1154, 138] on icon "items list" at bounding box center [1154, 141] width 12 height 12
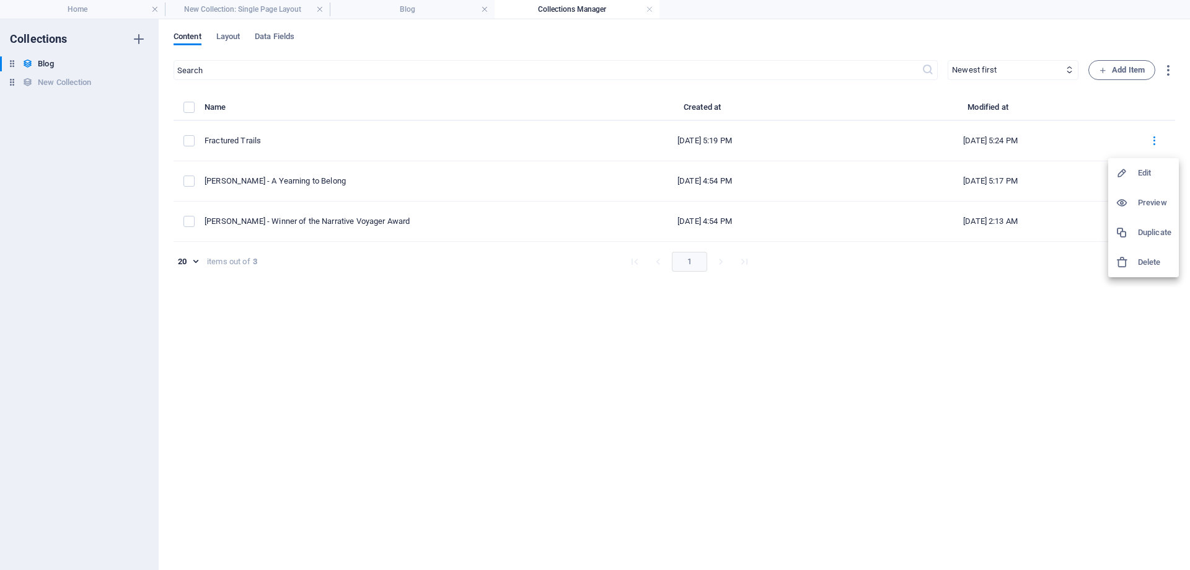
click at [1122, 173] on icon at bounding box center [1121, 173] width 12 height 12
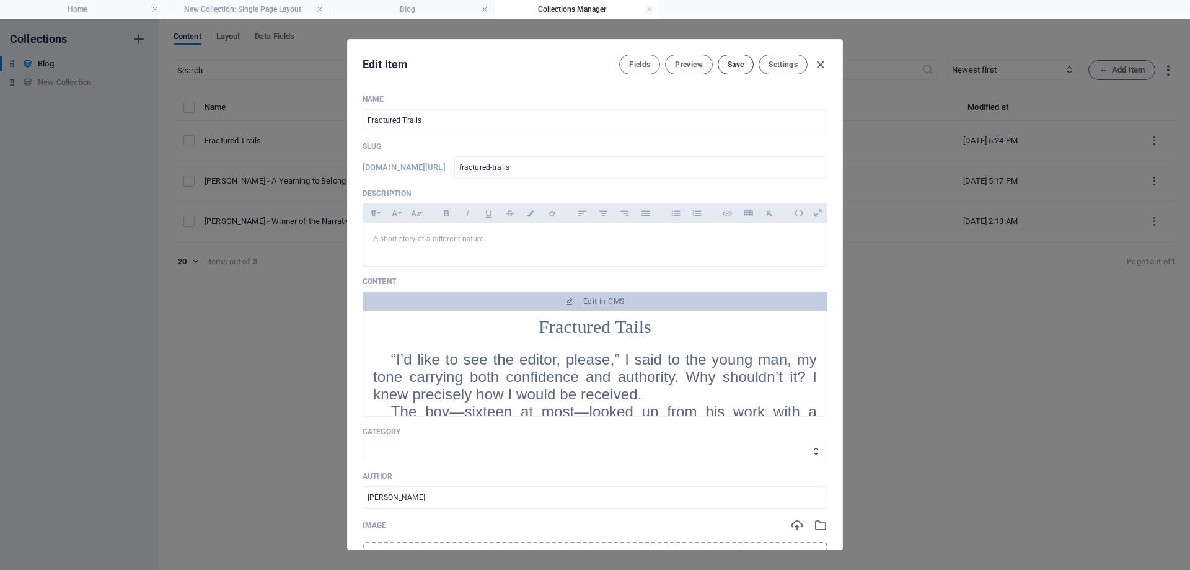
click at [739, 65] on span "Save" at bounding box center [736, 64] width 16 height 10
click at [819, 66] on icon "button" at bounding box center [820, 65] width 14 height 14
type input "fractured-trails"
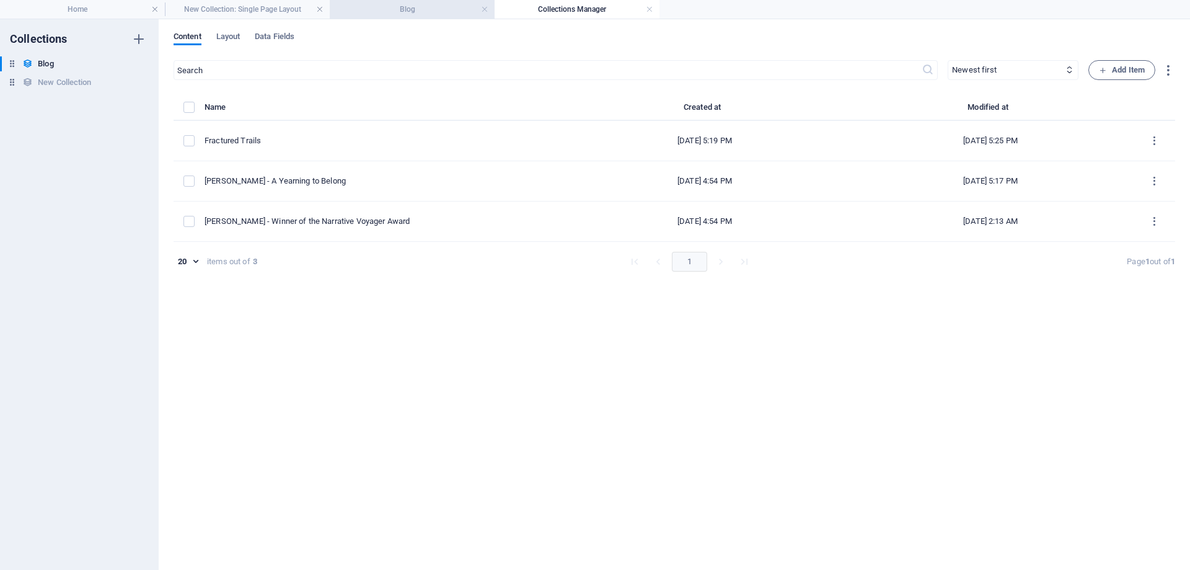
click at [449, 9] on h4 "Blog" at bounding box center [412, 9] width 165 height 14
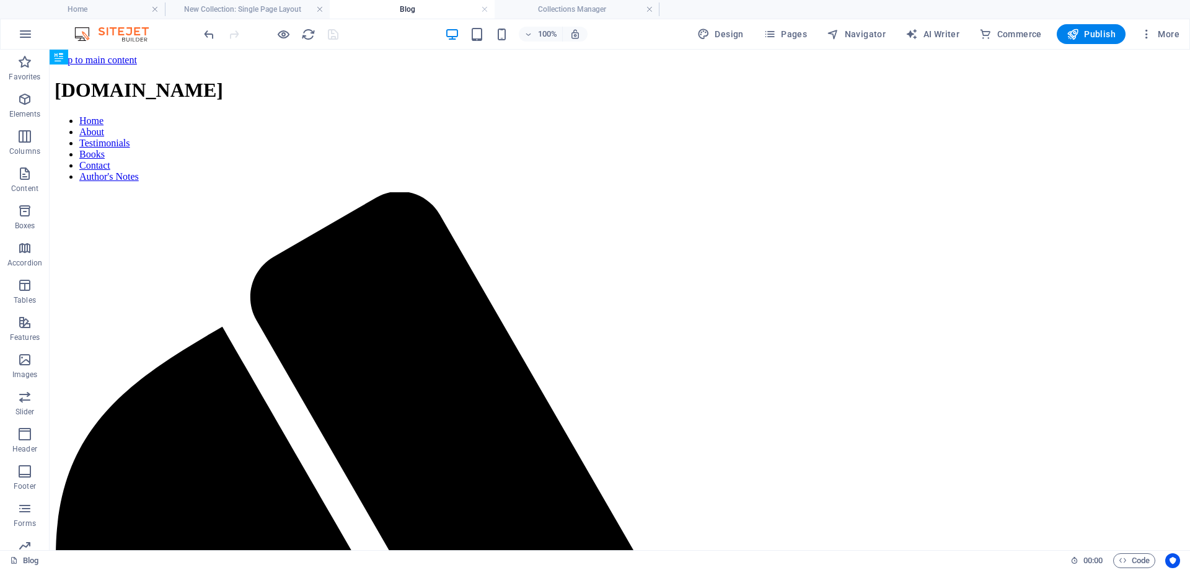
scroll to position [124, 0]
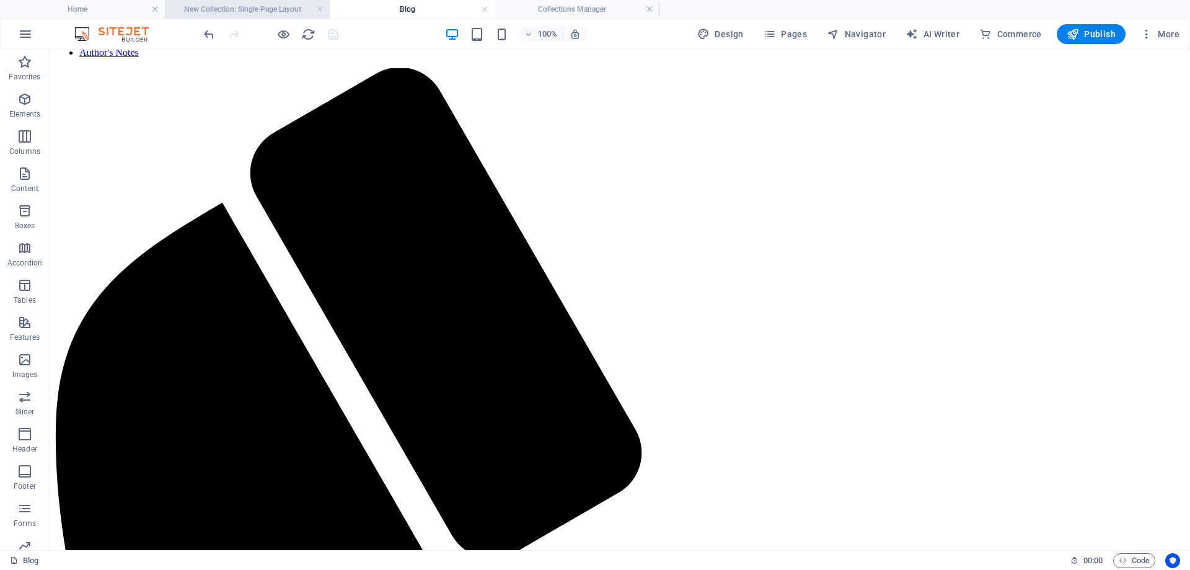
click at [286, 11] on h4 "New Collection: Single Page Layout" at bounding box center [247, 9] width 165 height 14
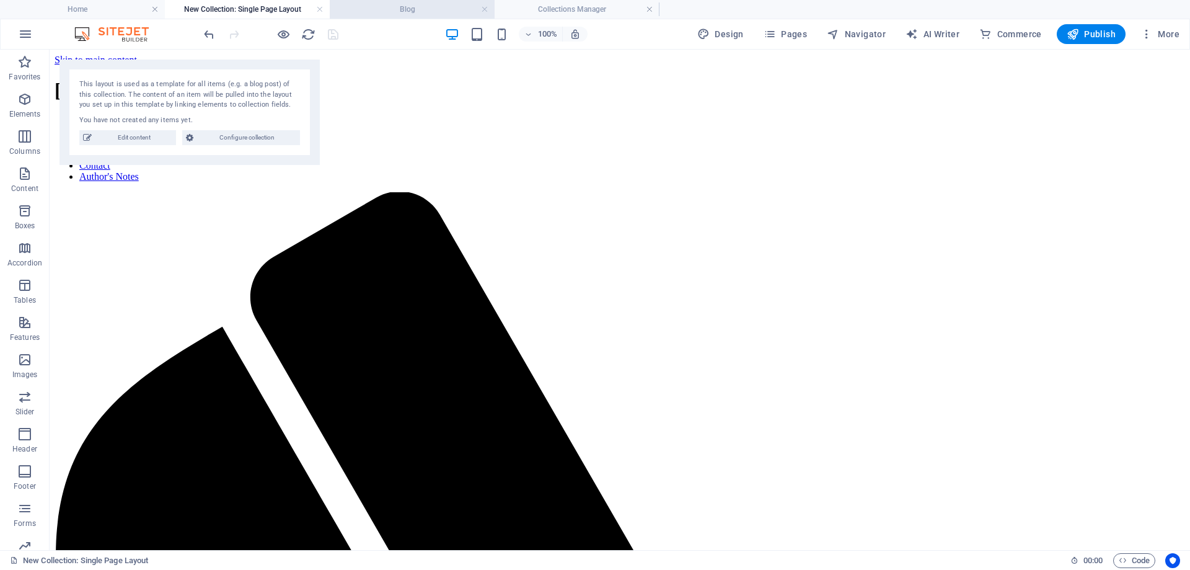
click at [406, 7] on h4 "Blog" at bounding box center [412, 9] width 165 height 14
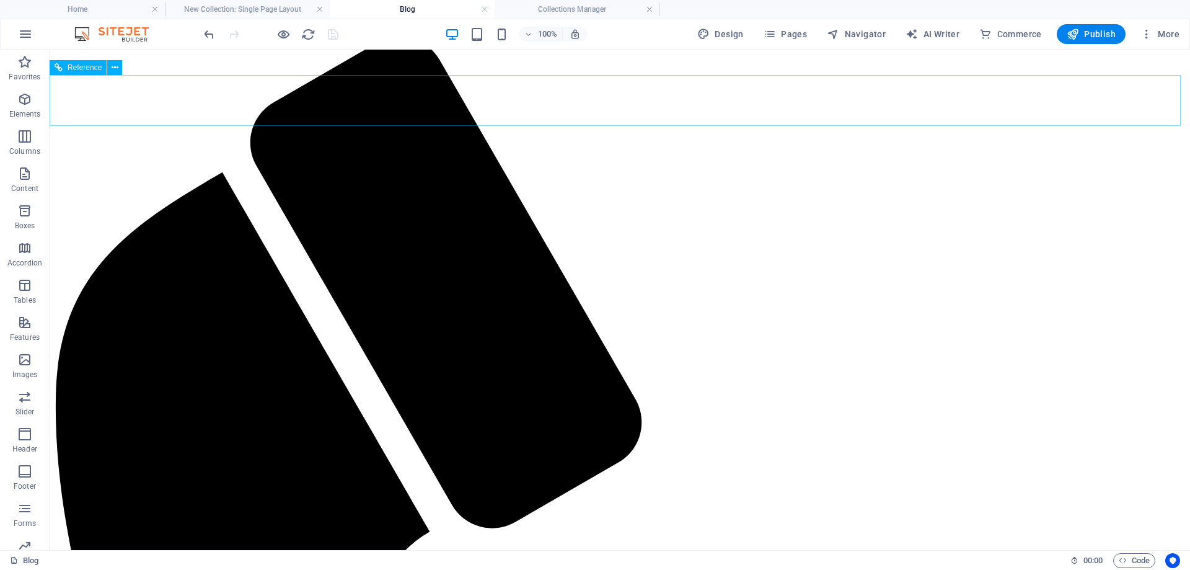
scroll to position [62, 0]
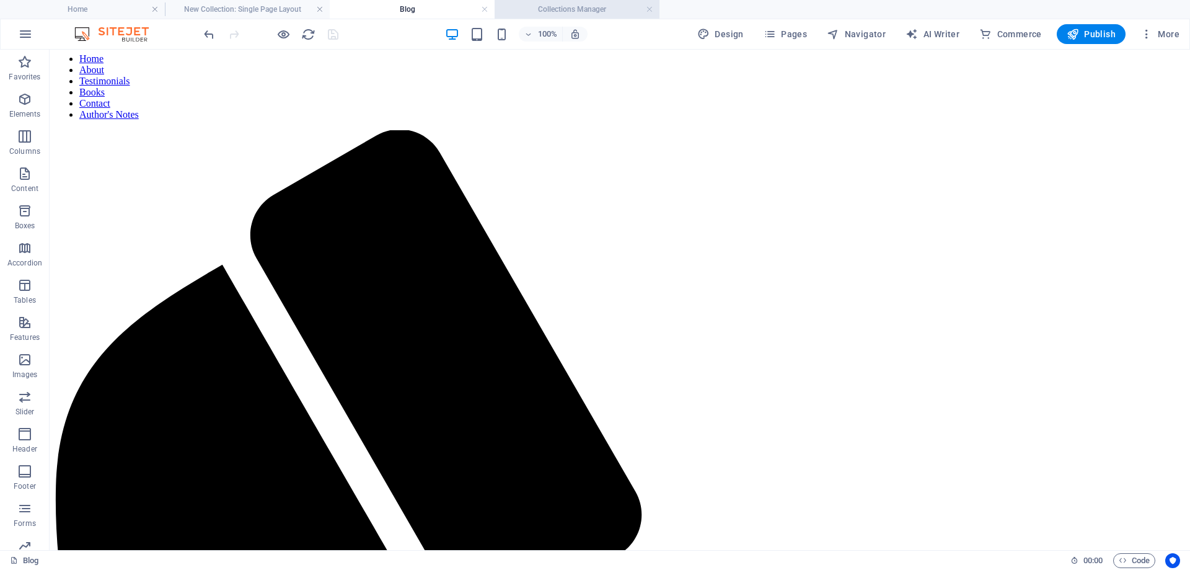
click at [626, 8] on h4 "Collections Manager" at bounding box center [577, 9] width 165 height 14
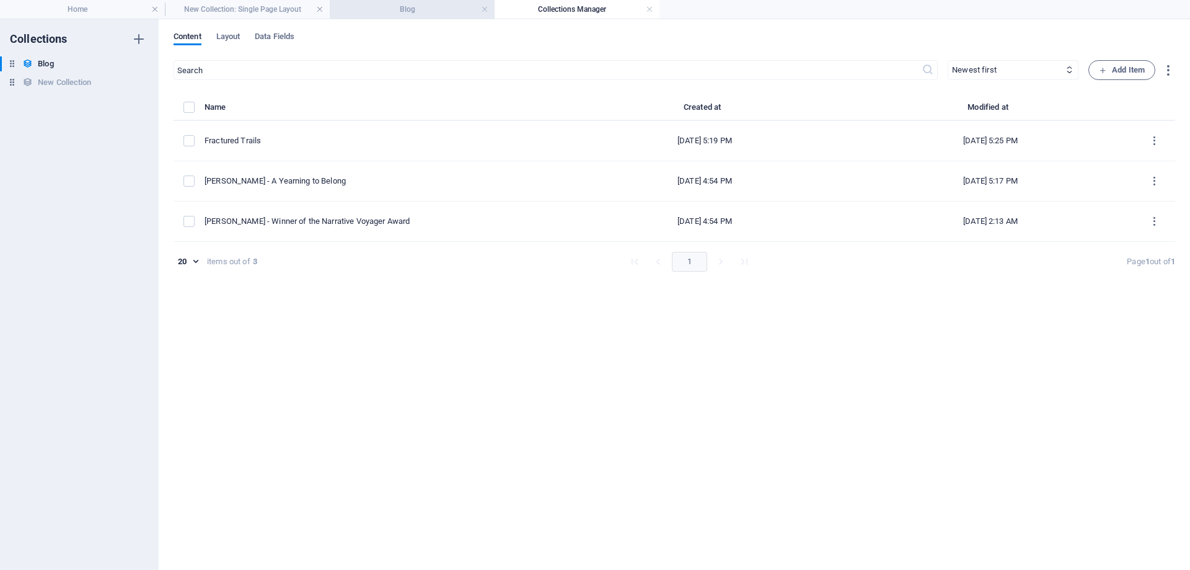
click at [438, 9] on h4 "Blog" at bounding box center [412, 9] width 165 height 14
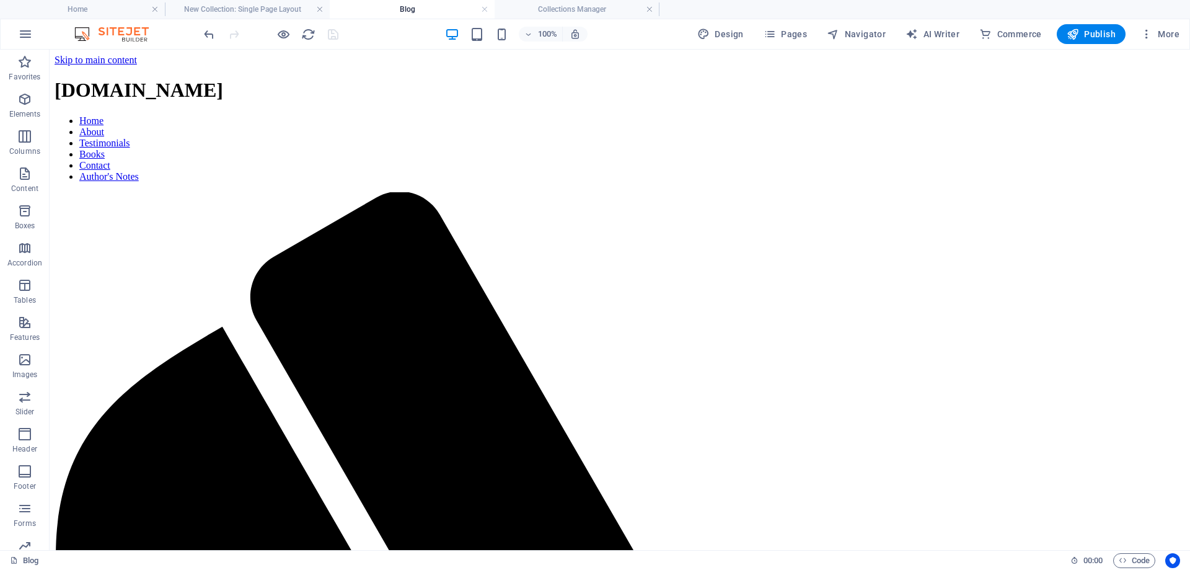
scroll to position [62, 0]
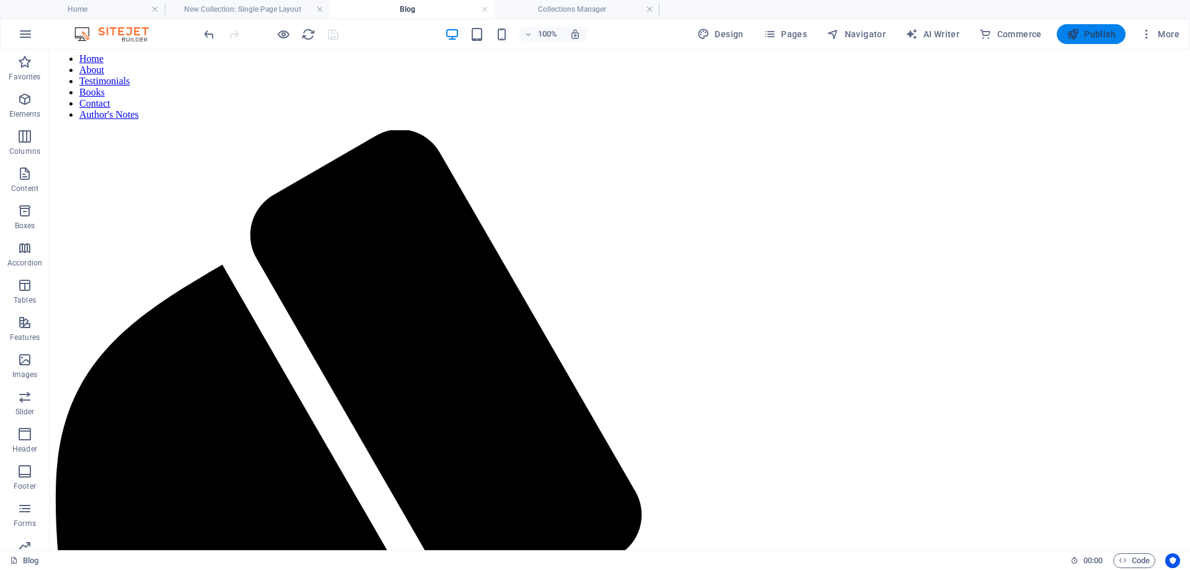
click at [1084, 32] on span "Publish" at bounding box center [1091, 34] width 49 height 12
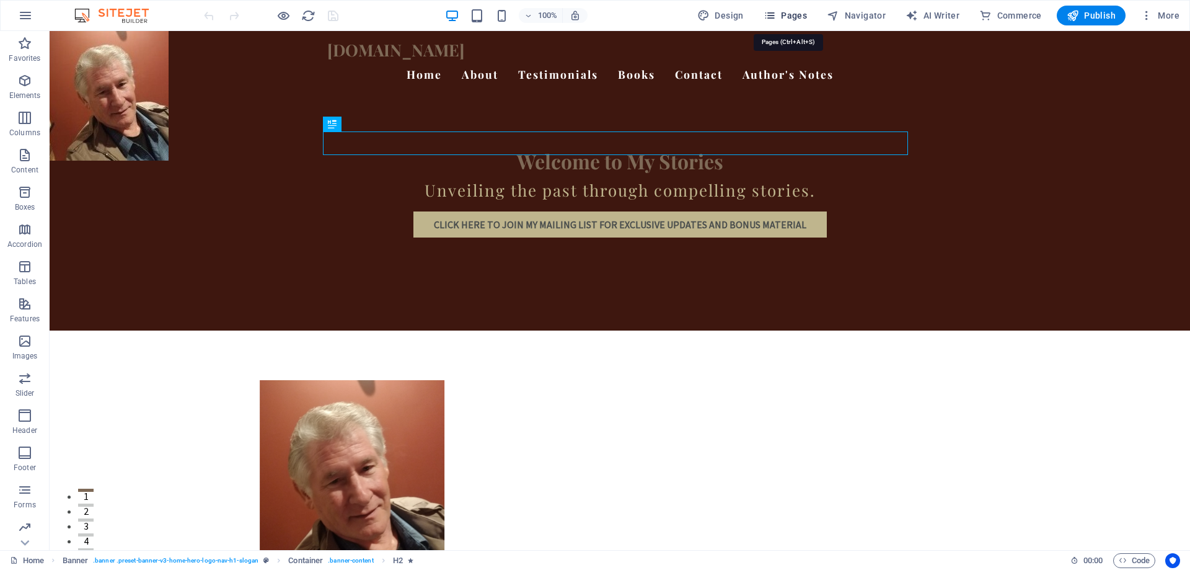
click at [786, 17] on span "Pages" at bounding box center [784, 15] width 43 height 12
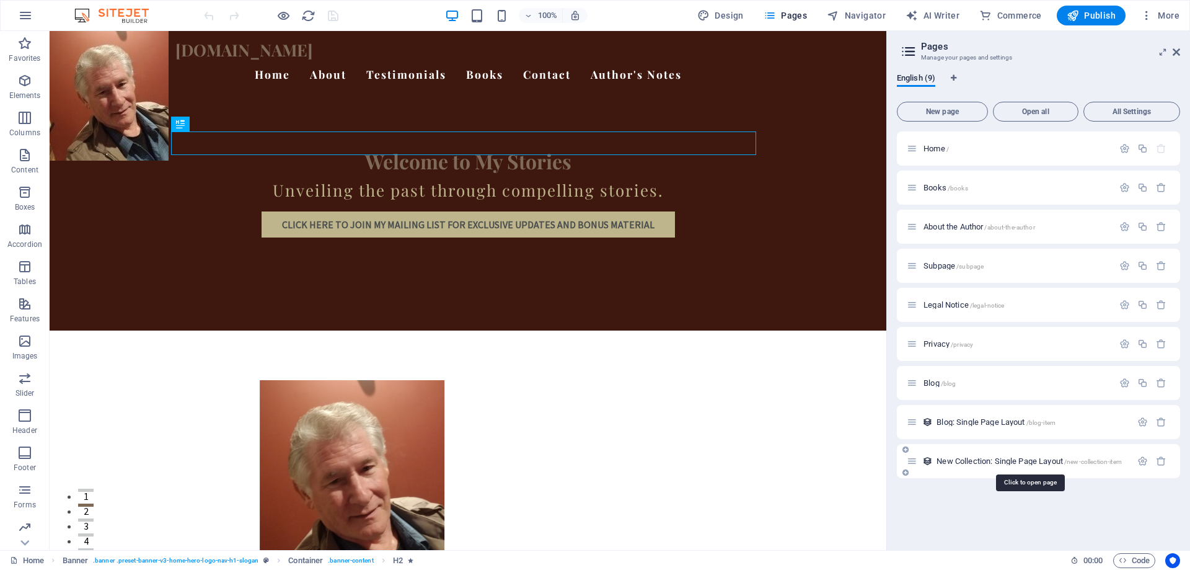
click at [1096, 463] on span "/new-collection-item" at bounding box center [1093, 461] width 58 height 7
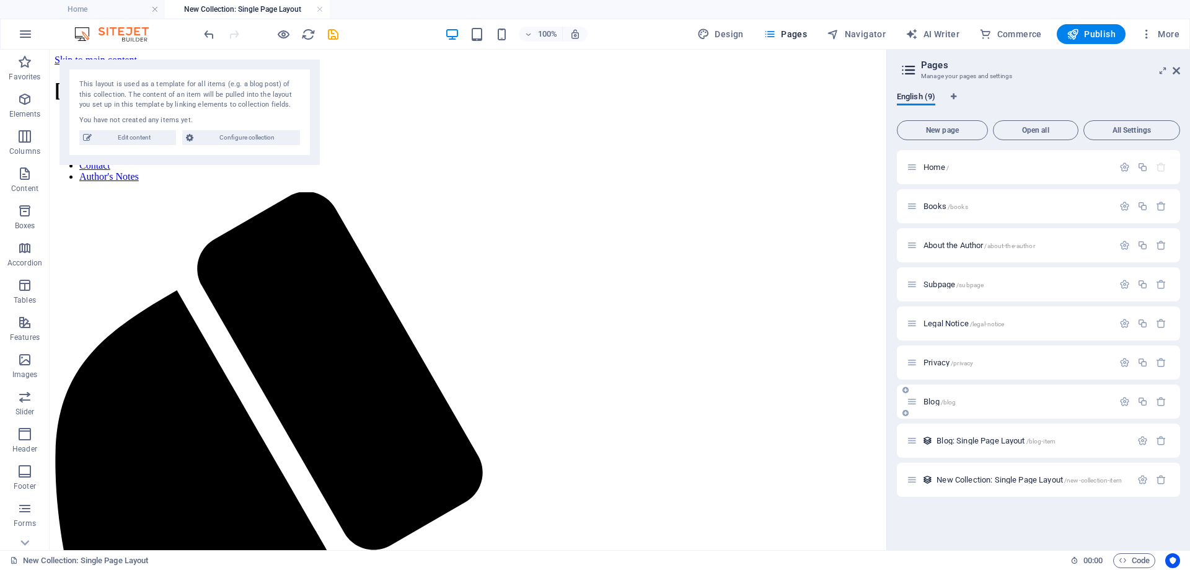
click at [953, 403] on span "/blog" at bounding box center [948, 401] width 15 height 7
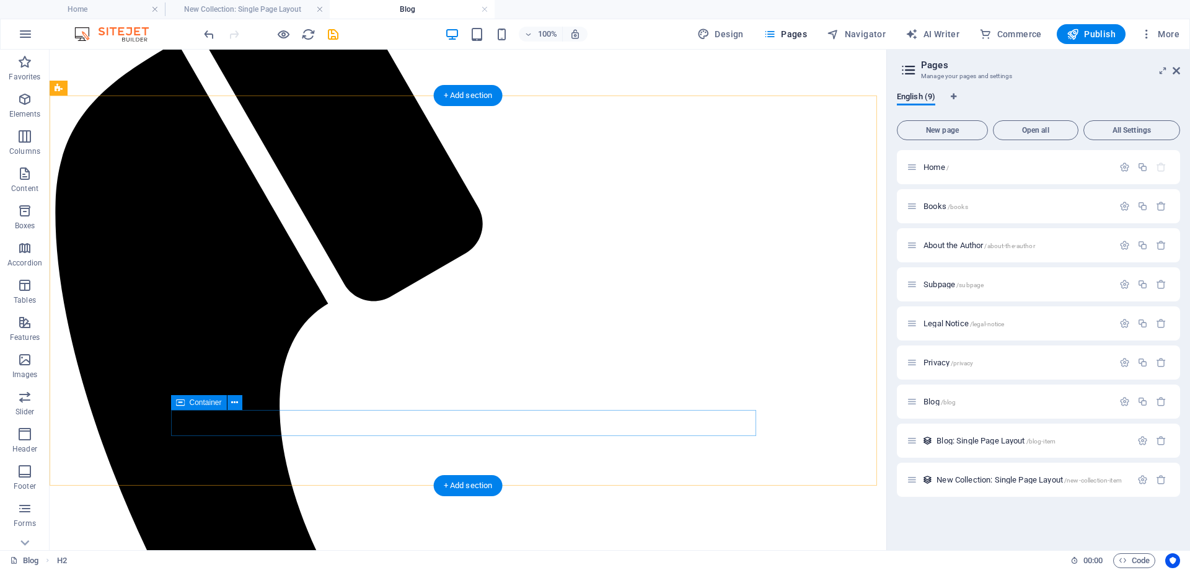
scroll to position [310, 0]
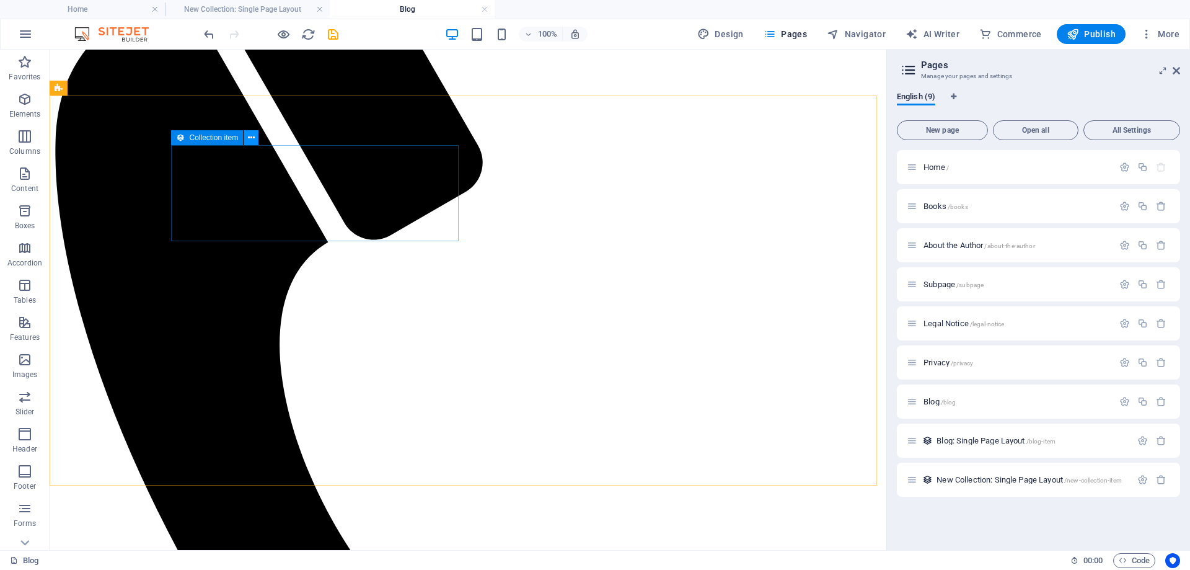
click at [252, 138] on icon at bounding box center [251, 137] width 7 height 13
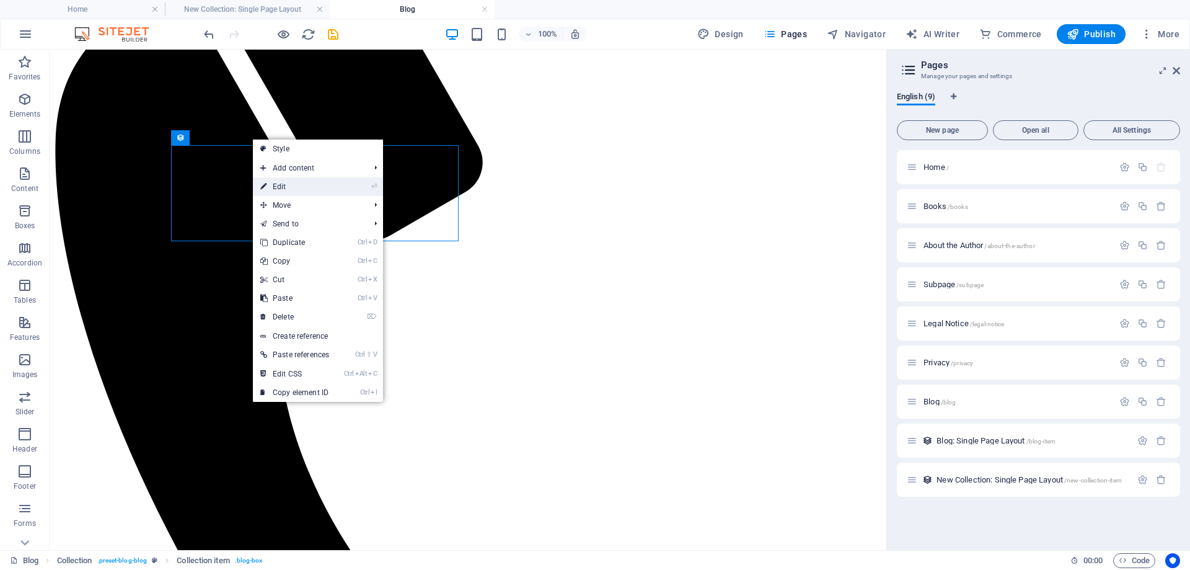
click at [283, 182] on link "⏎ Edit" at bounding box center [295, 186] width 84 height 19
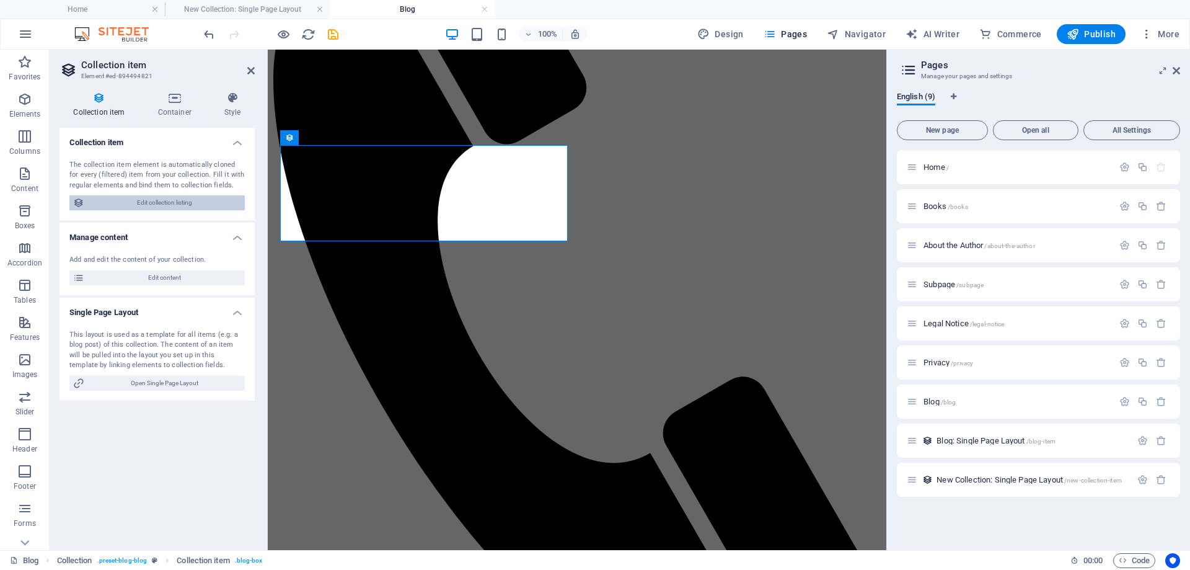
click at [159, 200] on span "Edit collection listing" at bounding box center [164, 202] width 153 height 15
select select "columns.publishing_date_DESC"
select select "columns.status"
select select "columns.publishing_date"
select select "past"
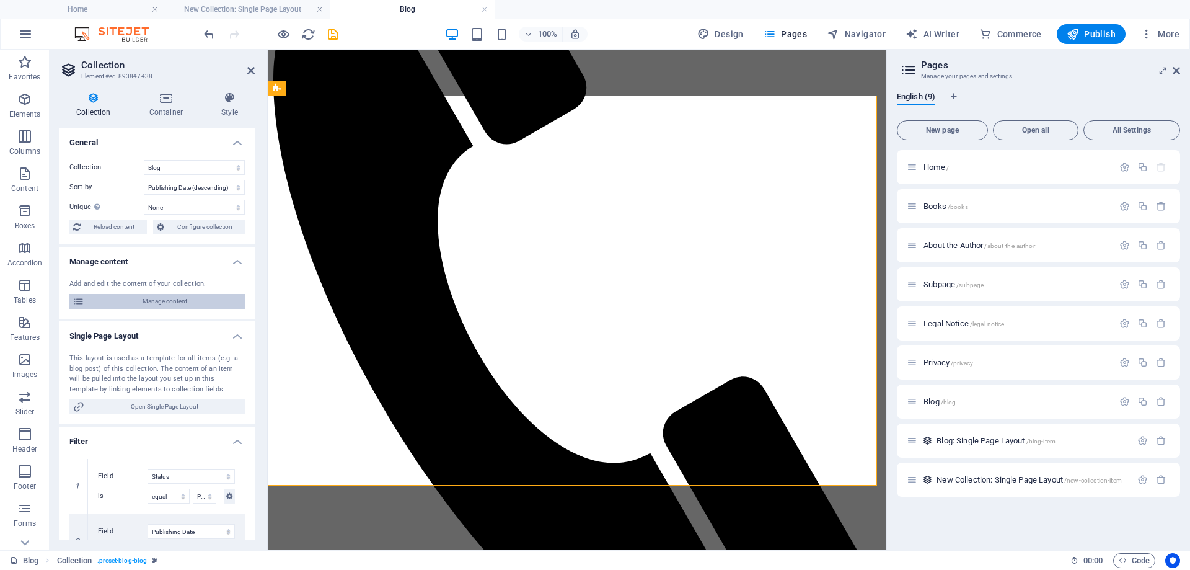
click at [180, 300] on span "Manage content" at bounding box center [164, 301] width 153 height 15
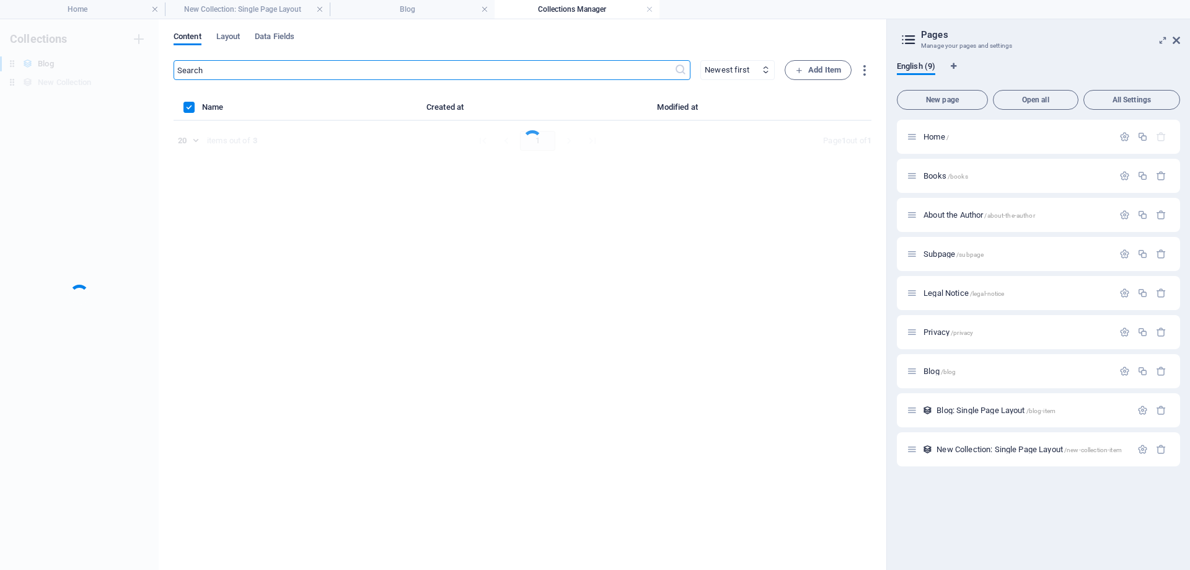
scroll to position [0, 0]
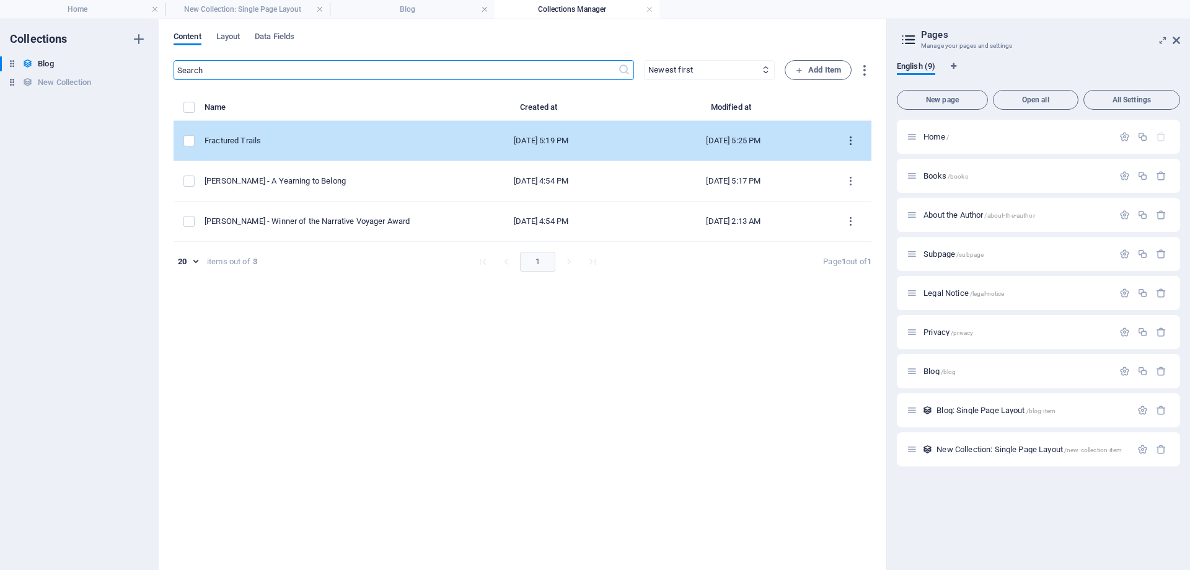
click at [851, 143] on icon "items list" at bounding box center [851, 141] width 12 height 12
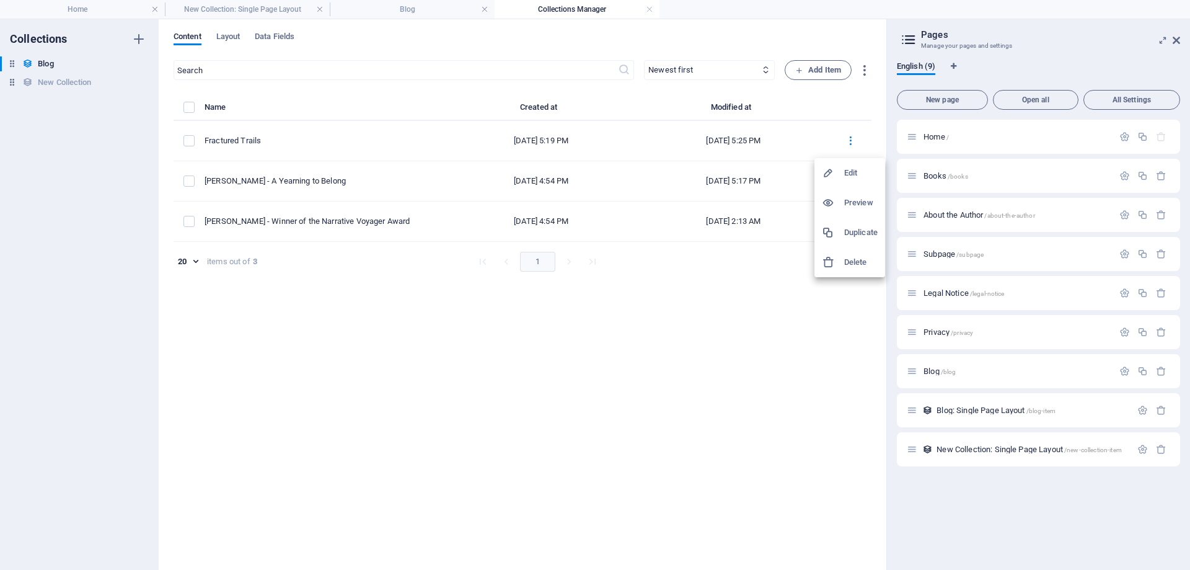
click at [844, 174] on h6 "Edit" at bounding box center [860, 172] width 33 height 15
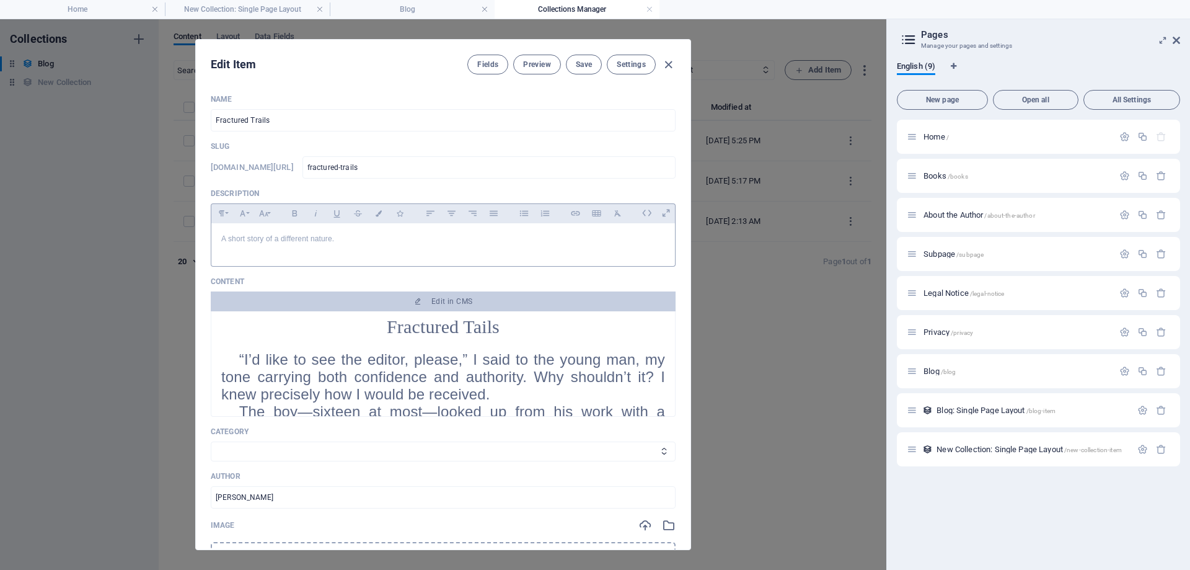
click at [335, 239] on p "A short story of a different nature." at bounding box center [443, 239] width 444 height 12
click at [581, 66] on span "Save" at bounding box center [584, 64] width 16 height 10
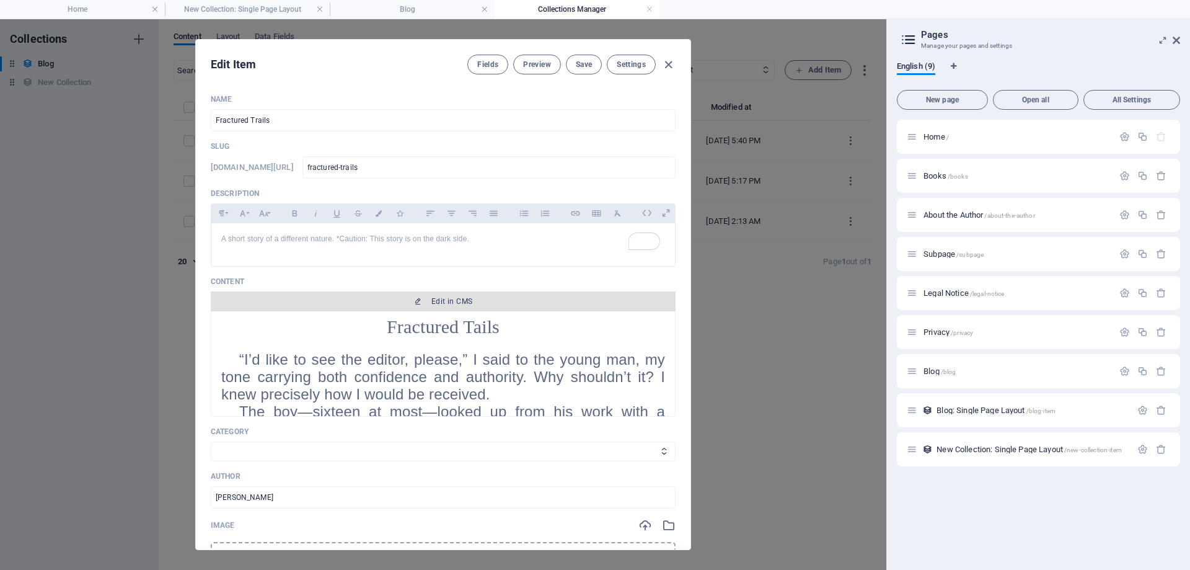
click at [415, 305] on icon "button" at bounding box center [417, 300] width 7 height 7
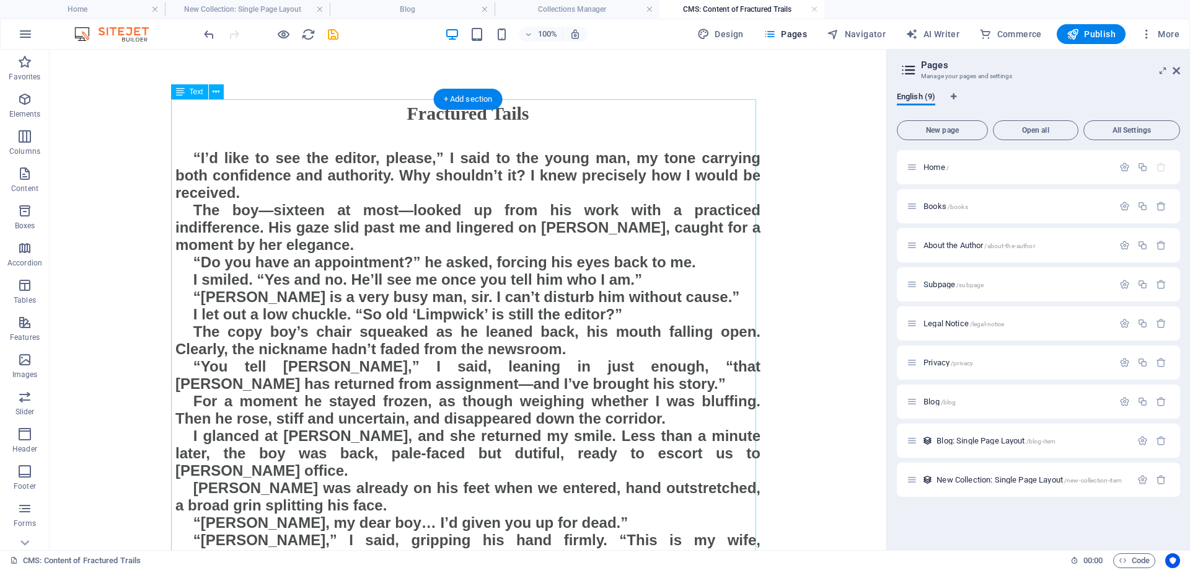
click at [213, 90] on icon at bounding box center [216, 92] width 7 height 13
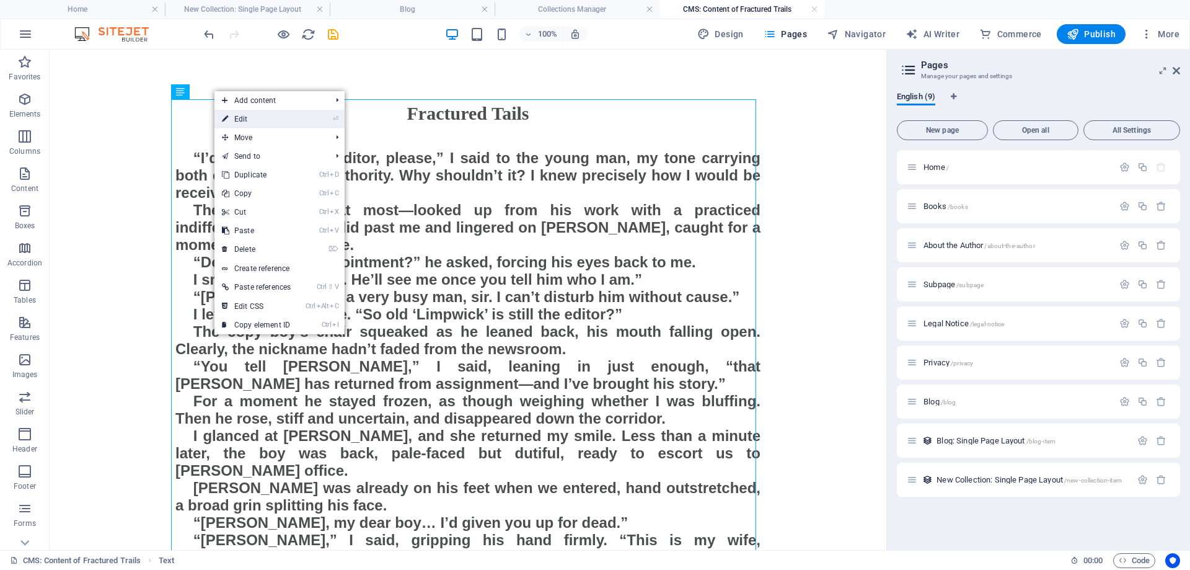
click at [234, 113] on link "⏎ Edit" at bounding box center [256, 119] width 84 height 19
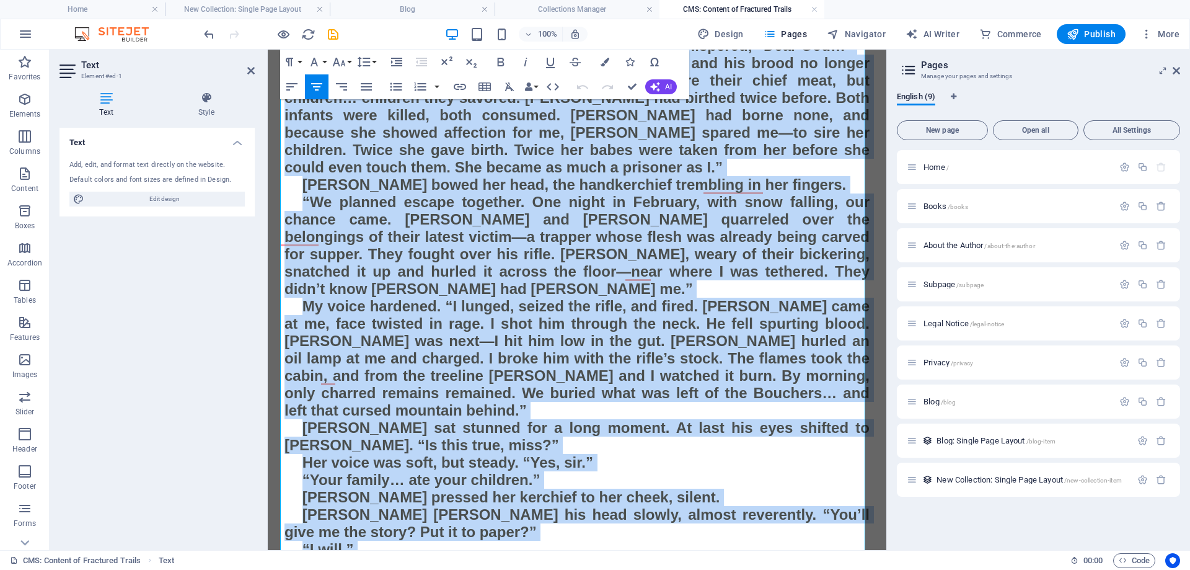
scroll to position [2421, 0]
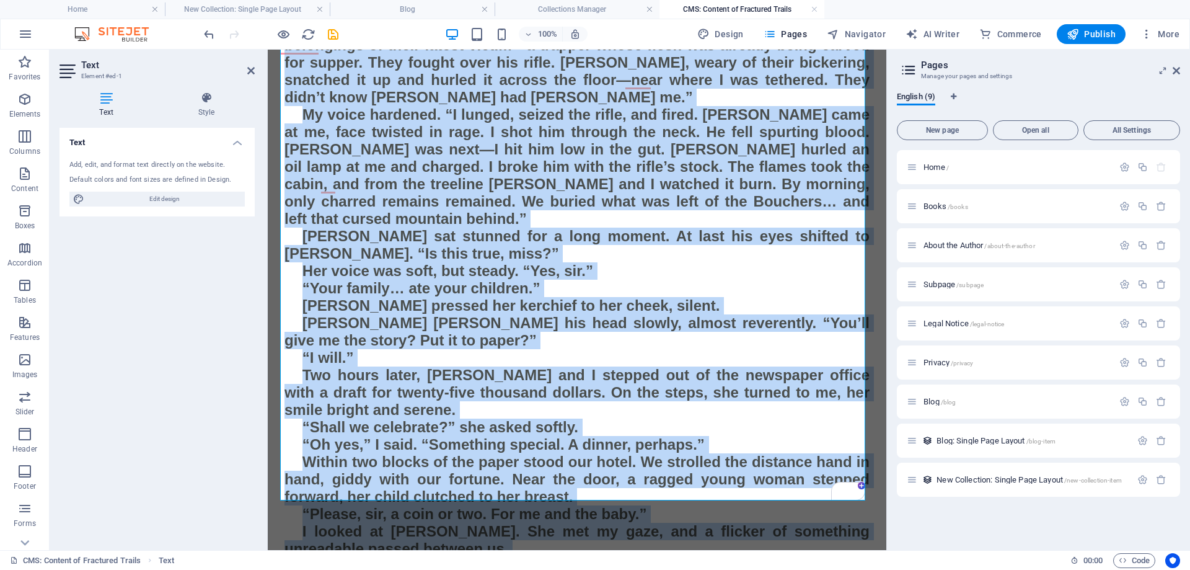
drag, startPoint x: 294, startPoint y: 152, endPoint x: 864, endPoint y: 594, distance: 721.4
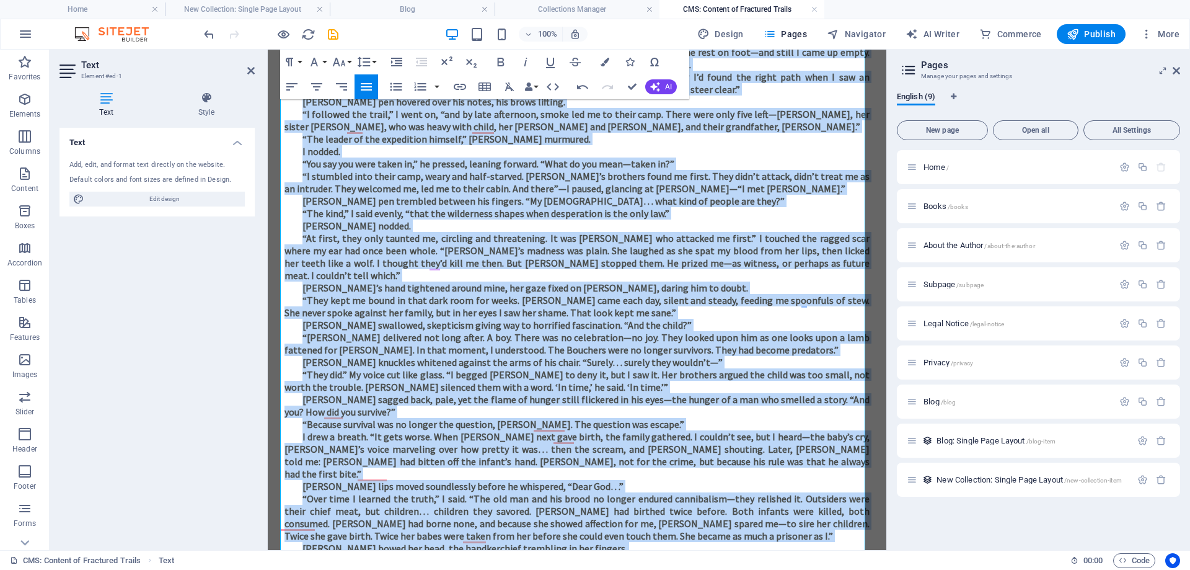
scroll to position [1027, 0]
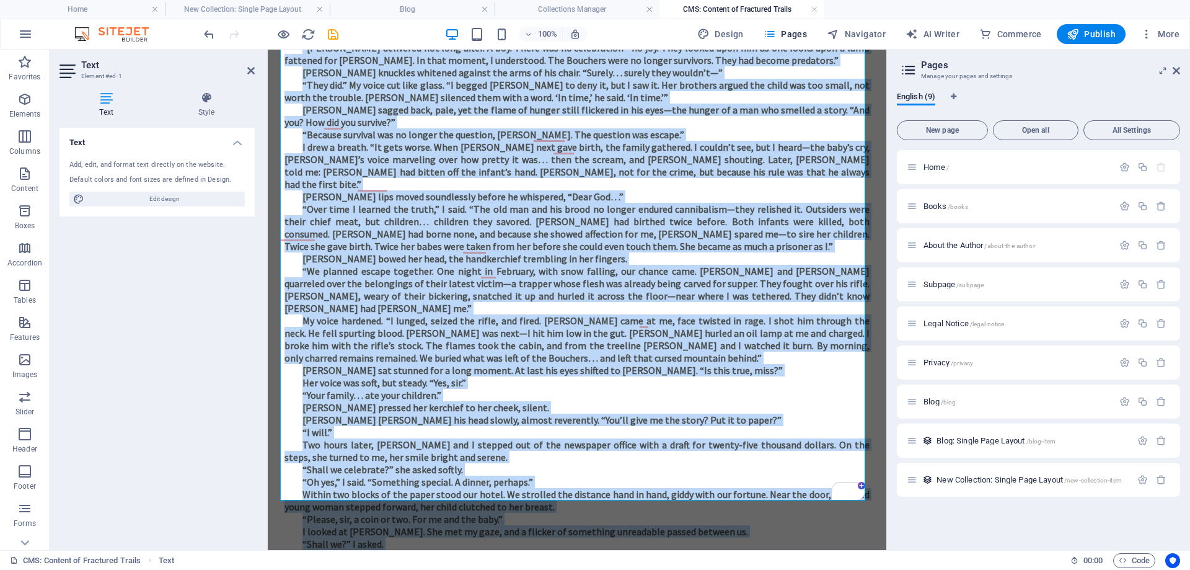
drag, startPoint x: 287, startPoint y: 164, endPoint x: 637, endPoint y: 594, distance: 554.1
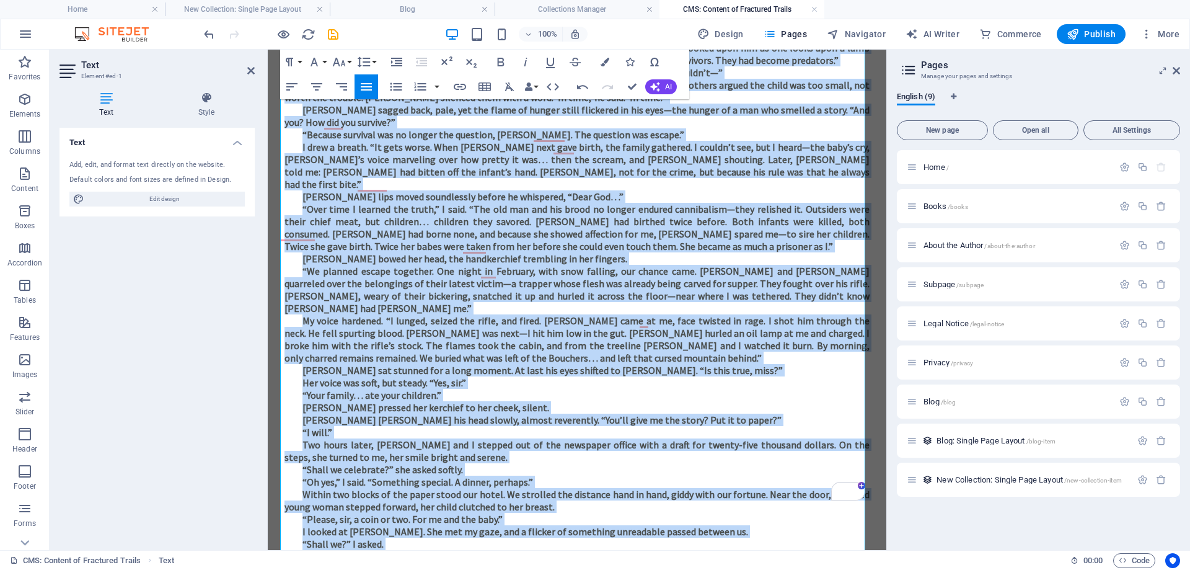
scroll to position [656, 0]
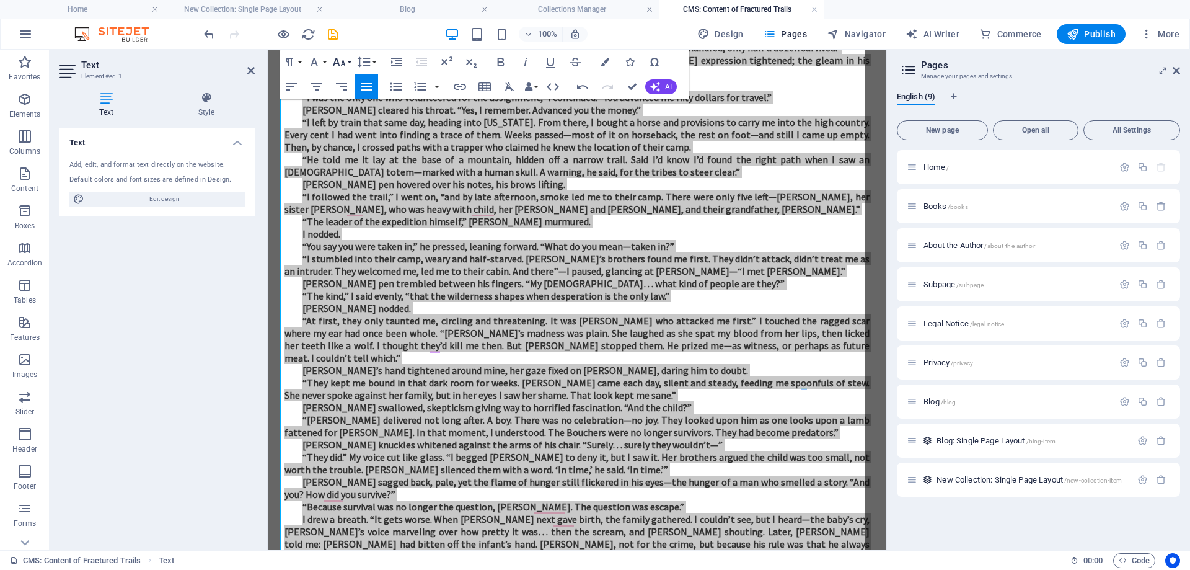
click at [340, 63] on icon "button" at bounding box center [339, 62] width 15 height 15
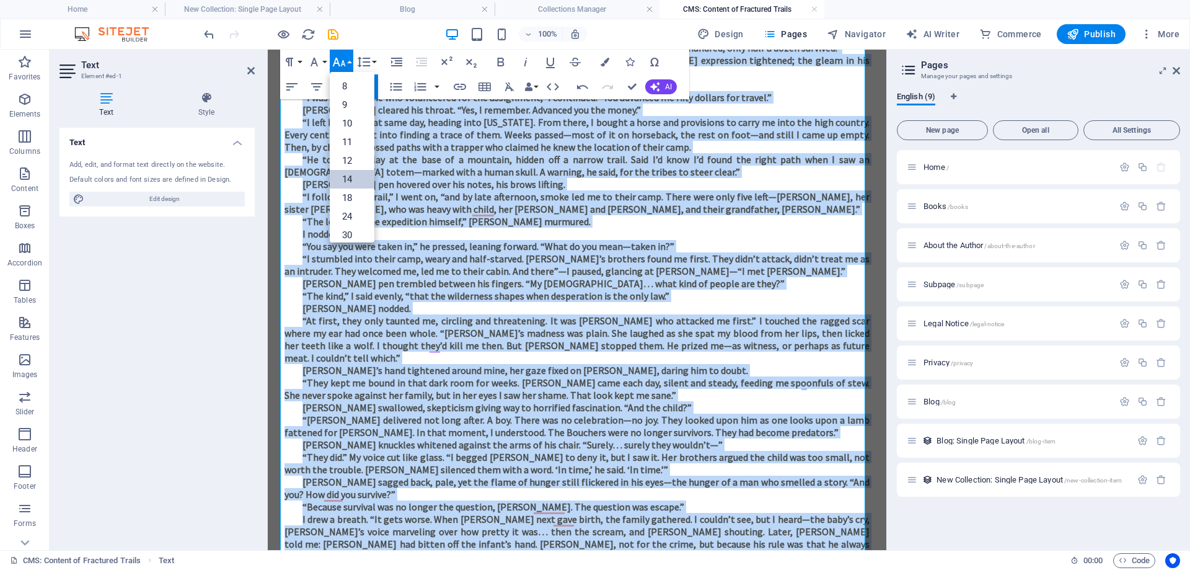
click at [344, 177] on link "14" at bounding box center [352, 179] width 45 height 19
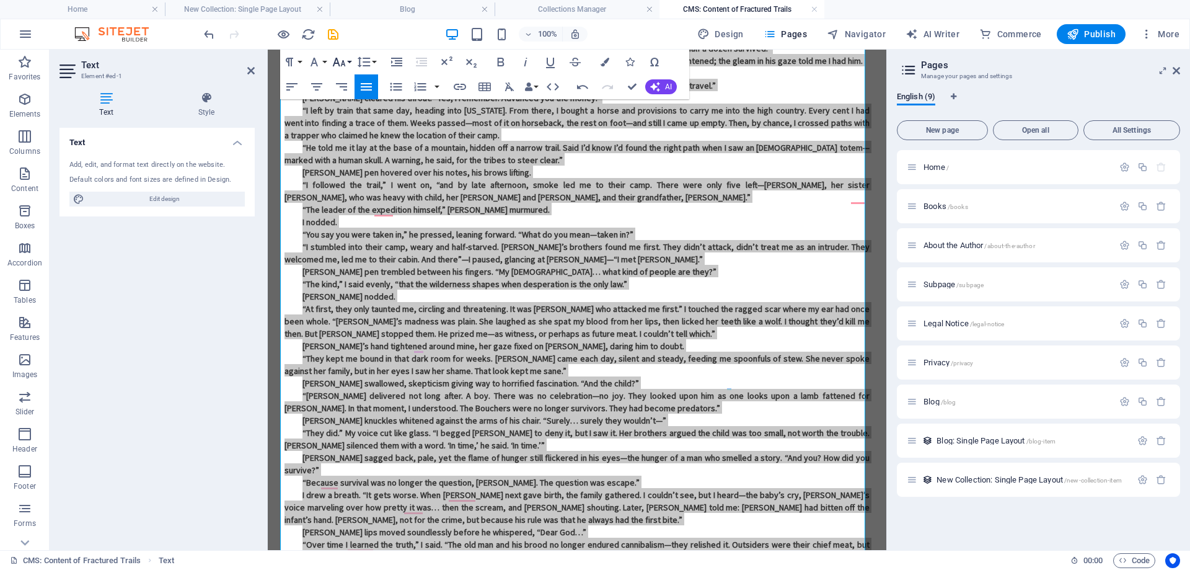
click at [343, 59] on icon "button" at bounding box center [339, 62] width 15 height 15
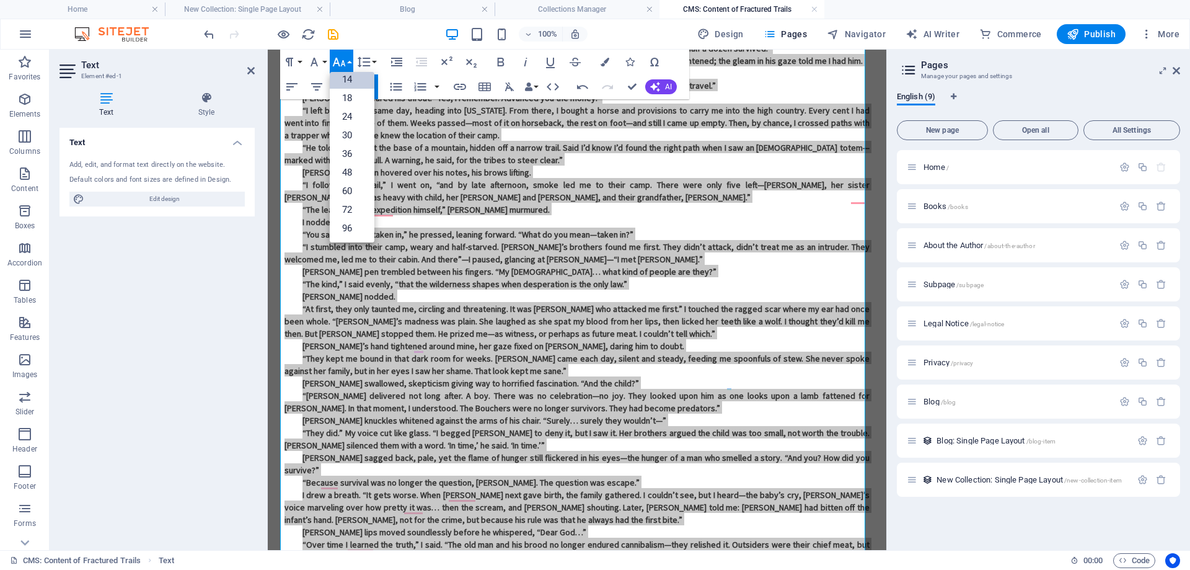
scroll to position [100, 0]
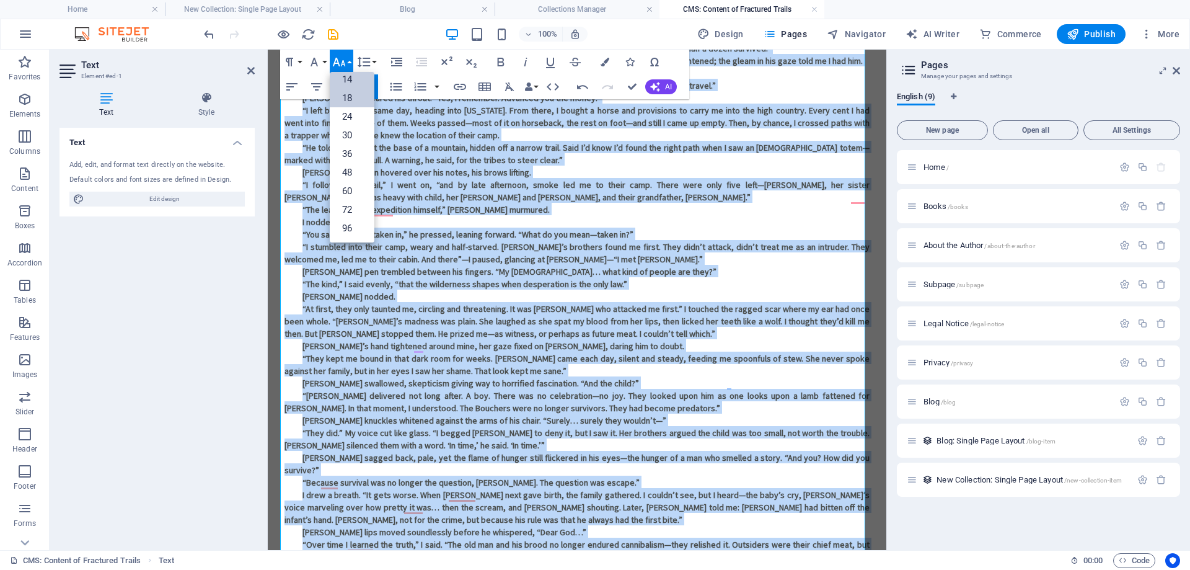
click at [356, 98] on link "18" at bounding box center [352, 98] width 45 height 19
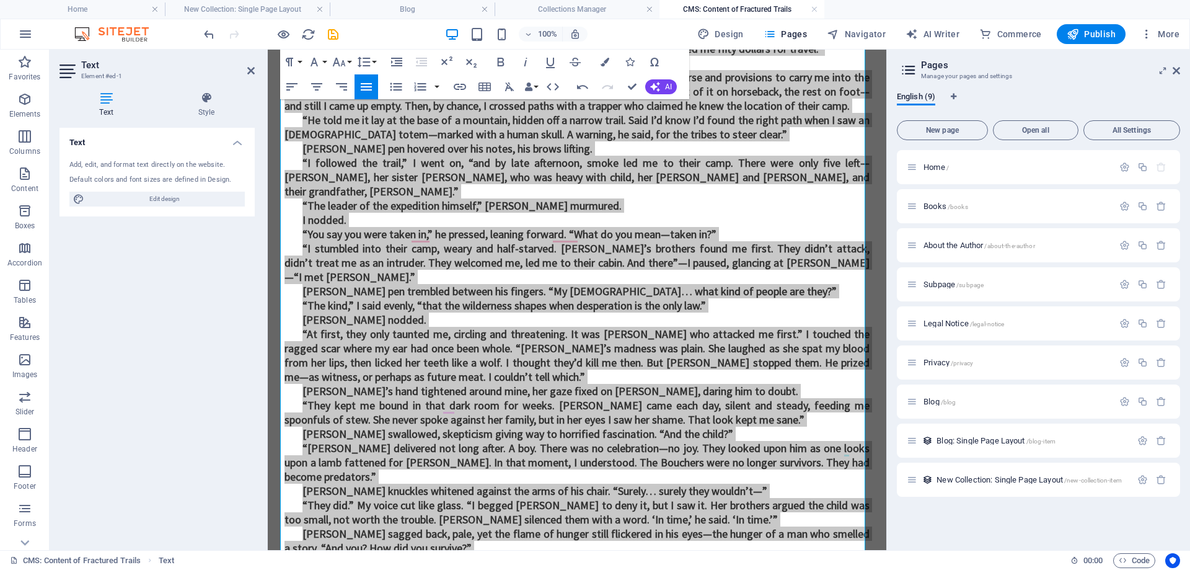
click at [368, 27] on div "100% Design Pages Navigator AI Writer Commerce Publish More" at bounding box center [692, 34] width 983 height 20
click at [330, 35] on icon "save" at bounding box center [333, 34] width 14 height 14
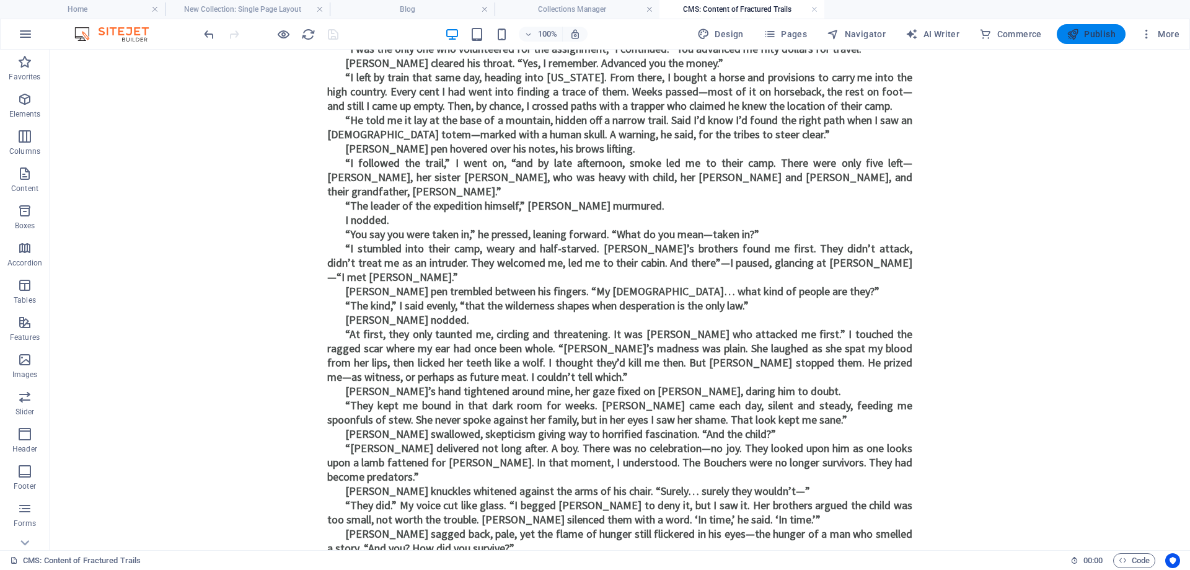
click at [1088, 34] on span "Publish" at bounding box center [1091, 34] width 49 height 12
click at [622, 7] on h4 "Collections Manager" at bounding box center [577, 9] width 165 height 14
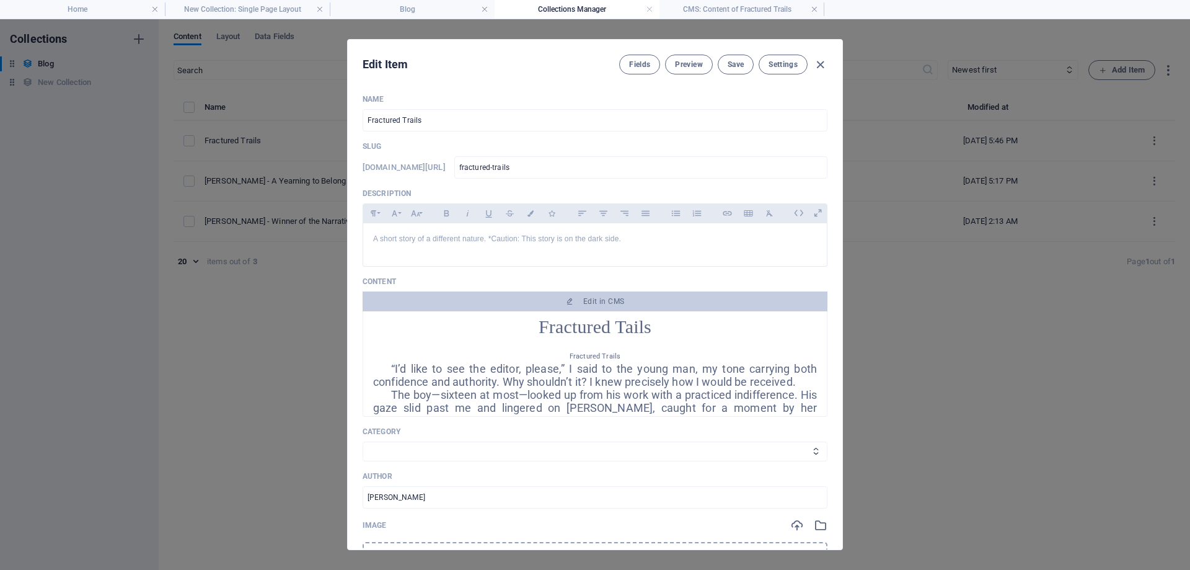
scroll to position [0, 0]
click at [746, 64] on button "Save" at bounding box center [736, 65] width 36 height 20
click at [427, 6] on h4 "Blog" at bounding box center [412, 9] width 165 height 14
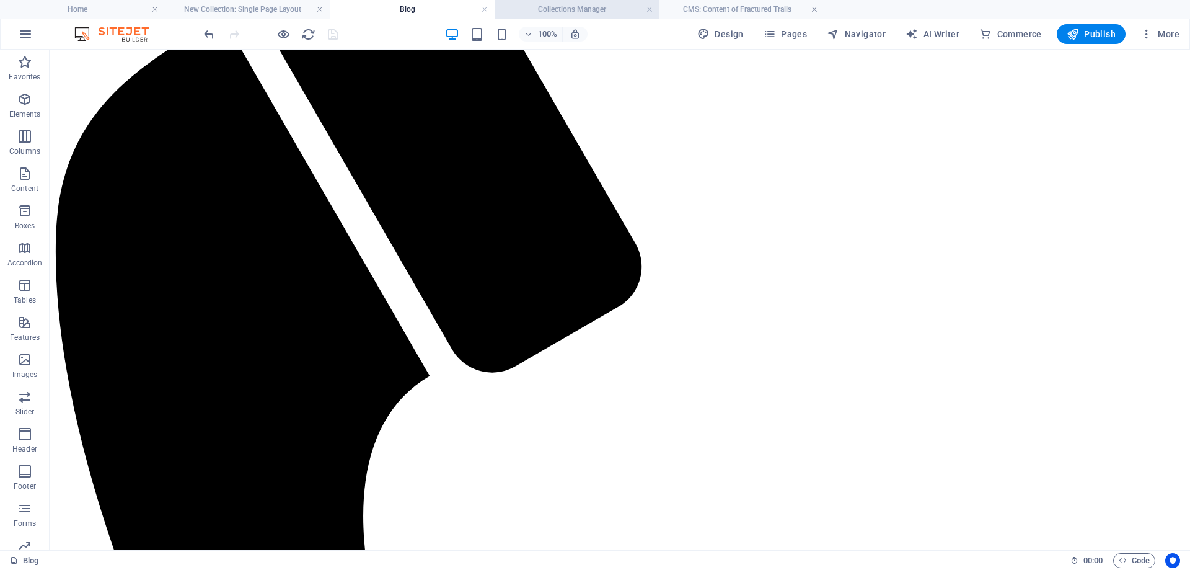
click at [561, 6] on h4 "Collections Manager" at bounding box center [577, 9] width 165 height 14
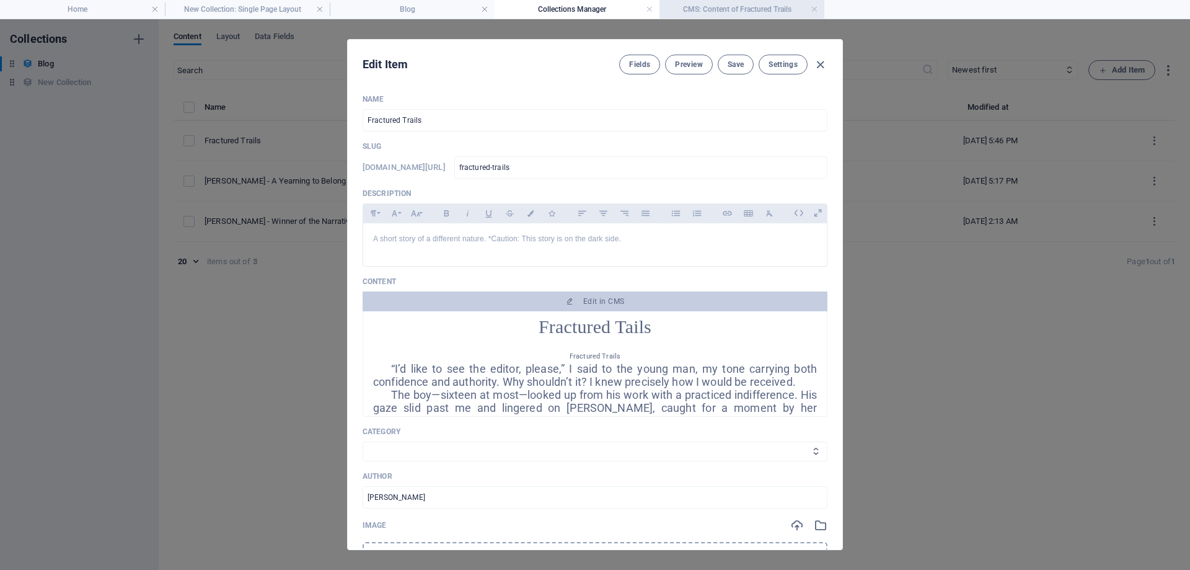
click at [737, 8] on h4 "CMS: Content of Fractured Trails" at bounding box center [741, 9] width 165 height 14
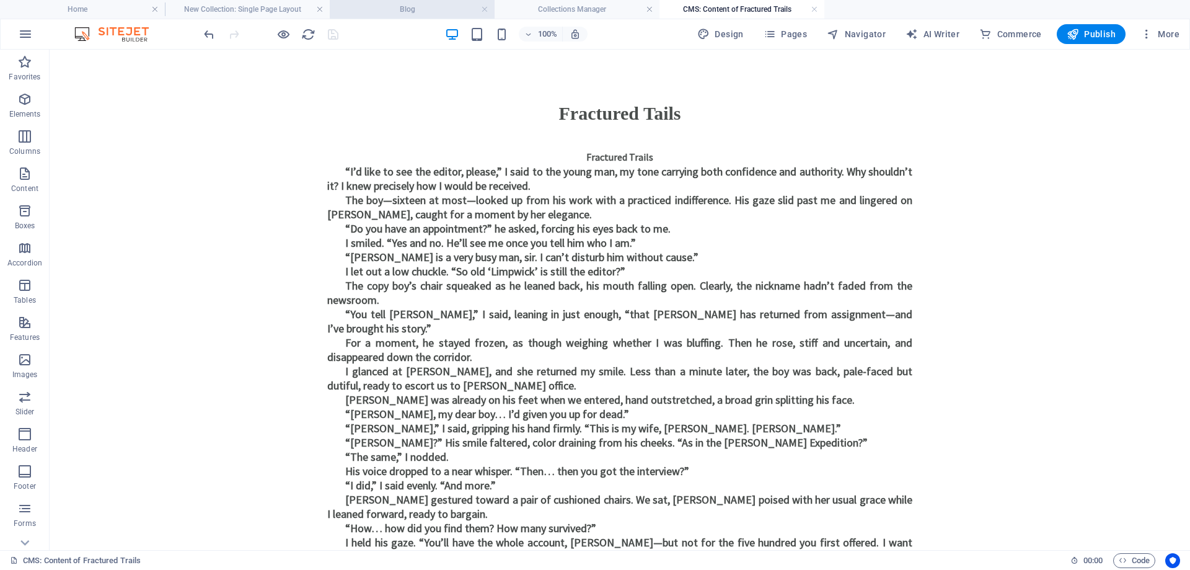
click at [443, 9] on h4 "Blog" at bounding box center [412, 9] width 165 height 14
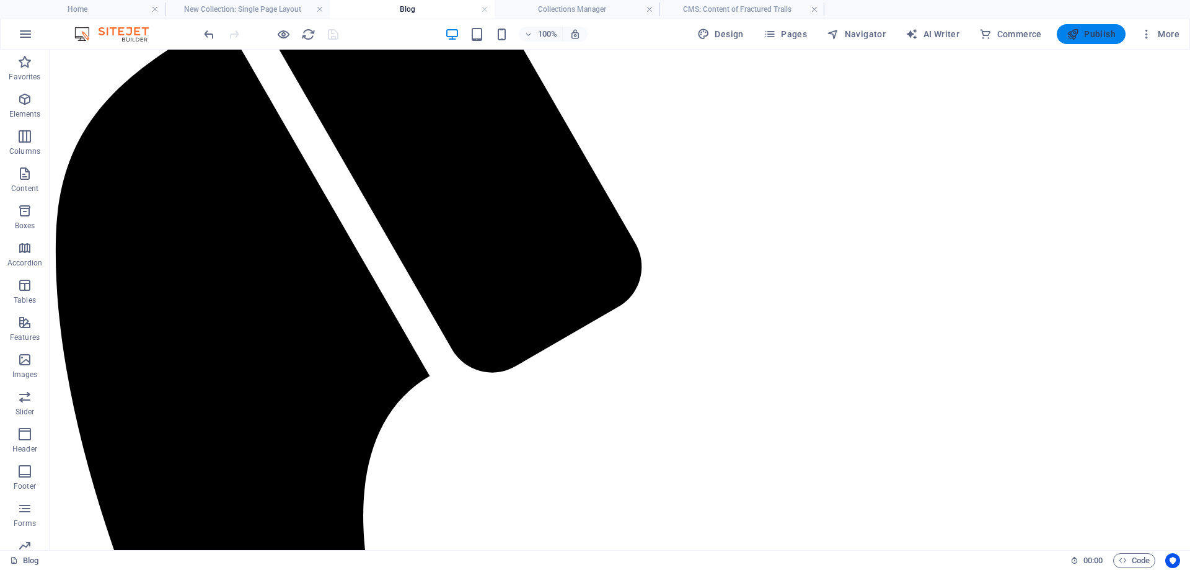
click at [1080, 34] on span "Publish" at bounding box center [1091, 34] width 49 height 12
click at [580, 7] on h4 "Collections Manager" at bounding box center [577, 9] width 165 height 14
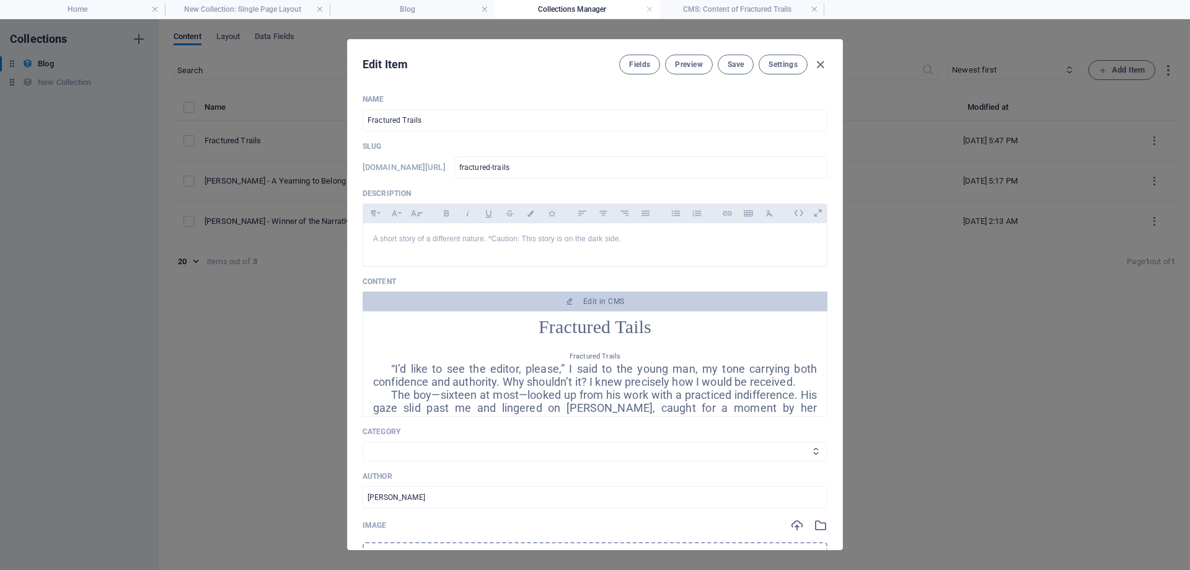
scroll to position [0, 0]
click at [817, 66] on icon "button" at bounding box center [820, 65] width 14 height 14
type input "fractured-trails"
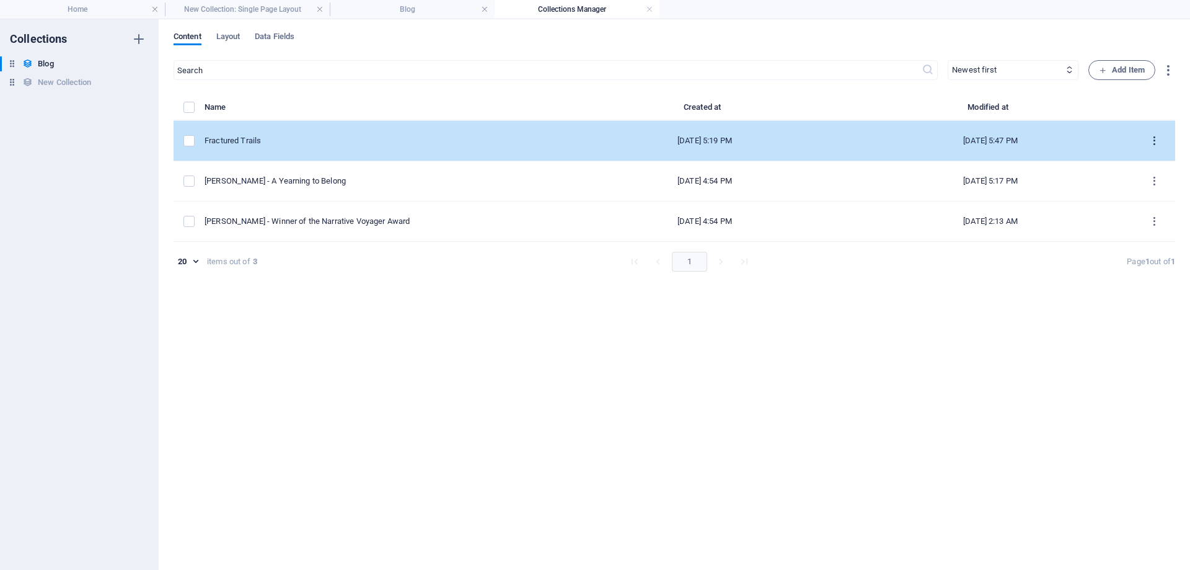
click at [1147, 136] on button "items list" at bounding box center [1154, 141] width 22 height 20
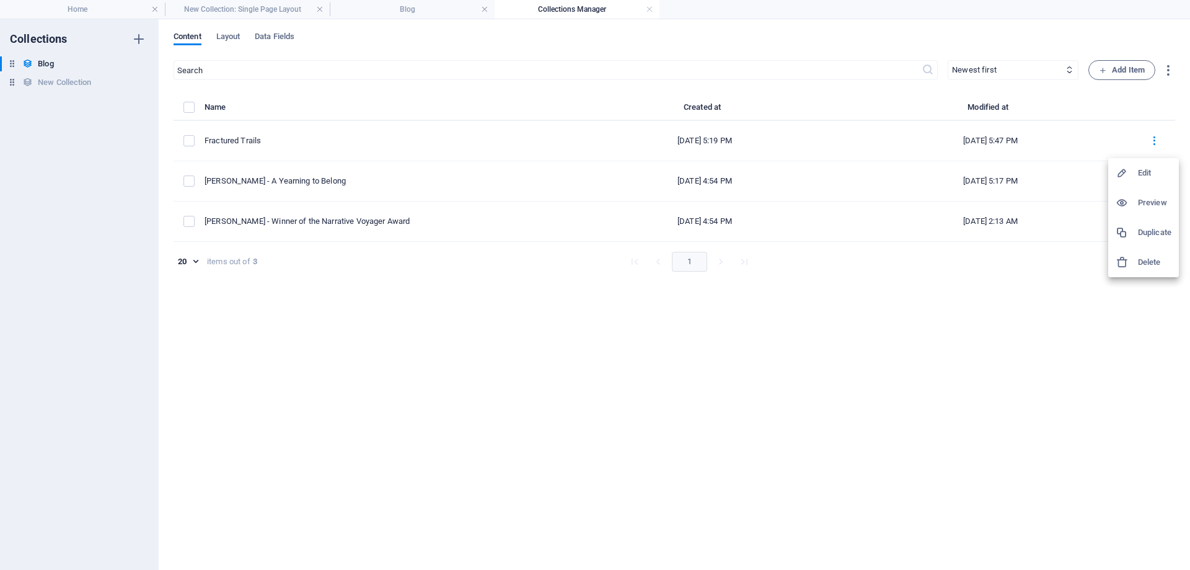
click at [563, 7] on div at bounding box center [595, 285] width 1190 height 570
click at [453, 8] on h4 "Blog" at bounding box center [412, 9] width 165 height 14
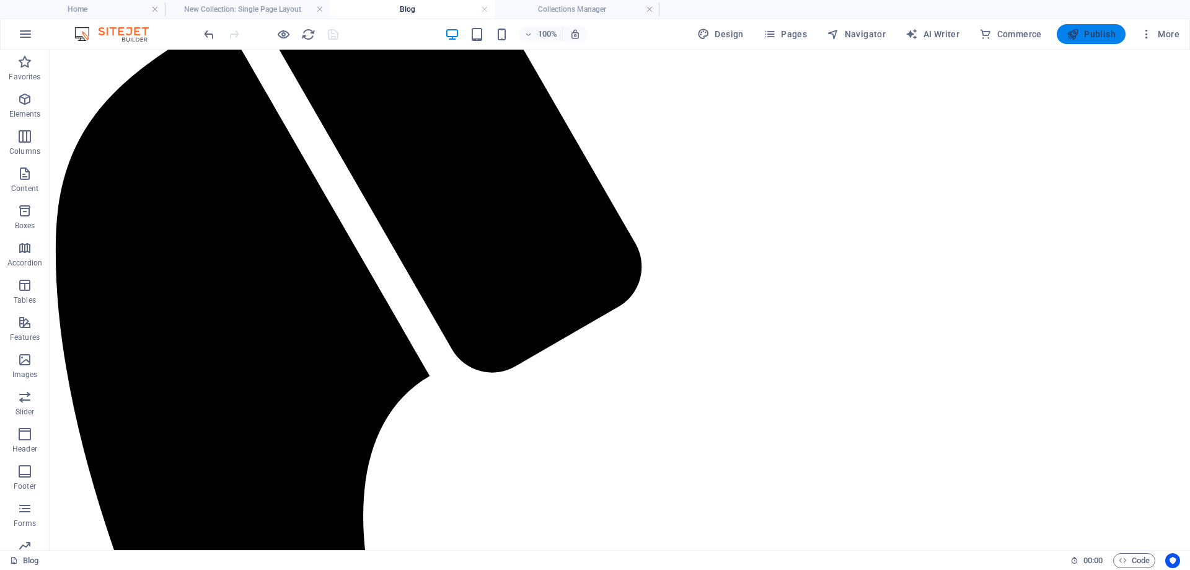
click at [1099, 32] on span "Publish" at bounding box center [1091, 34] width 49 height 12
